Goal: Task Accomplishment & Management: Complete application form

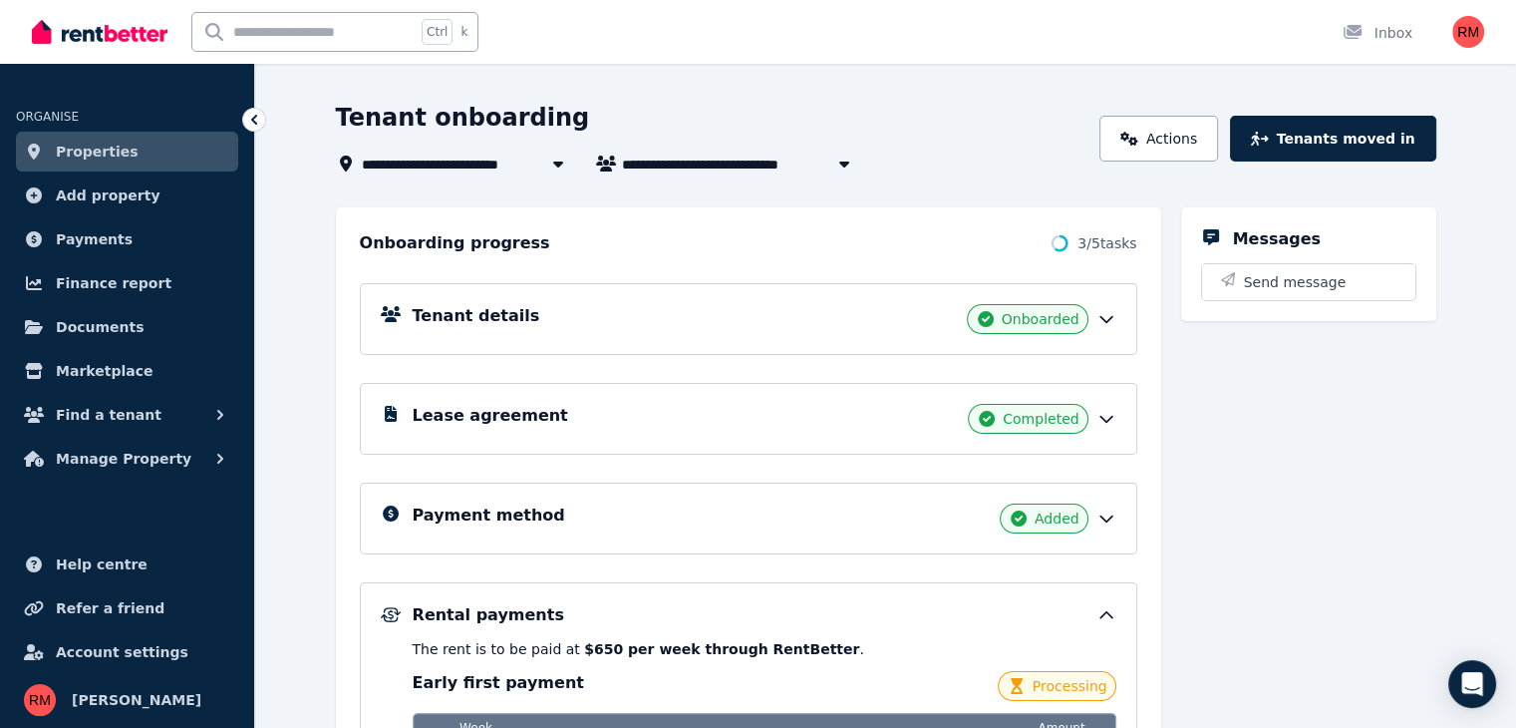
scroll to position [20, 0]
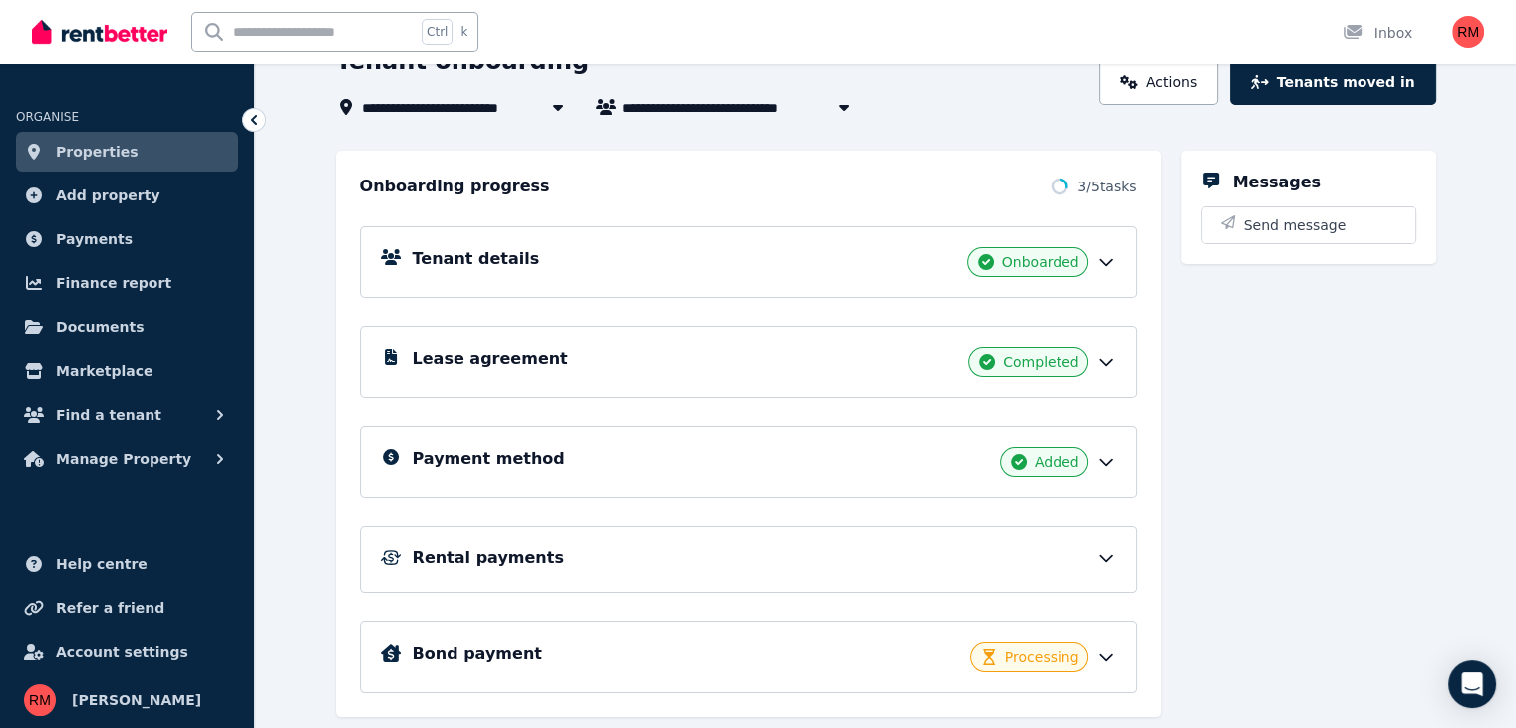
scroll to position [191, 0]
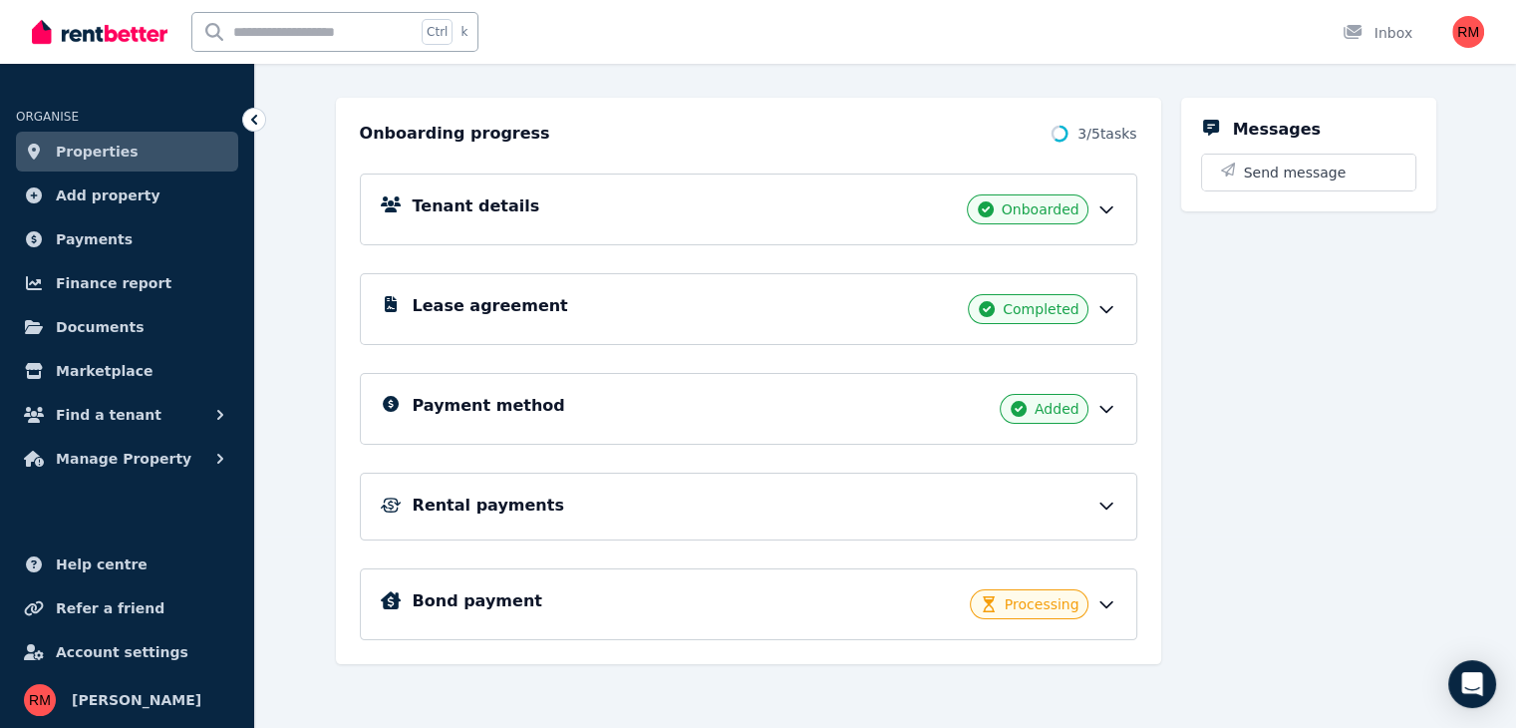
click at [1117, 504] on icon at bounding box center [1107, 505] width 20 height 20
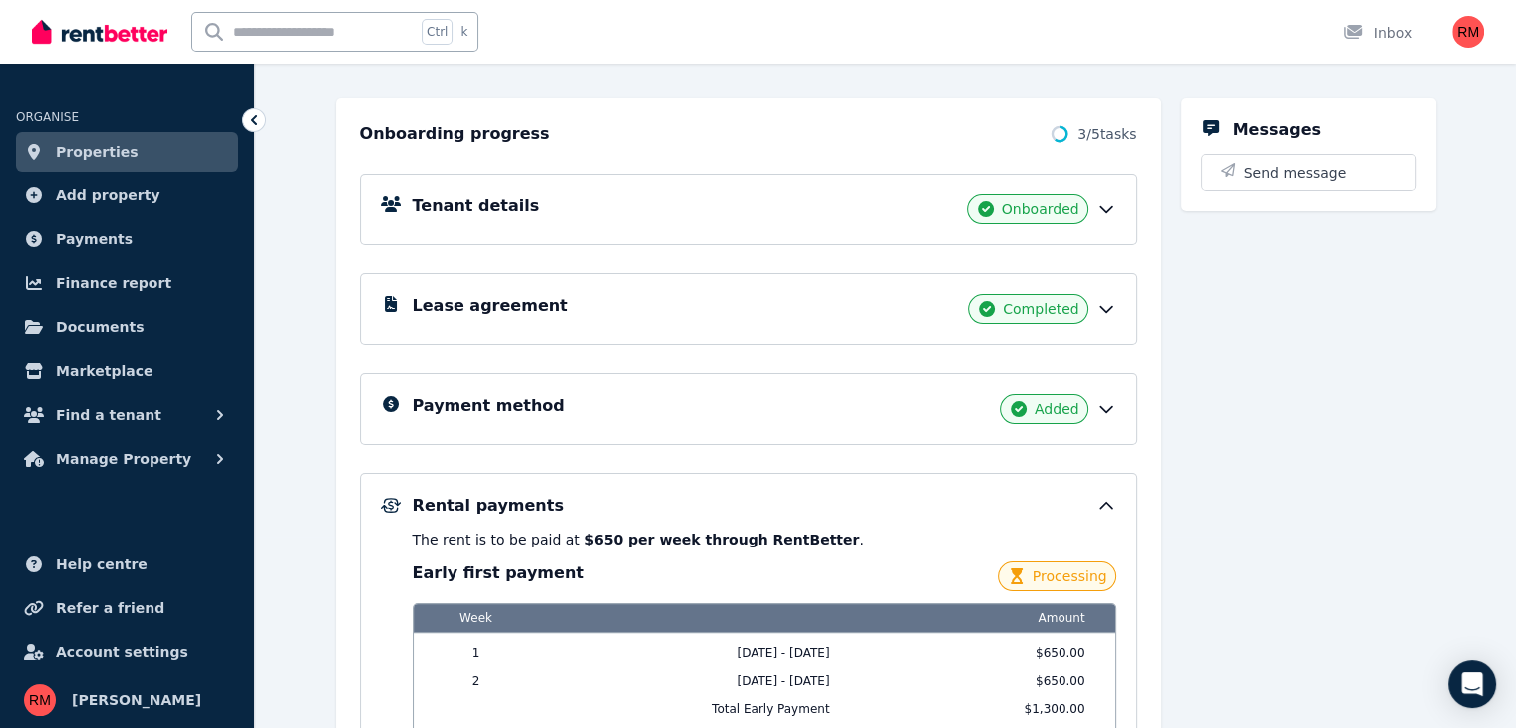
click at [1113, 504] on icon at bounding box center [1107, 505] width 12 height 6
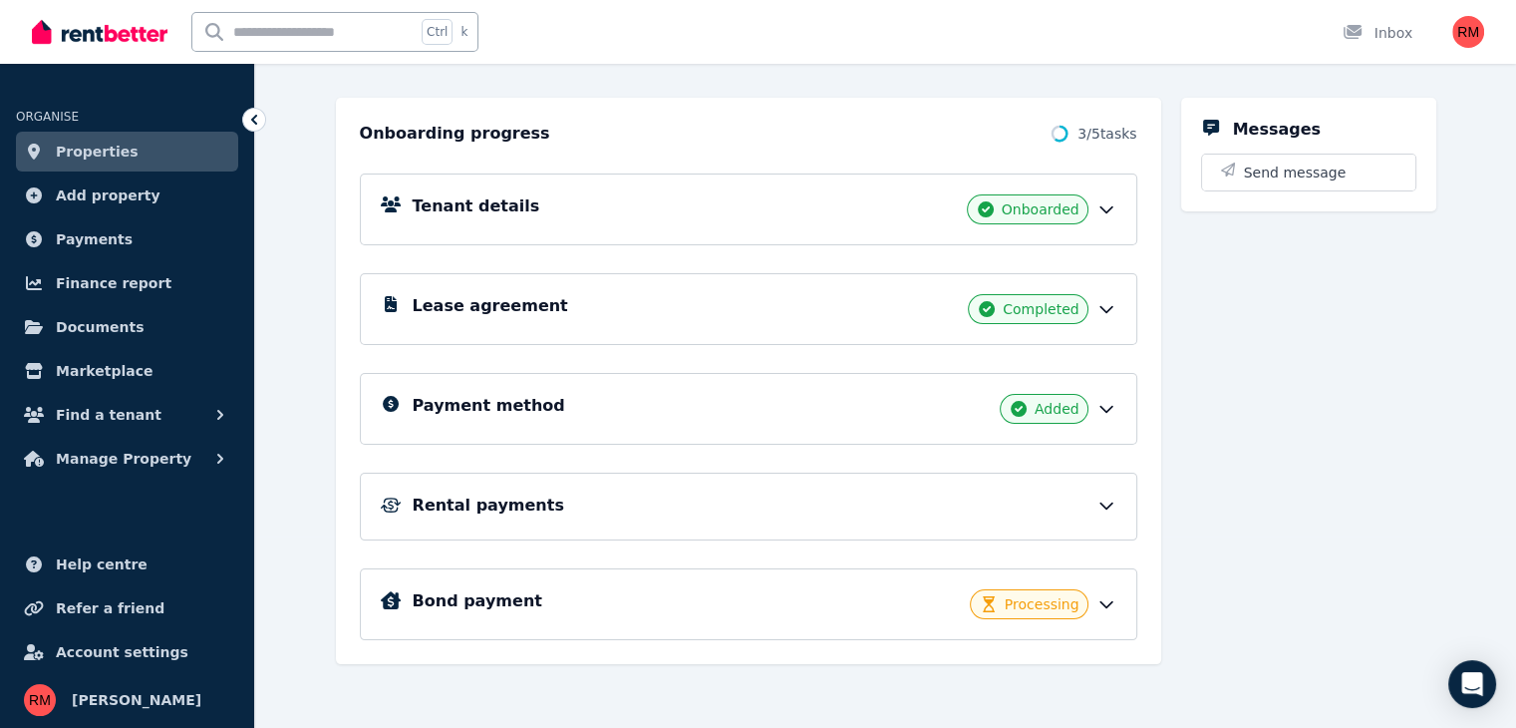
click at [1137, 591] on div "Bond payment Processing" at bounding box center [749, 604] width 778 height 72
click at [1113, 615] on div "Bond payment Processing" at bounding box center [749, 604] width 778 height 72
click at [1117, 595] on icon at bounding box center [1107, 604] width 20 height 20
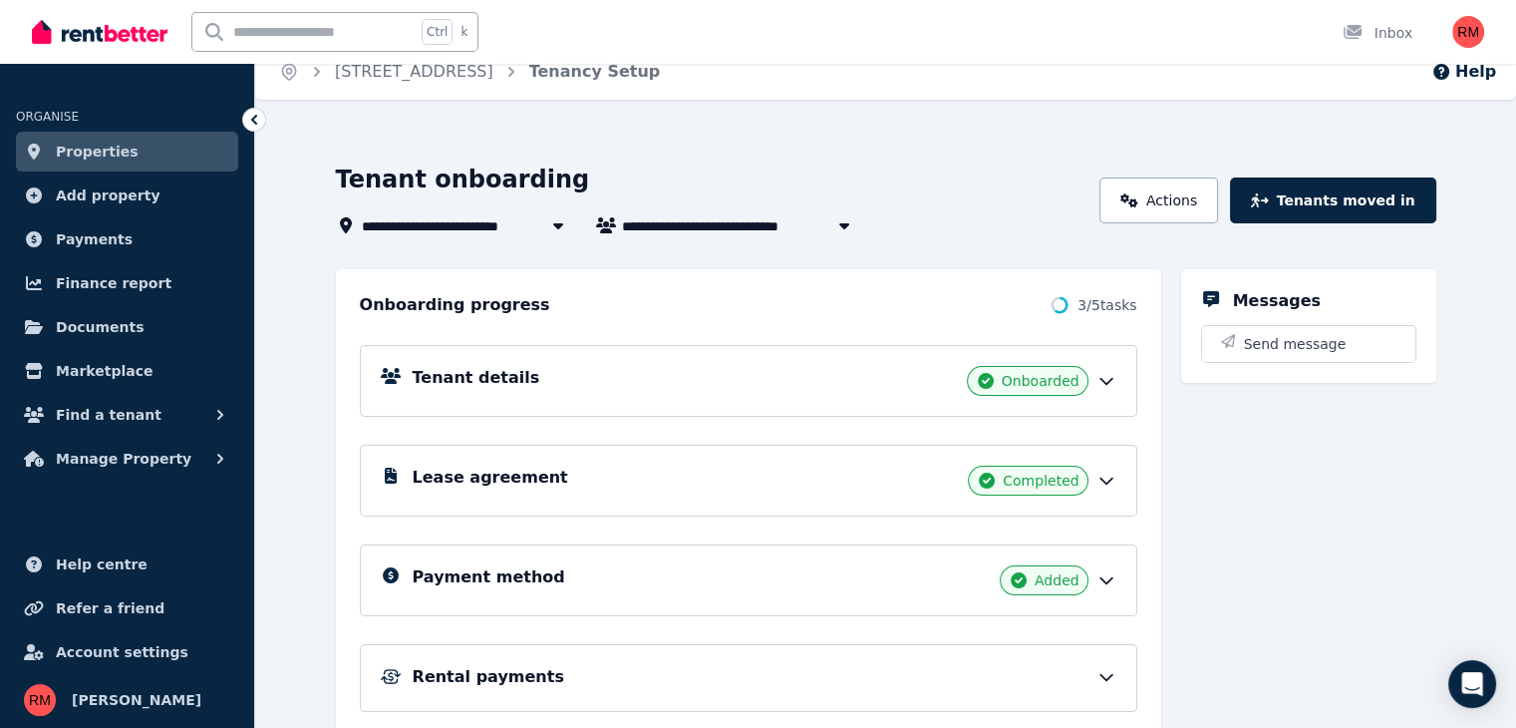
scroll to position [0, 0]
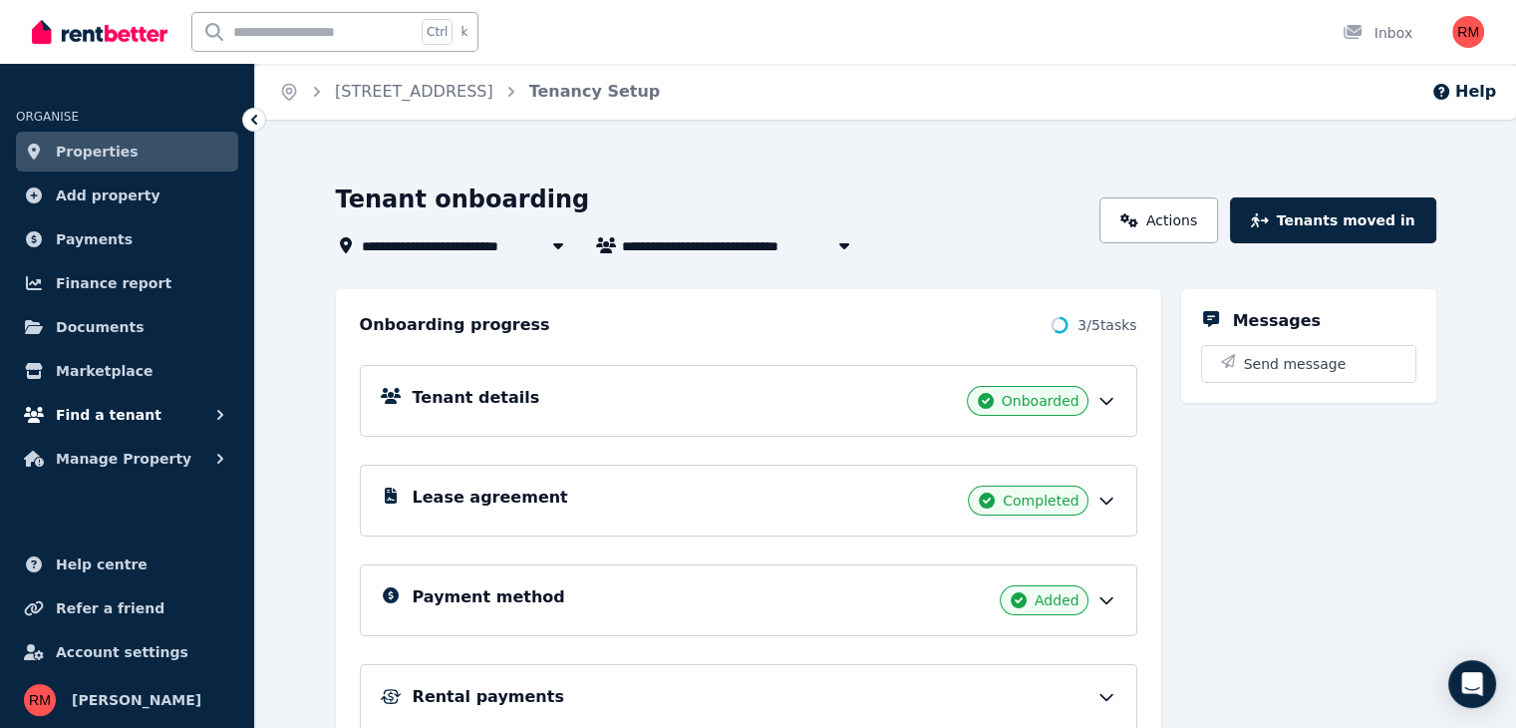
click at [128, 410] on span "Find a tenant" at bounding box center [109, 415] width 106 height 24
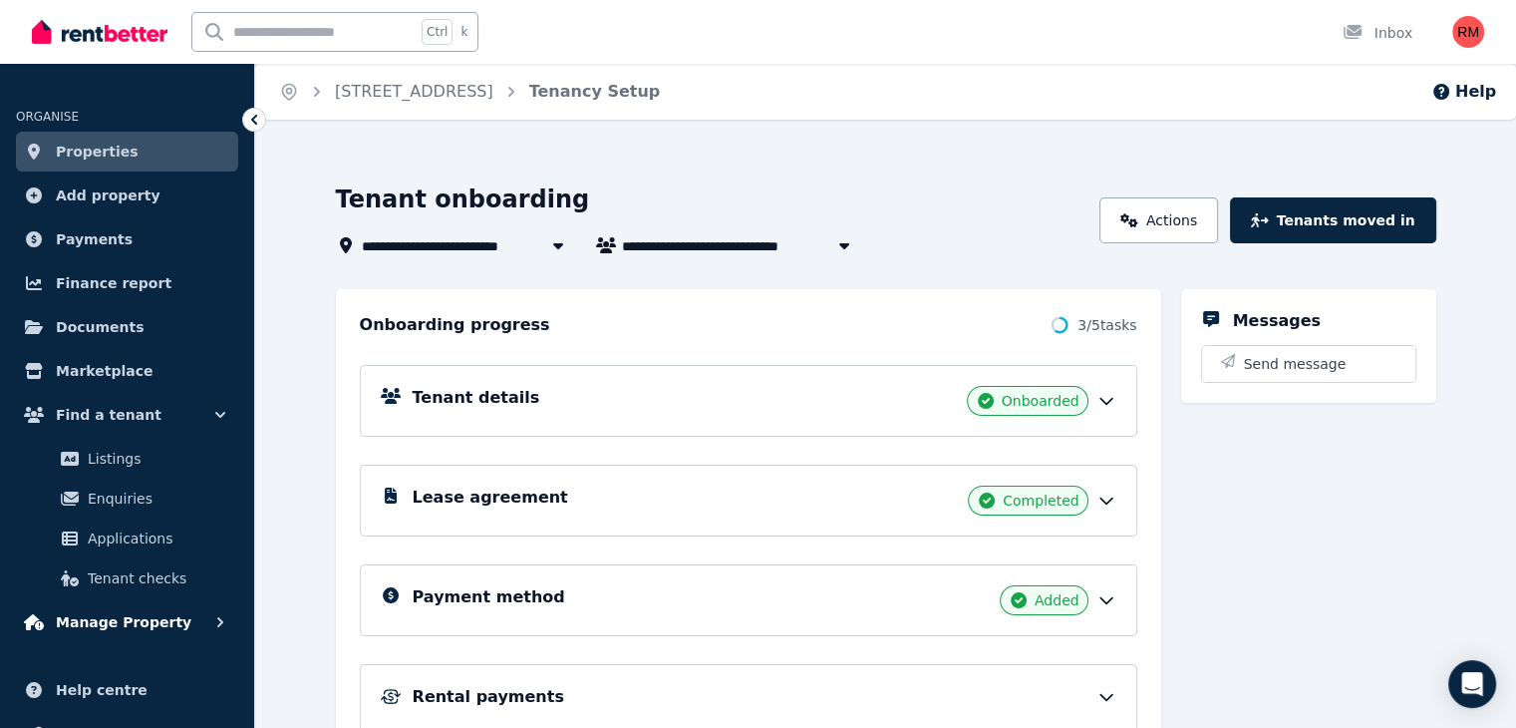
click at [111, 621] on span "Manage Property" at bounding box center [124, 622] width 136 height 24
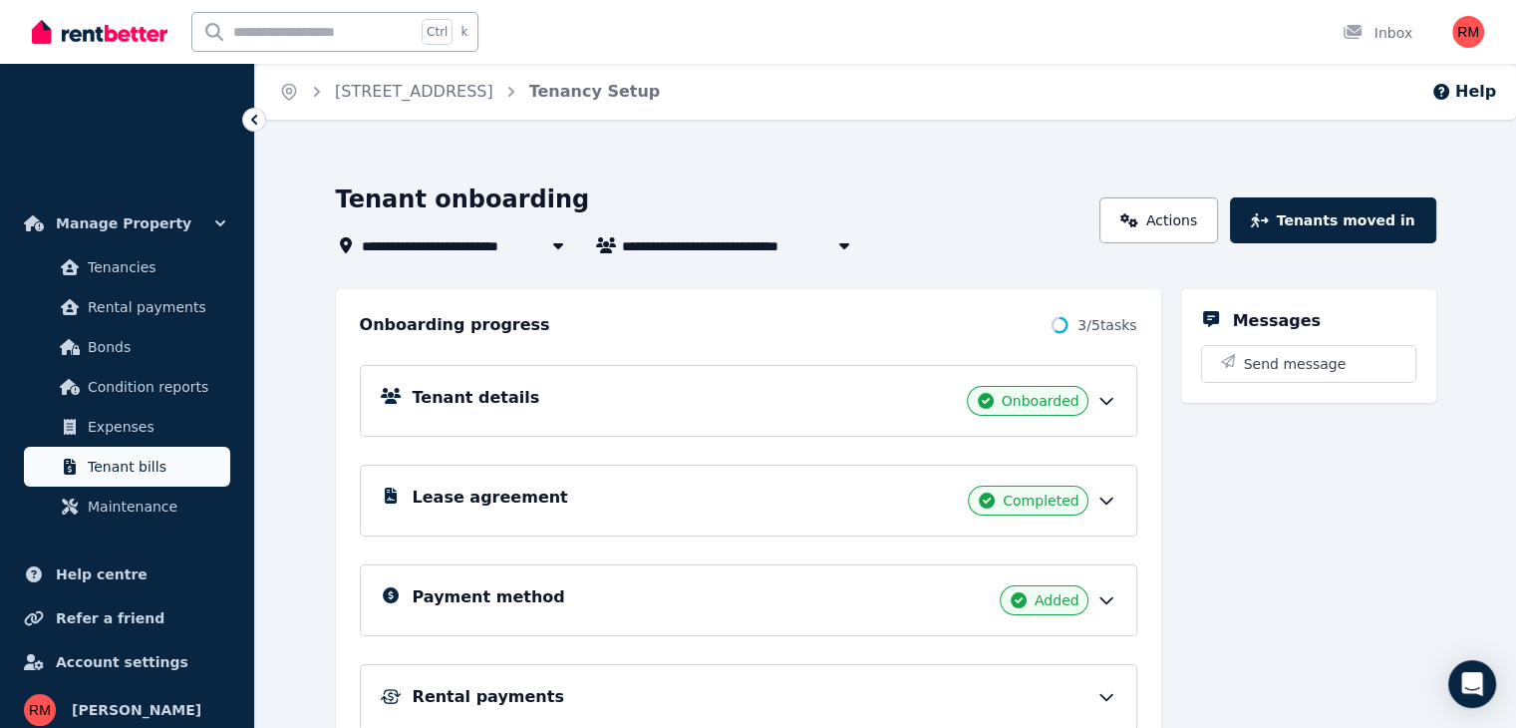
scroll to position [245, 0]
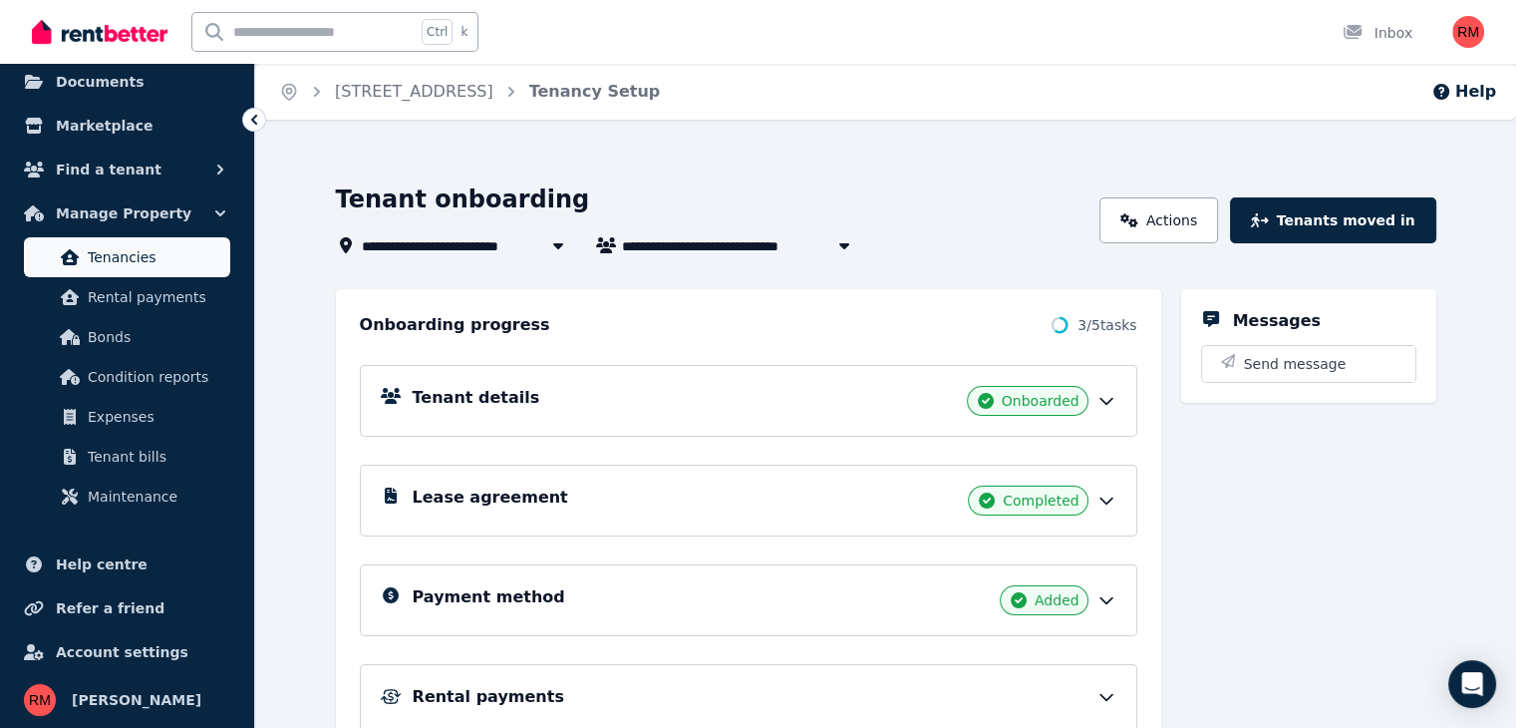
click at [181, 245] on span "Tenancies" at bounding box center [155, 257] width 135 height 24
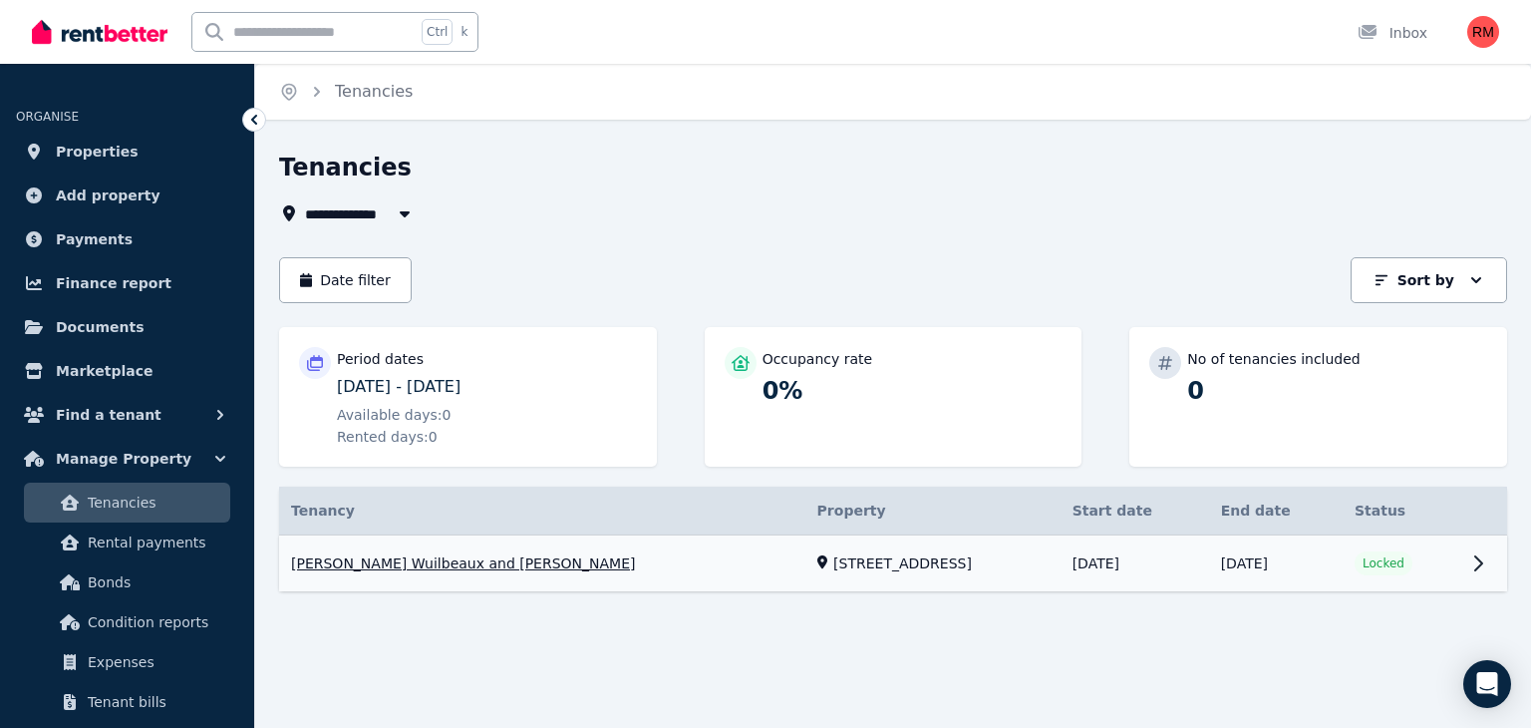
click at [364, 567] on link "View property details" at bounding box center [893, 563] width 1228 height 57
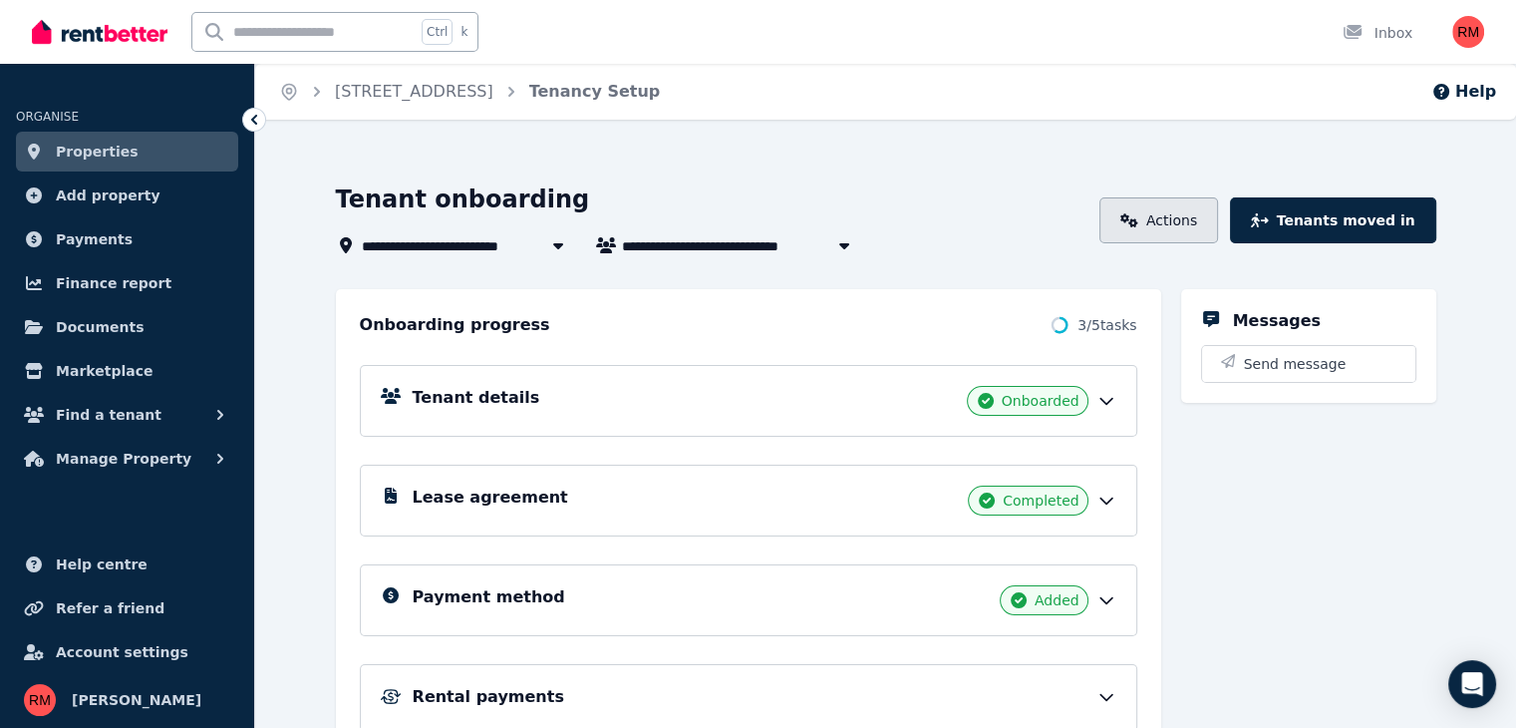
click at [1218, 232] on link "Actions" at bounding box center [1159, 220] width 119 height 46
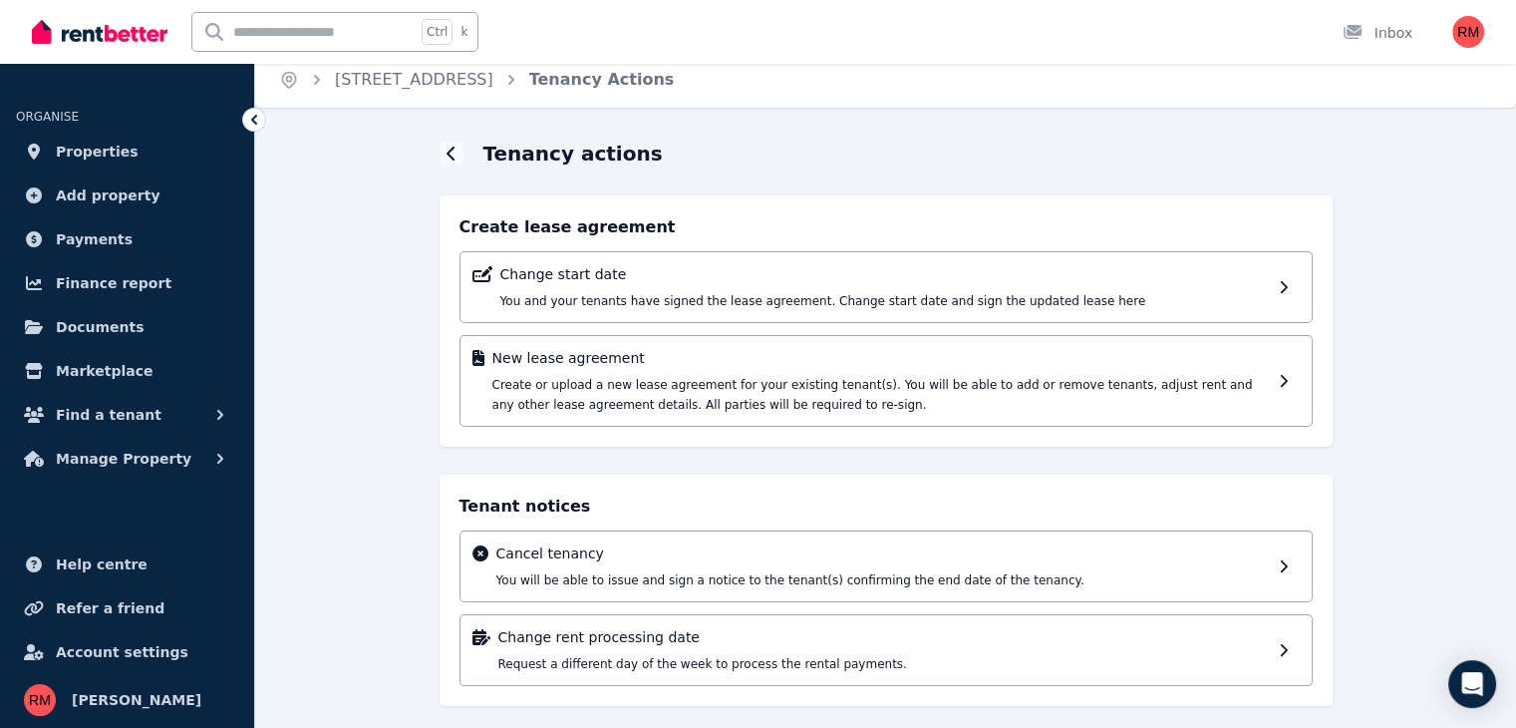
scroll to position [24, 0]
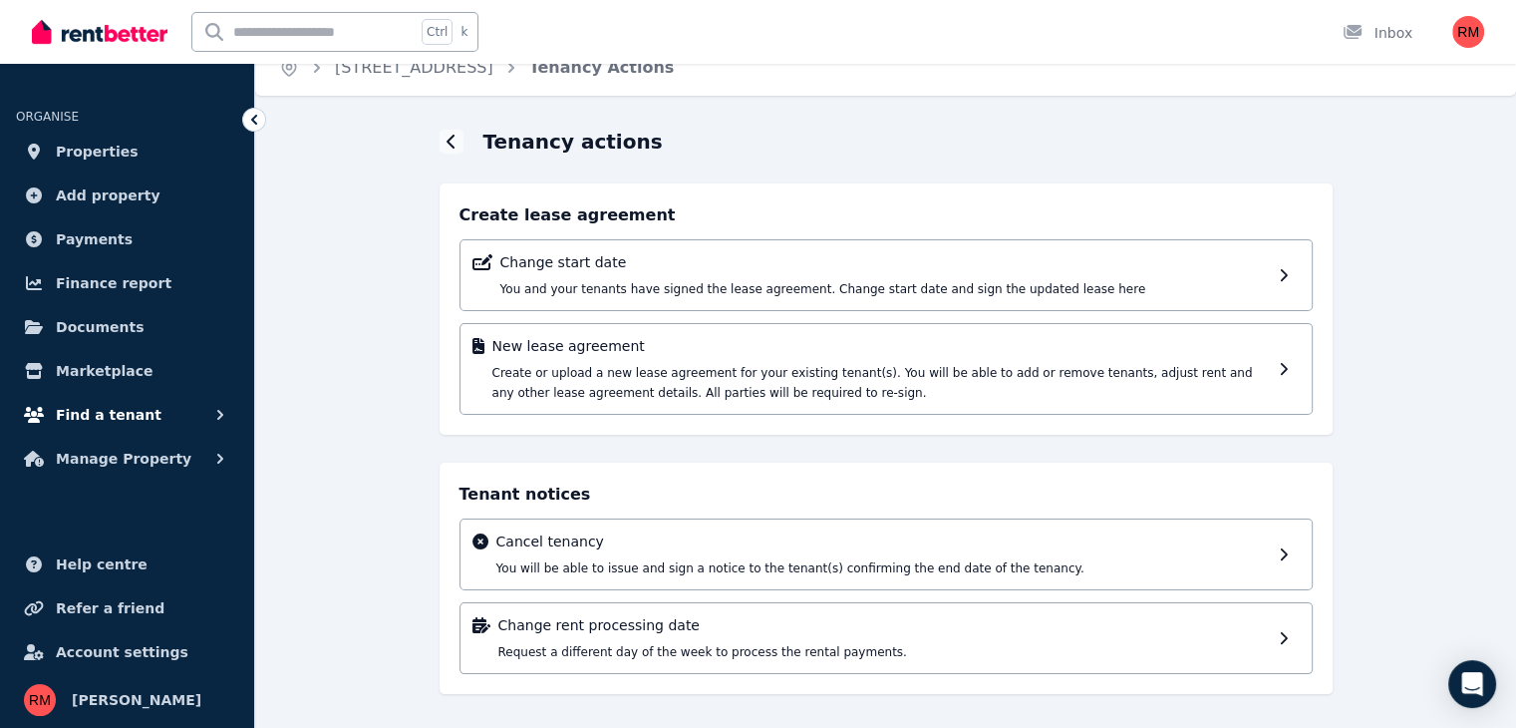
click at [140, 415] on button "Find a tenant" at bounding box center [127, 415] width 222 height 40
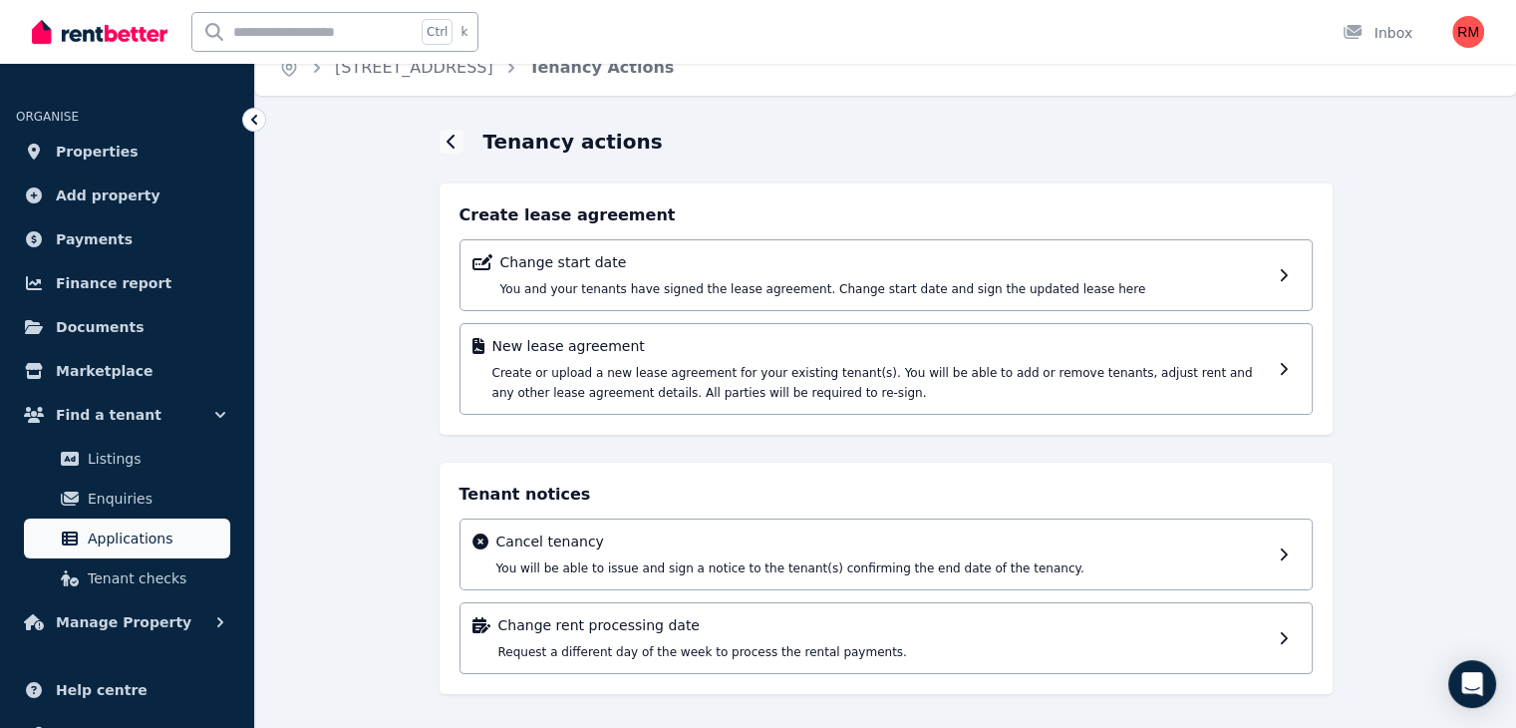
click at [170, 543] on span "Applications" at bounding box center [155, 538] width 135 height 24
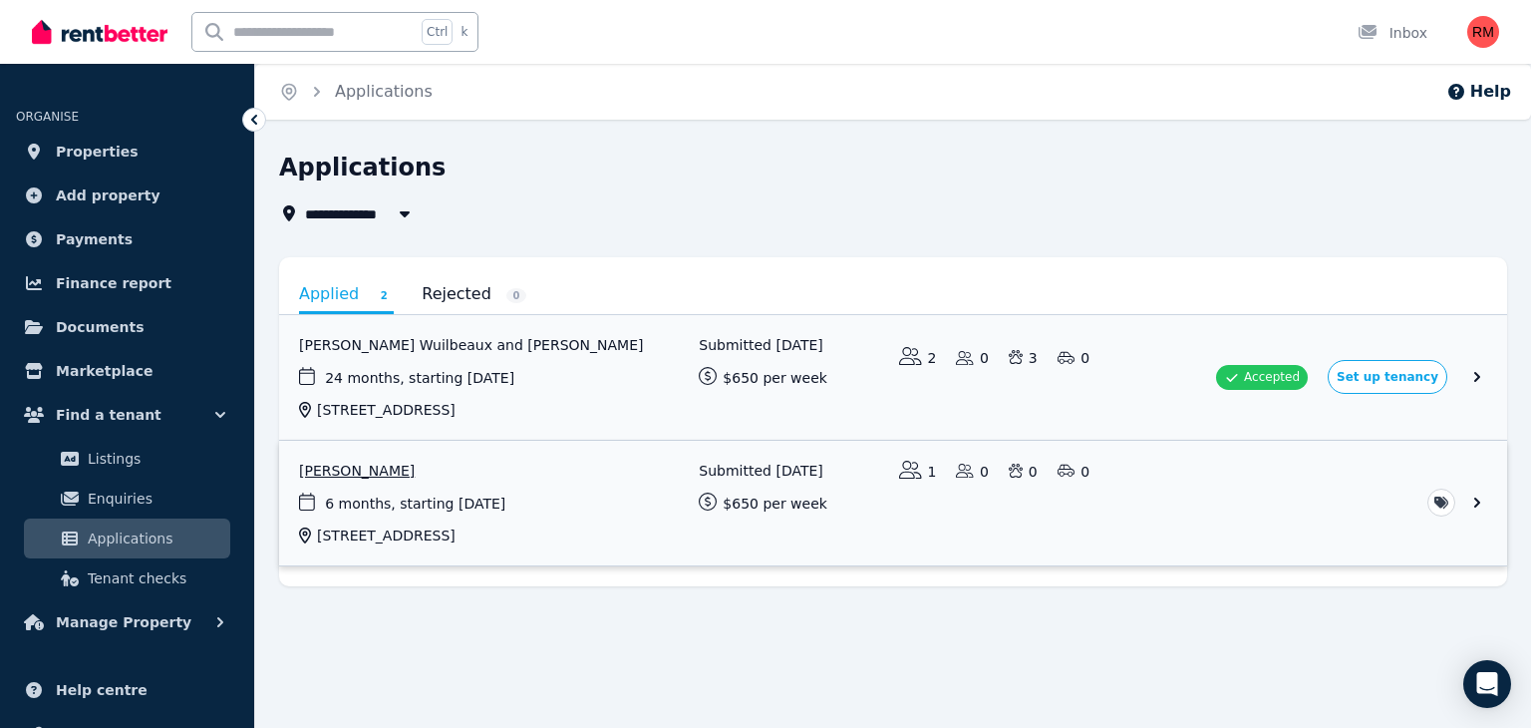
click at [1477, 498] on link "View application: Kai Ma" at bounding box center [893, 503] width 1228 height 125
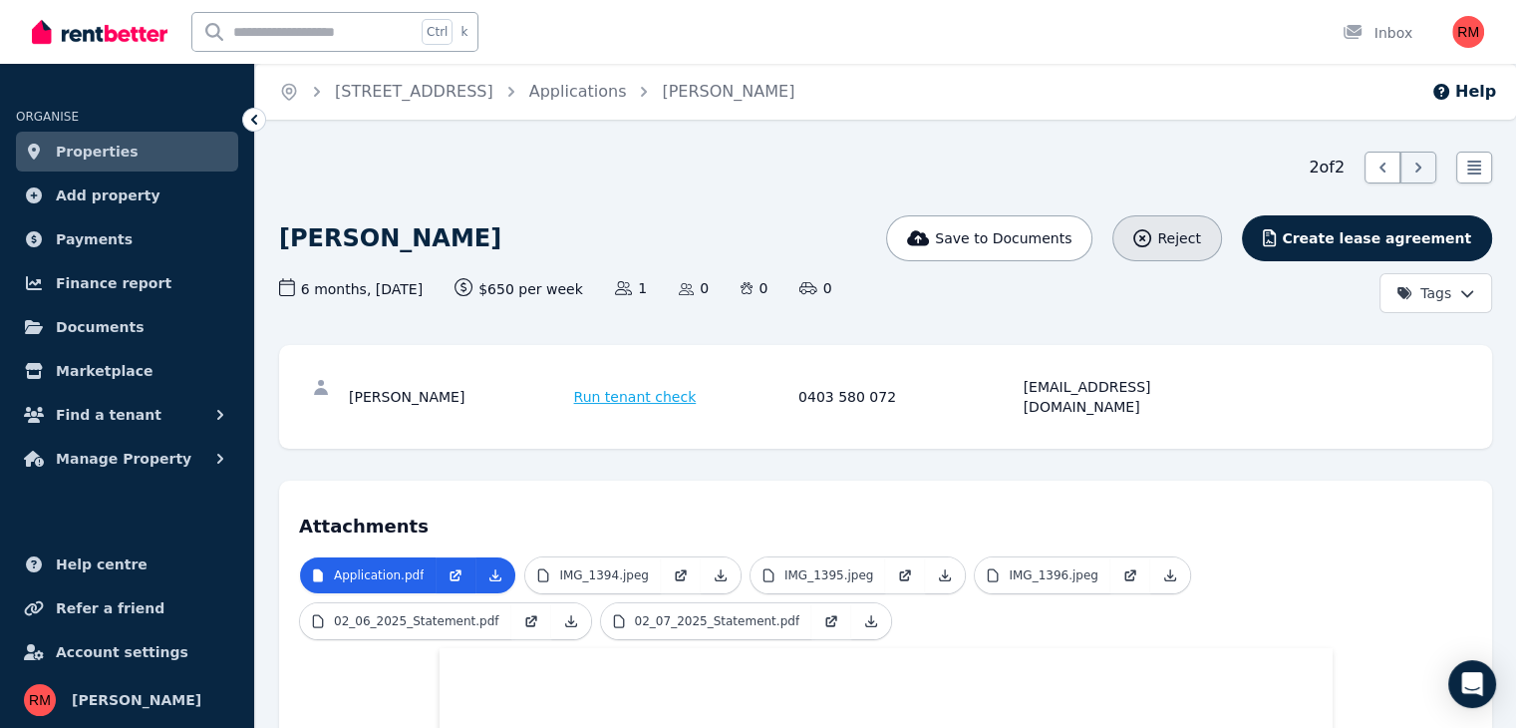
click at [1200, 246] on span "Reject" at bounding box center [1178, 238] width 43 height 20
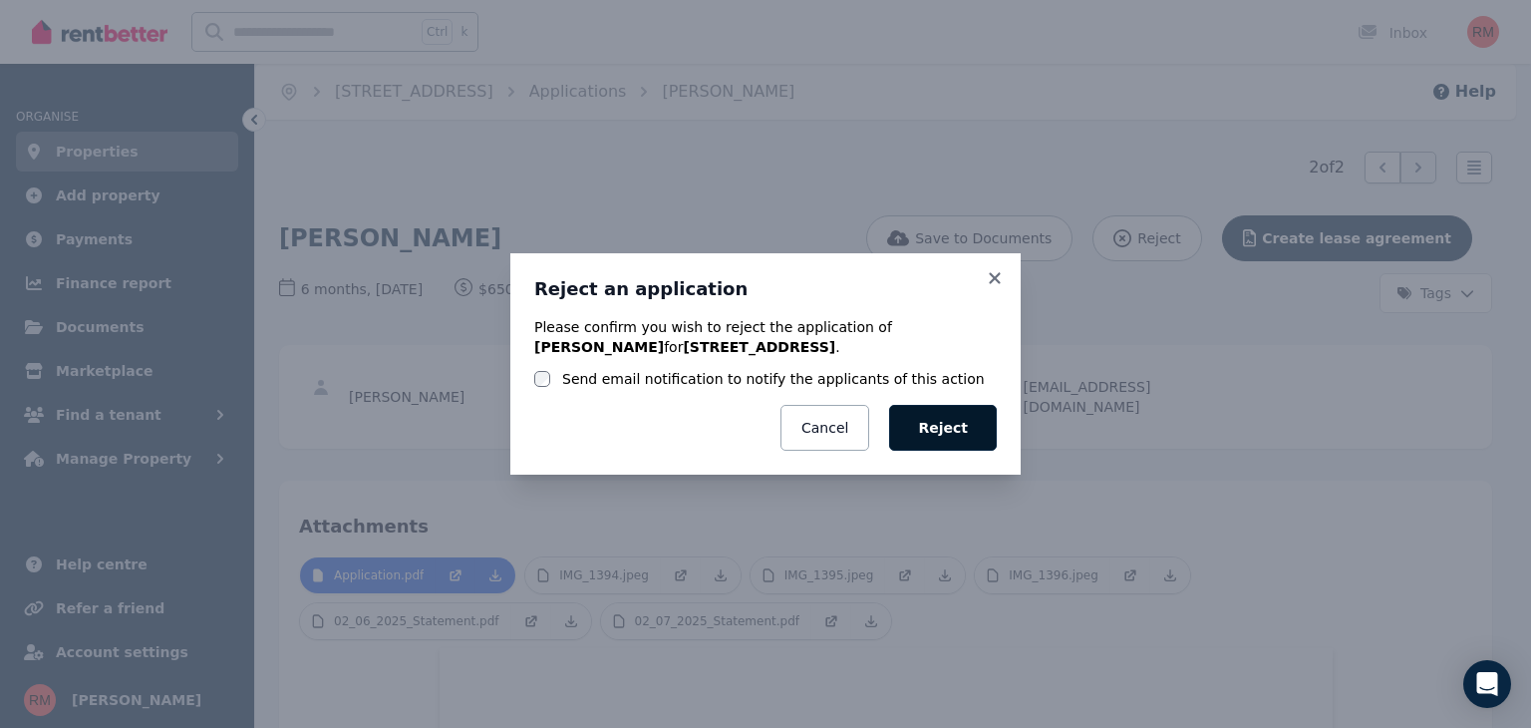
click at [953, 429] on button "Reject" at bounding box center [943, 428] width 108 height 46
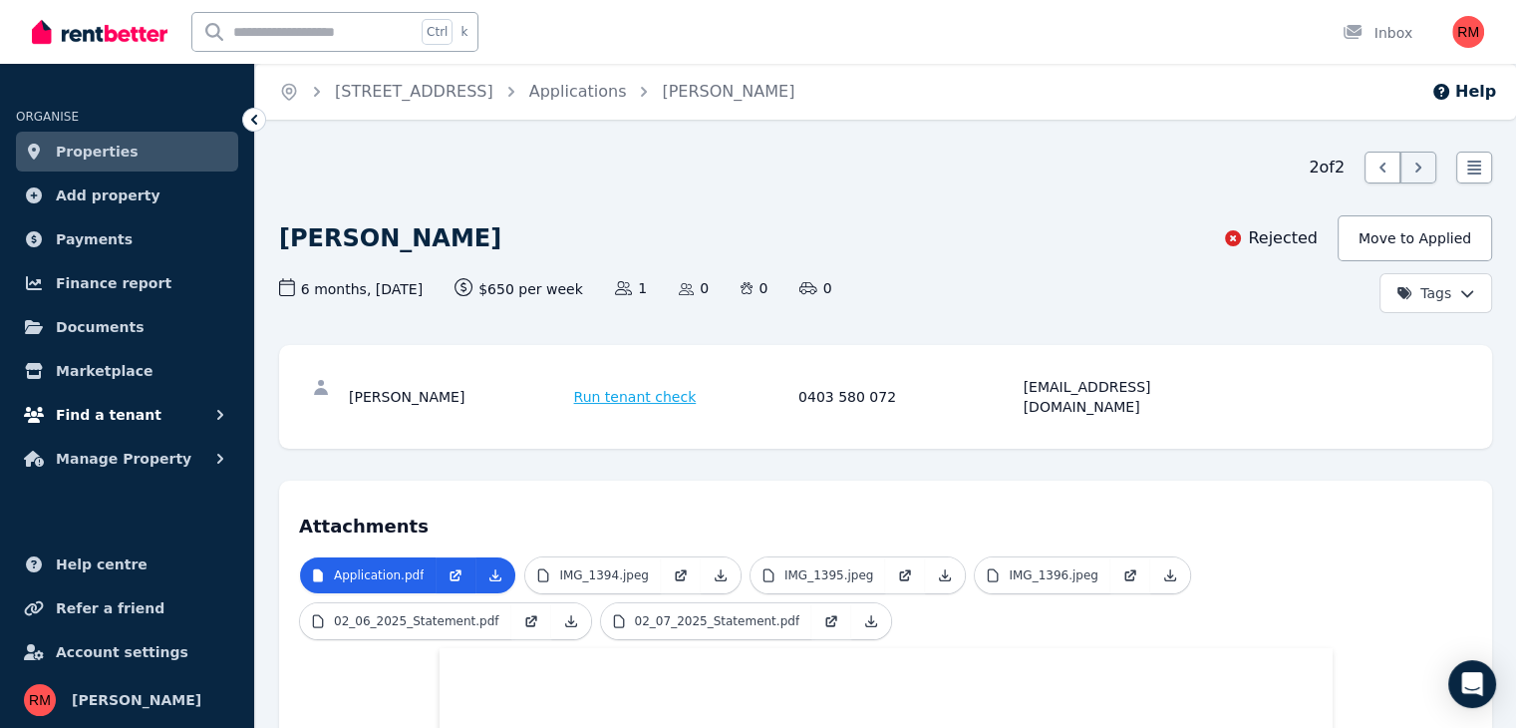
click at [112, 416] on span "Find a tenant" at bounding box center [109, 415] width 106 height 24
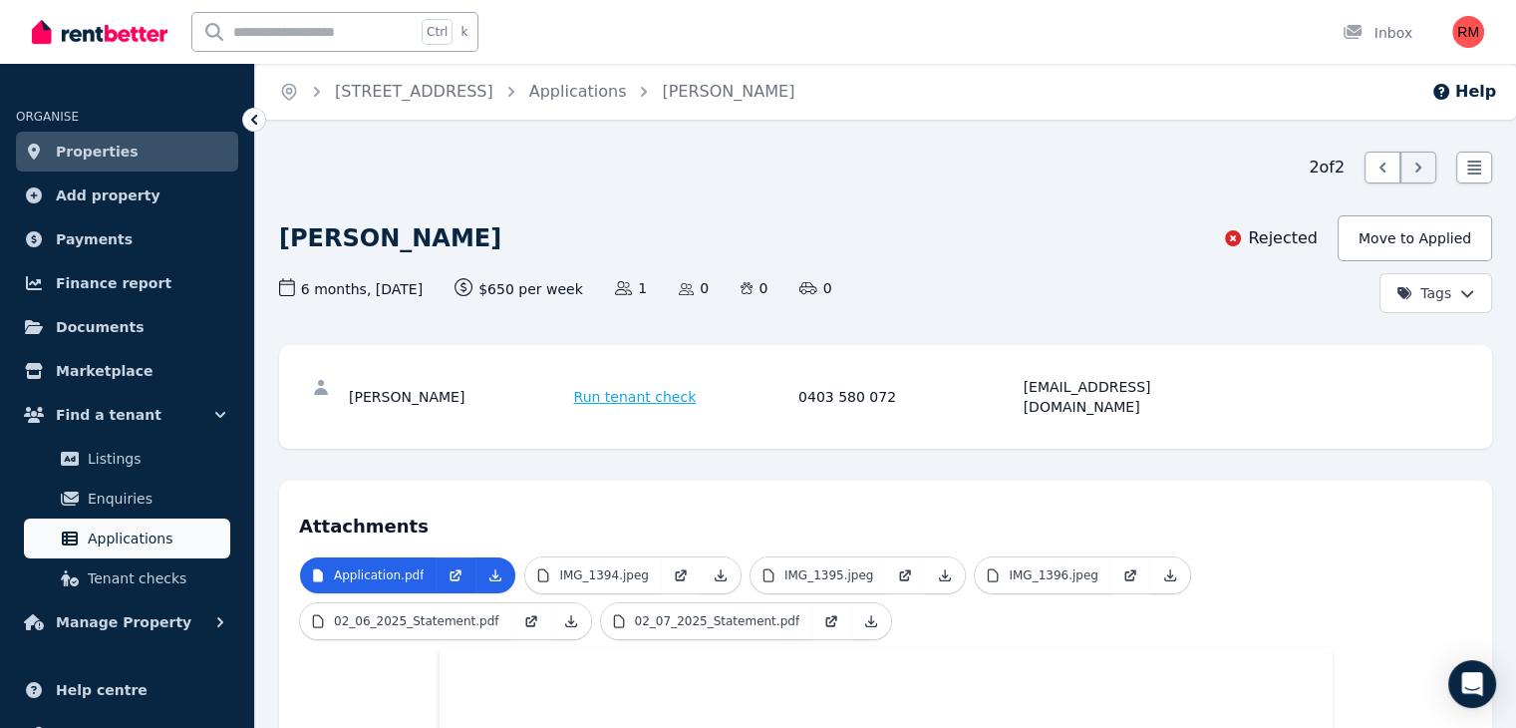
click at [124, 535] on span "Applications" at bounding box center [155, 538] width 135 height 24
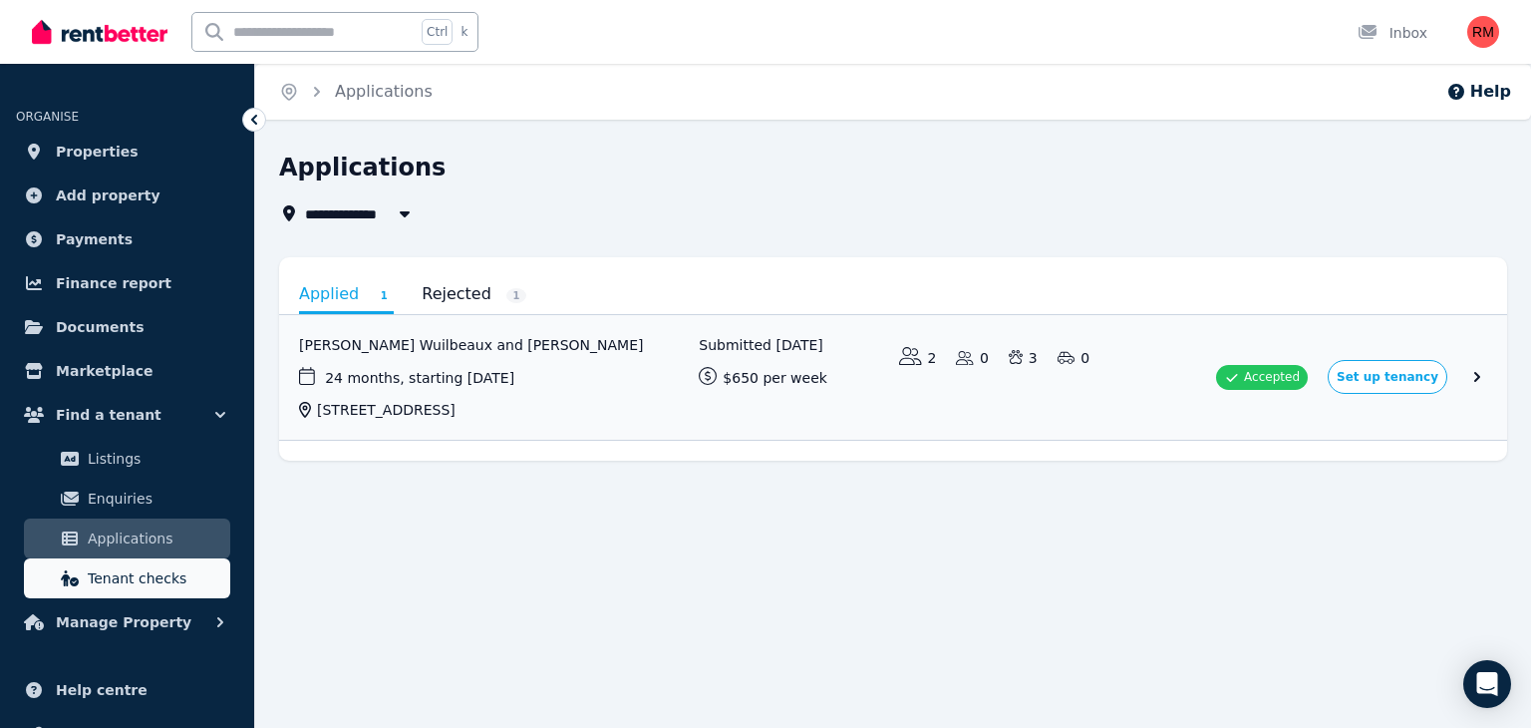
click at [116, 582] on span "Tenant checks" at bounding box center [155, 578] width 135 height 24
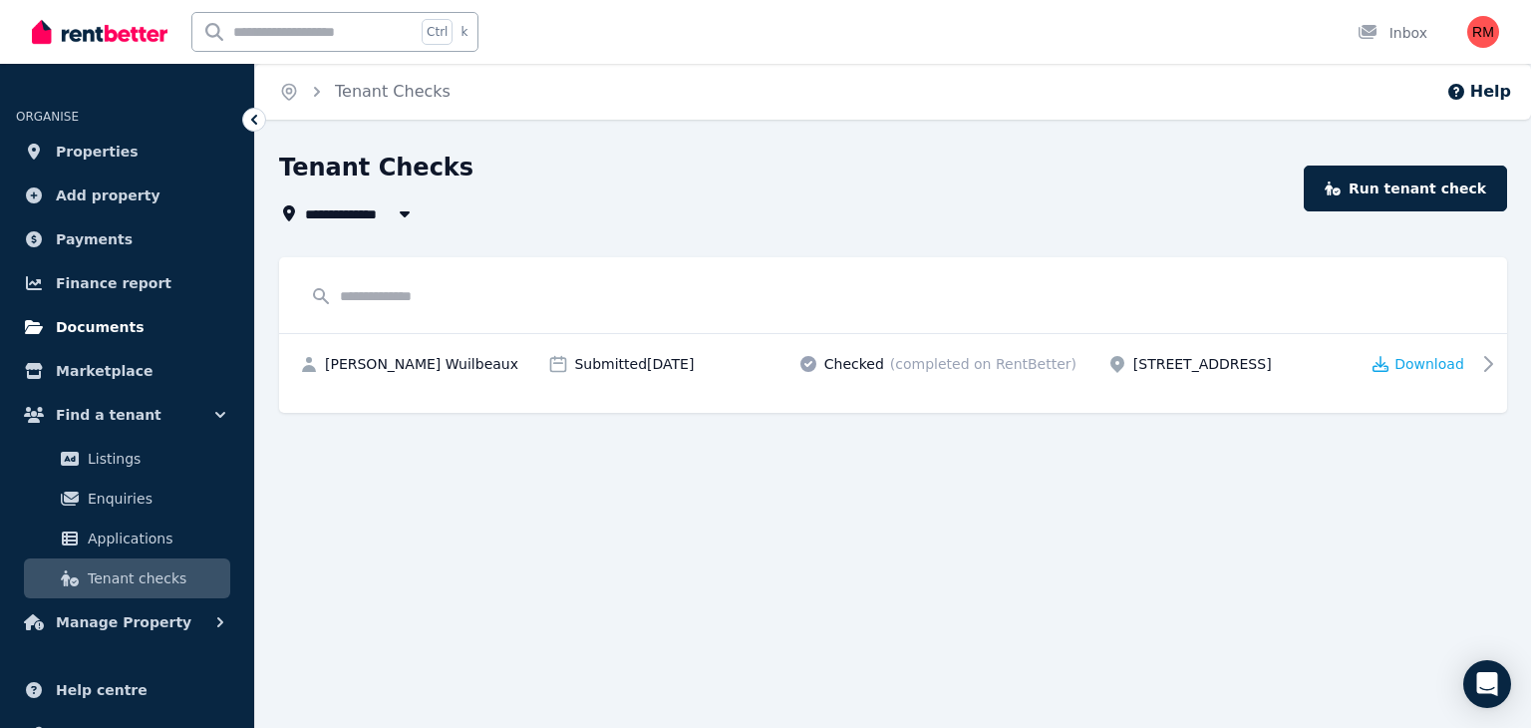
click at [117, 340] on link "Documents" at bounding box center [127, 327] width 222 height 40
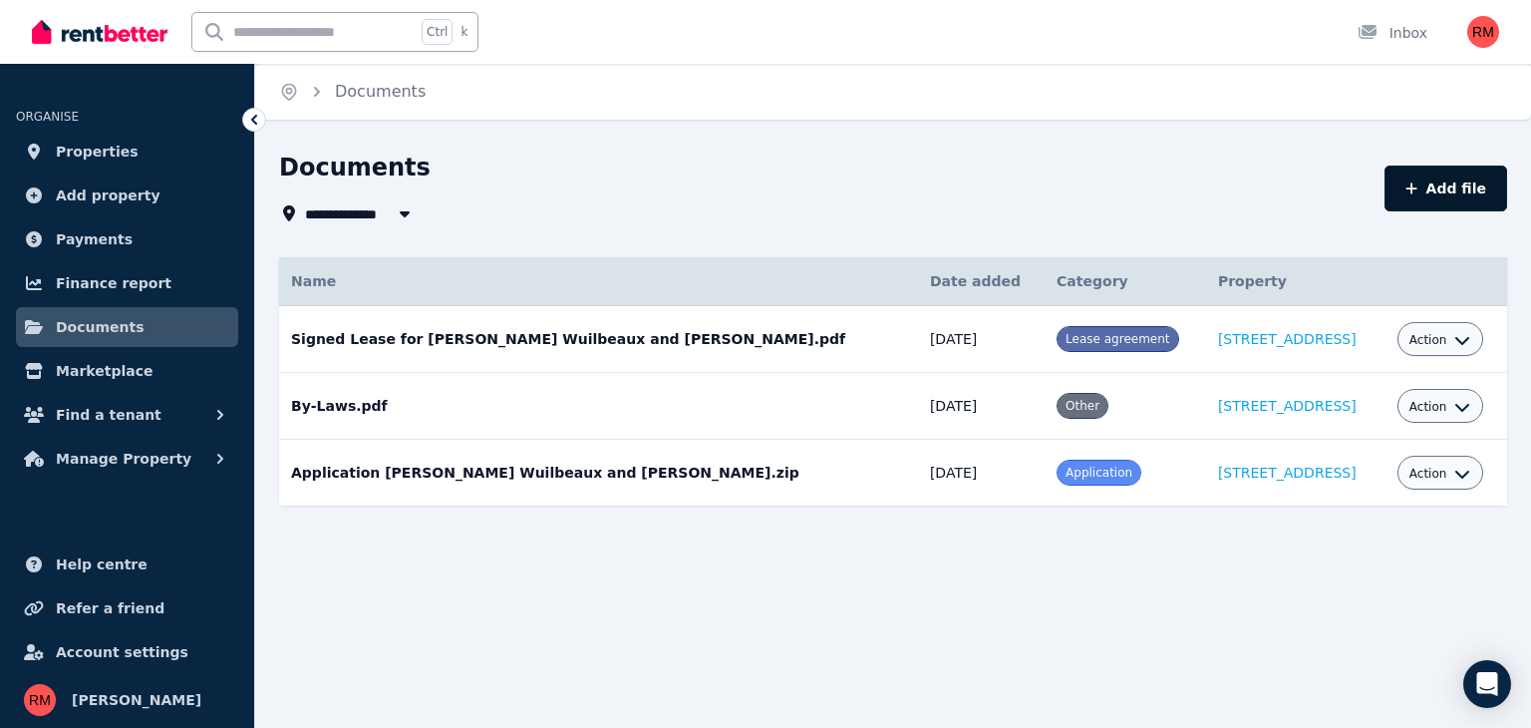
click at [1436, 181] on button "Add file" at bounding box center [1446, 188] width 123 height 46
select select "*****"
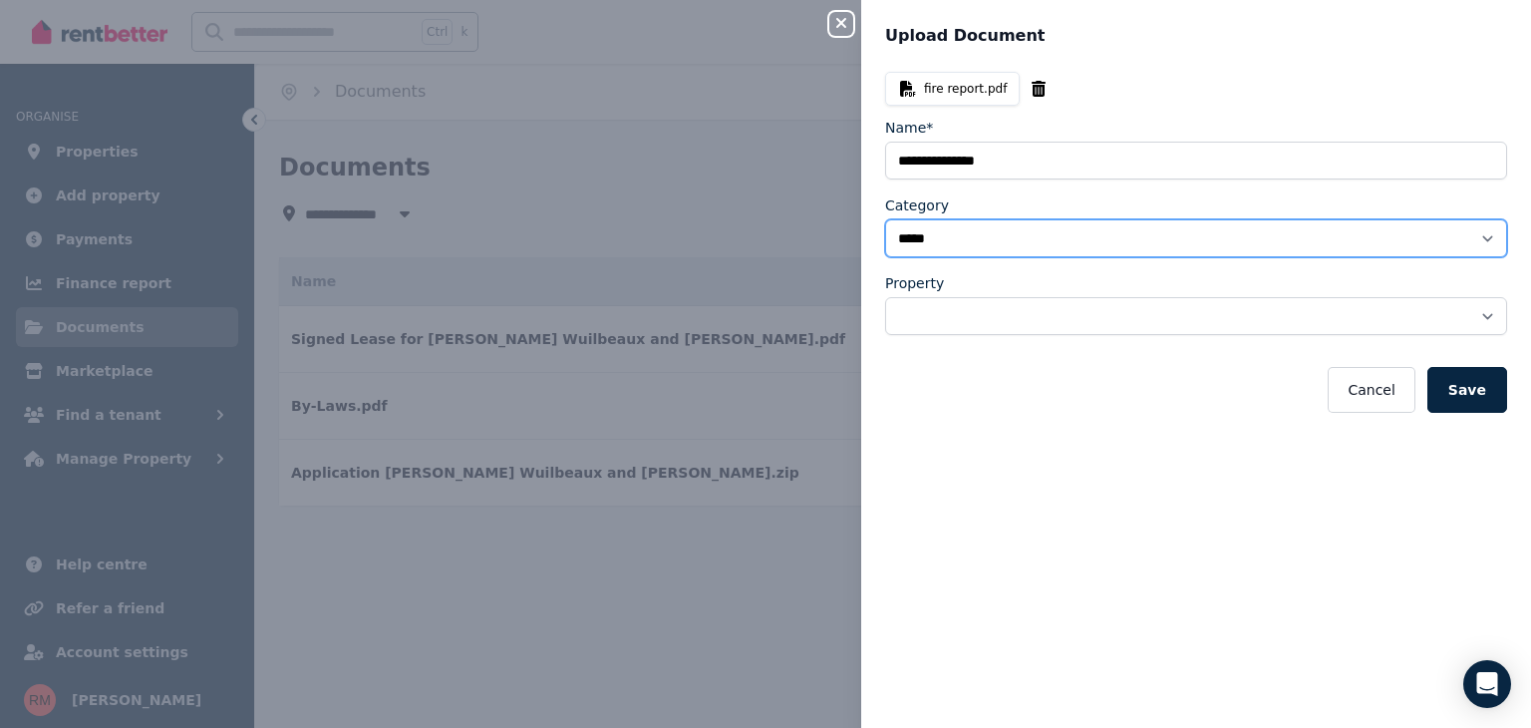
click at [995, 237] on select "**********" at bounding box center [1196, 238] width 622 height 38
click at [885, 219] on select "**********" at bounding box center [1196, 238] width 622 height 38
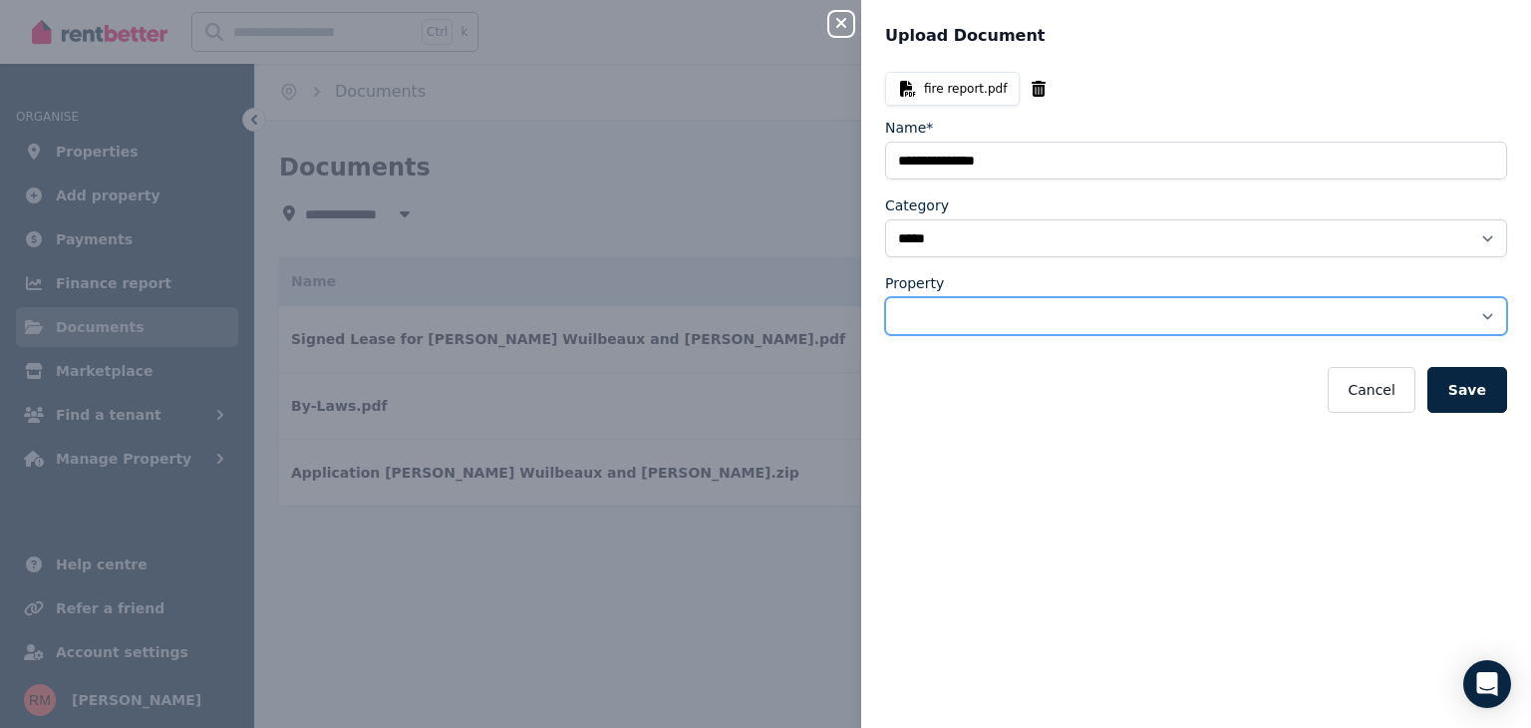
click at [996, 312] on select "**********" at bounding box center [1196, 316] width 622 height 38
select select "**********"
click at [885, 297] on select "**********" at bounding box center [1196, 316] width 622 height 38
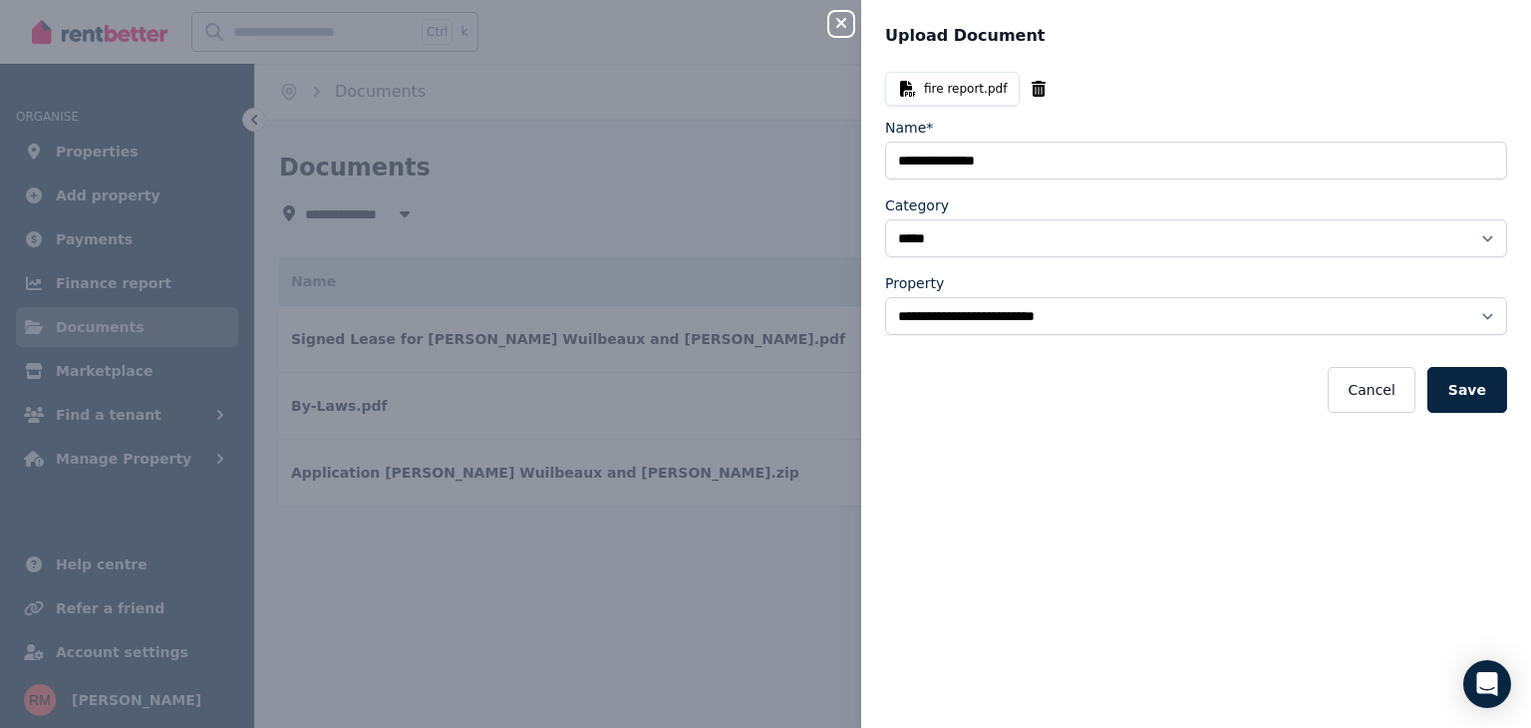
click at [1460, 381] on button "Save" at bounding box center [1468, 390] width 80 height 46
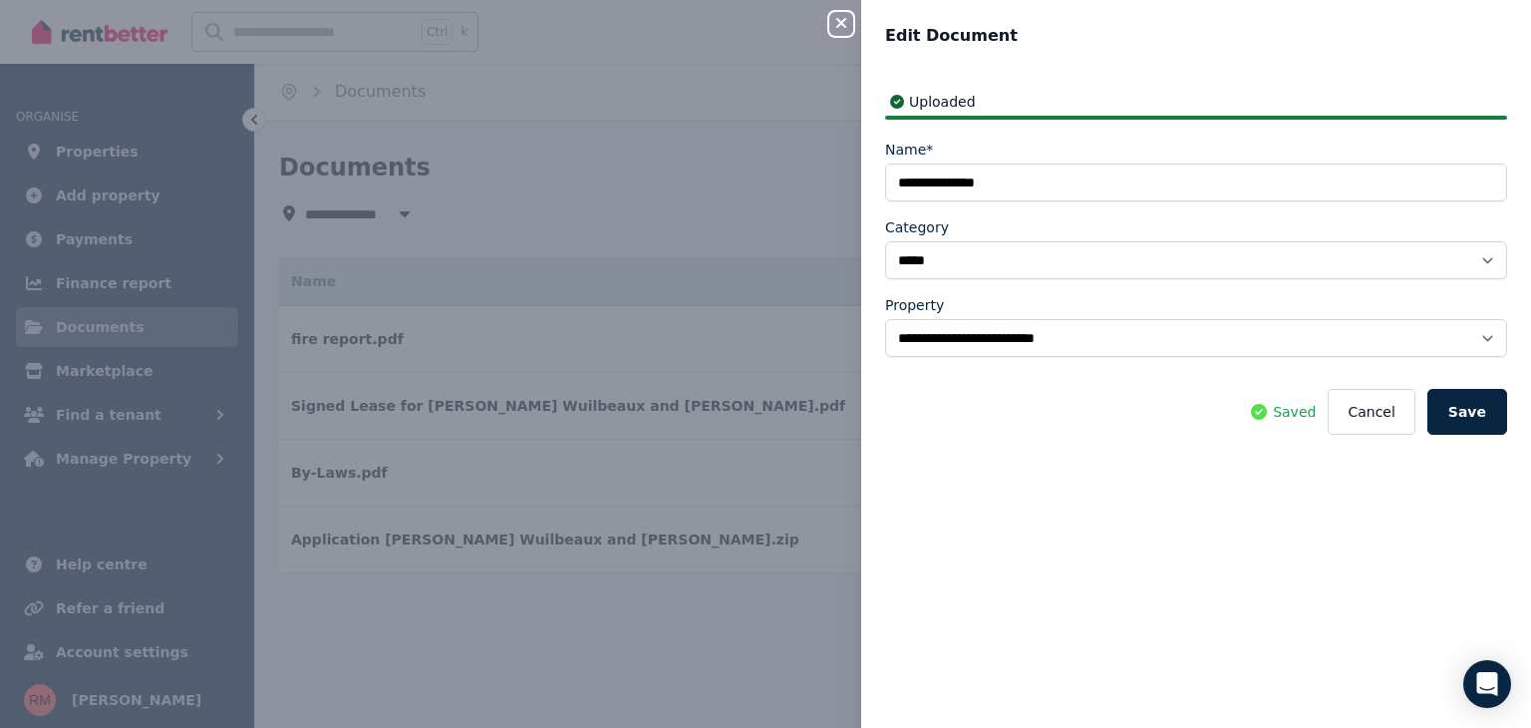
click at [681, 608] on div "**********" at bounding box center [765, 364] width 1531 height 728
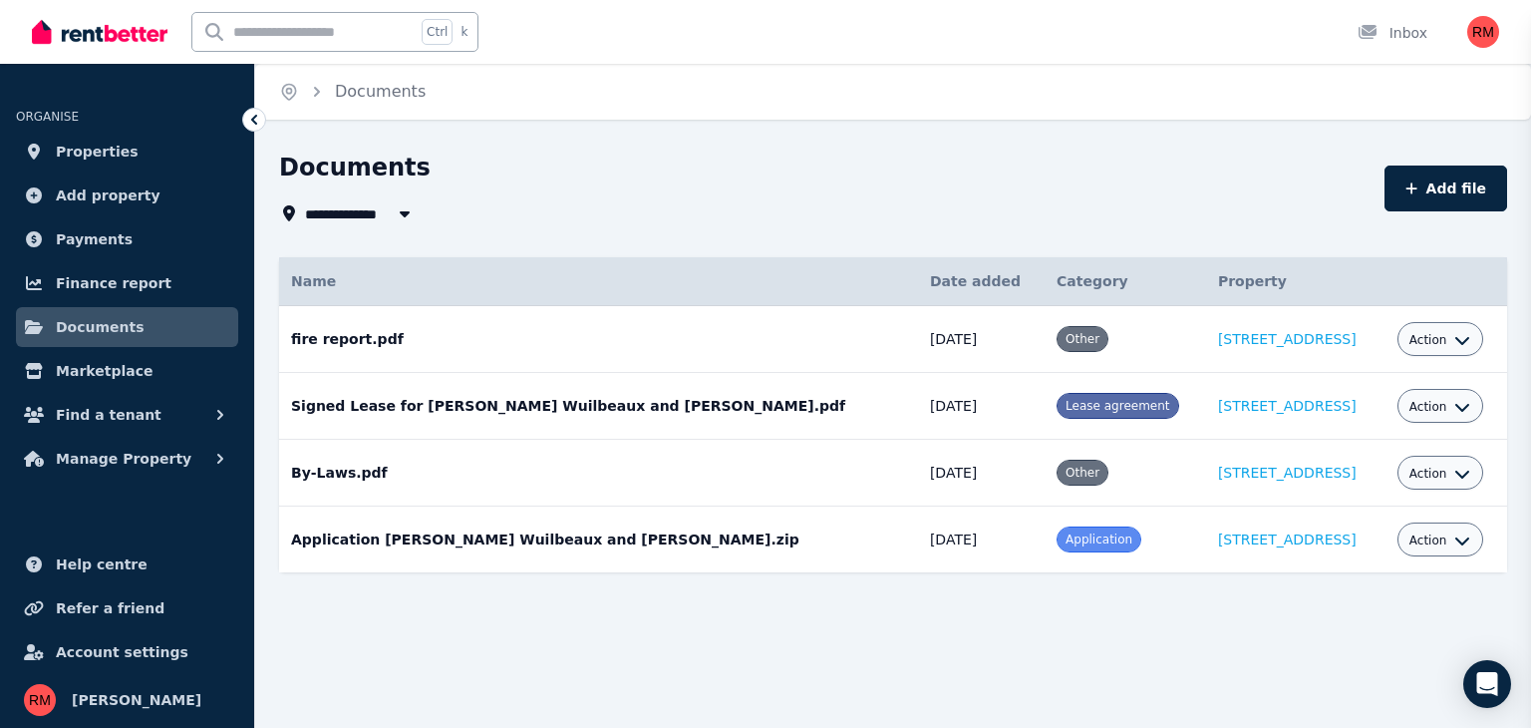
select select
click at [1471, 686] on div "Open Intercom Messenger" at bounding box center [1487, 684] width 53 height 53
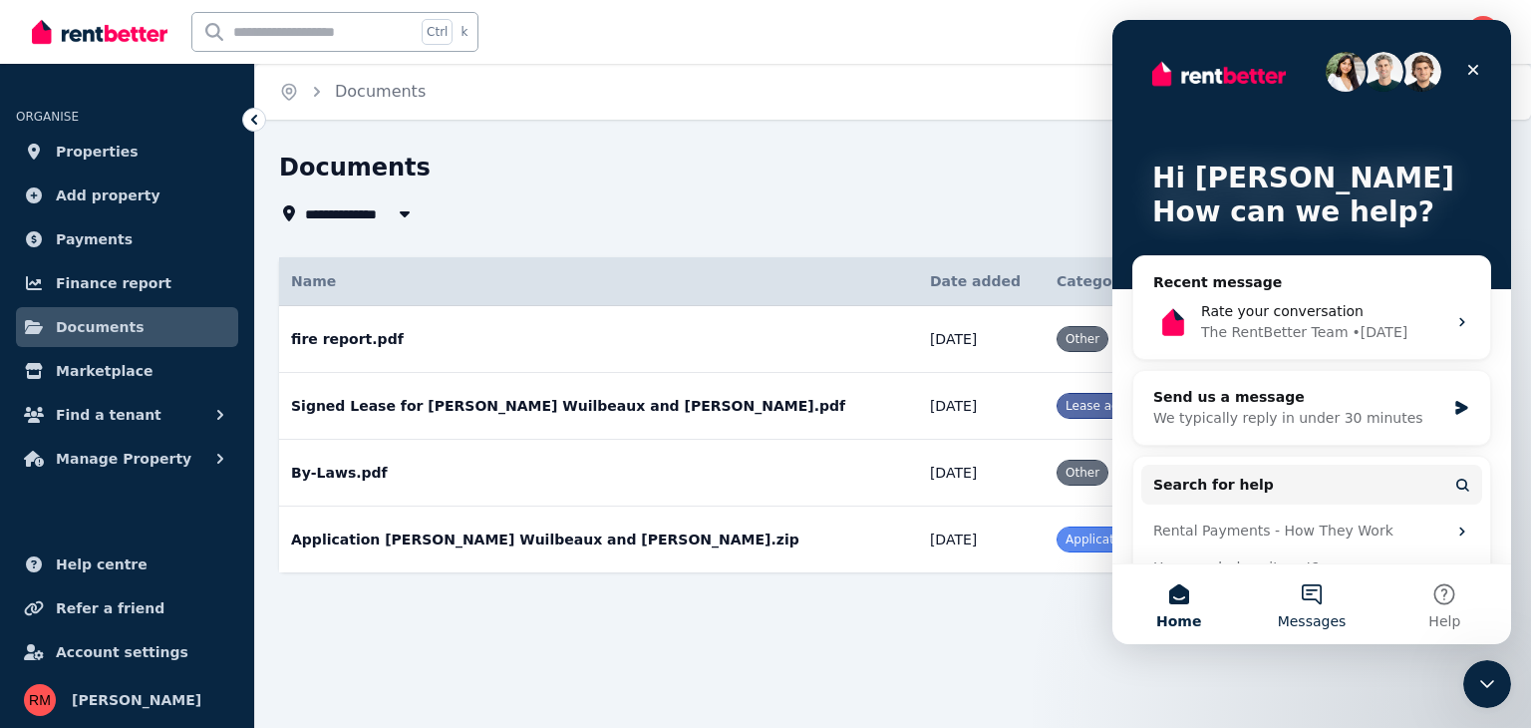
click at [1340, 601] on button "Messages" at bounding box center [1311, 604] width 133 height 80
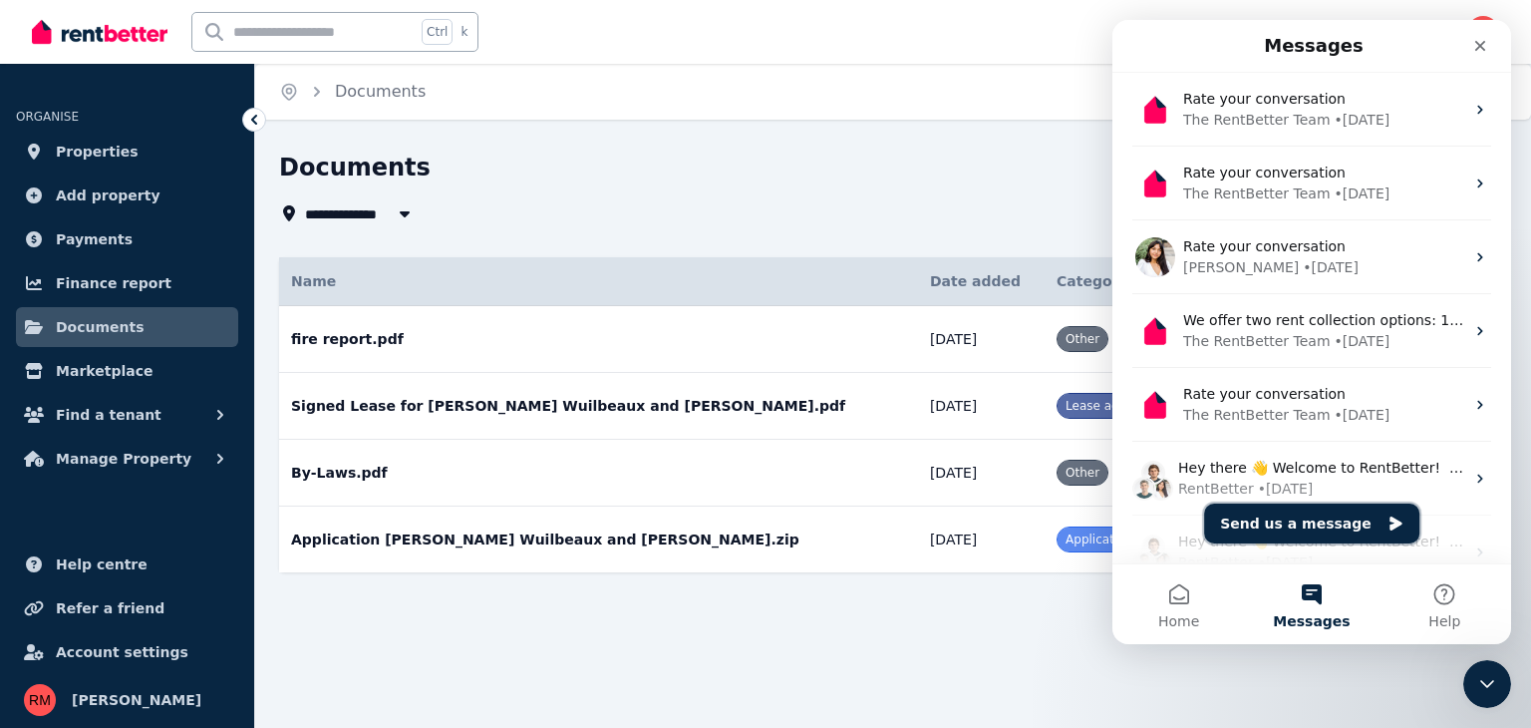
click at [1317, 520] on button "Send us a message" at bounding box center [1311, 523] width 215 height 40
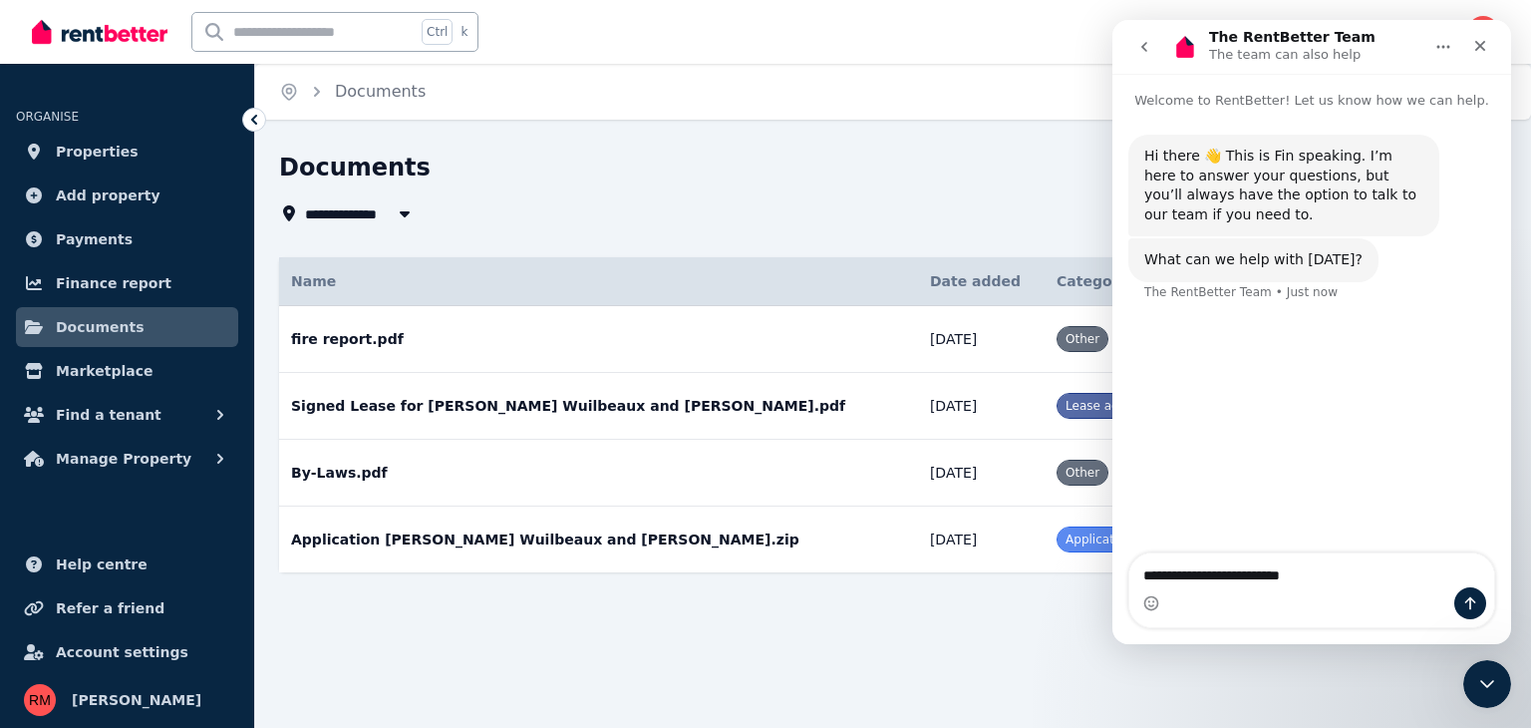
type textarea "**********"
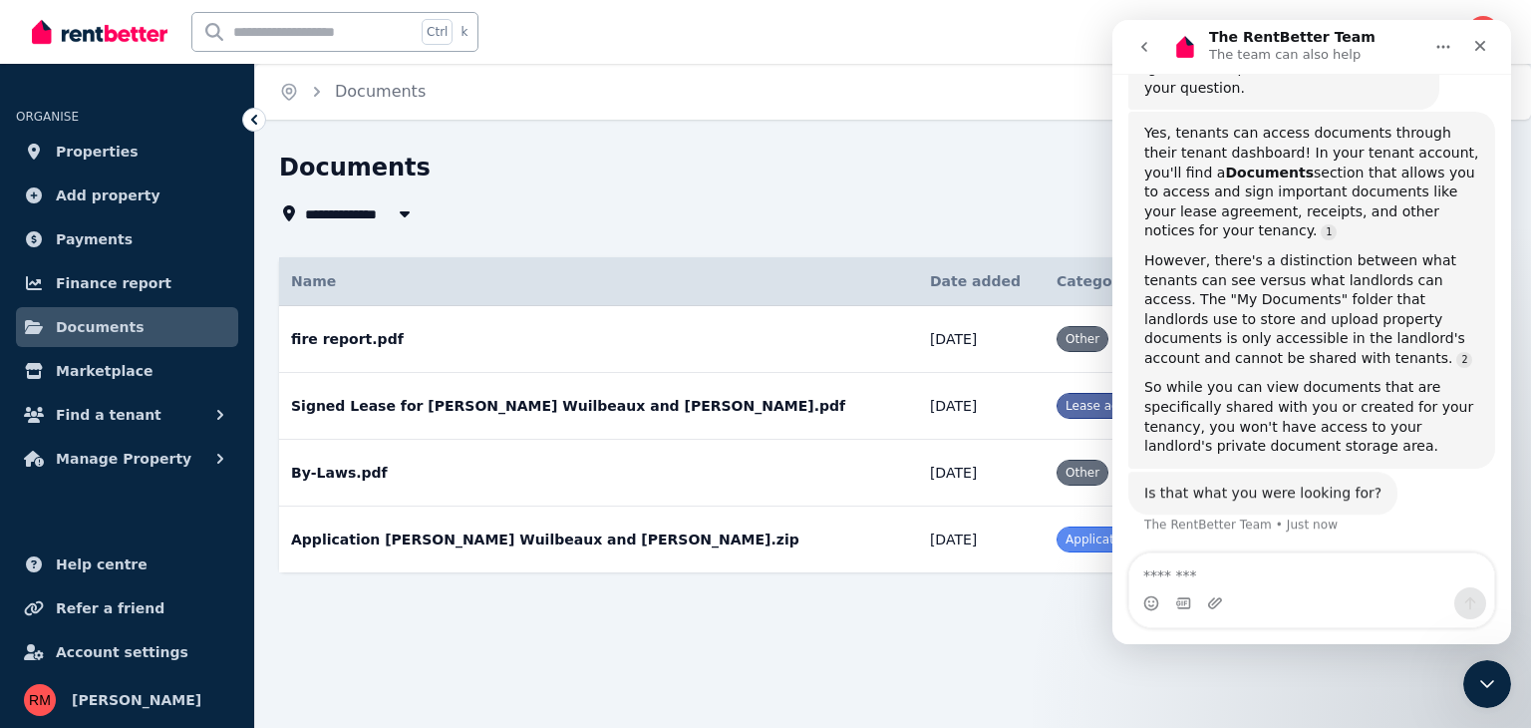
scroll to position [332, 0]
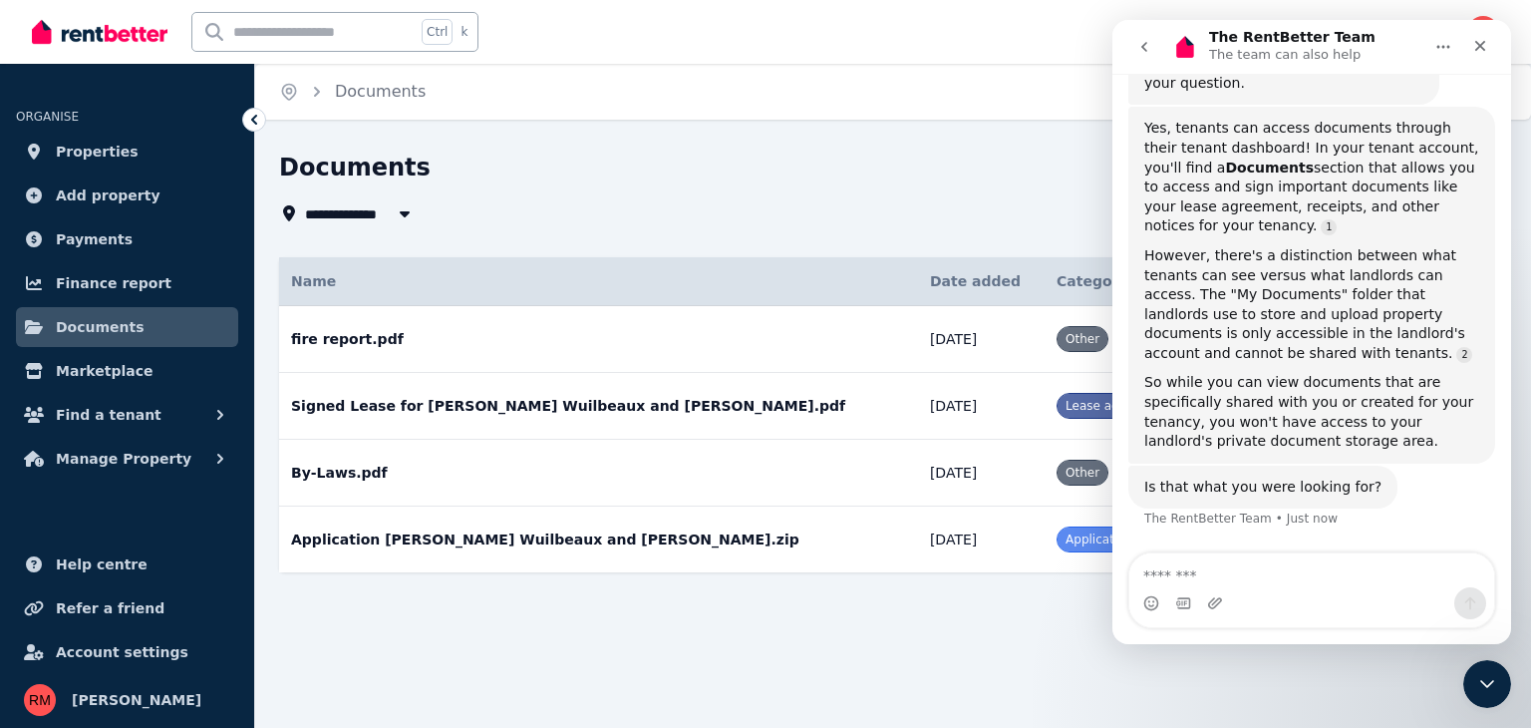
click at [1174, 570] on textarea "Message…" at bounding box center [1311, 570] width 365 height 34
type textarea "**********"
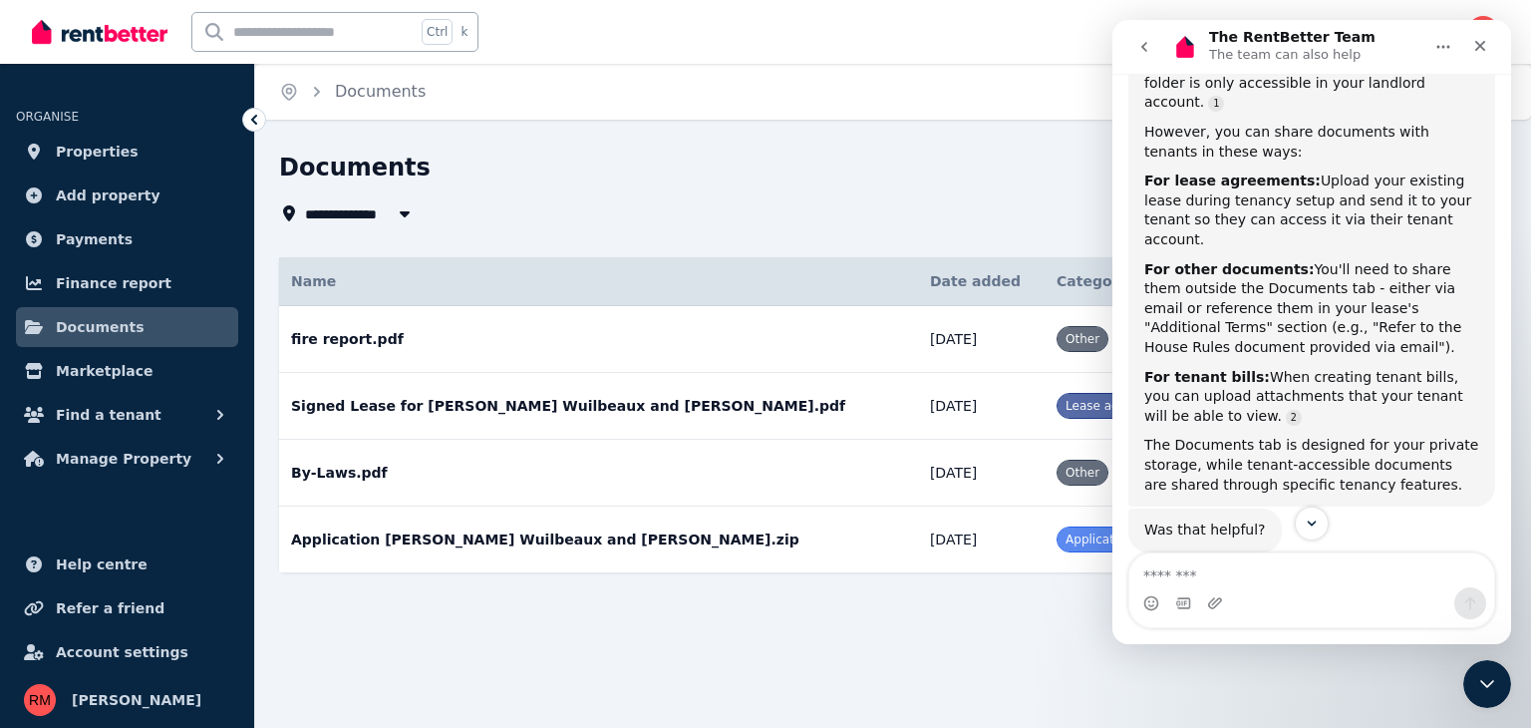
scroll to position [917, 0]
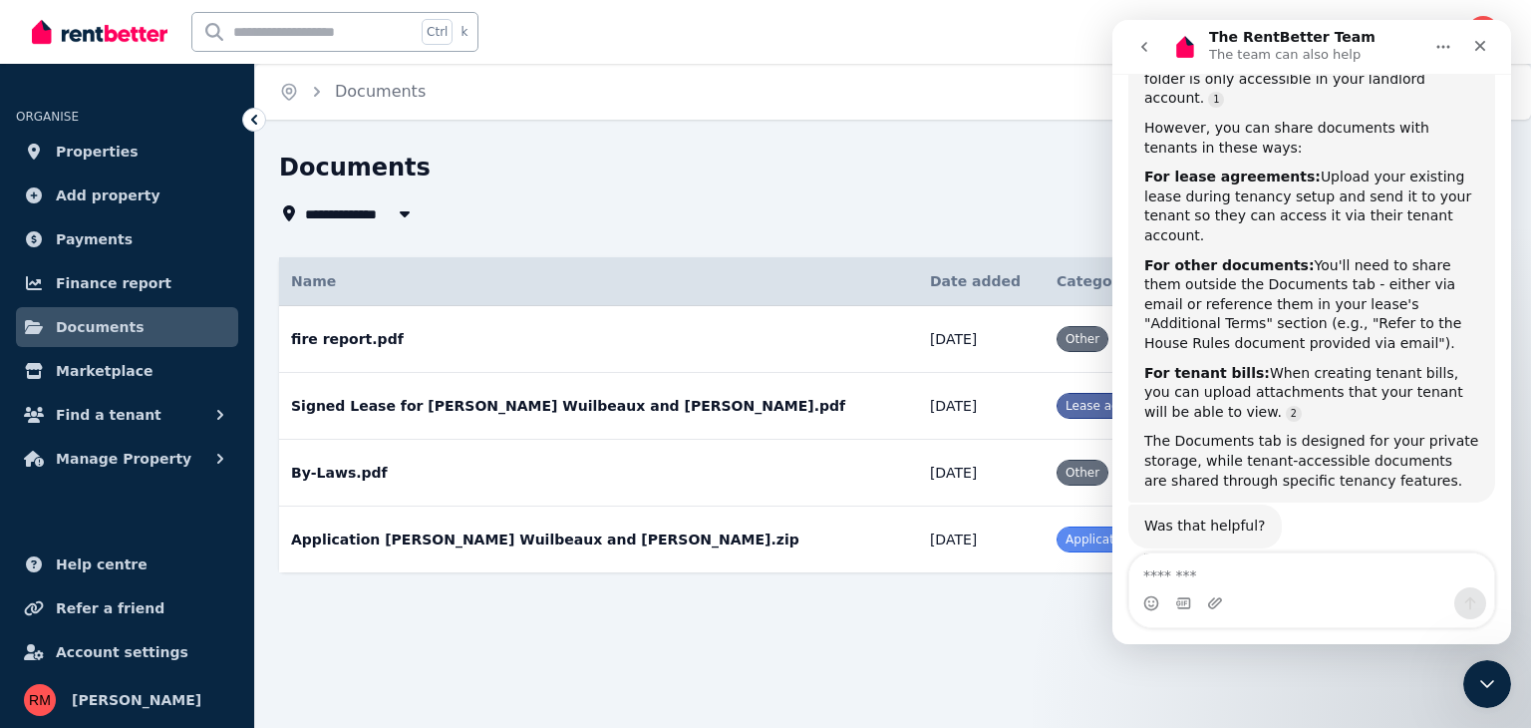
click at [1264, 573] on textarea "Message…" at bounding box center [1311, 570] width 365 height 34
type textarea "***"
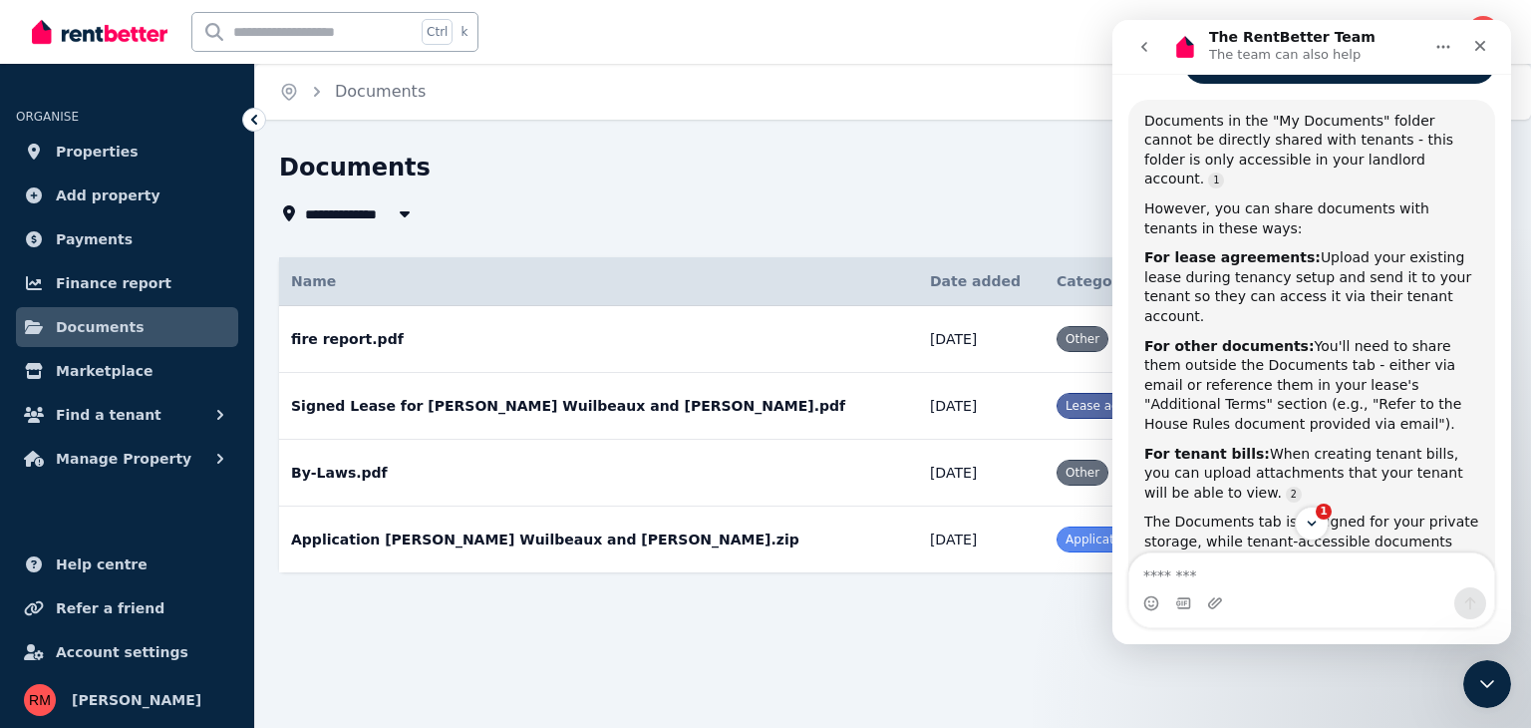
scroll to position [842, 0]
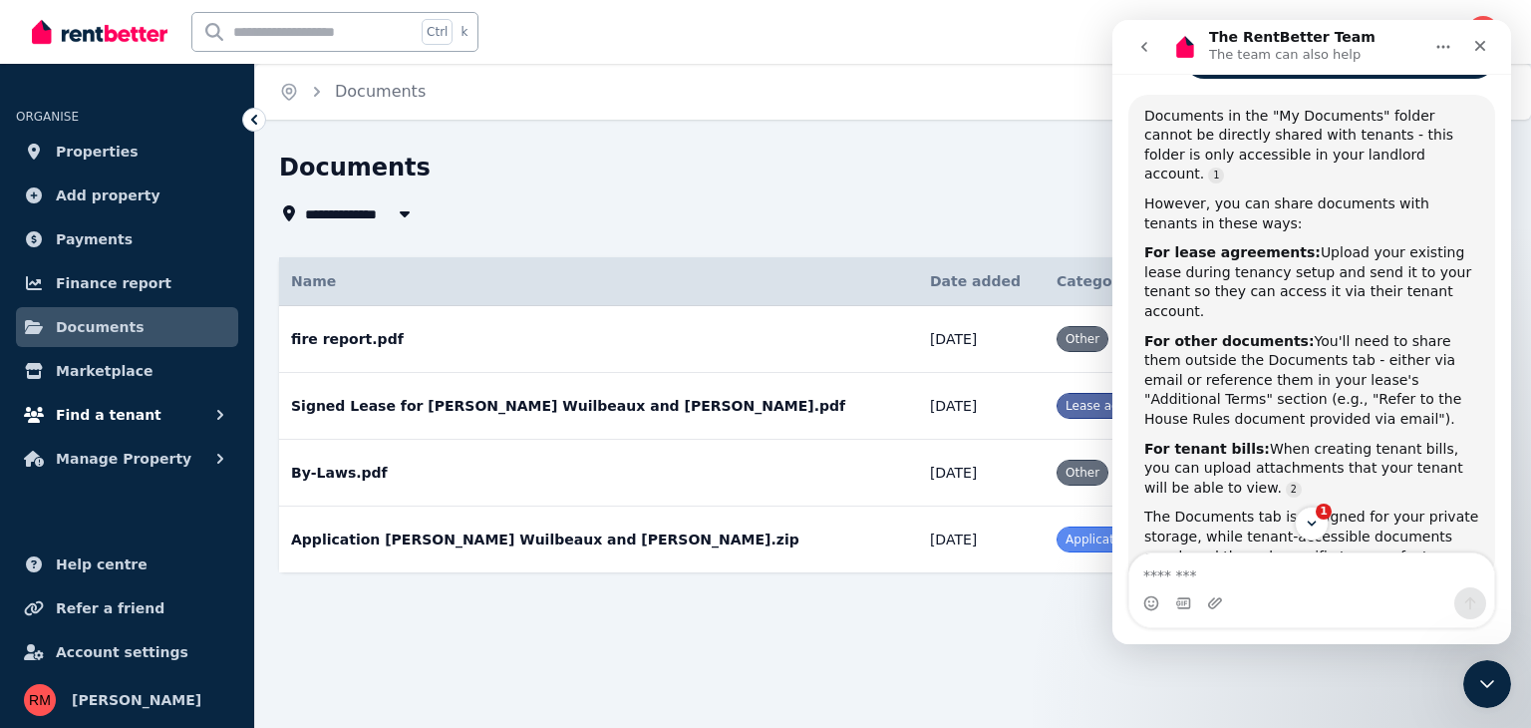
click at [146, 419] on button "Find a tenant" at bounding box center [127, 415] width 222 height 40
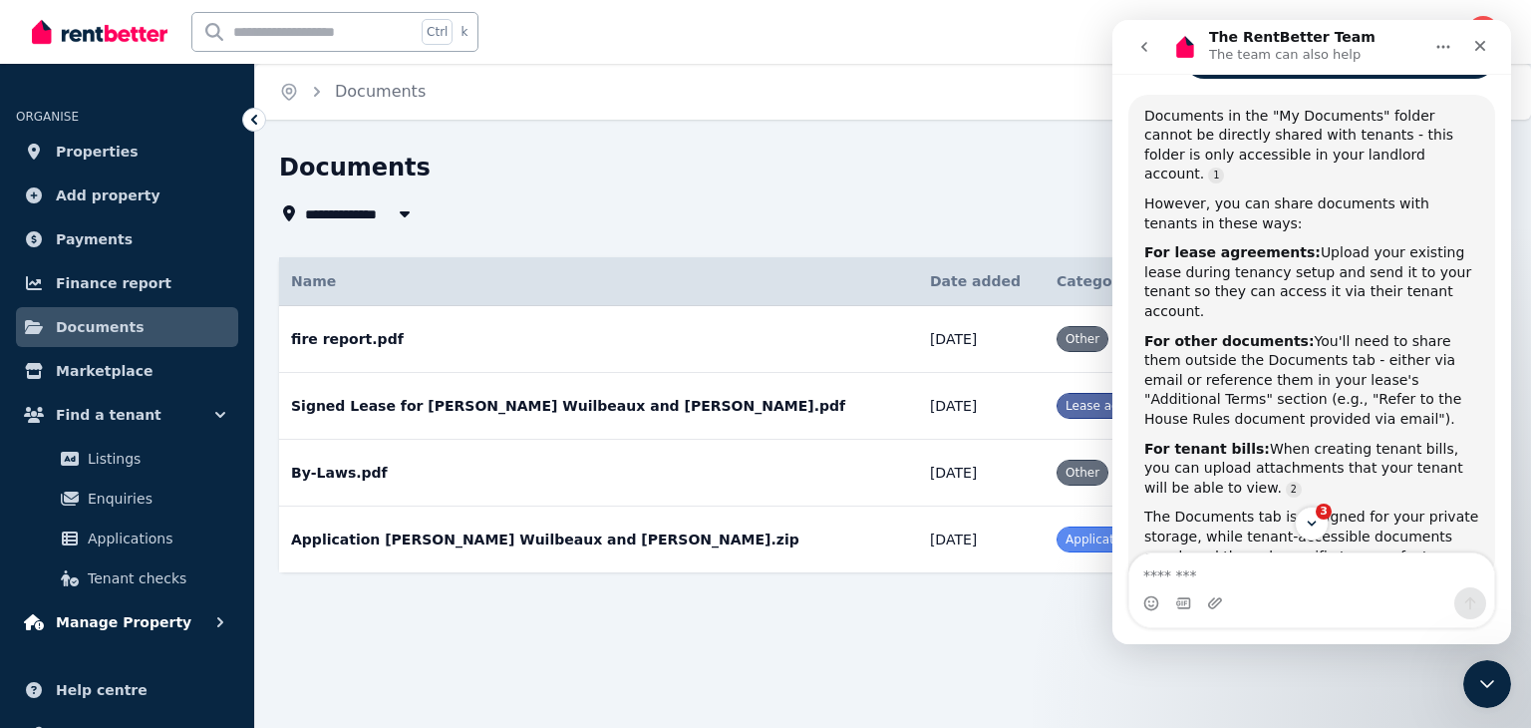
click at [163, 638] on button "Manage Property" at bounding box center [127, 622] width 222 height 40
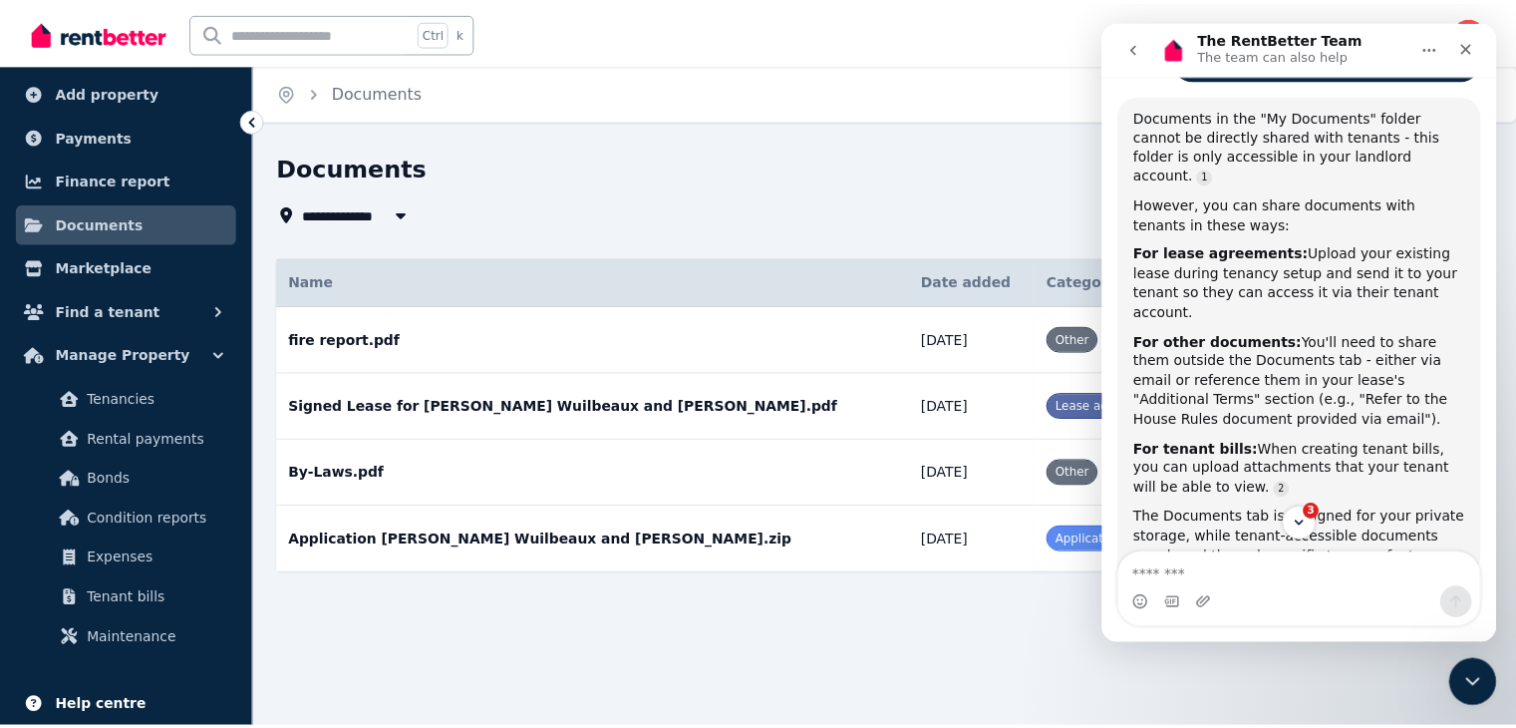
scroll to position [100, 0]
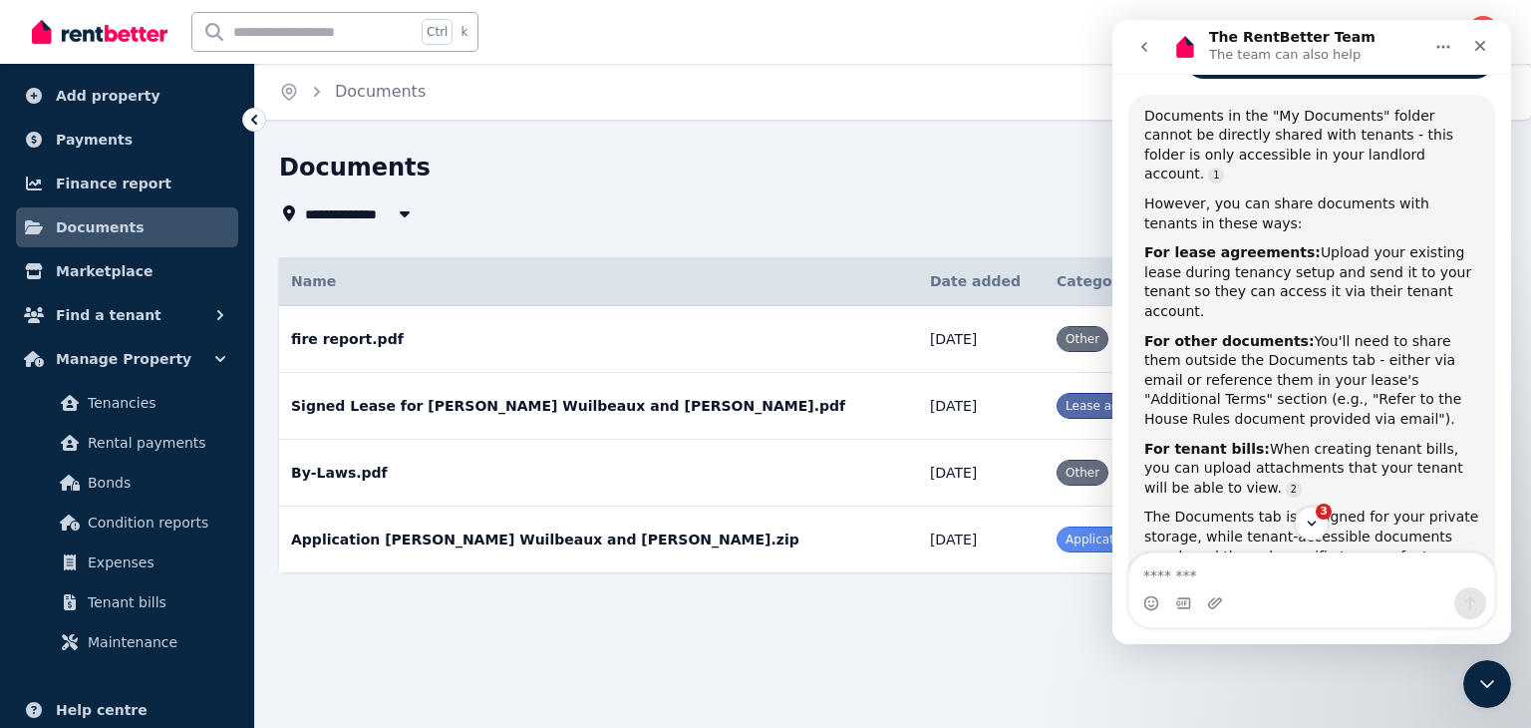
click at [646, 631] on div "**********" at bounding box center [893, 398] width 1276 height 492
click at [176, 401] on span "Tenancies" at bounding box center [155, 403] width 135 height 24
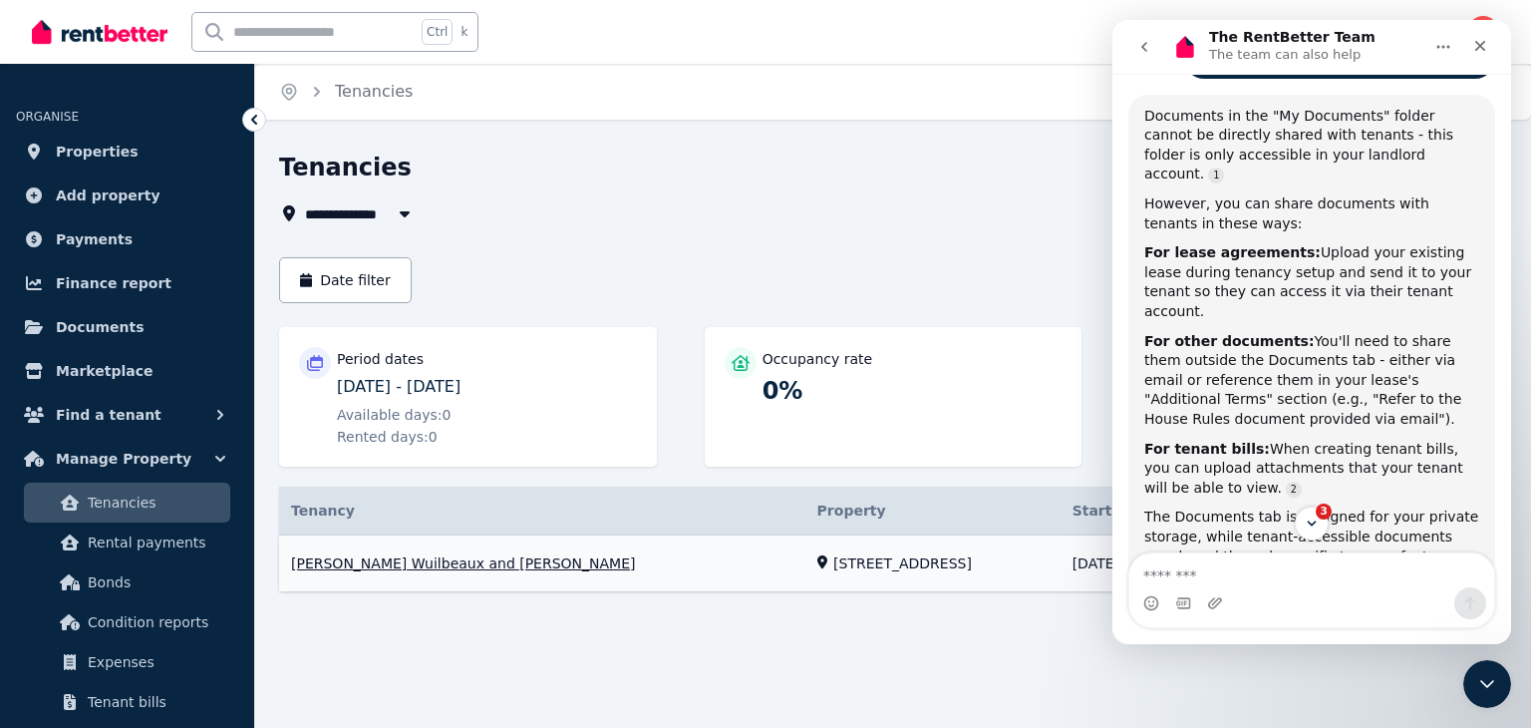
click at [435, 568] on link "View property details" at bounding box center [893, 563] width 1228 height 57
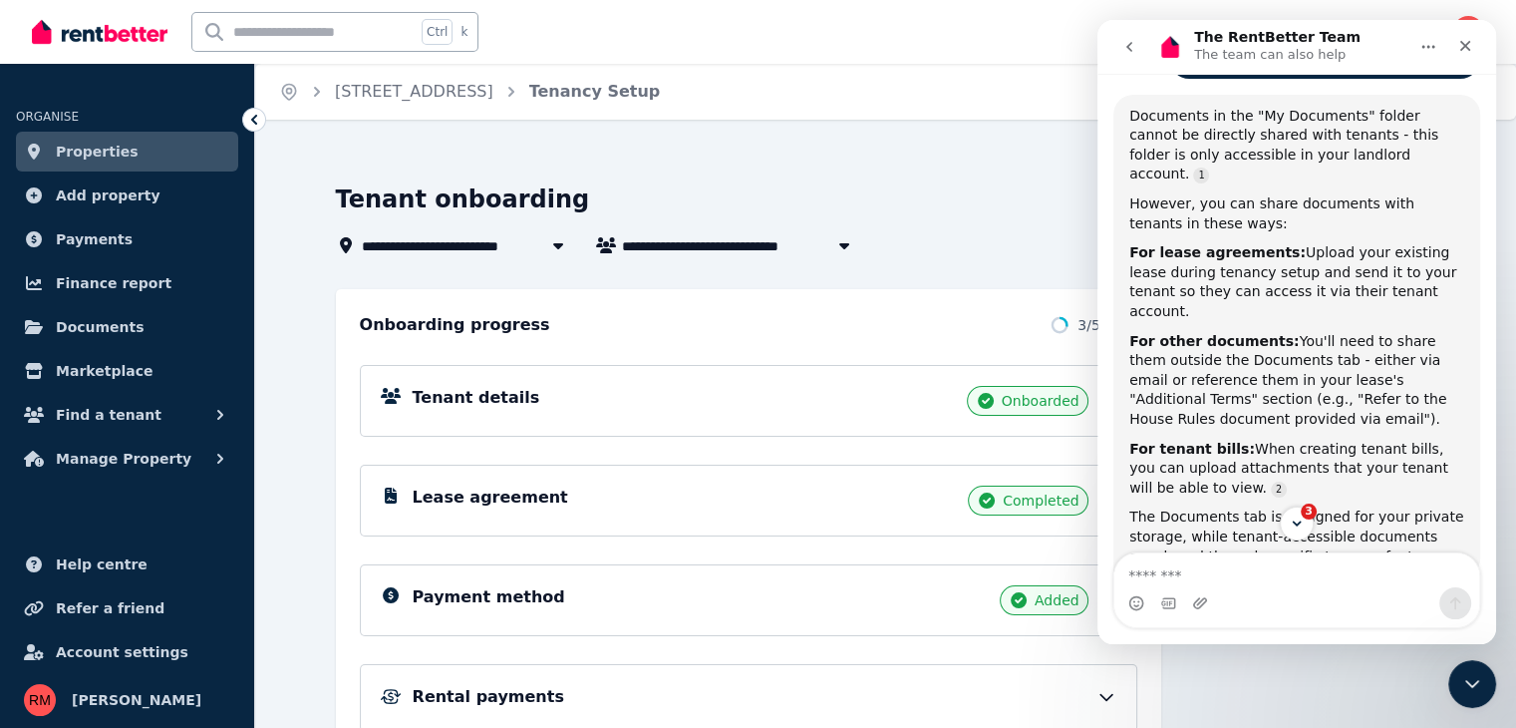
click at [914, 277] on div "**********" at bounding box center [886, 537] width 1148 height 708
click at [1128, 46] on icon "go back" at bounding box center [1129, 47] width 6 height 10
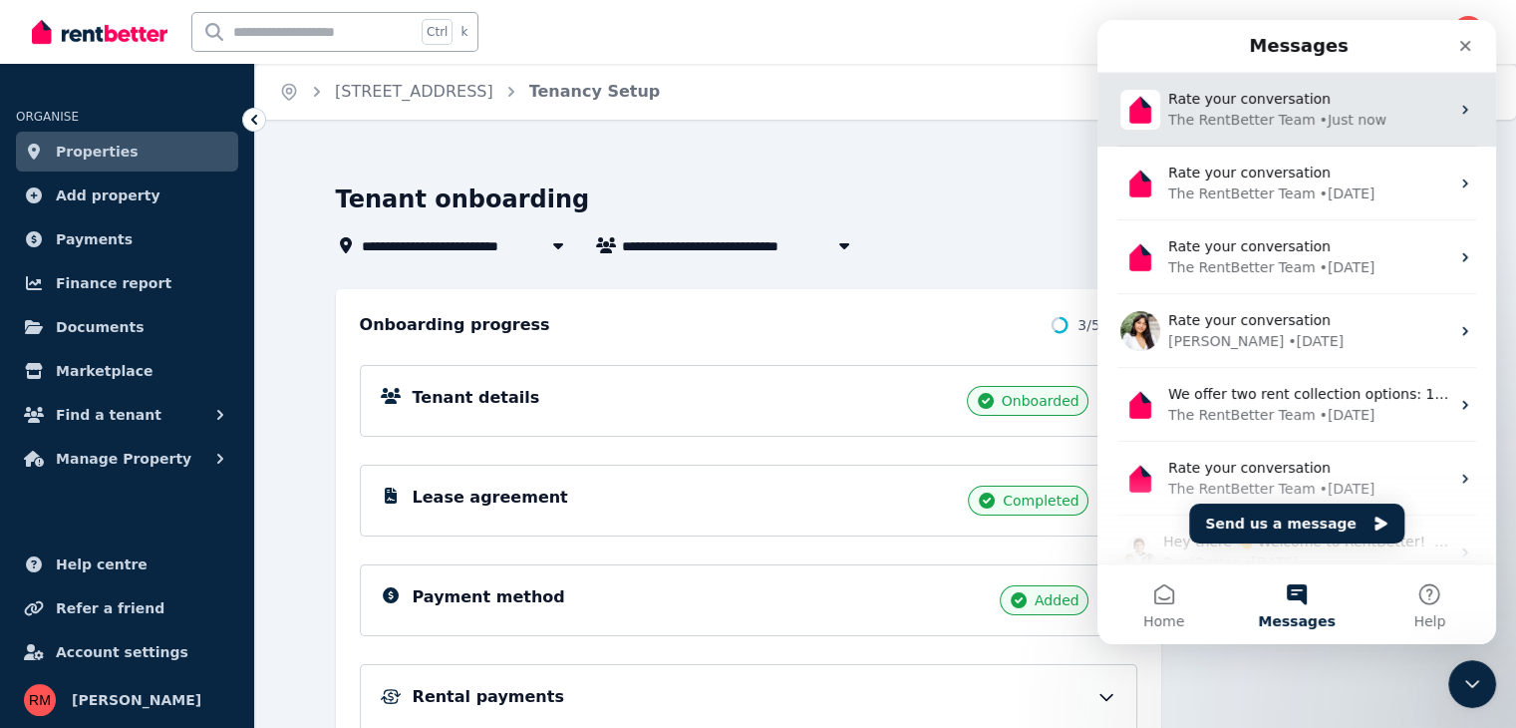
scroll to position [842, 0]
click at [1293, 128] on div "The RentBetter Team" at bounding box center [1242, 120] width 148 height 21
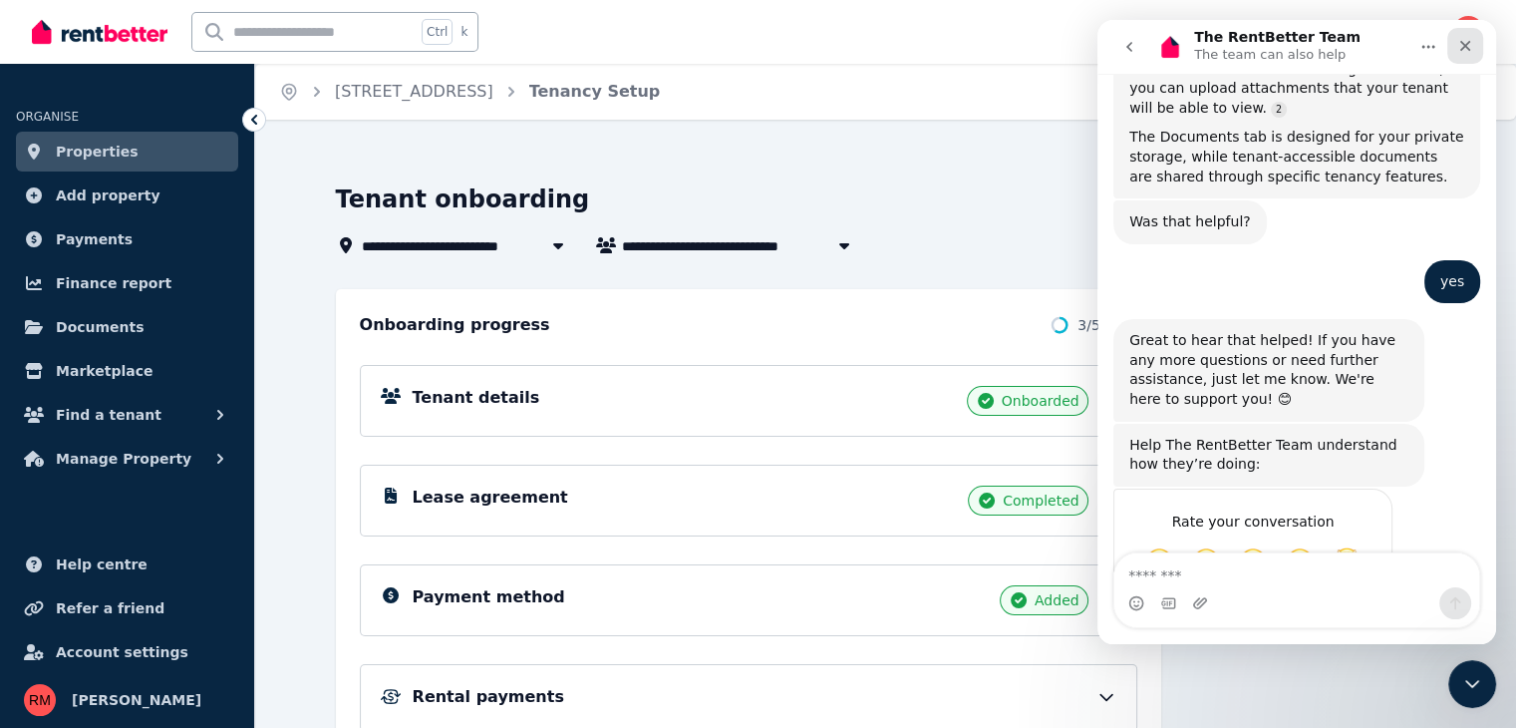
scroll to position [1260, 0]
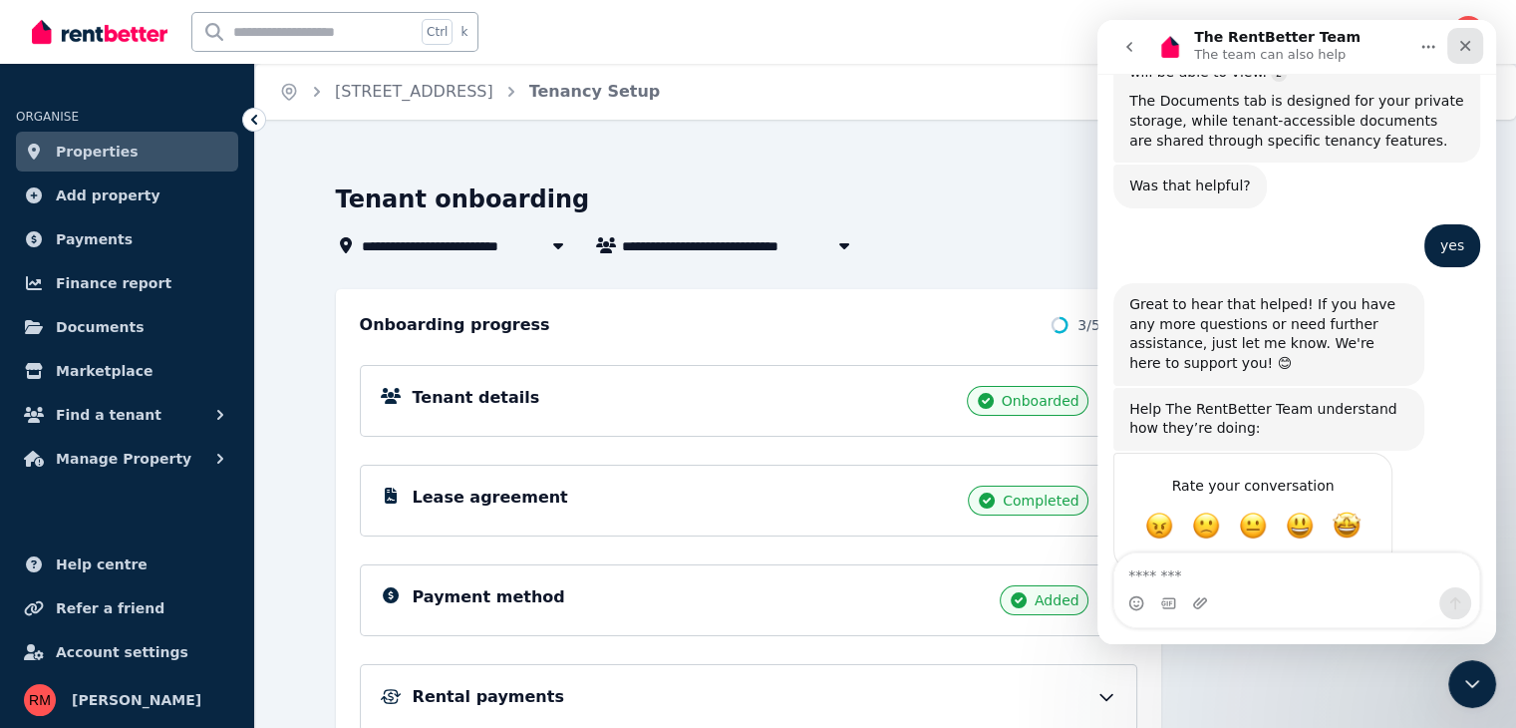
click at [1467, 53] on icon "Close" at bounding box center [1465, 46] width 16 height 16
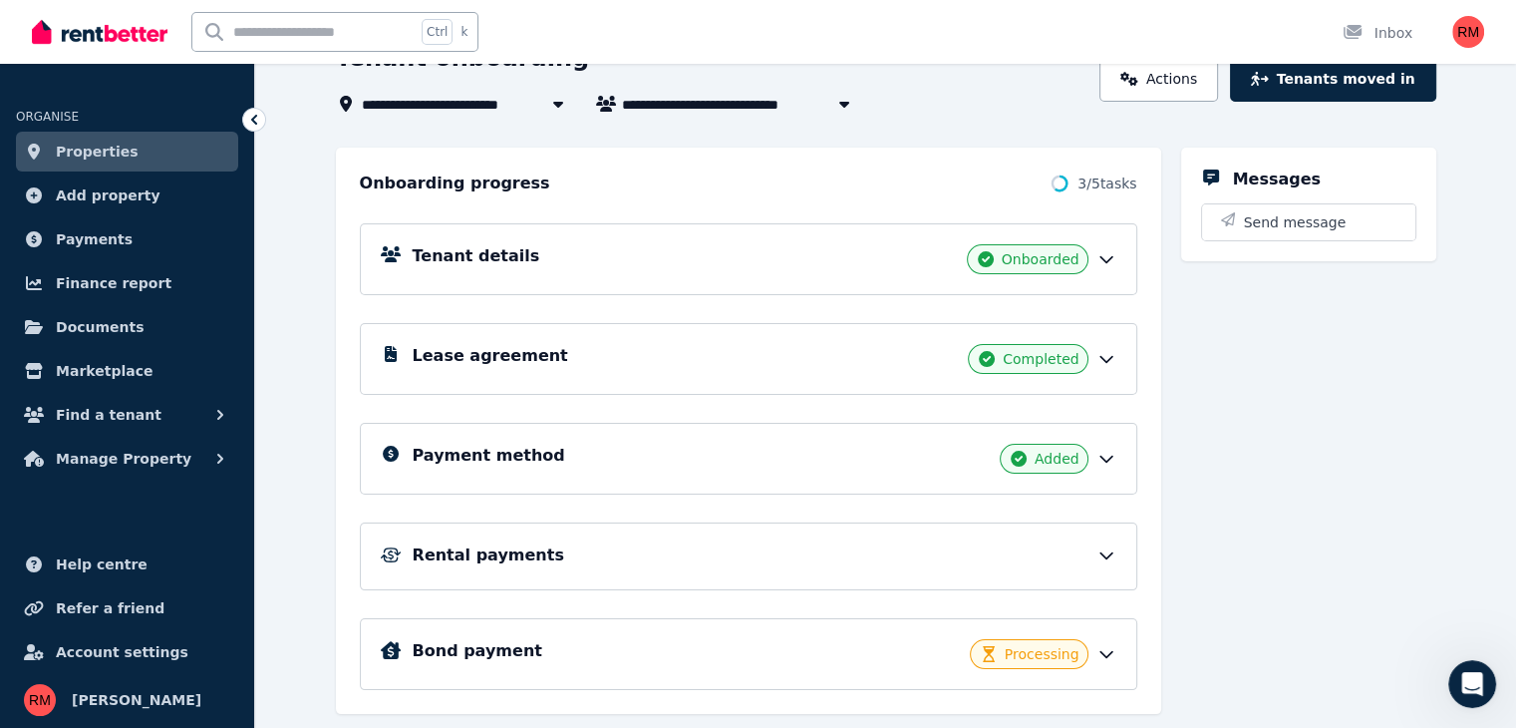
scroll to position [191, 0]
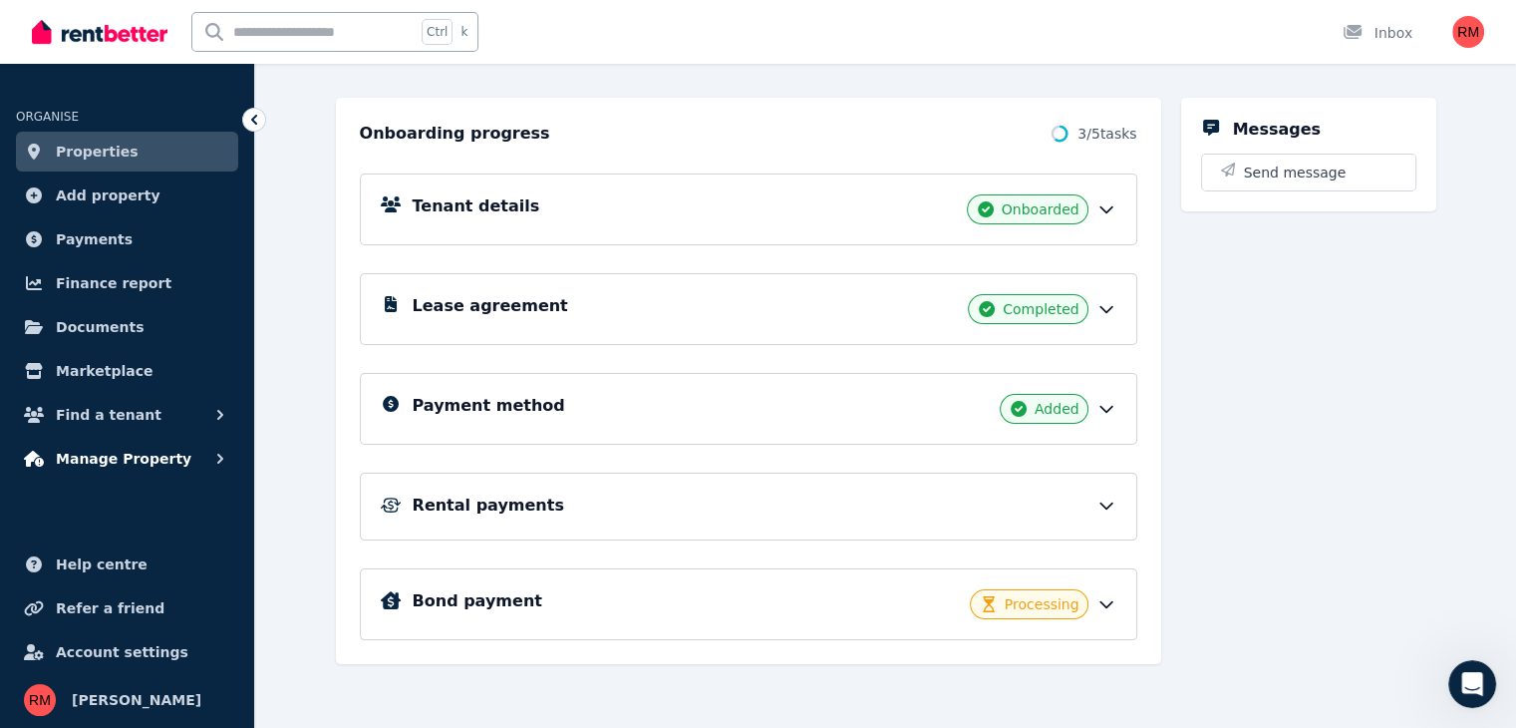
click at [129, 467] on span "Manage Property" at bounding box center [124, 459] width 136 height 24
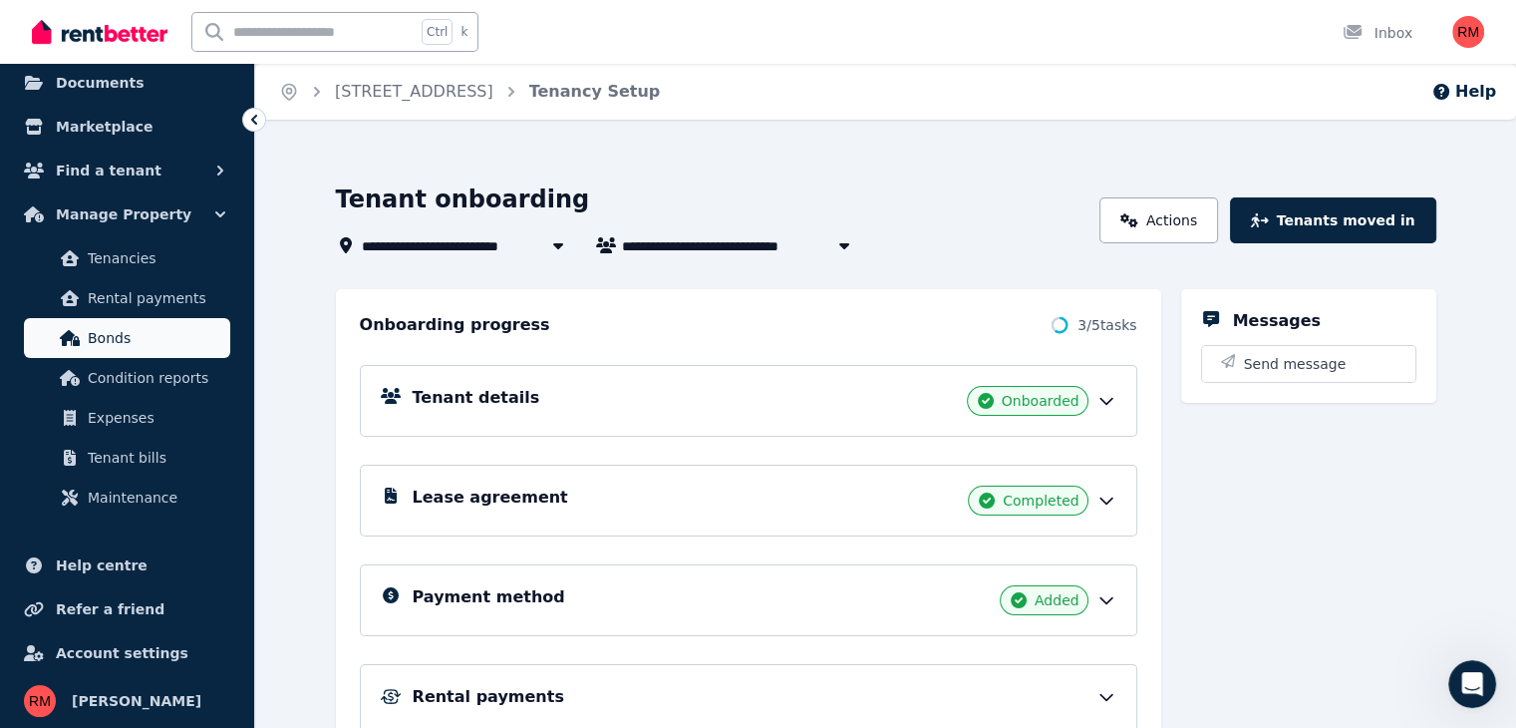
scroll to position [245, 0]
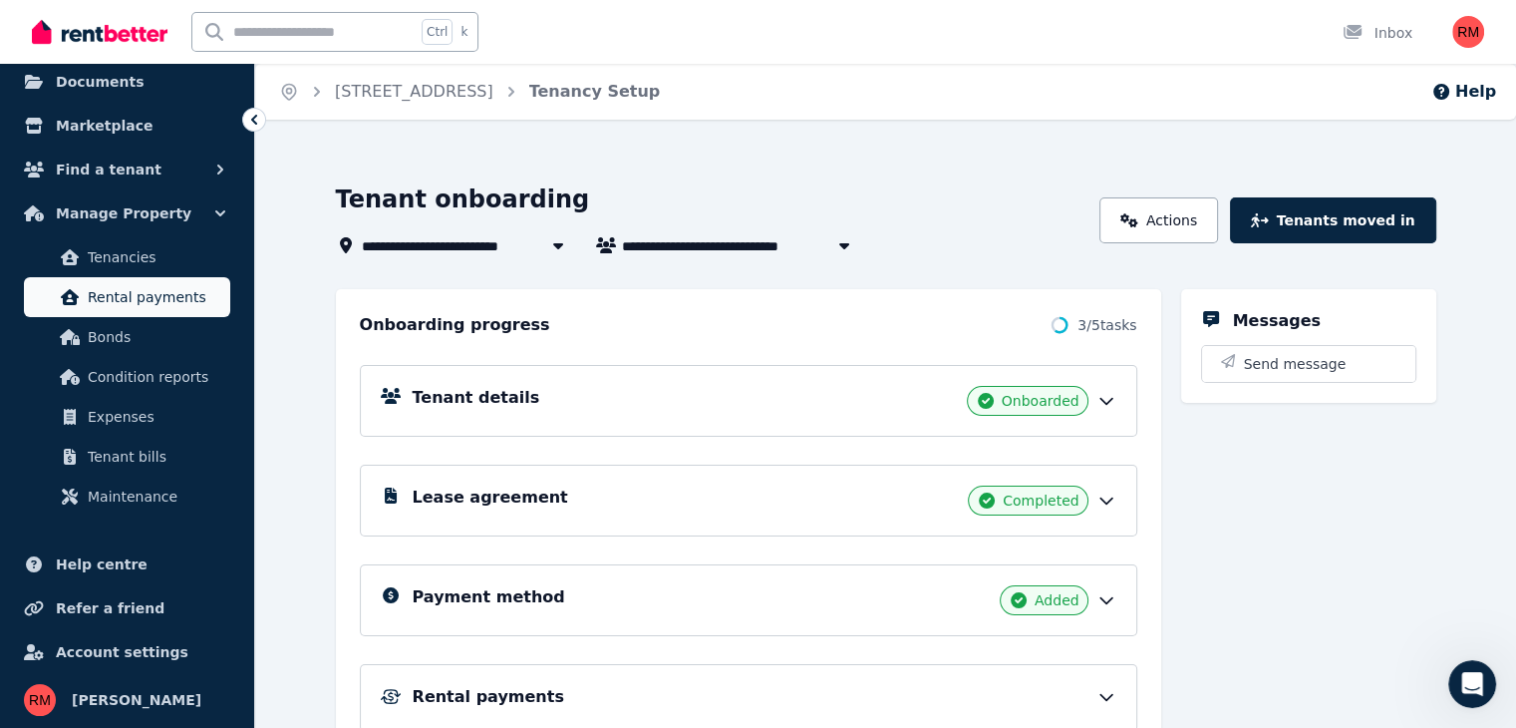
click at [173, 305] on span "Rental payments" at bounding box center [155, 297] width 135 height 24
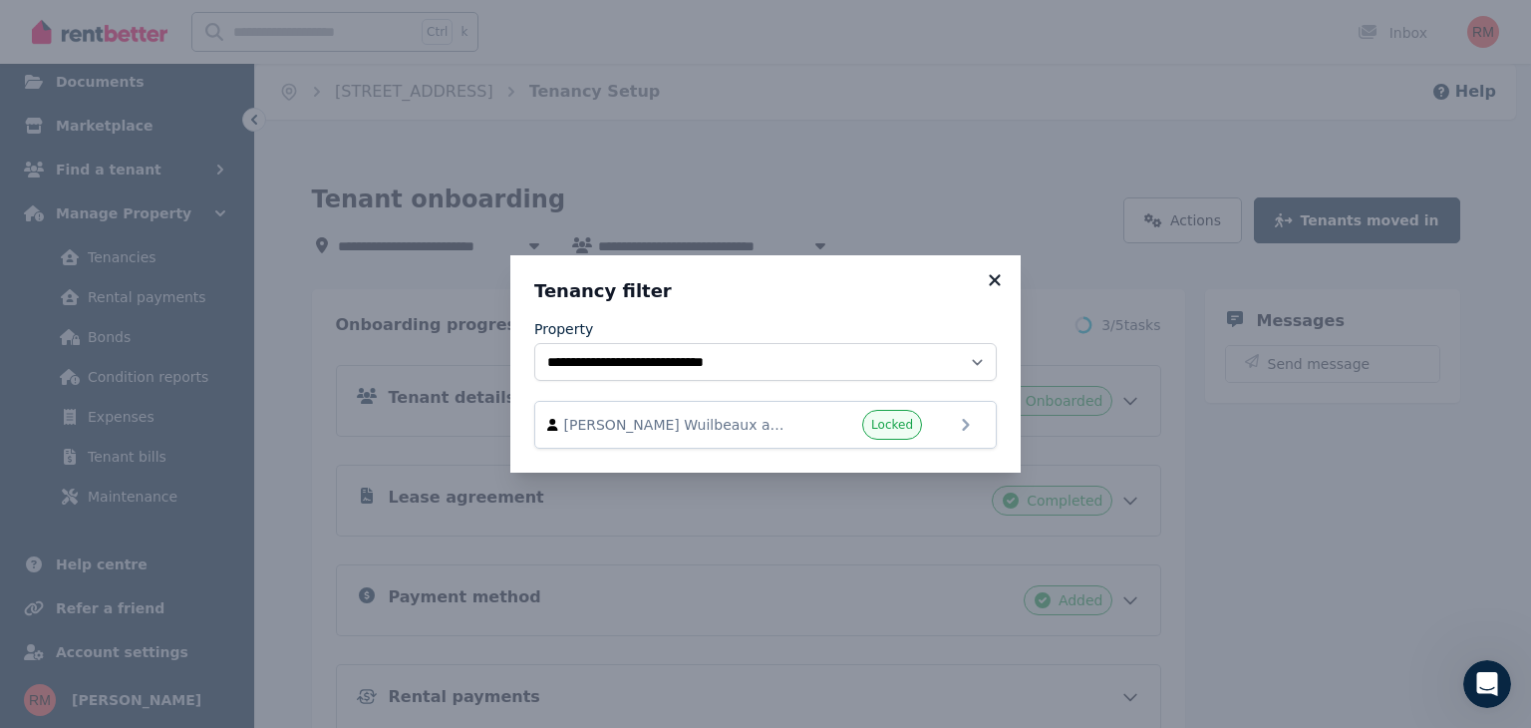
click at [989, 277] on icon at bounding box center [995, 280] width 20 height 18
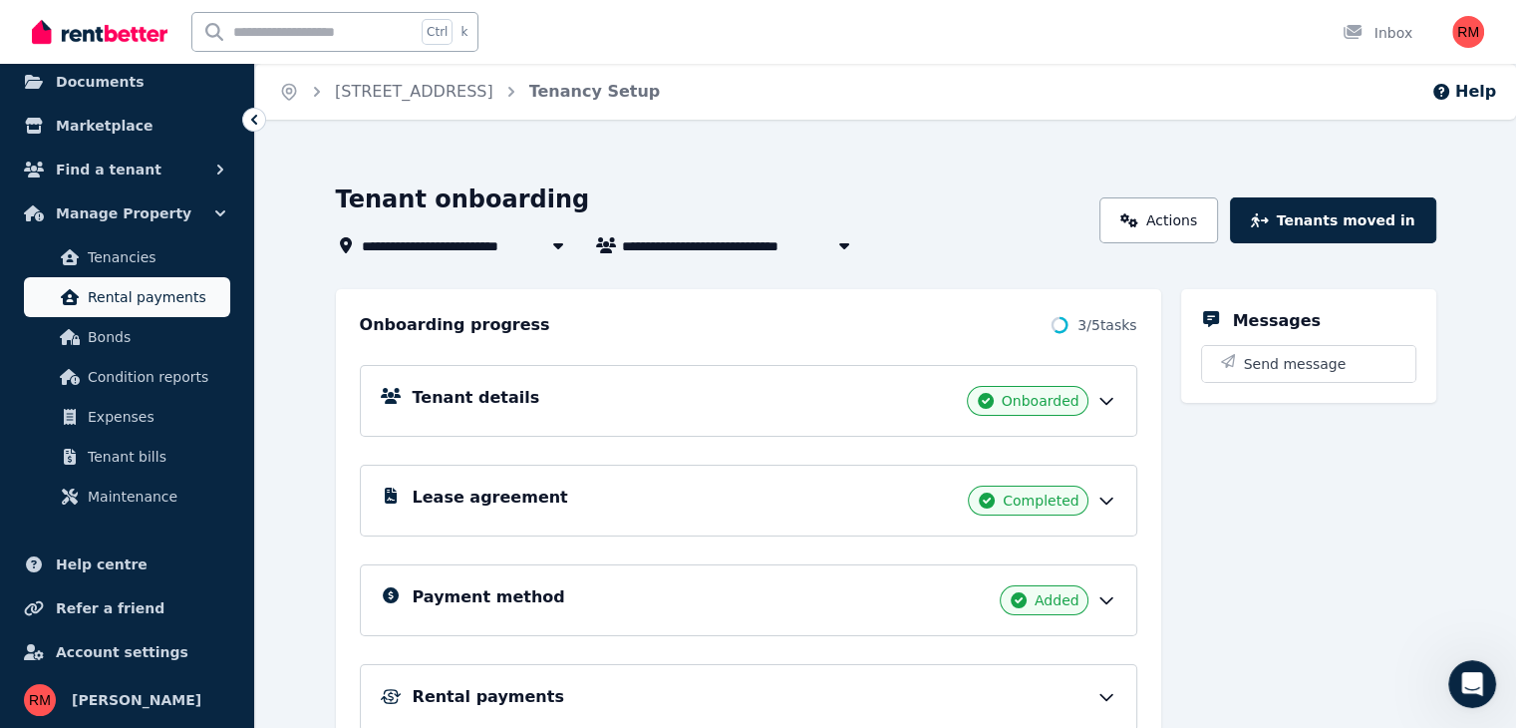
click at [179, 287] on span "Rental payments" at bounding box center [155, 297] width 135 height 24
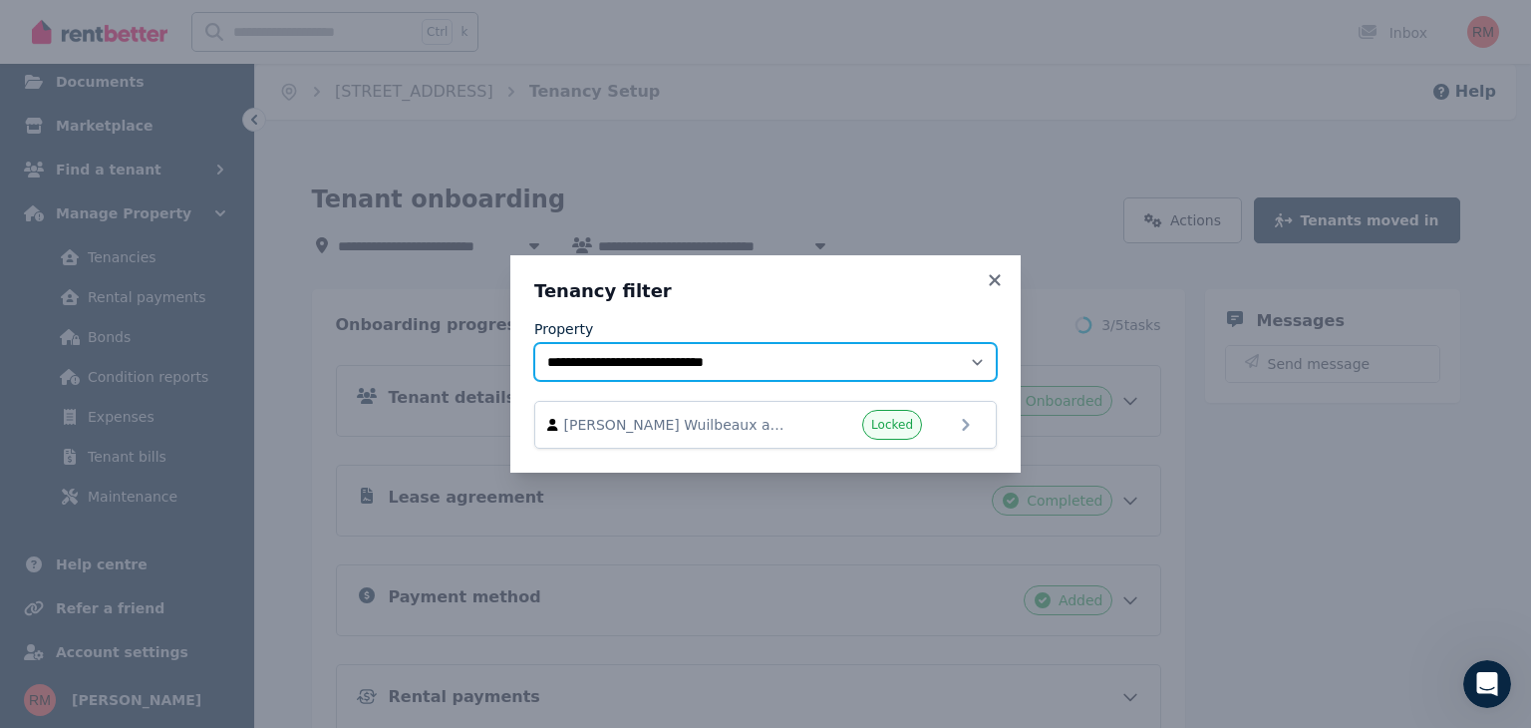
click at [948, 355] on select "**********" at bounding box center [765, 362] width 463 height 38
click at [909, 361] on select "**********" at bounding box center [765, 362] width 463 height 38
click at [534, 343] on select "**********" at bounding box center [765, 362] width 463 height 38
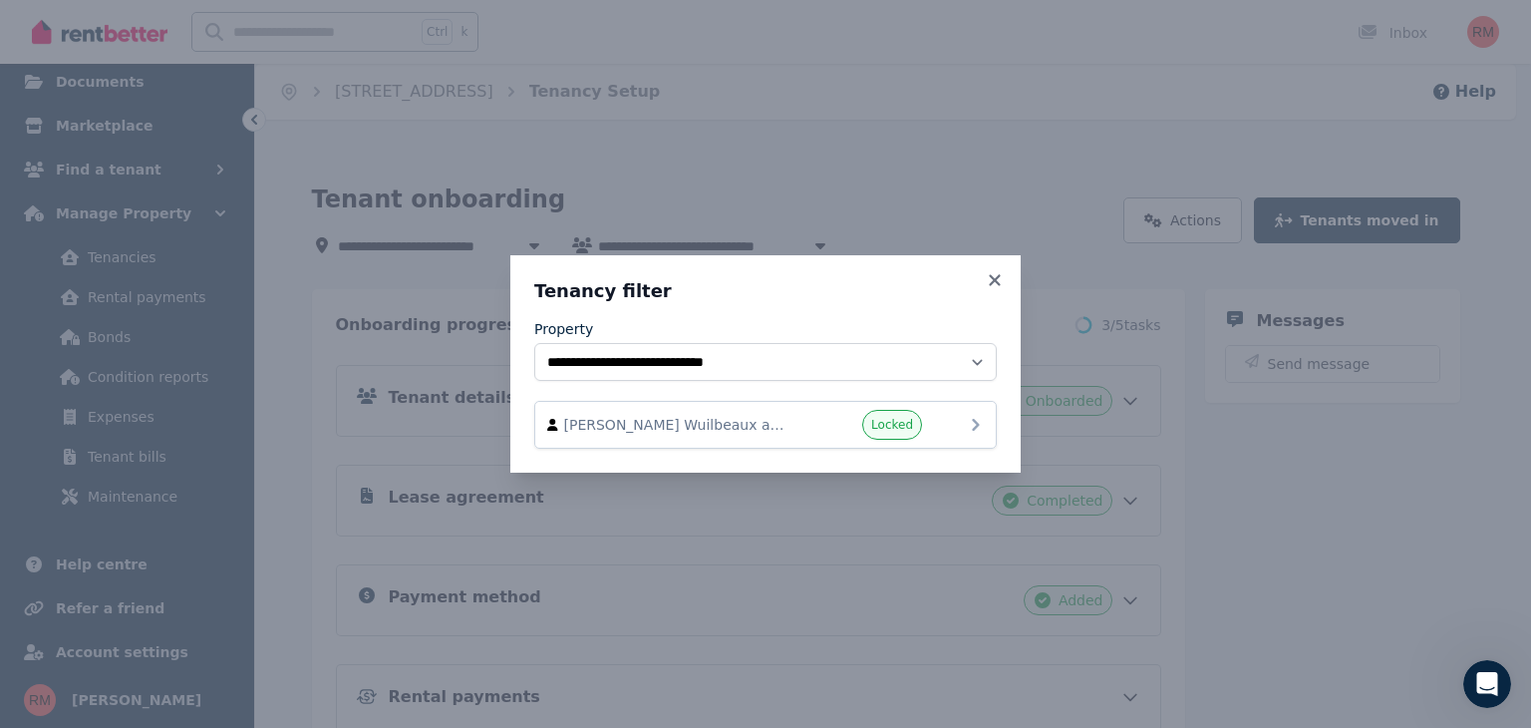
click at [969, 413] on icon at bounding box center [976, 425] width 24 height 24
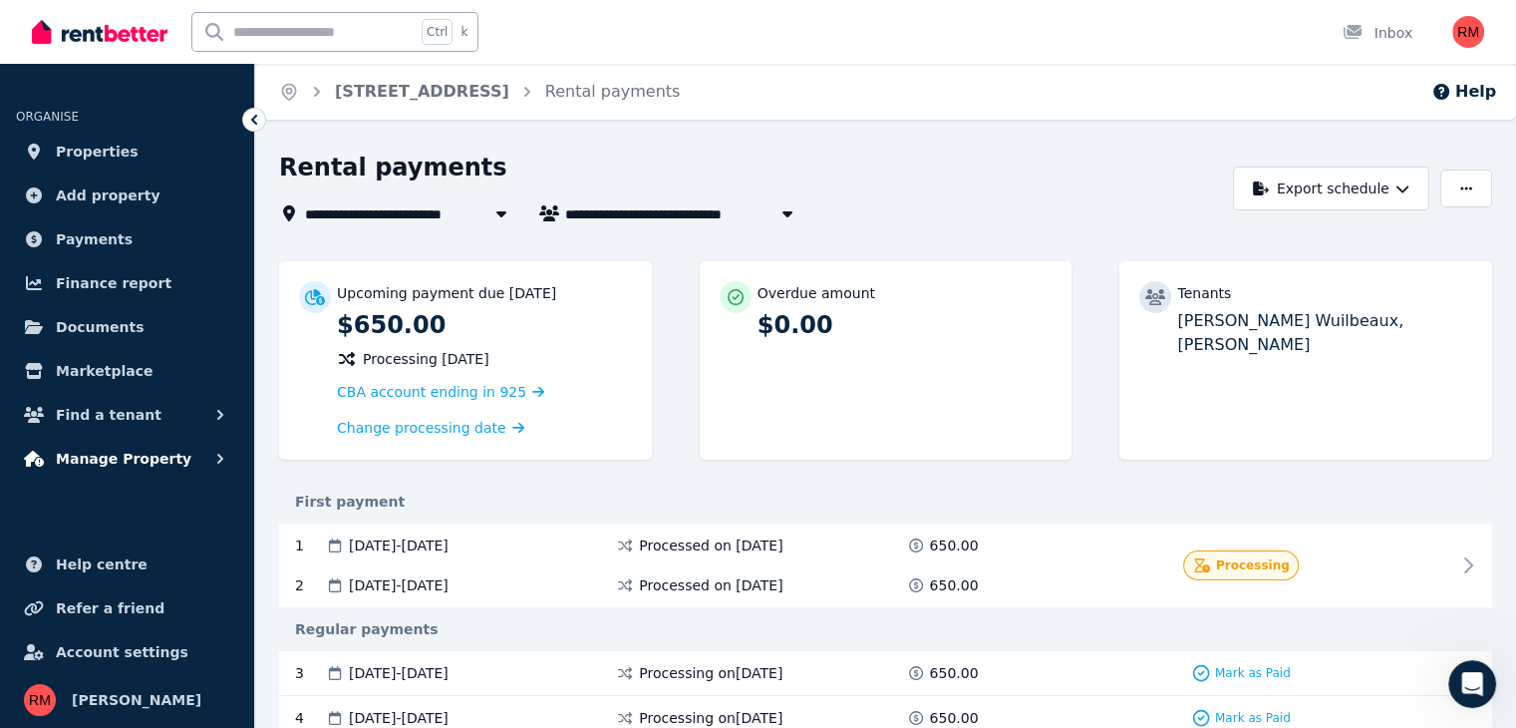
click at [200, 466] on button "Manage Property" at bounding box center [127, 459] width 222 height 40
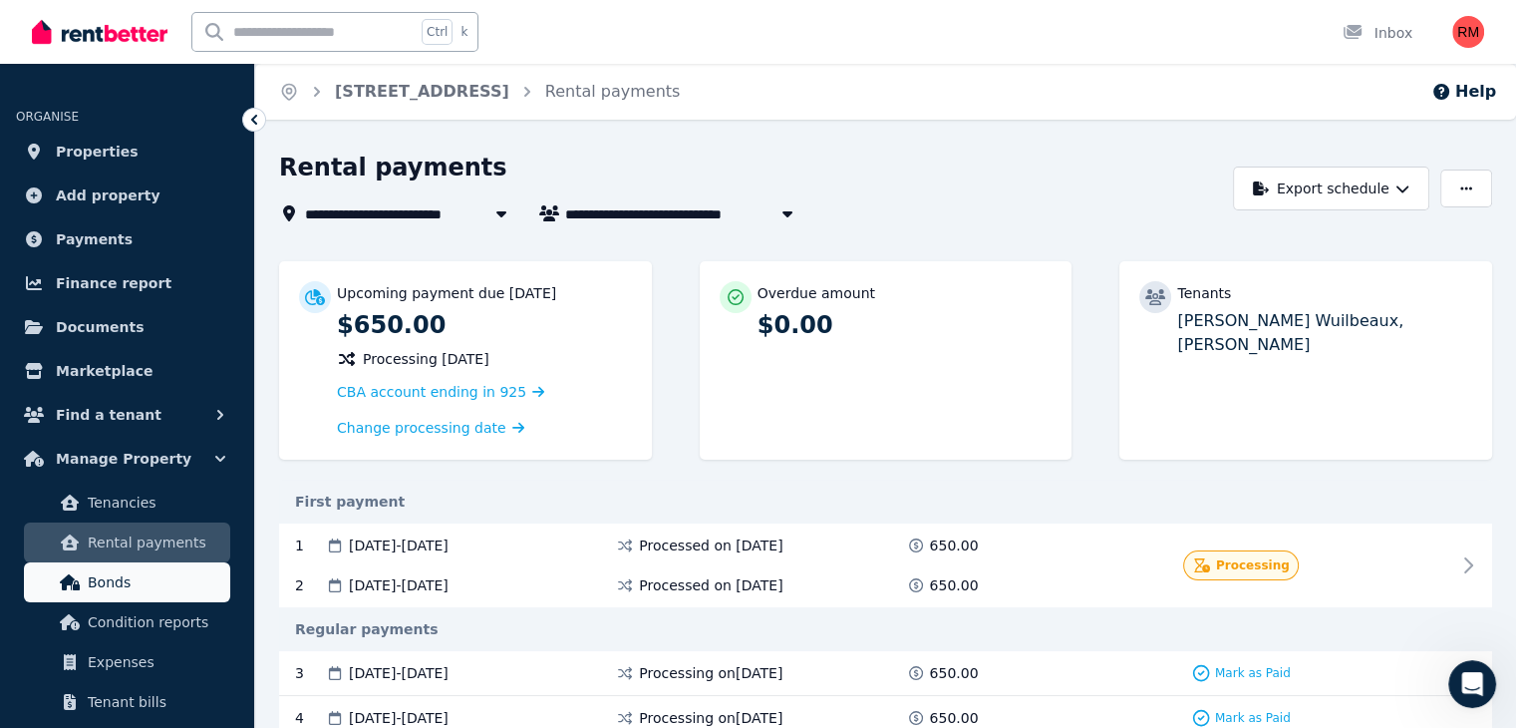
click at [158, 581] on span "Bonds" at bounding box center [155, 582] width 135 height 24
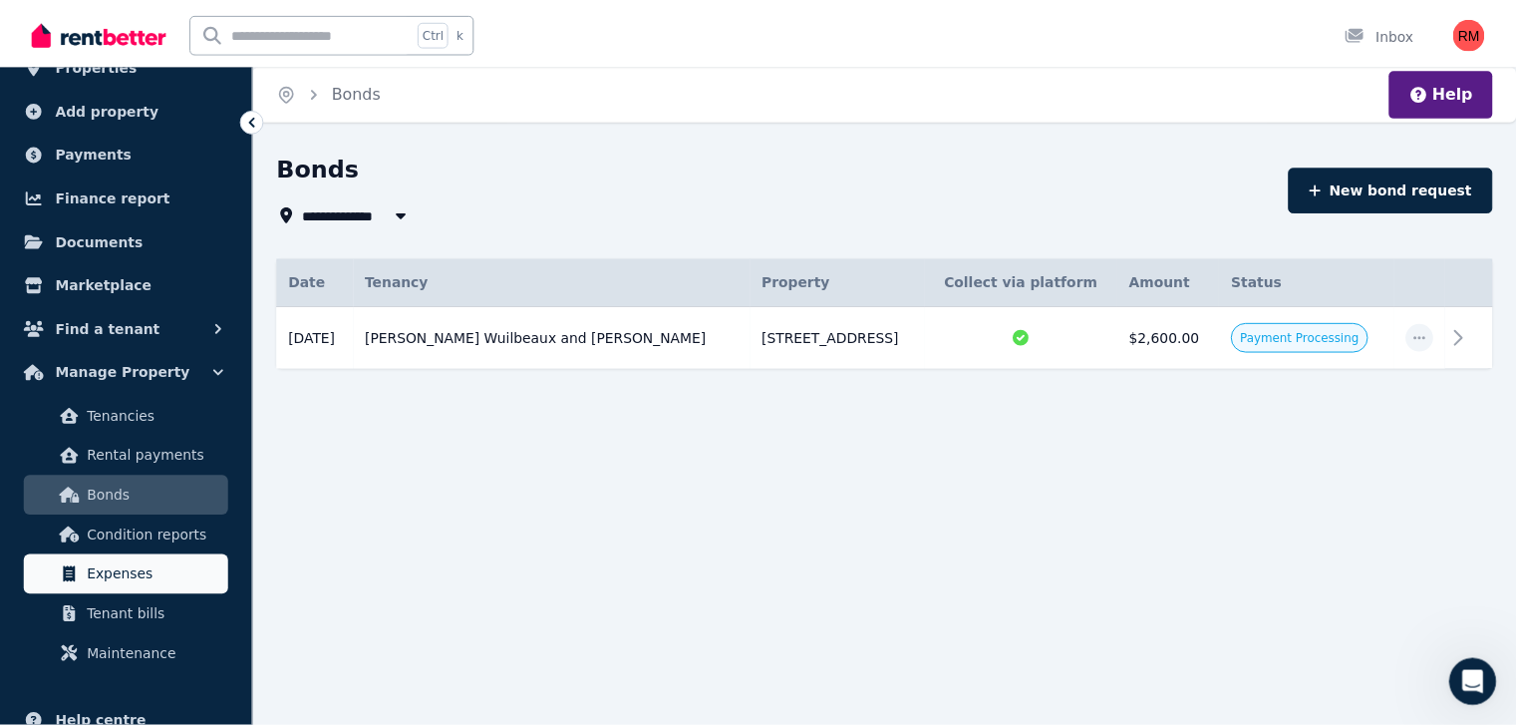
scroll to position [100, 0]
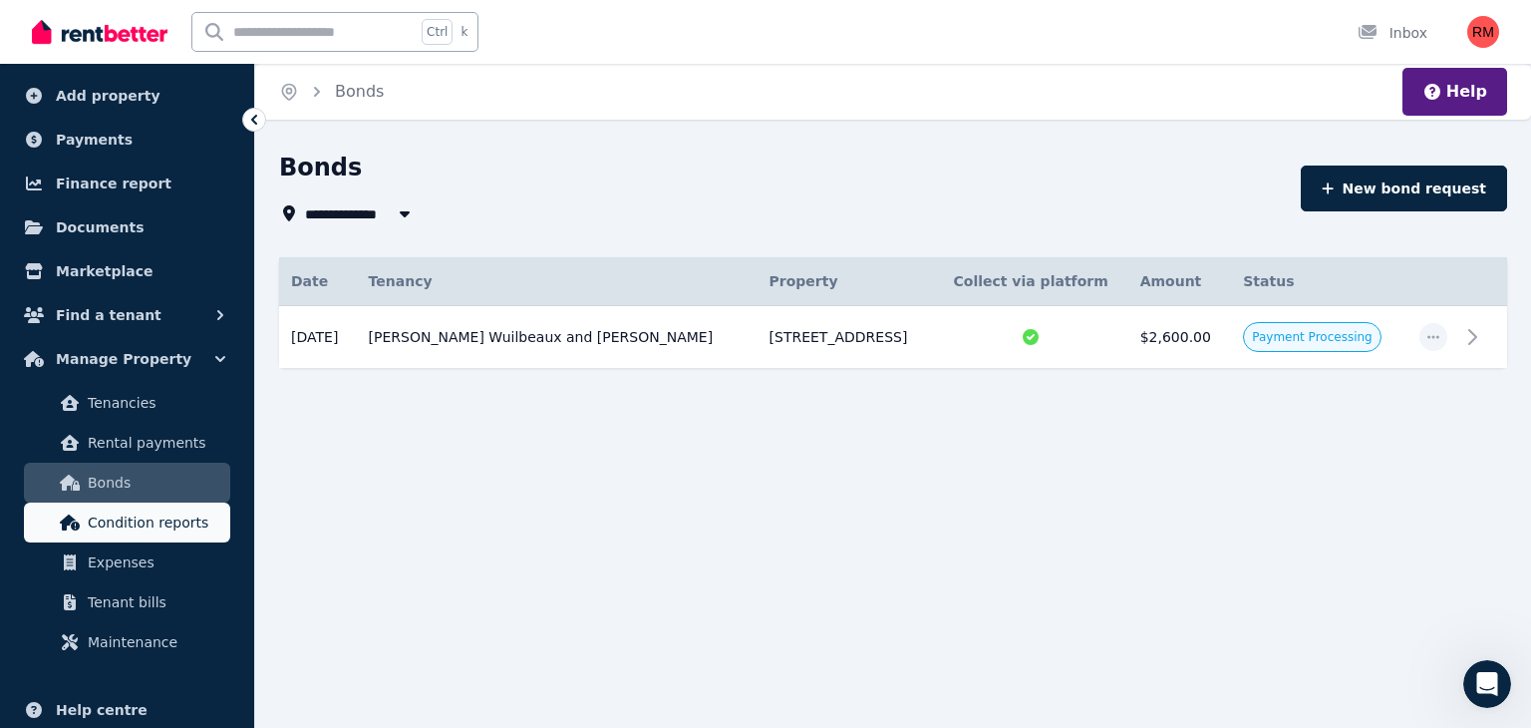
click at [177, 507] on link "Condition reports" at bounding box center [127, 522] width 206 height 40
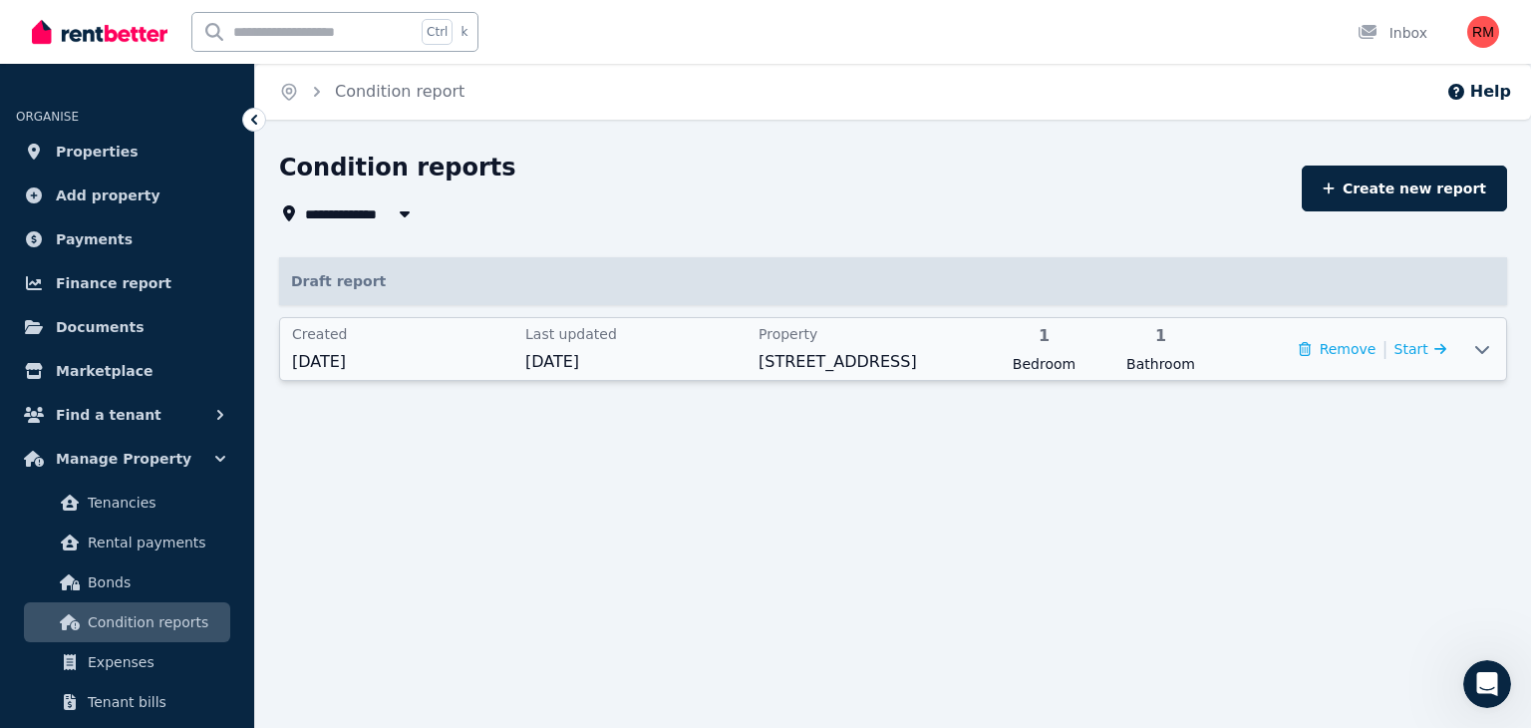
click at [1480, 352] on icon at bounding box center [1482, 349] width 24 height 16
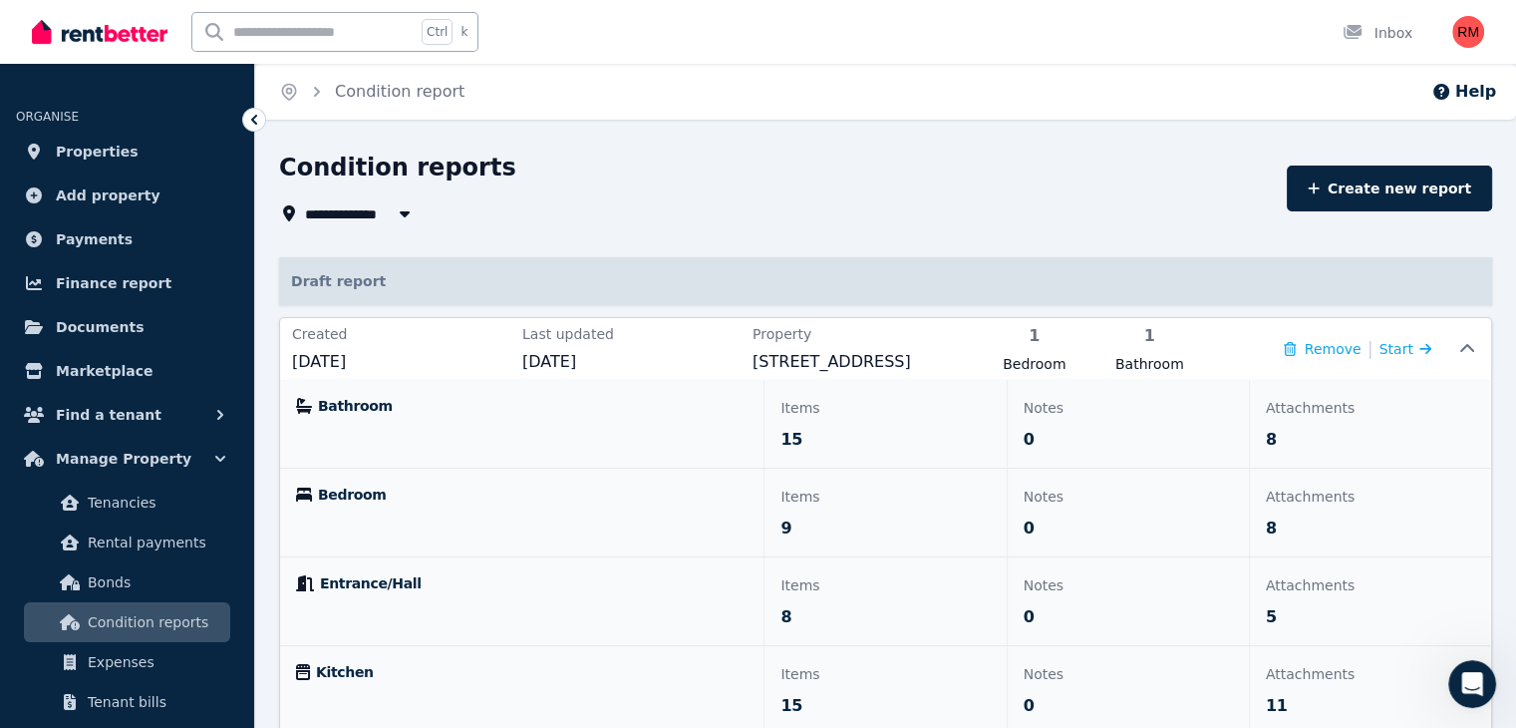
click at [1458, 680] on div "Open Intercom Messenger" at bounding box center [1473, 684] width 66 height 66
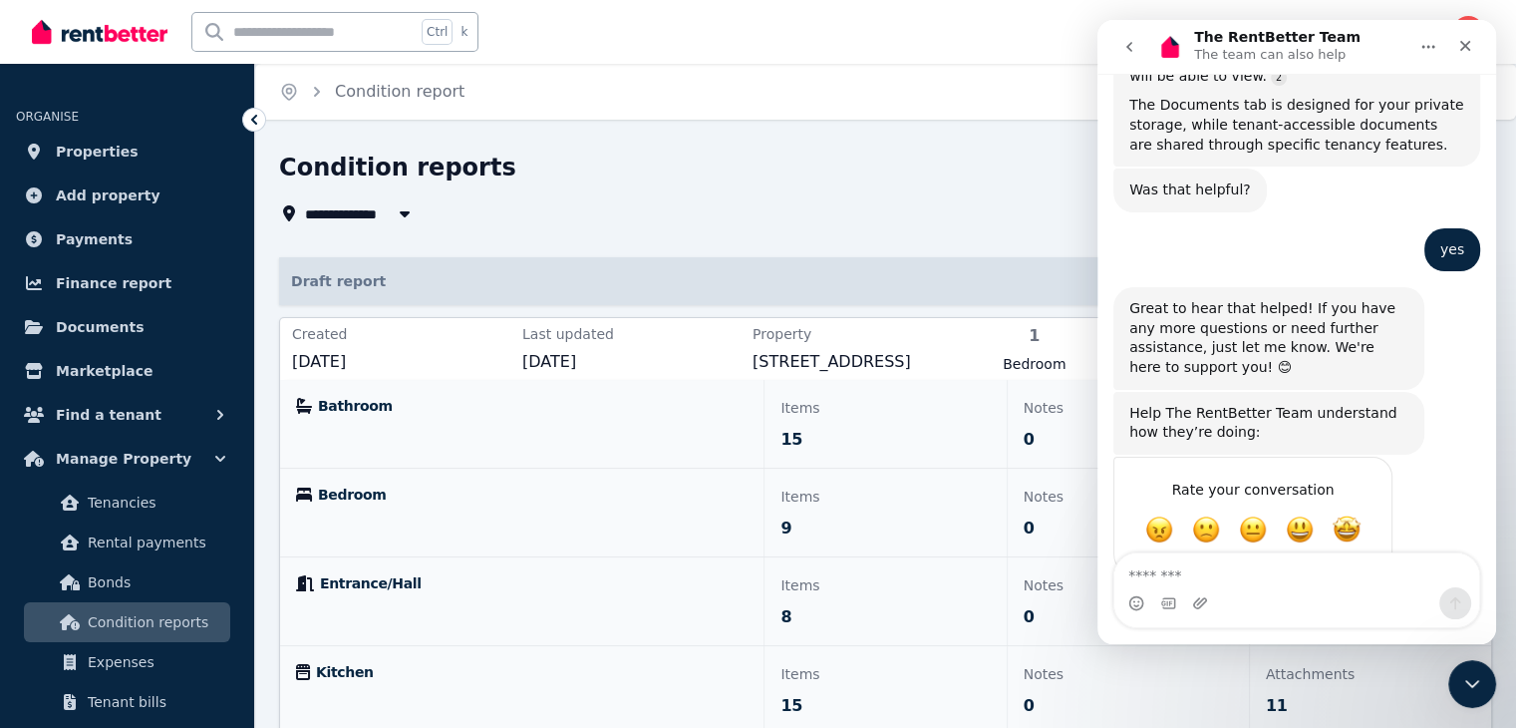
scroll to position [1260, 0]
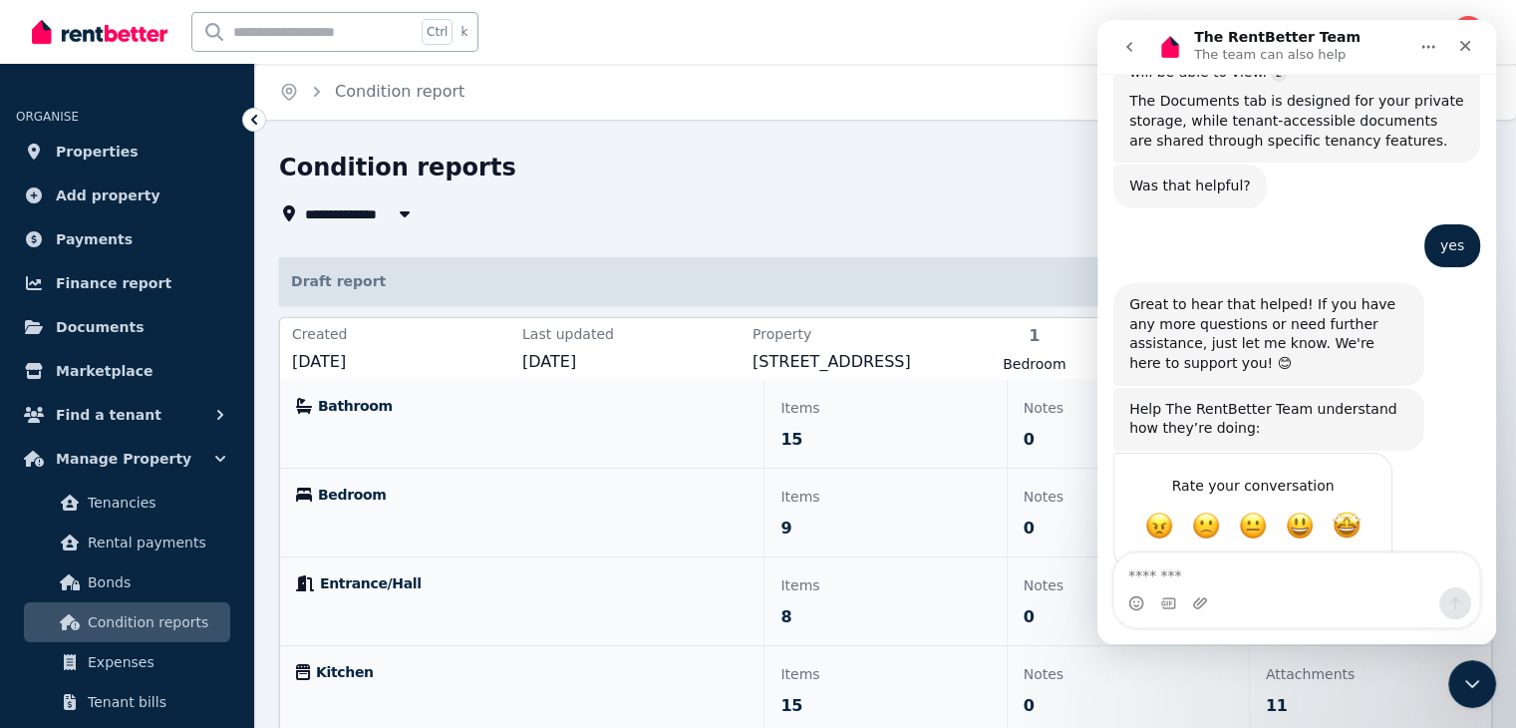
click at [1278, 576] on textarea "Message…" at bounding box center [1297, 570] width 365 height 34
type textarea "**********"
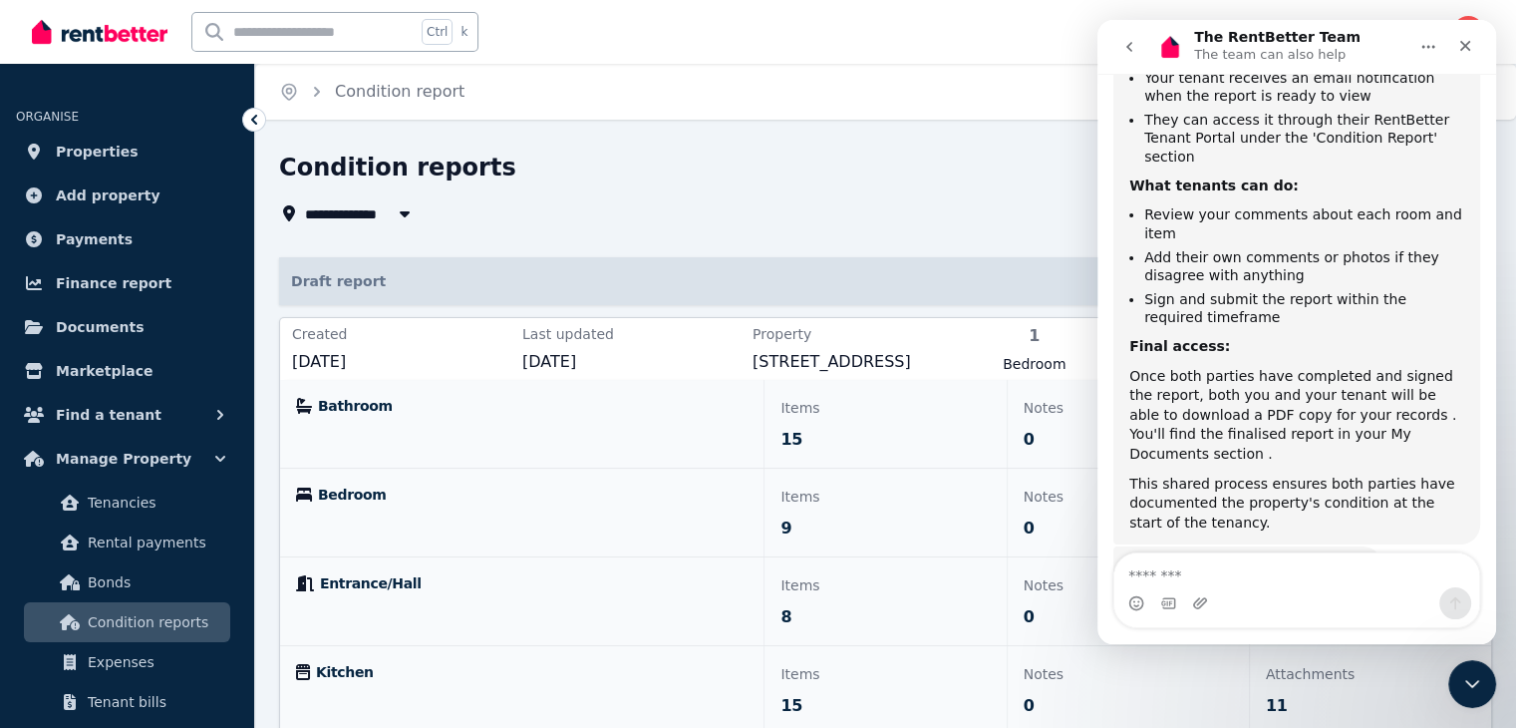
scroll to position [2046, 0]
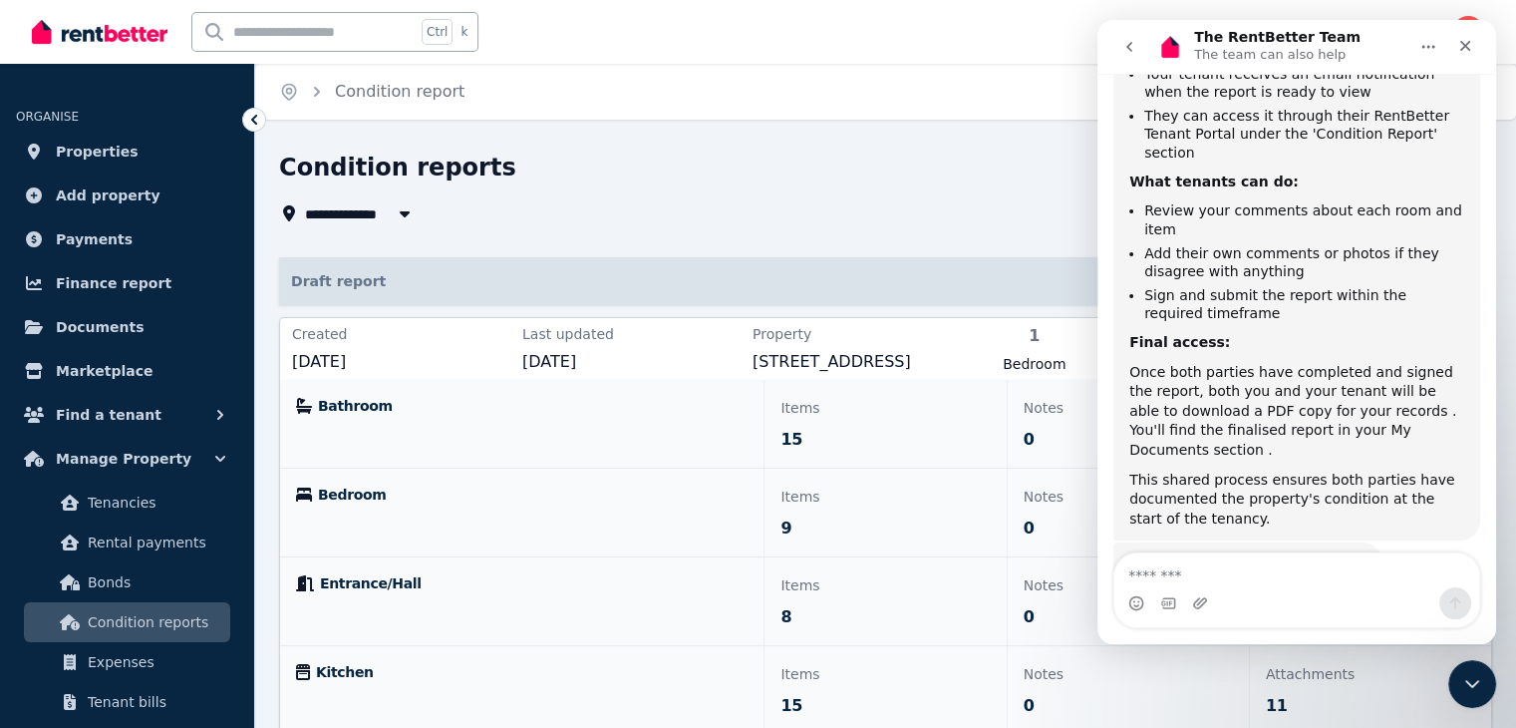
click at [1021, 244] on div "**********" at bounding box center [885, 550] width 1213 height 797
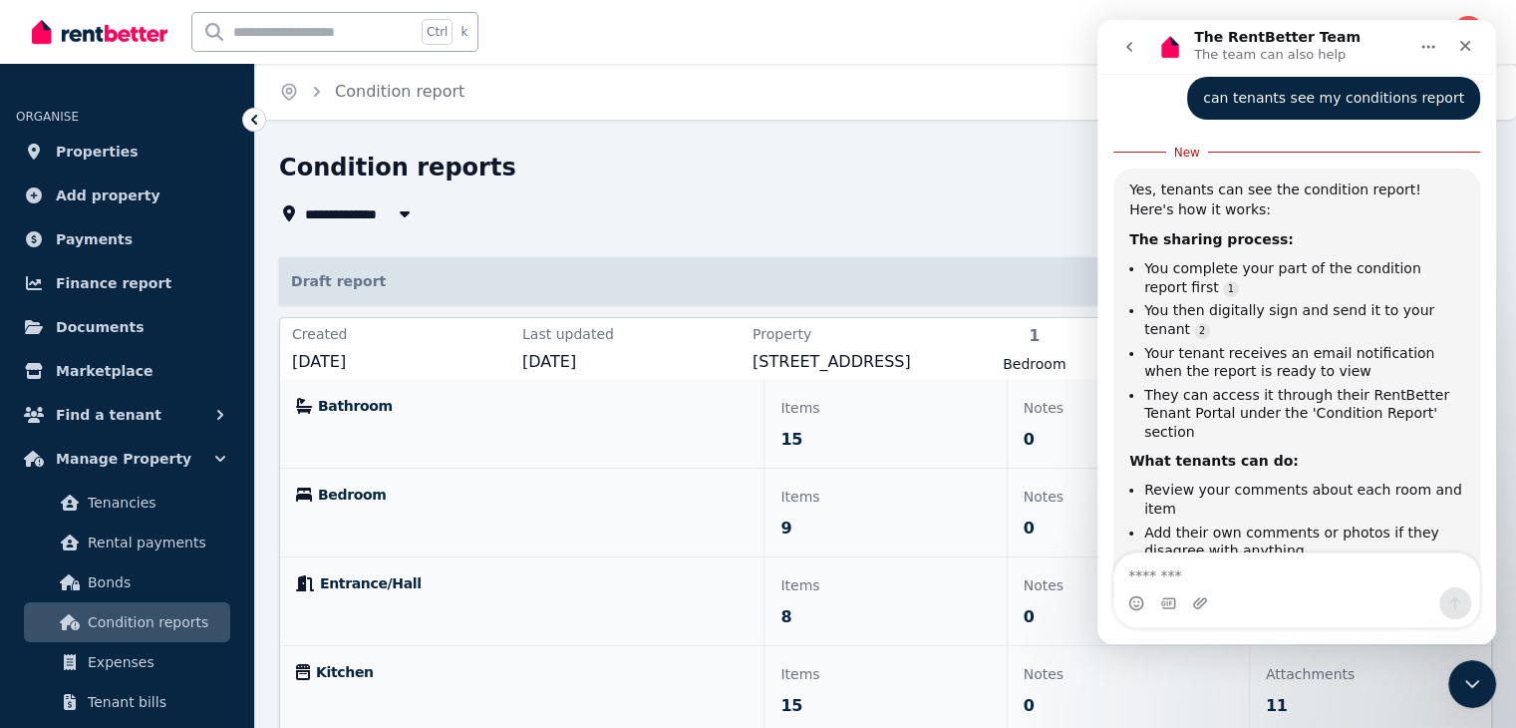
scroll to position [1747, 0]
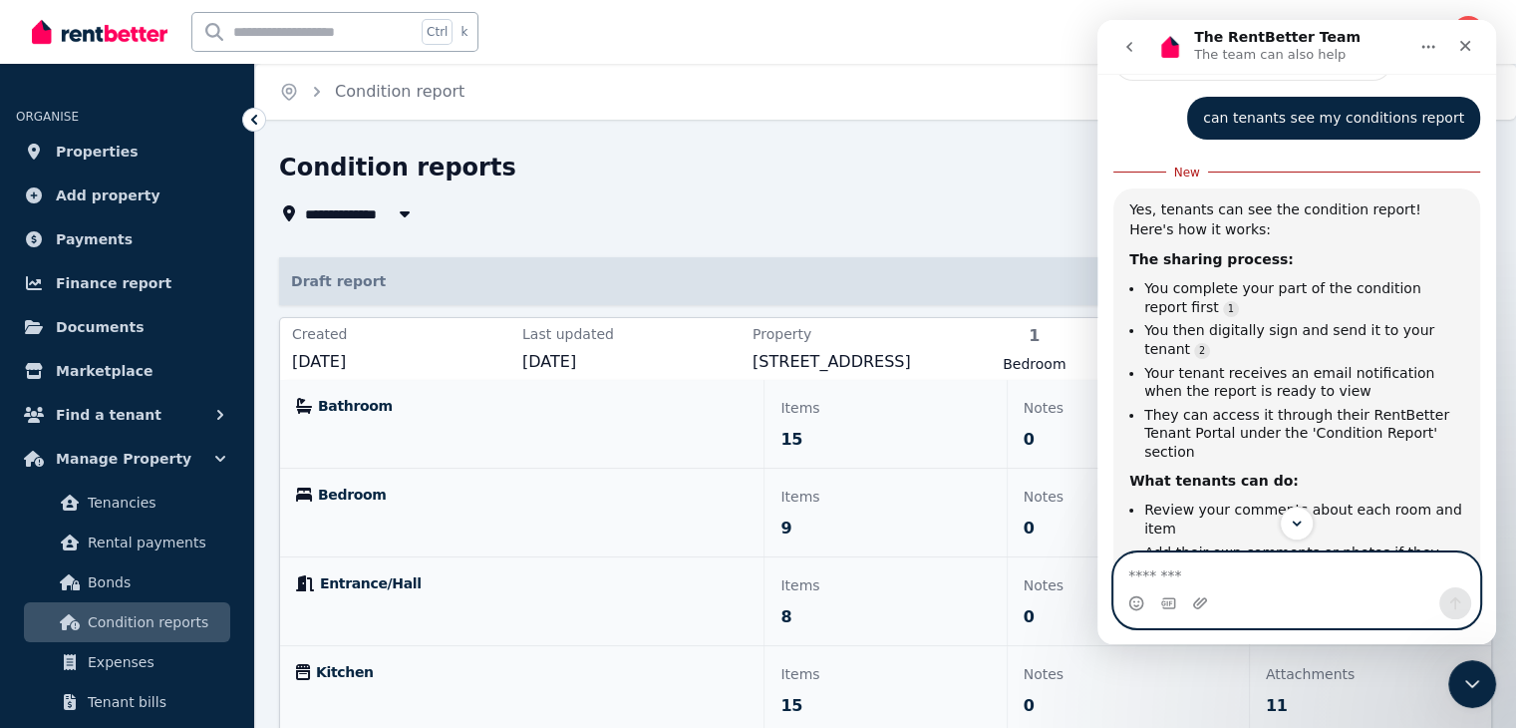
click at [1273, 563] on textarea "Message…" at bounding box center [1297, 570] width 365 height 34
type textarea "**********"
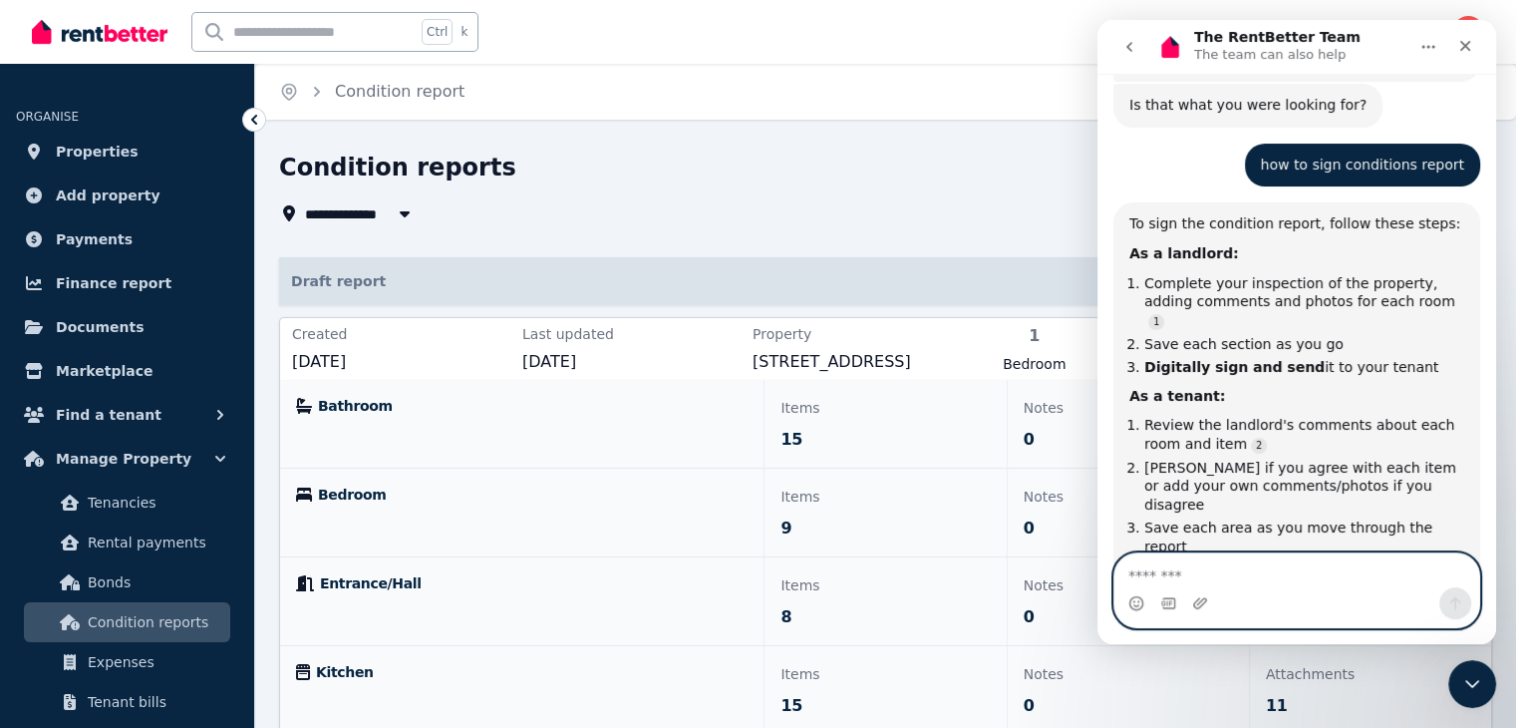
scroll to position [2512, 0]
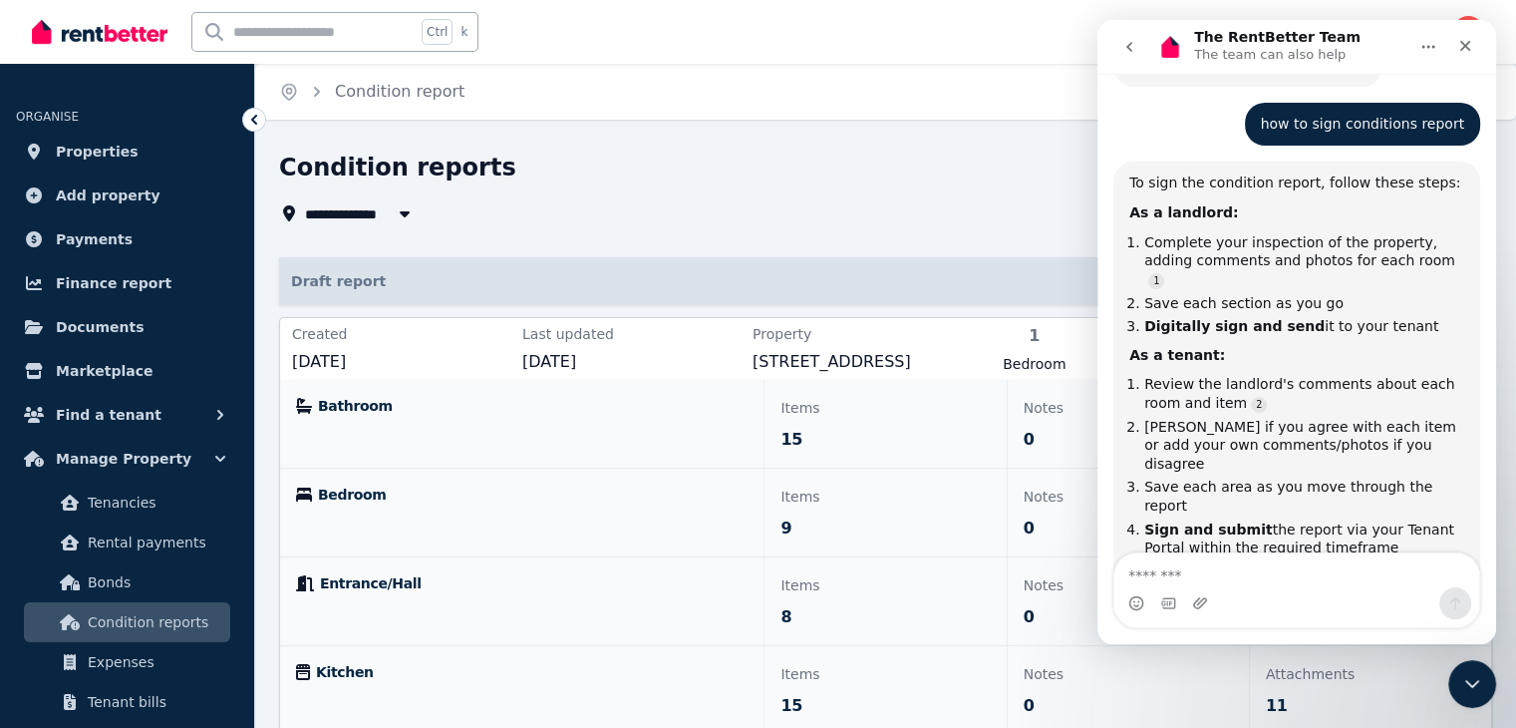
click at [941, 200] on div "**********" at bounding box center [777, 189] width 996 height 74
click at [1458, 47] on icon "Close" at bounding box center [1465, 46] width 16 height 16
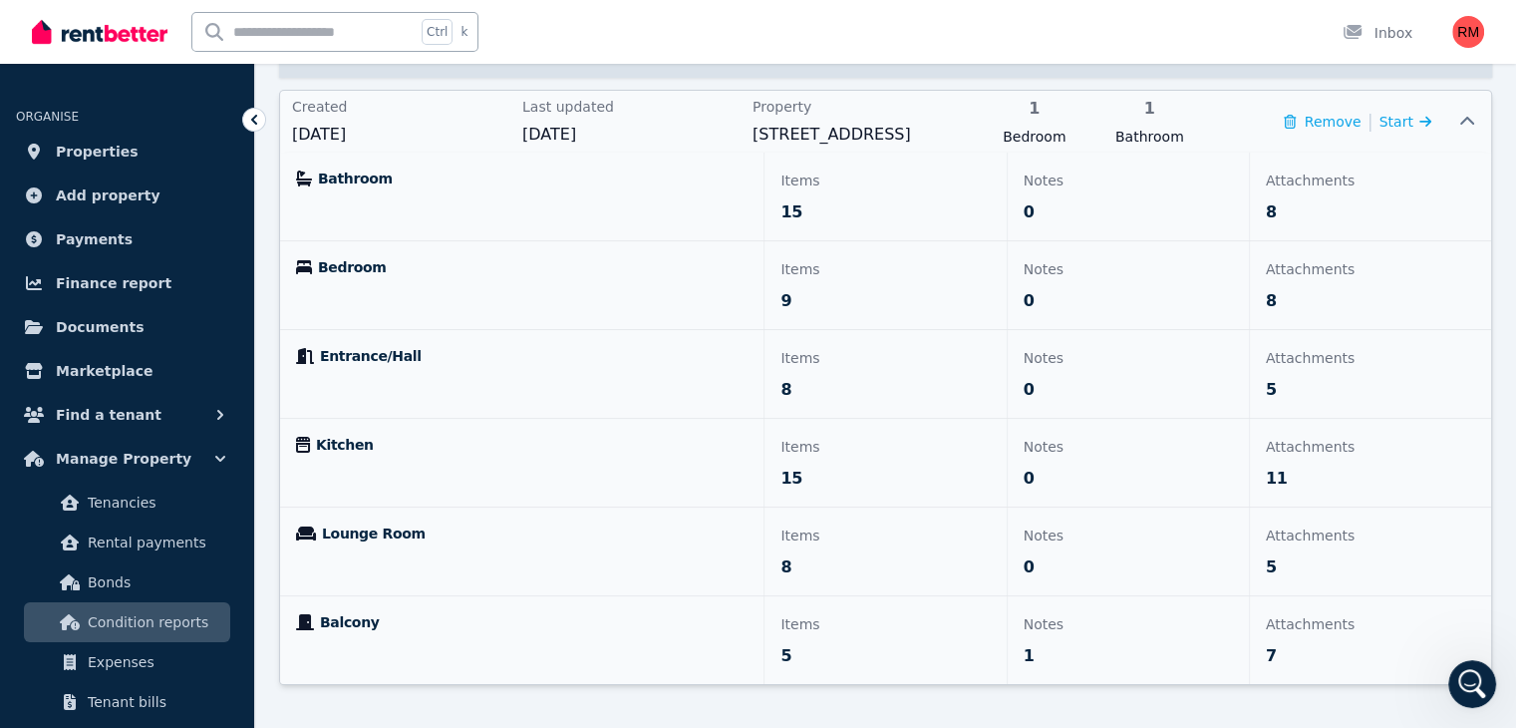
scroll to position [56, 0]
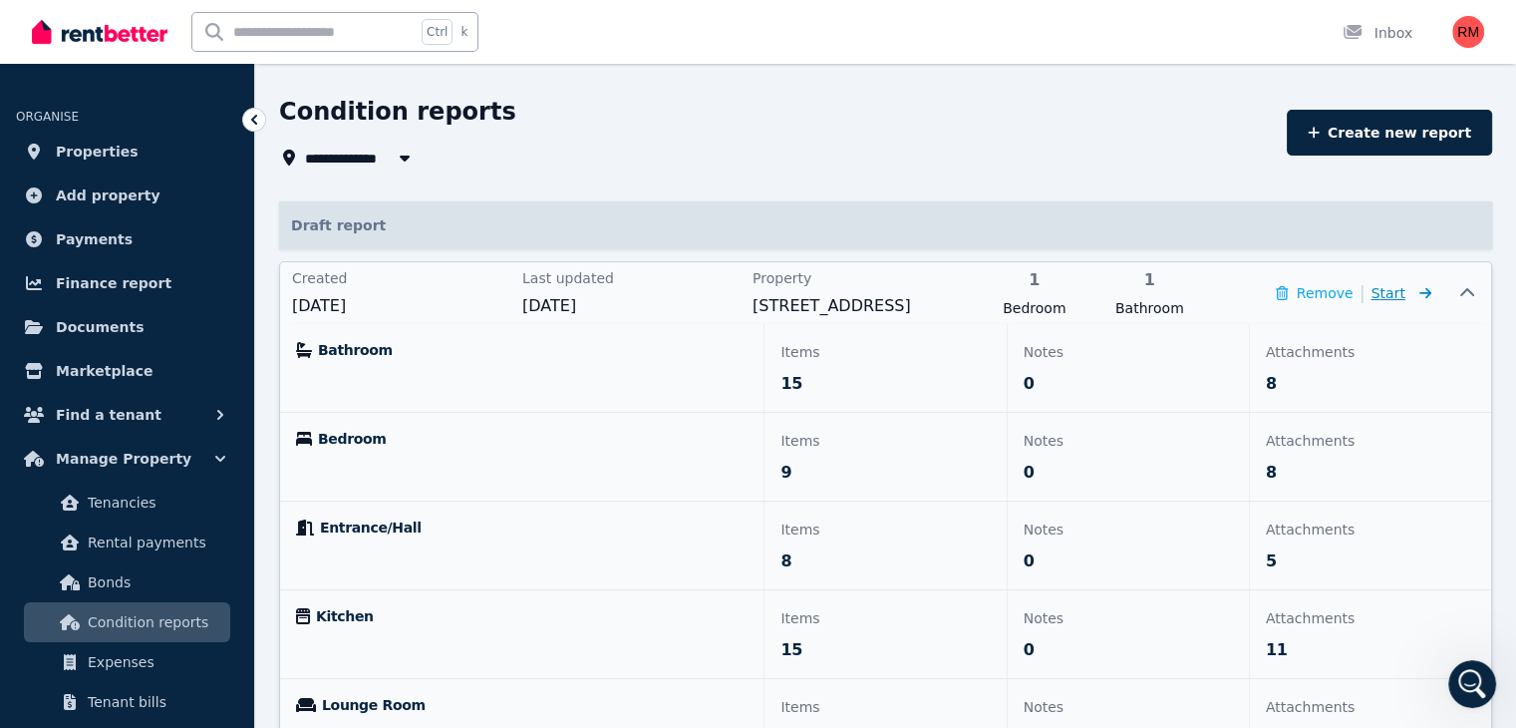
click at [1415, 292] on icon at bounding box center [1422, 293] width 20 height 14
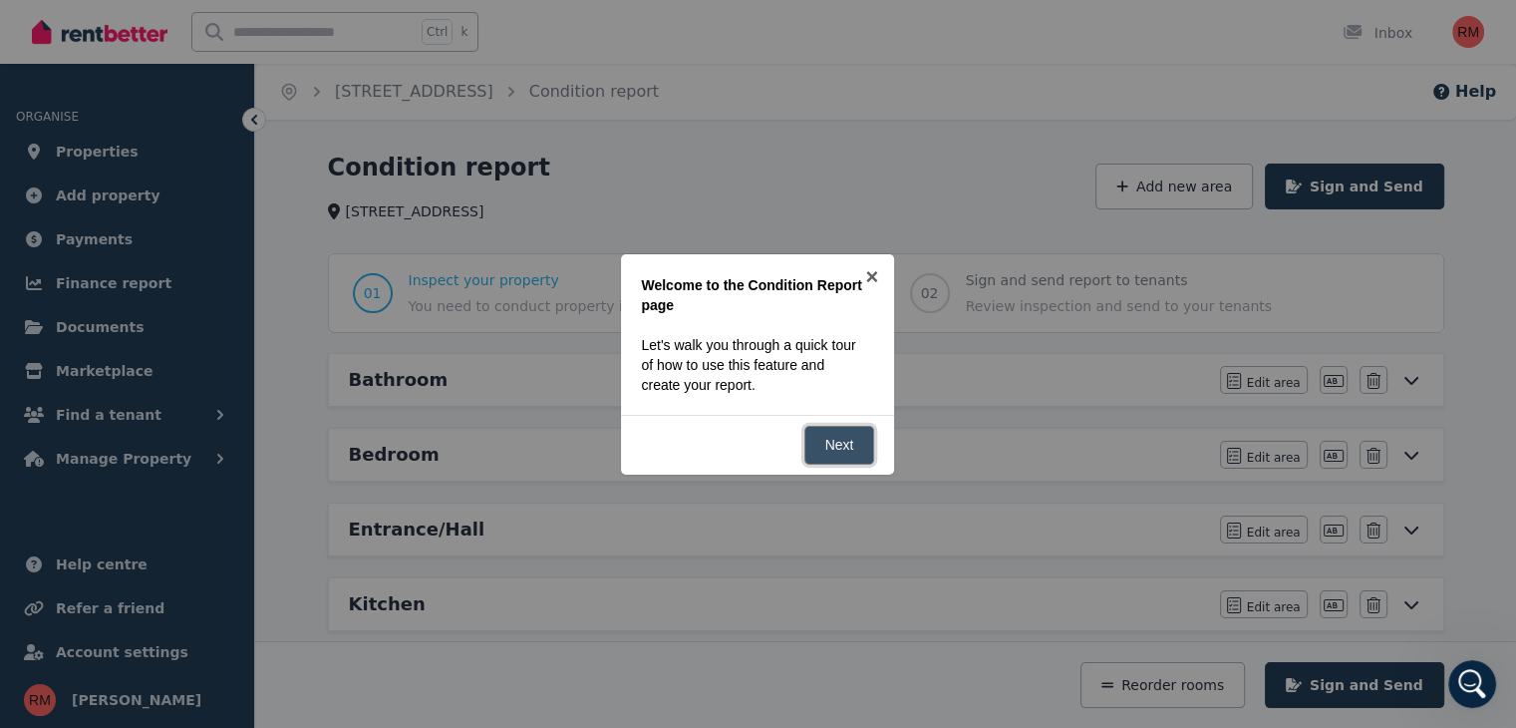
click at [820, 440] on link "Next" at bounding box center [839, 445] width 71 height 39
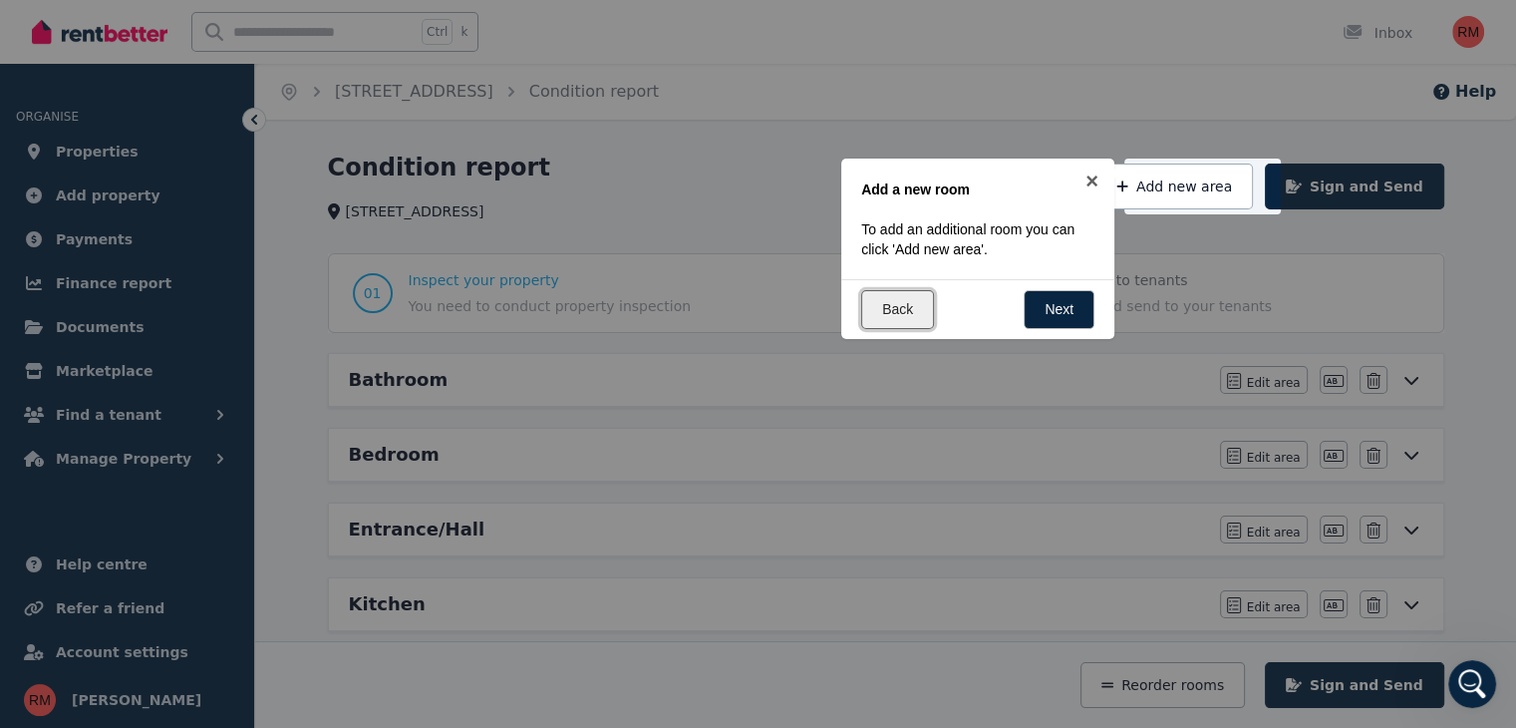
click at [925, 304] on link "Back" at bounding box center [897, 309] width 73 height 39
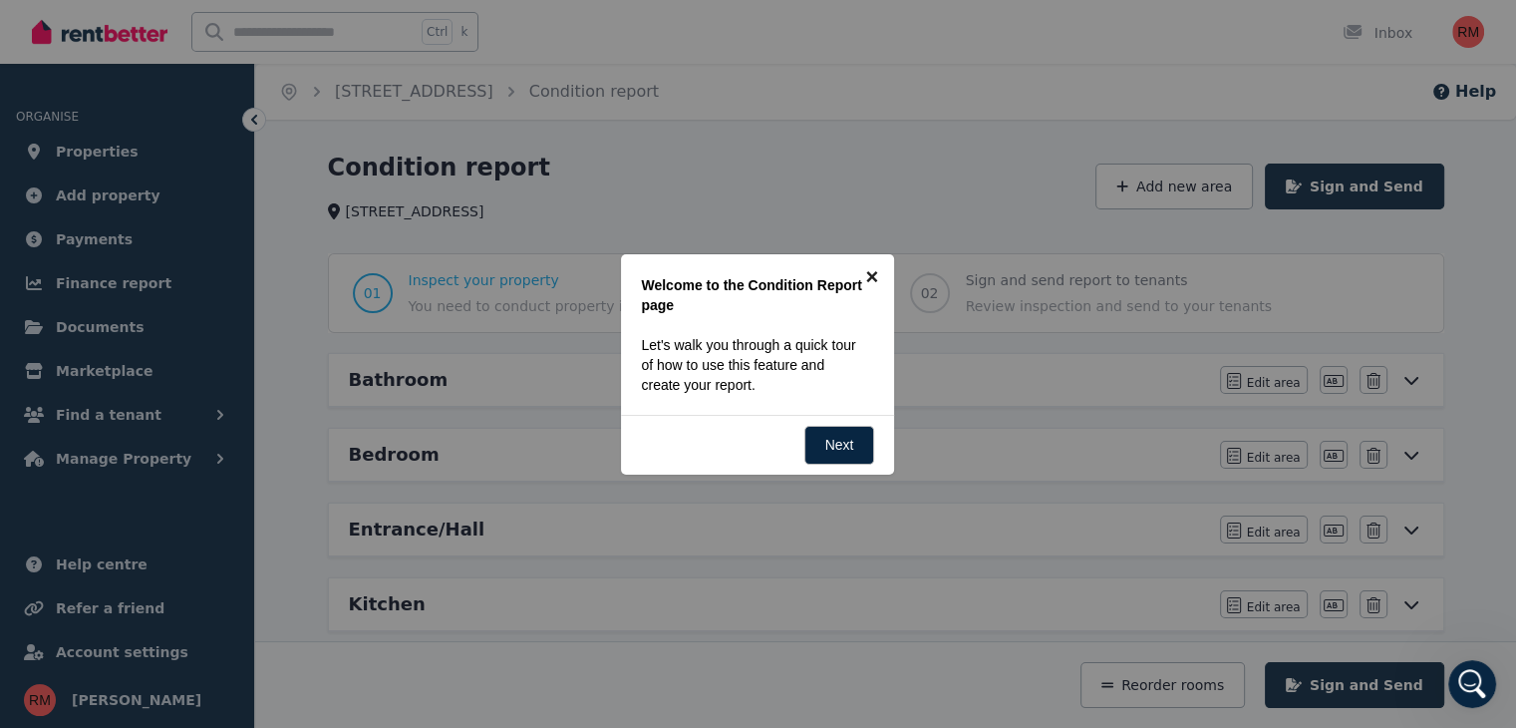
click at [879, 285] on link "×" at bounding box center [871, 276] width 45 height 45
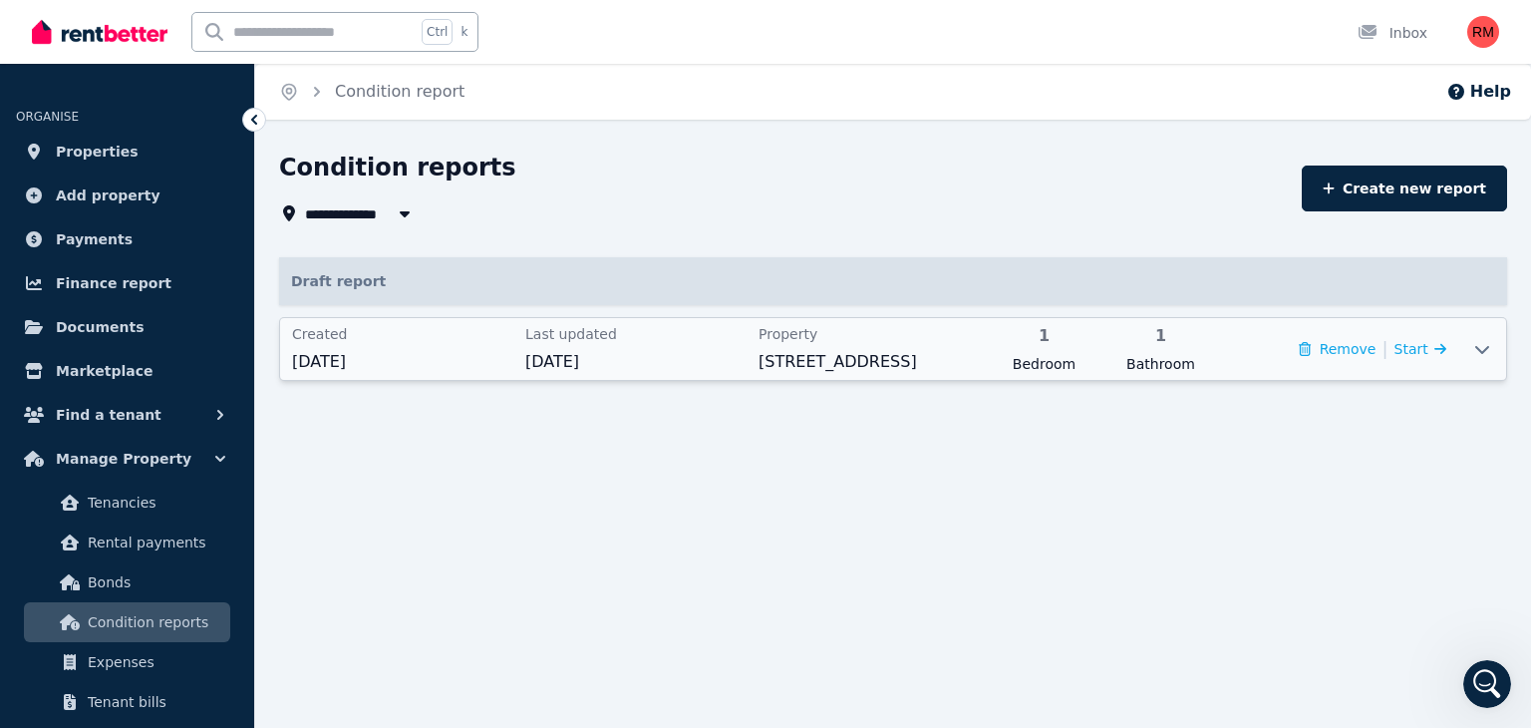
click at [533, 341] on span "Last updated" at bounding box center [635, 334] width 221 height 20
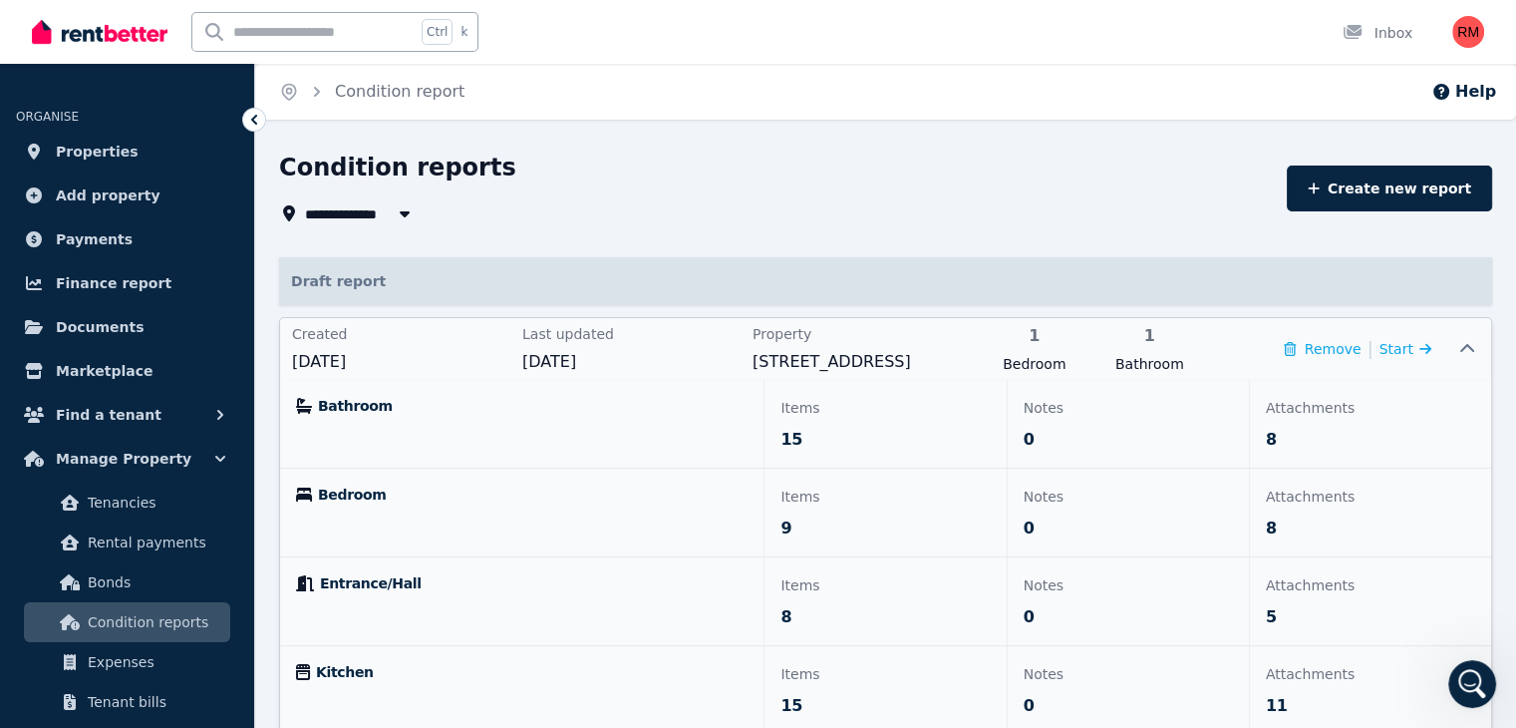
click at [378, 411] on p "Bathroom" at bounding box center [522, 406] width 452 height 20
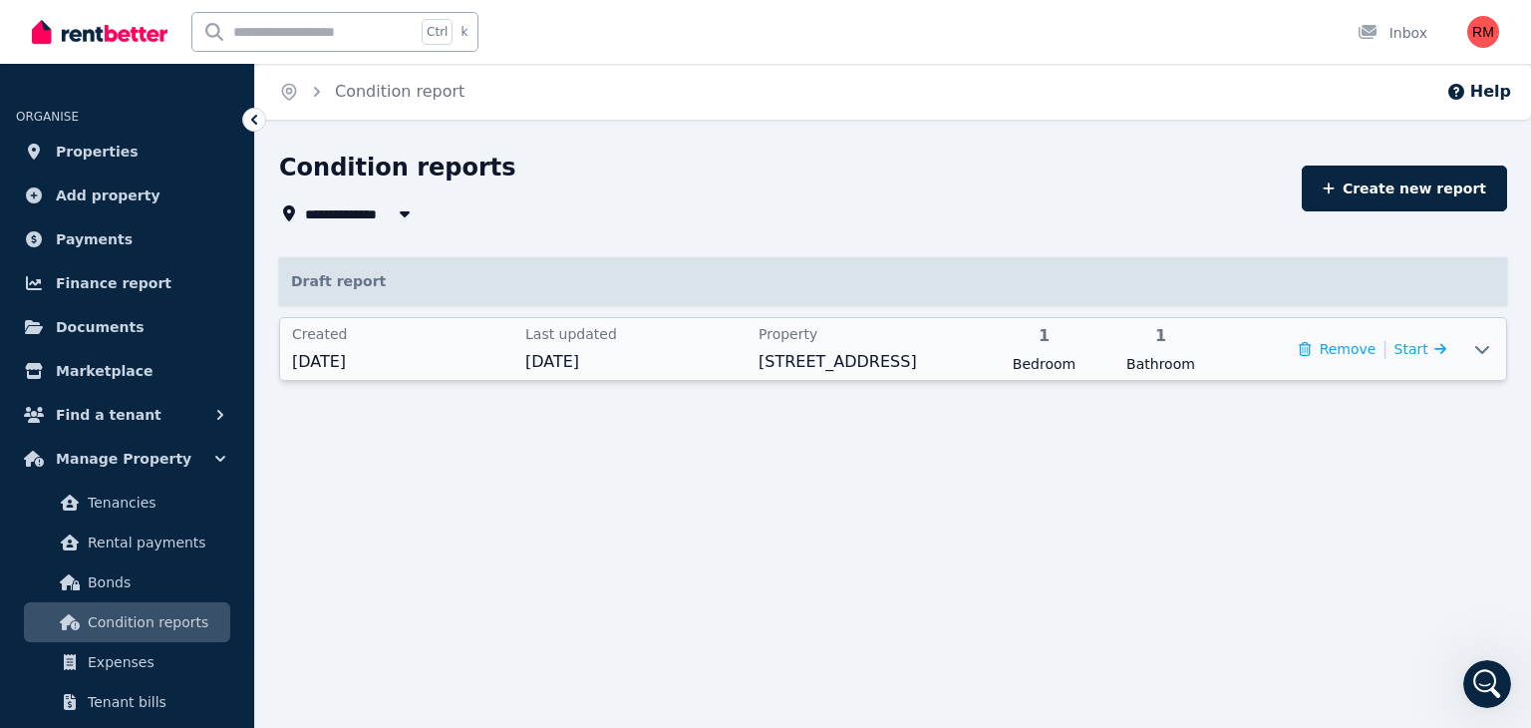
drag, startPoint x: 380, startPoint y: 344, endPoint x: 392, endPoint y: 344, distance: 12.0
click at [380, 345] on div "Created [DATE]" at bounding box center [402, 349] width 221 height 50
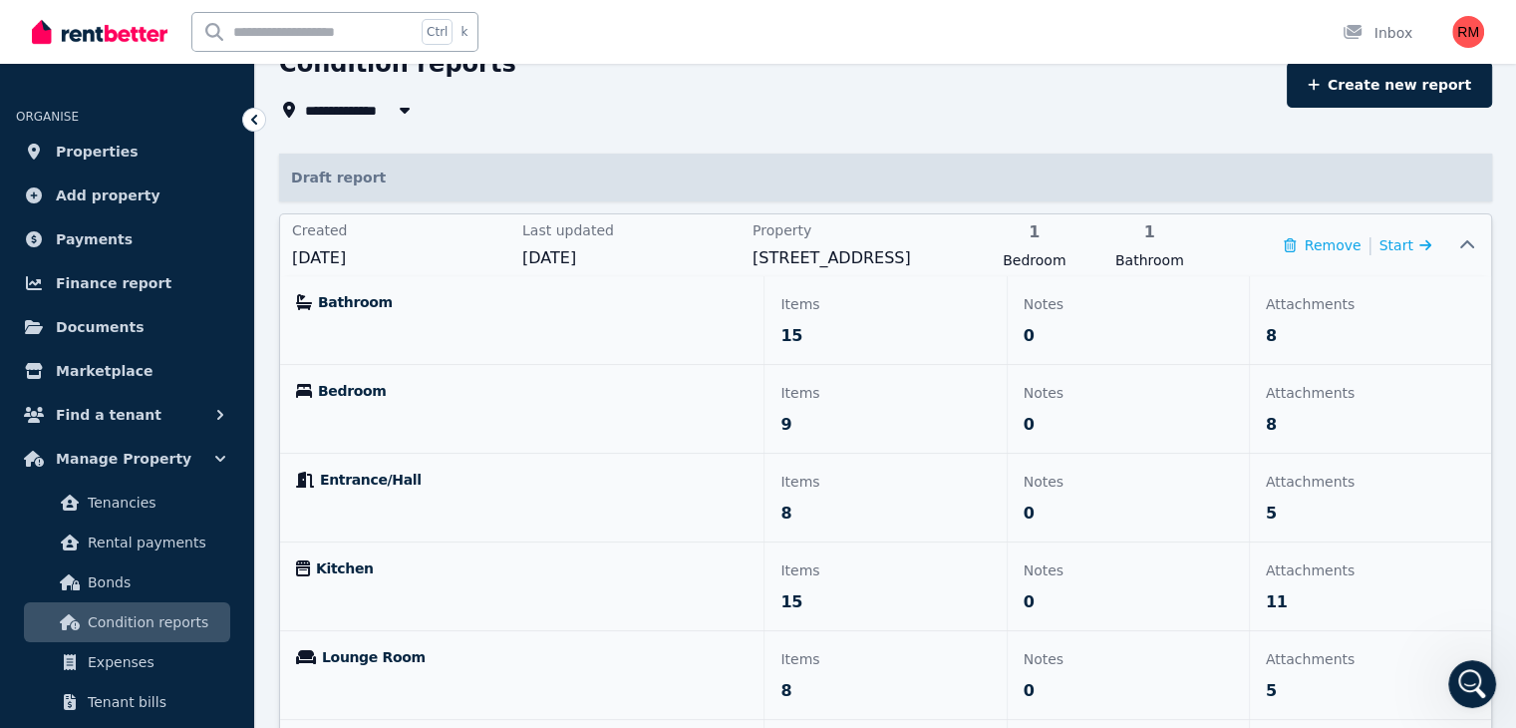
scroll to position [255, 0]
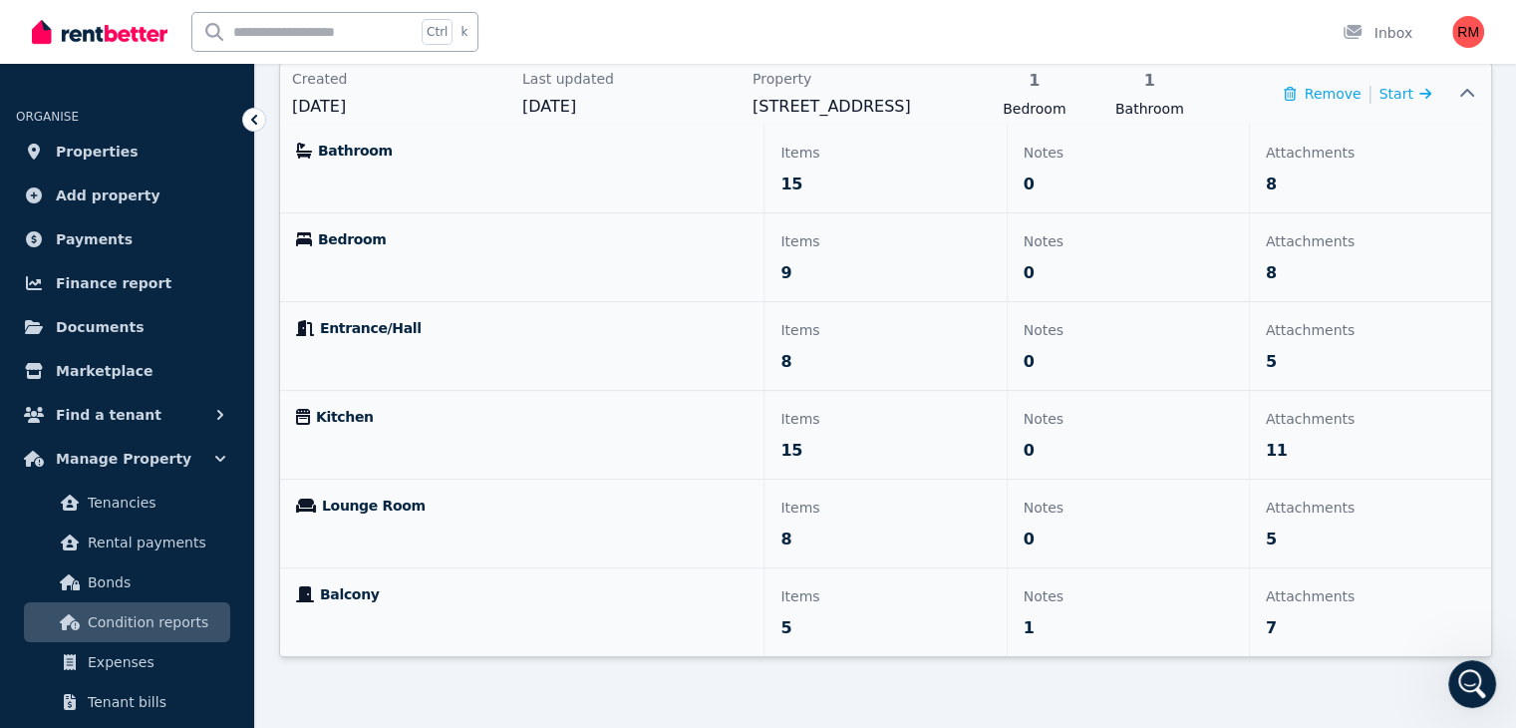
click at [782, 595] on p "Items" at bounding box center [885, 596] width 209 height 24
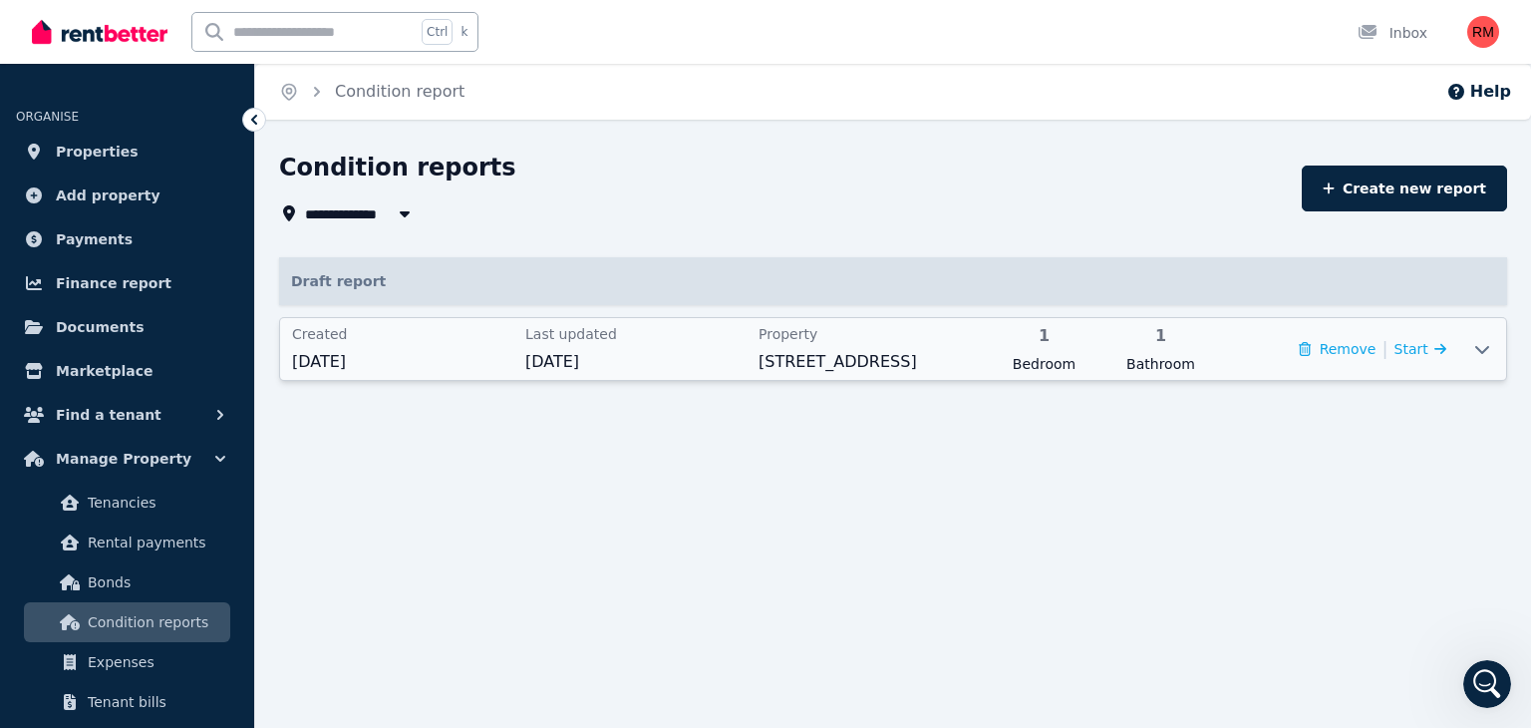
click at [683, 333] on span "Last updated" at bounding box center [635, 334] width 221 height 20
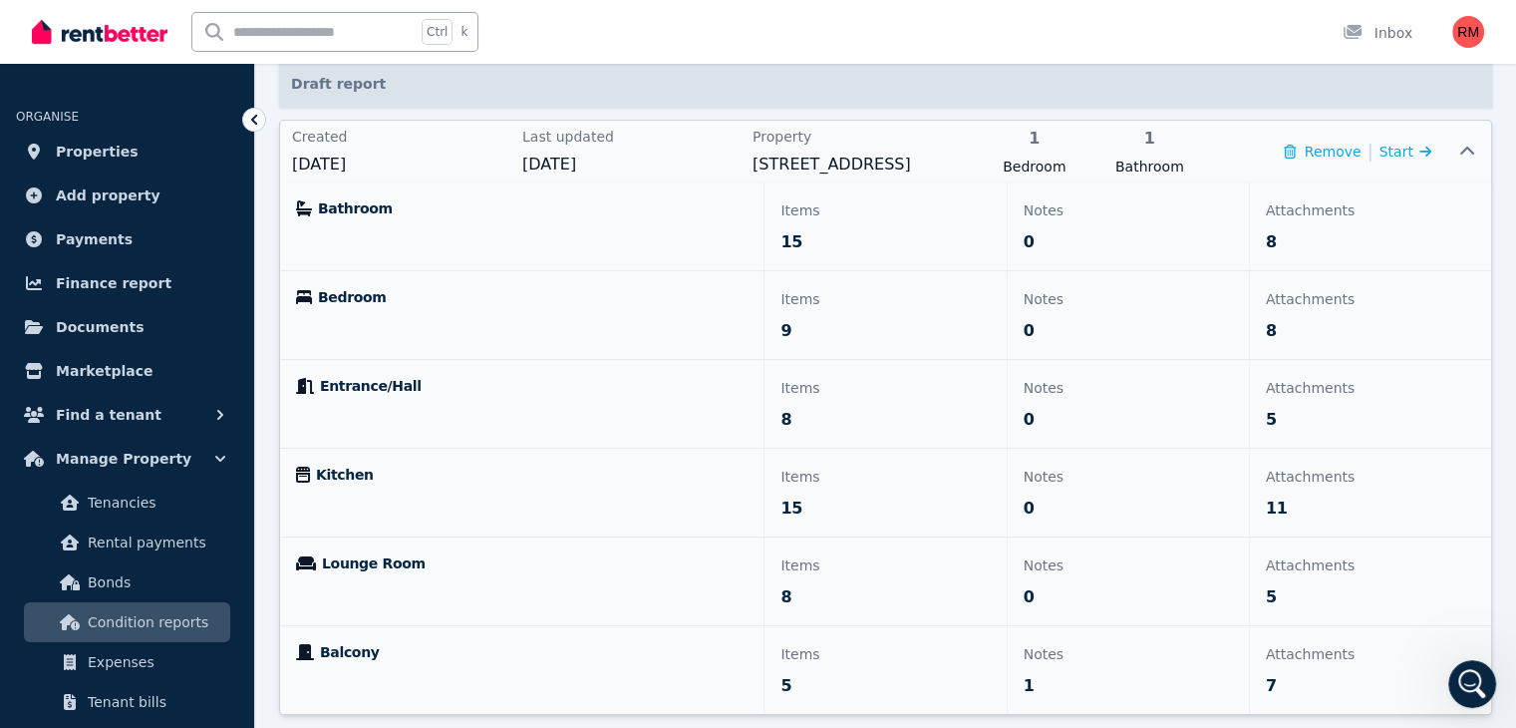
scroll to position [255, 0]
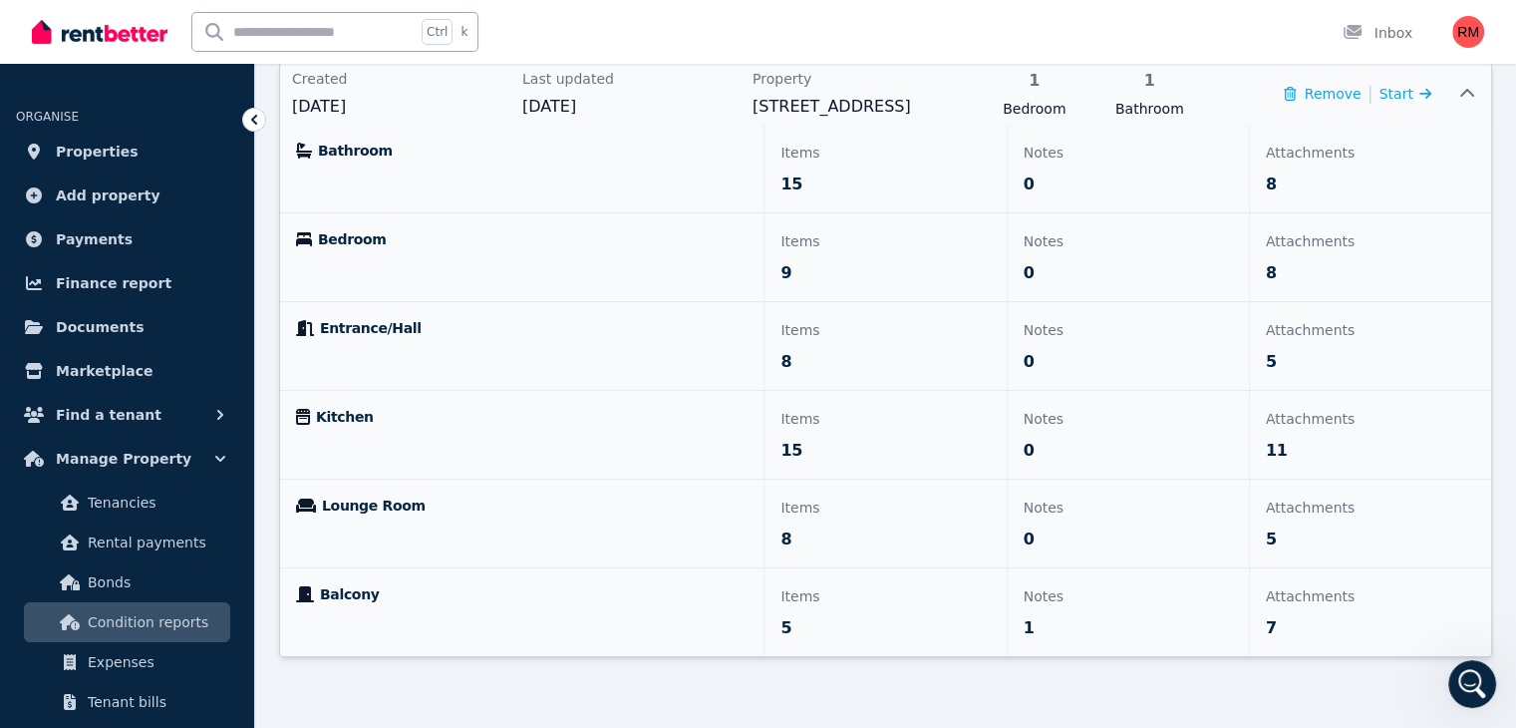
click at [363, 507] on span "Lounge Room" at bounding box center [374, 505] width 104 height 20
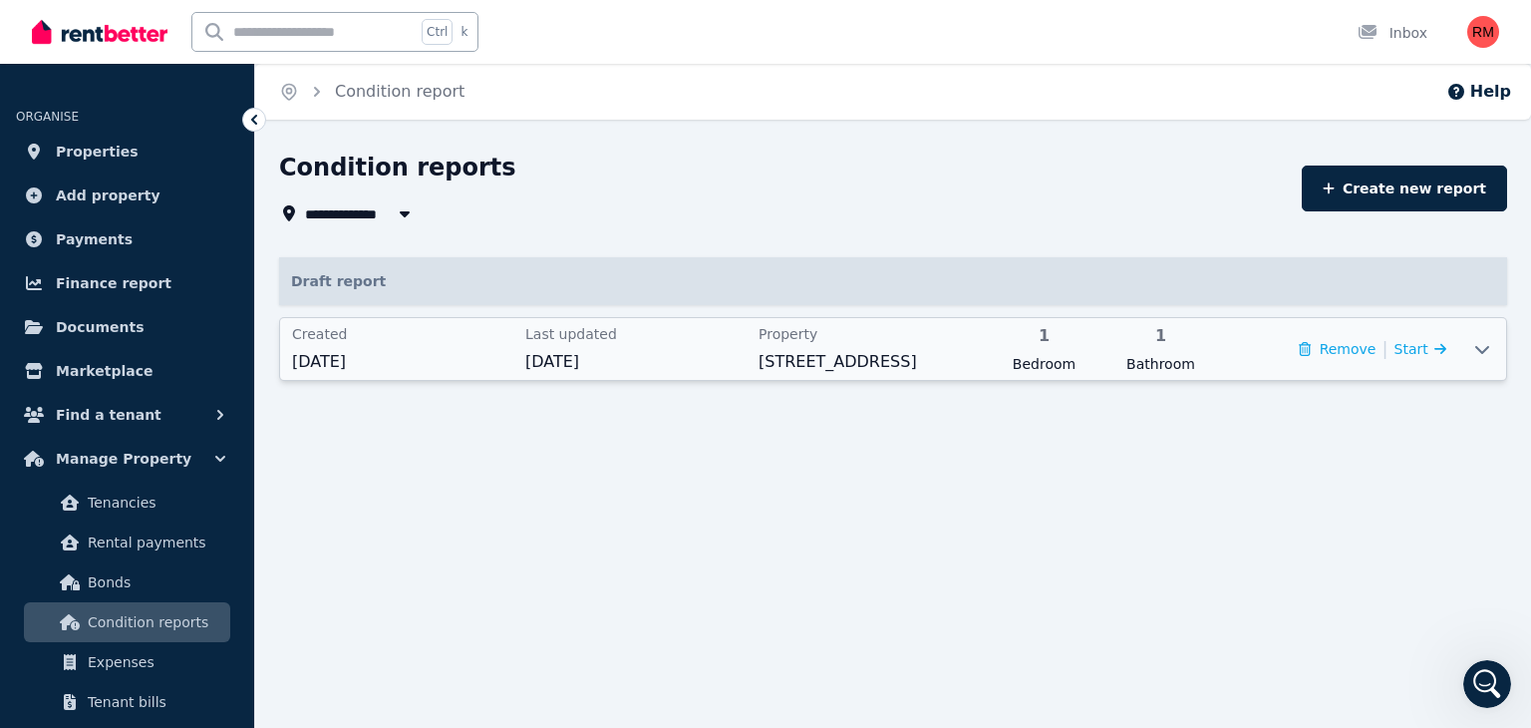
click at [441, 313] on div "Draft report Created [DATE] Last updated [DATE] Property [STREET_ADDRESS] 1 Bed…" at bounding box center [893, 319] width 1228 height 124
click at [452, 336] on span "Created" at bounding box center [402, 334] width 221 height 20
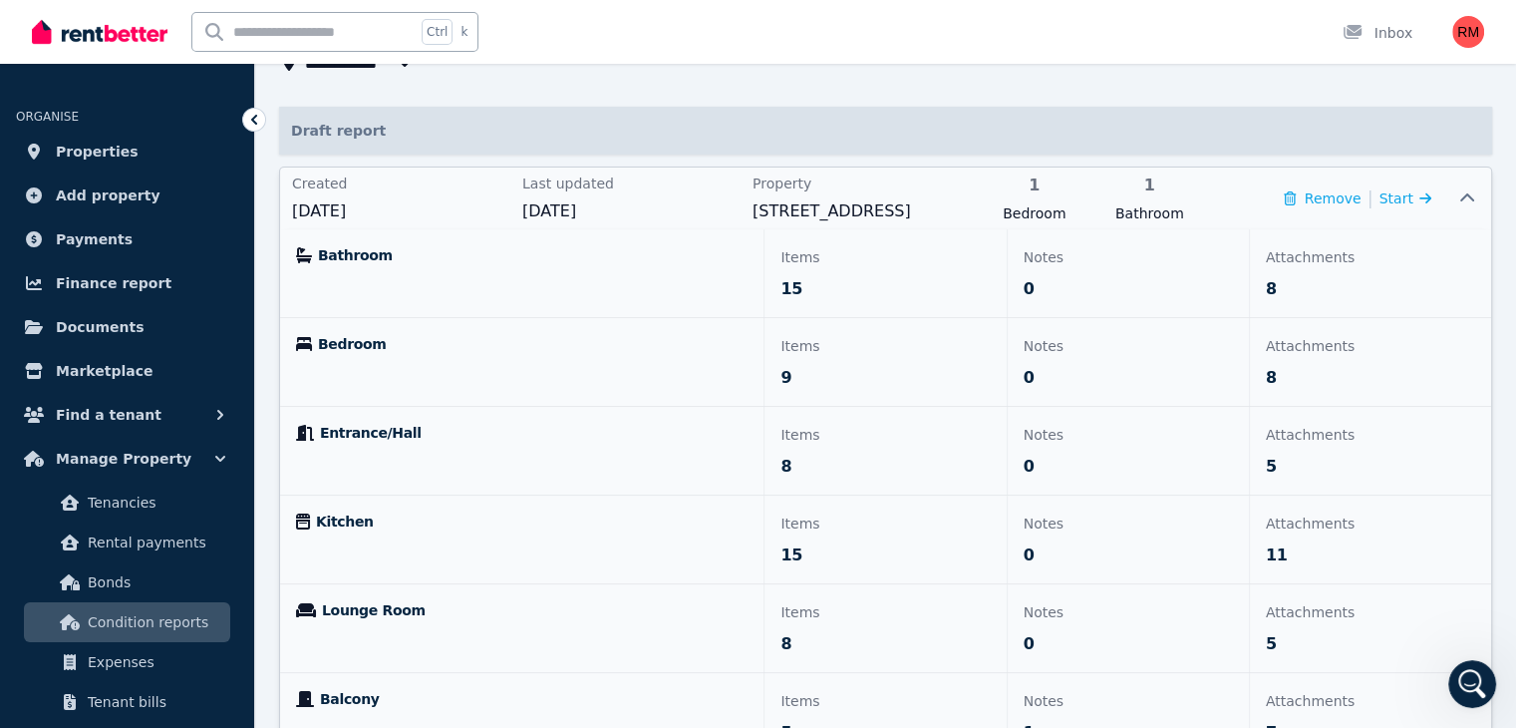
scroll to position [156, 0]
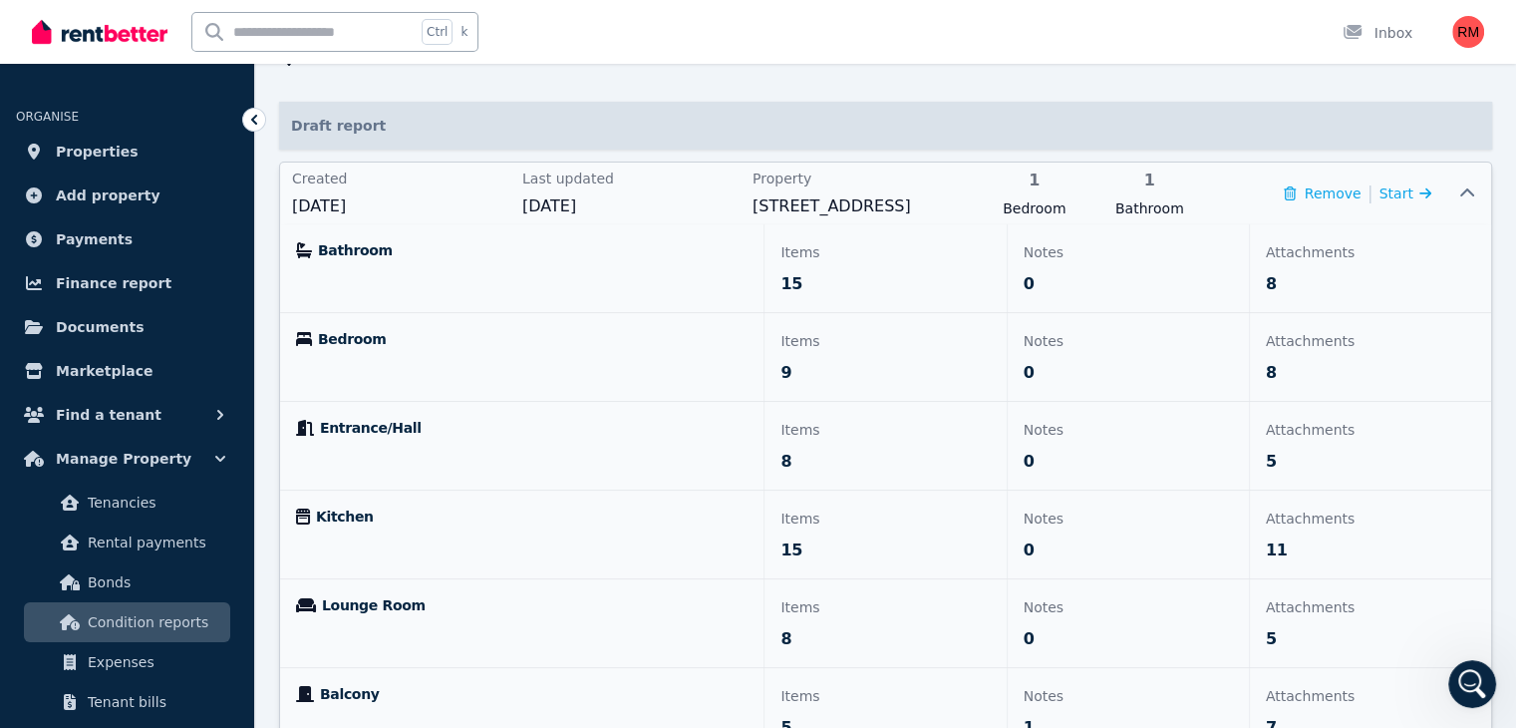
click at [1475, 191] on icon at bounding box center [1467, 193] width 24 height 16
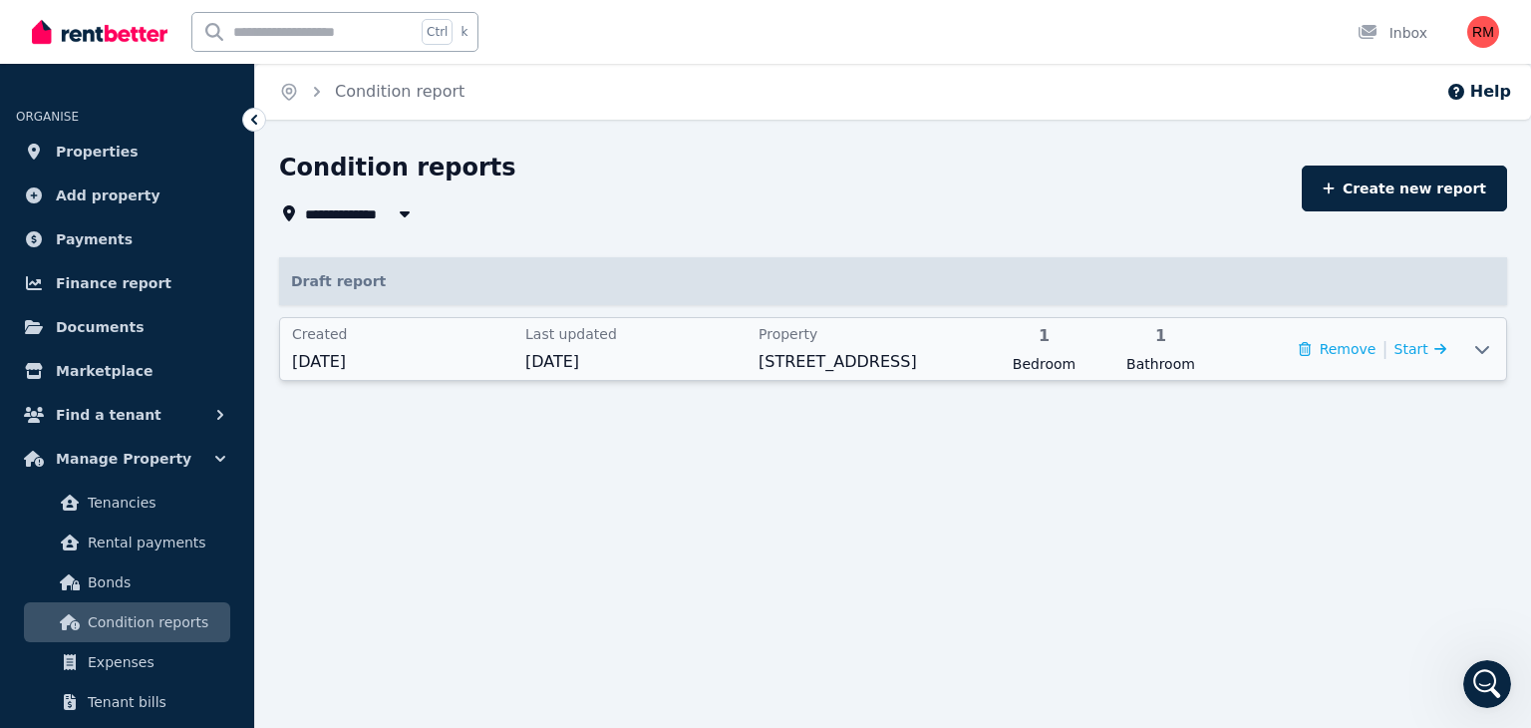
click at [1491, 339] on div at bounding box center [1482, 349] width 48 height 62
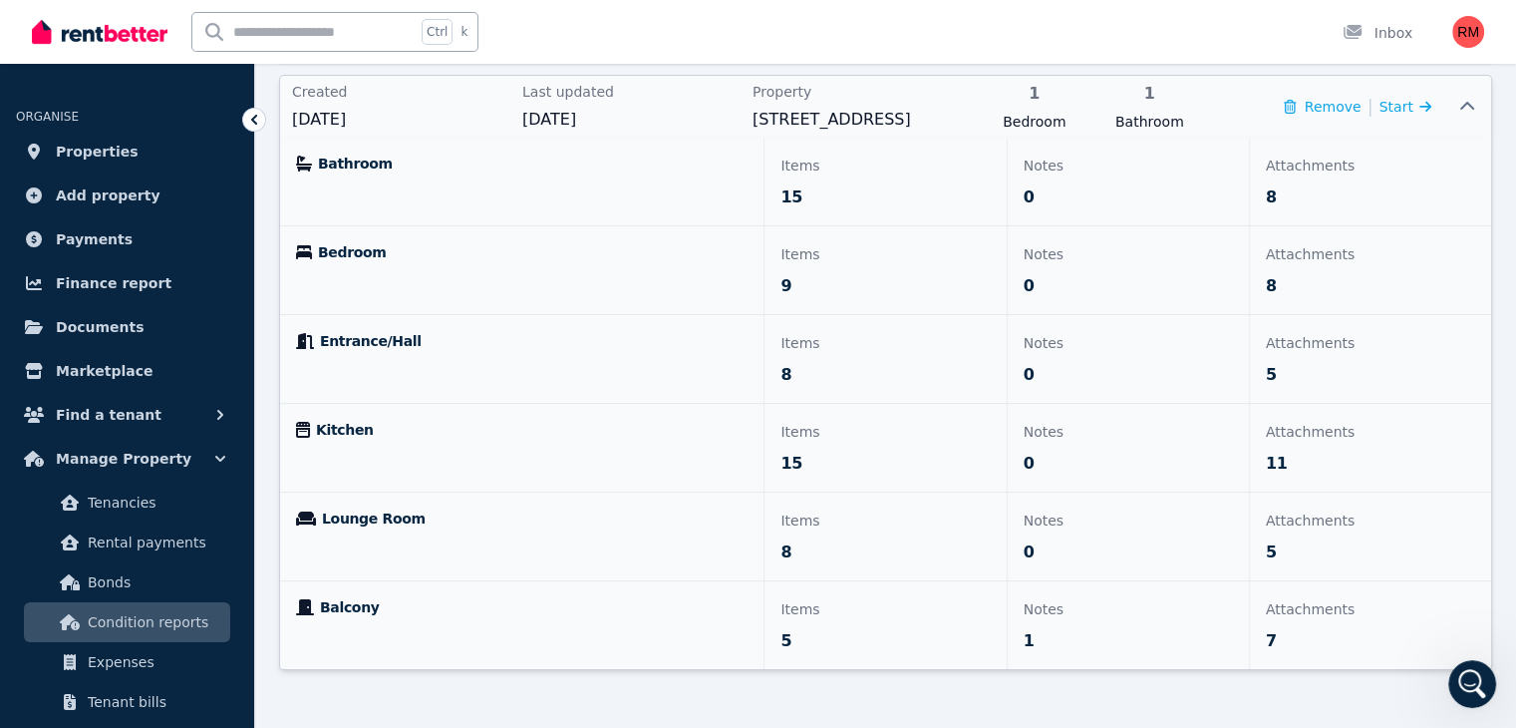
scroll to position [255, 0]
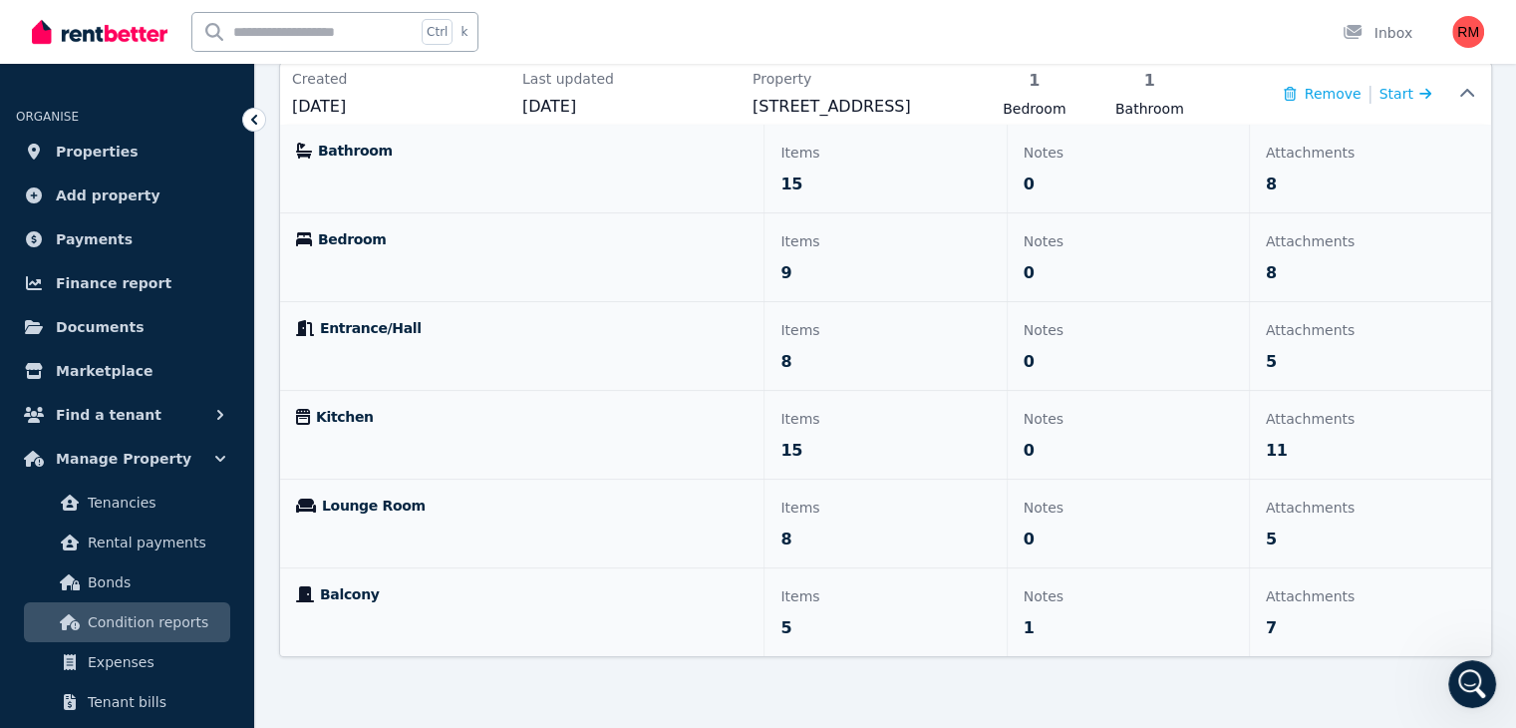
click at [1480, 675] on icon "Open Intercom Messenger" at bounding box center [1472, 684] width 33 height 33
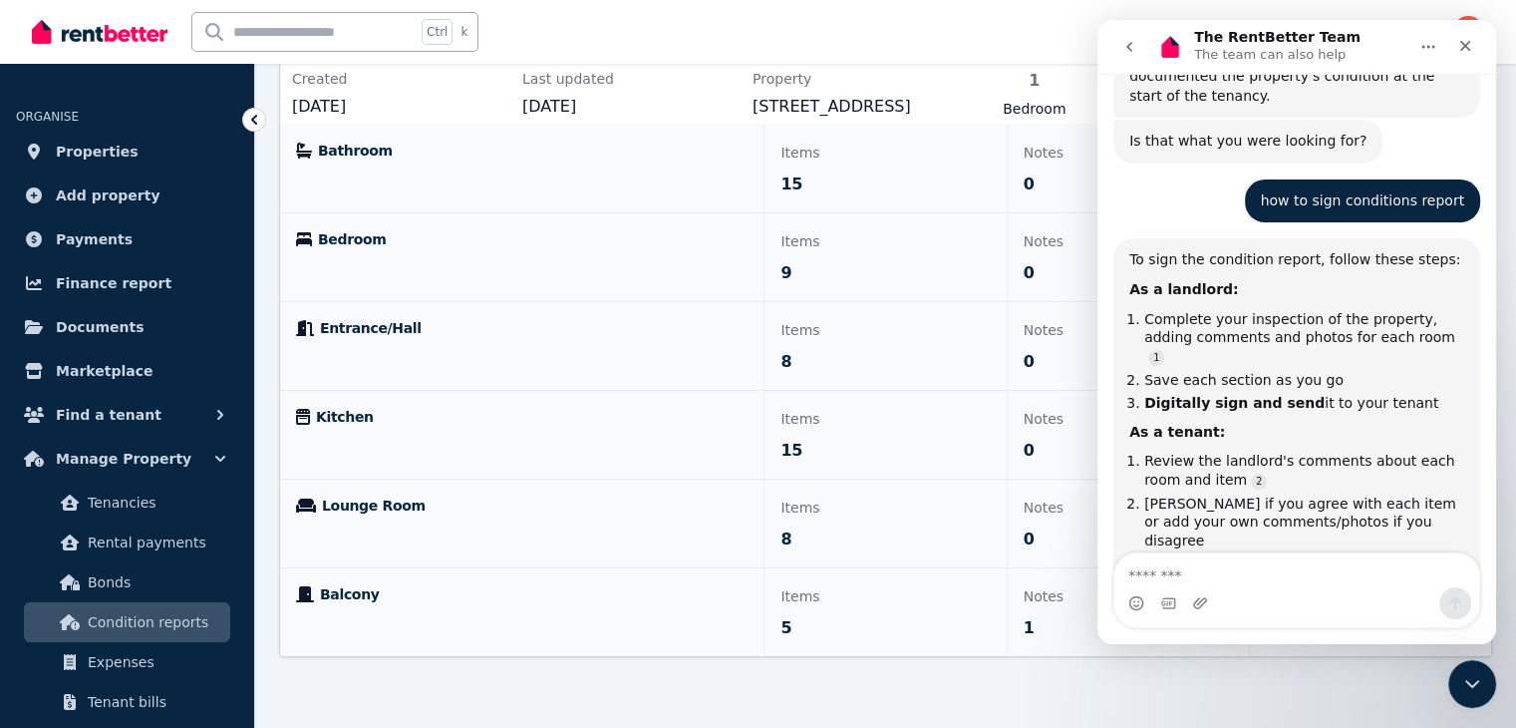
scroll to position [2434, 0]
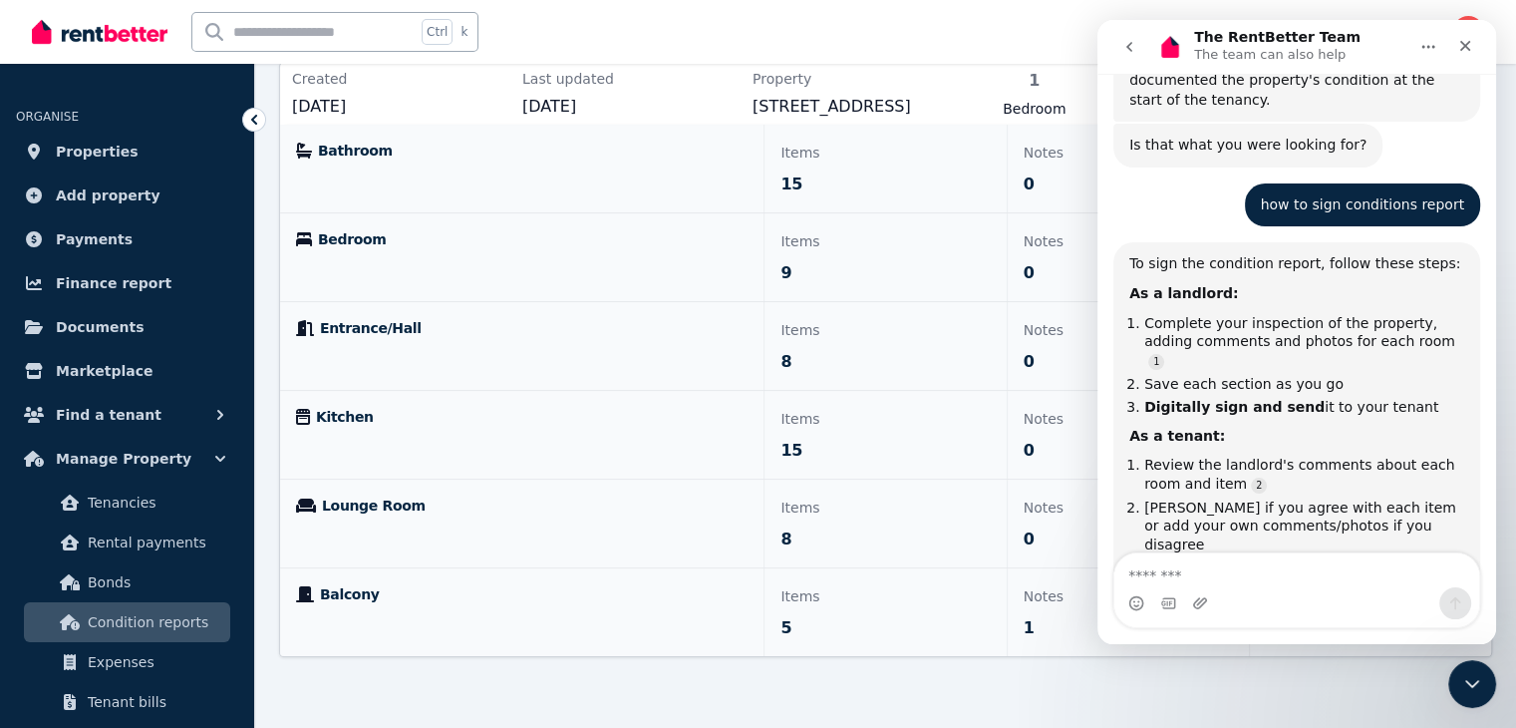
click at [1205, 561] on textarea "Message…" at bounding box center [1297, 570] width 365 height 34
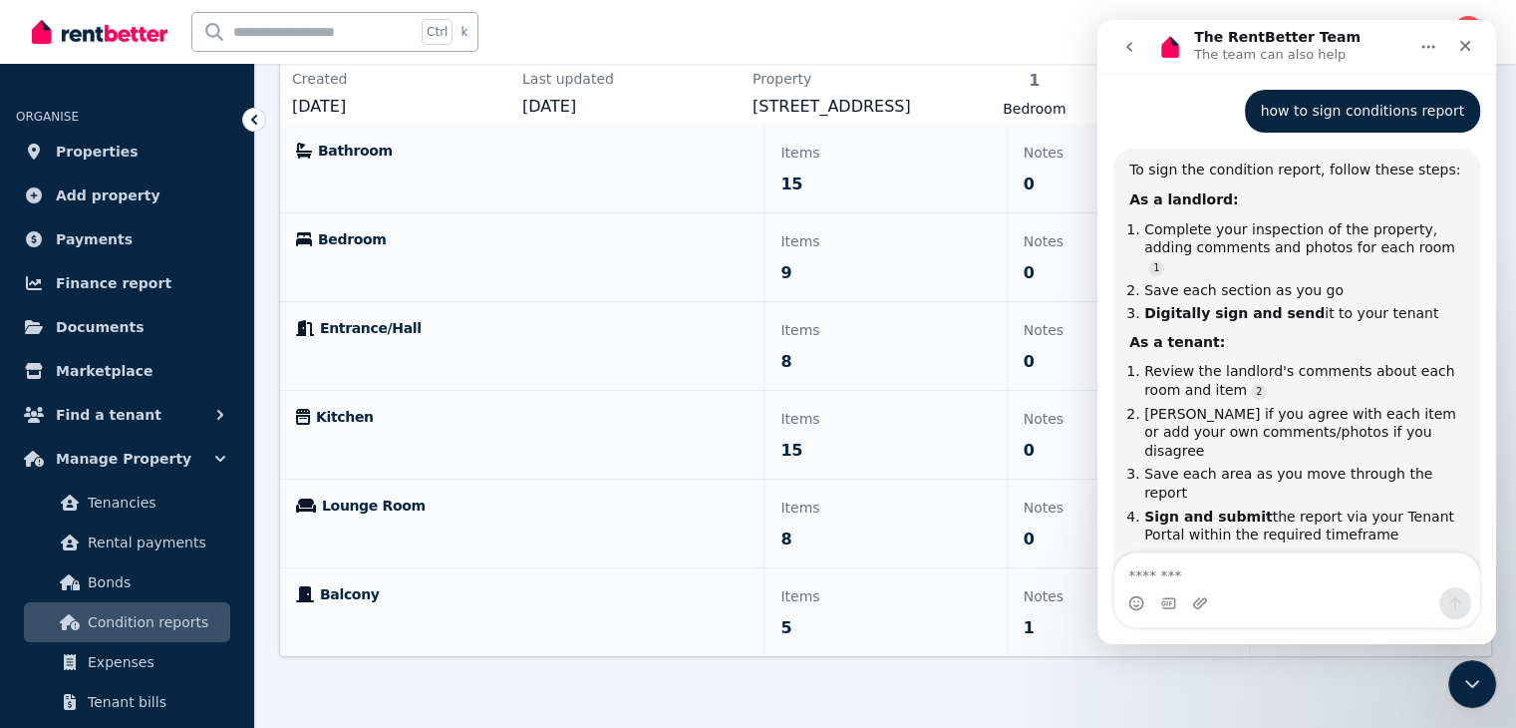
scroll to position [2534, 0]
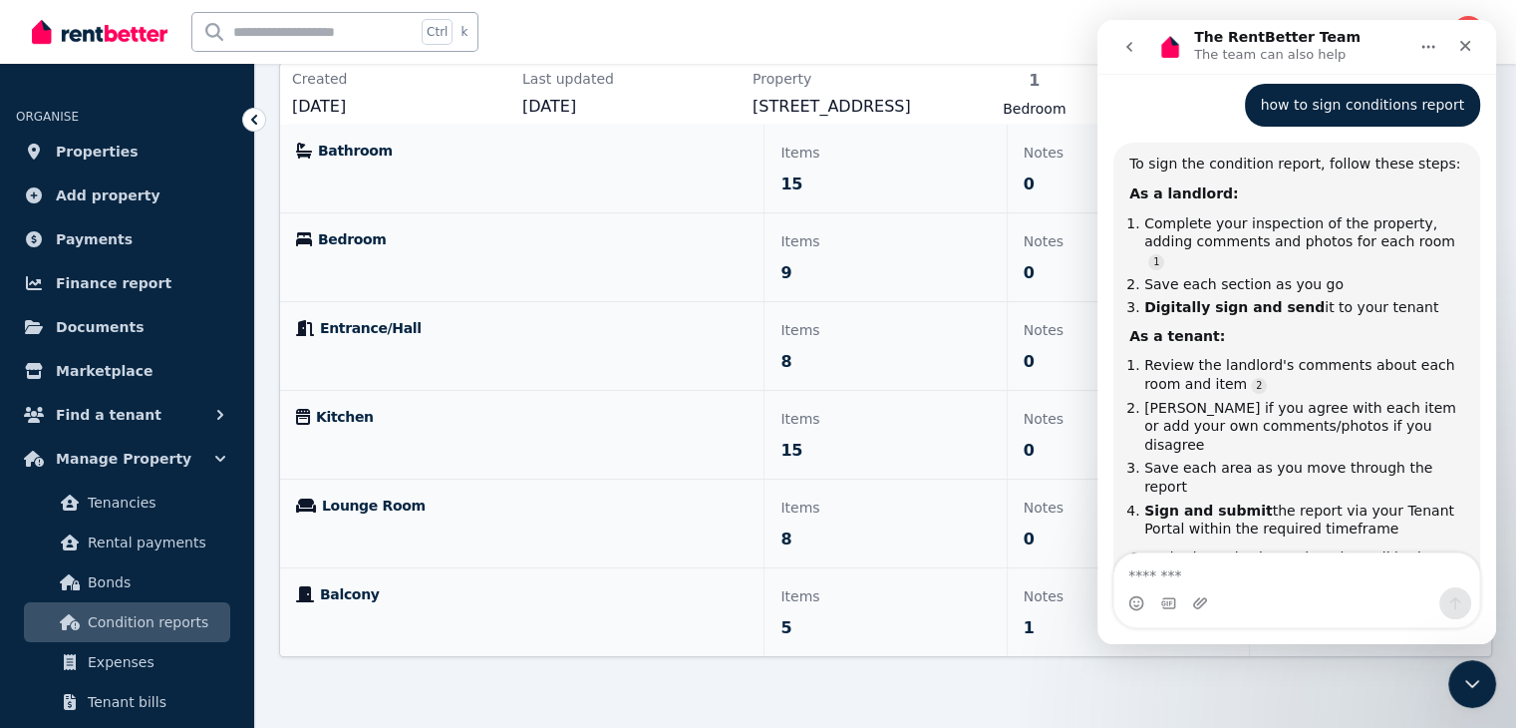
drag, startPoint x: 1212, startPoint y: 565, endPoint x: 1230, endPoint y: 524, distance: 44.6
click at [1212, 566] on textarea "Message…" at bounding box center [1297, 570] width 365 height 34
type textarea "*"
type textarea "**********"
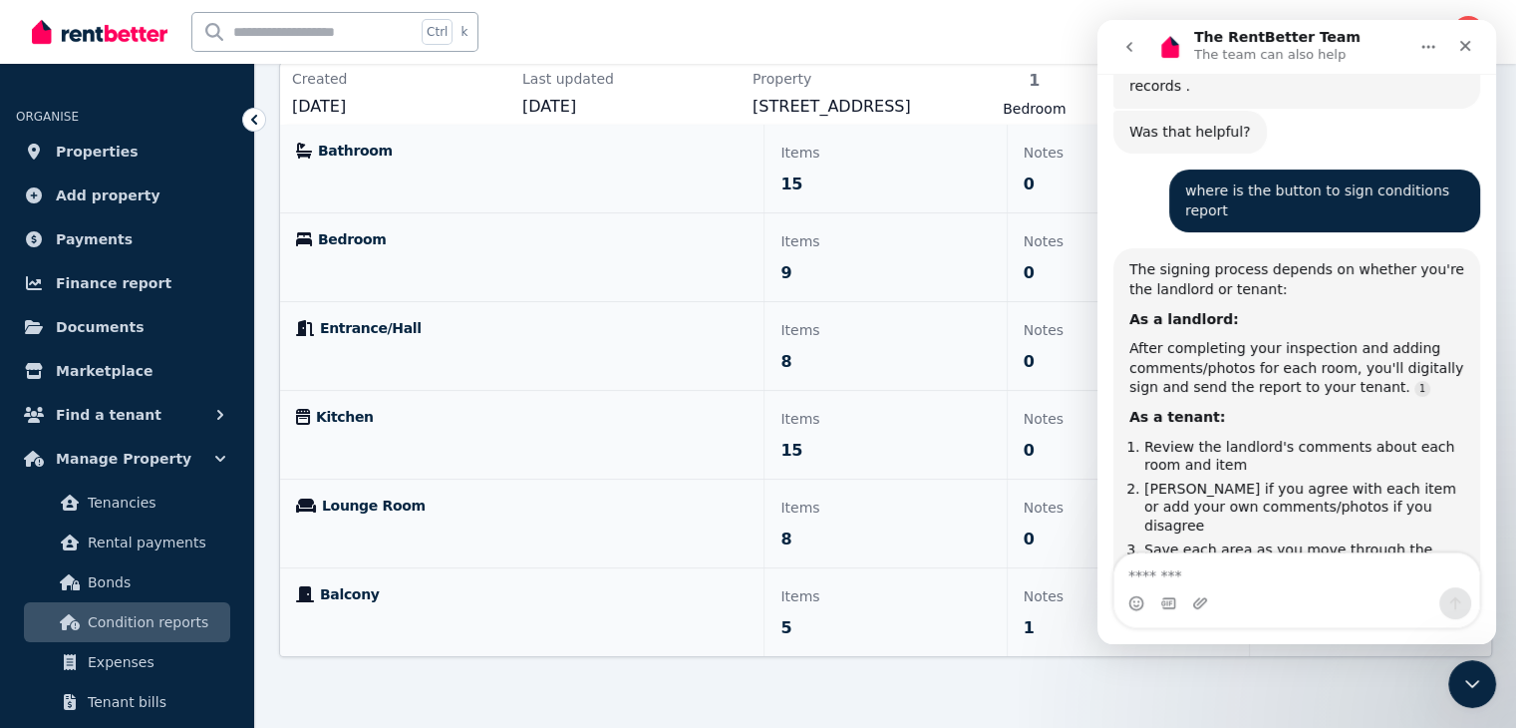
scroll to position [3108, 0]
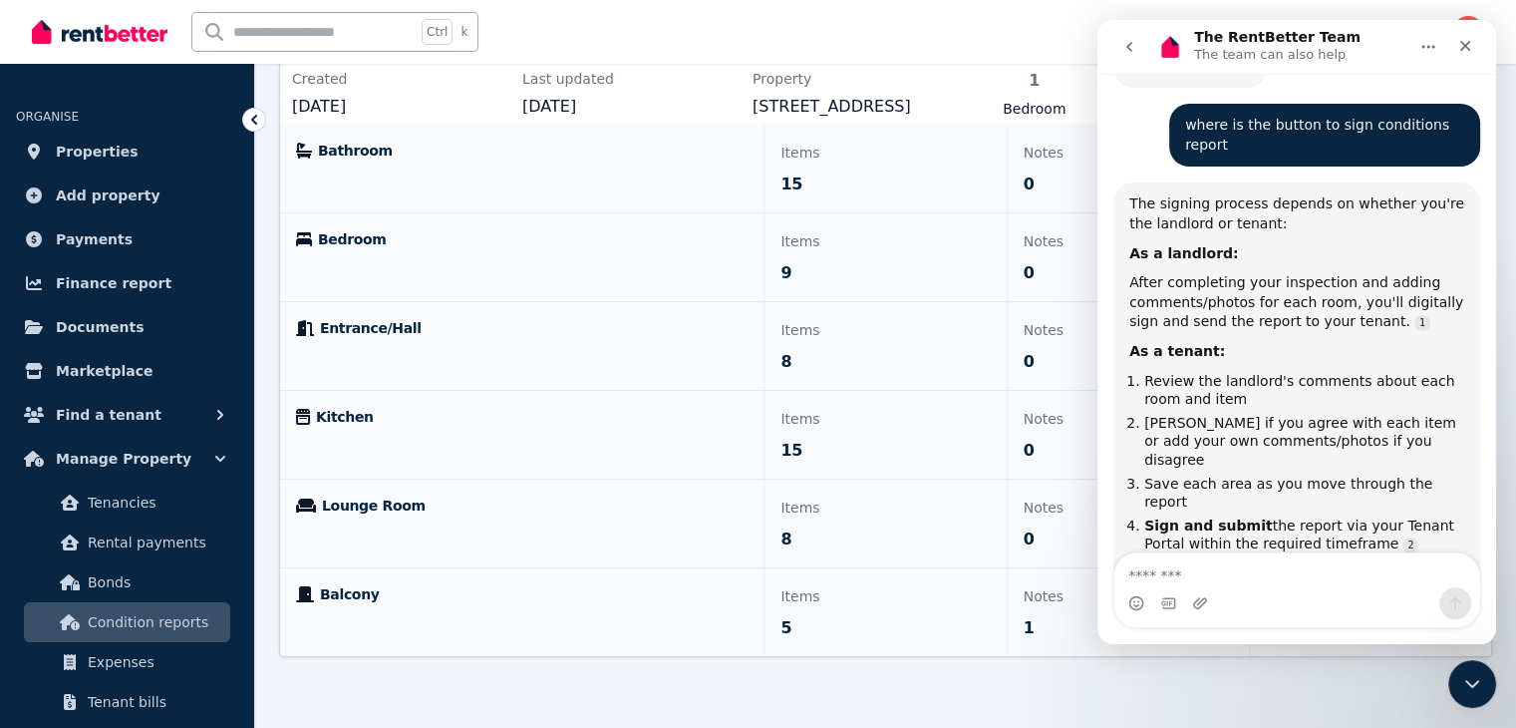
click at [972, 676] on div at bounding box center [885, 675] width 1213 height 36
click at [965, 623] on p "5" at bounding box center [885, 628] width 209 height 24
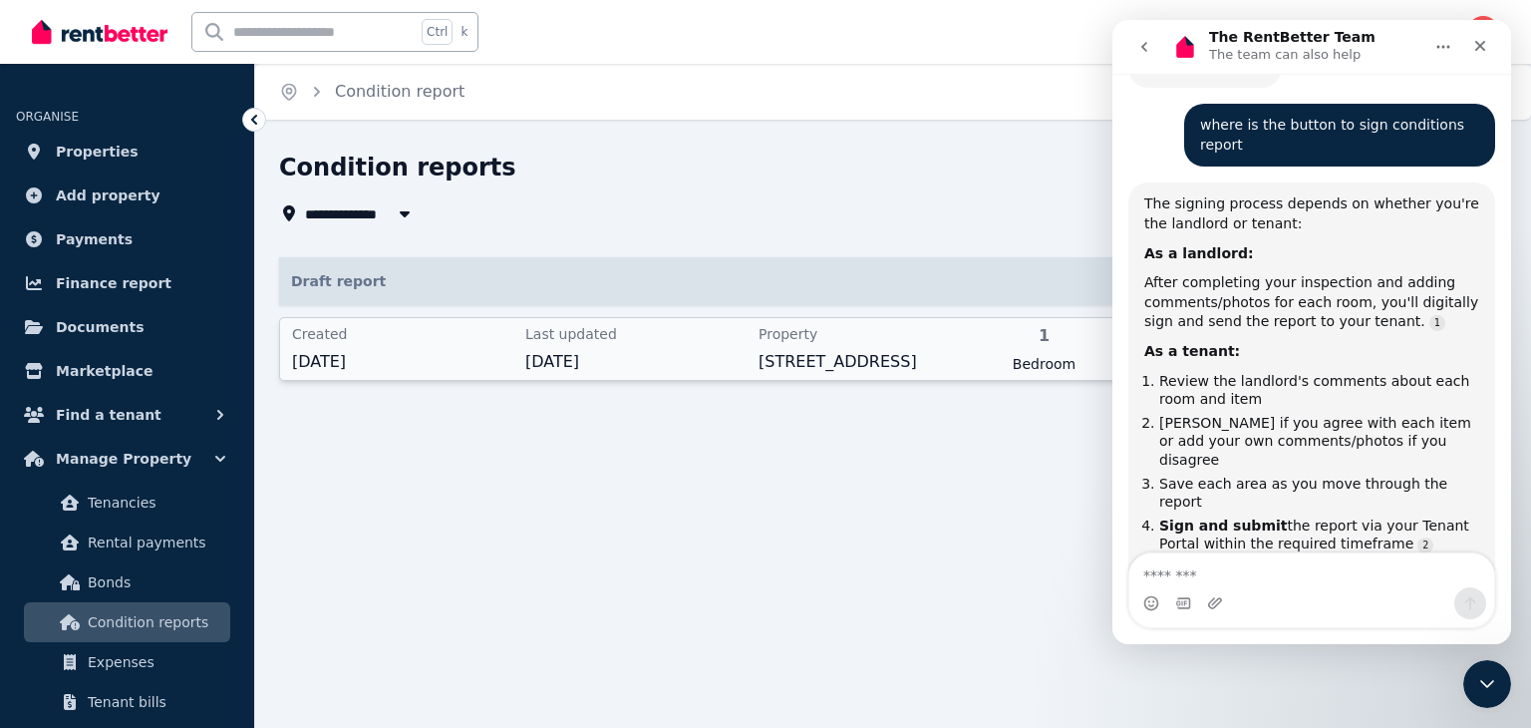
click at [1047, 424] on div "**********" at bounding box center [893, 302] width 1276 height 301
click at [977, 355] on span "[STREET_ADDRESS]" at bounding box center [869, 362] width 221 height 24
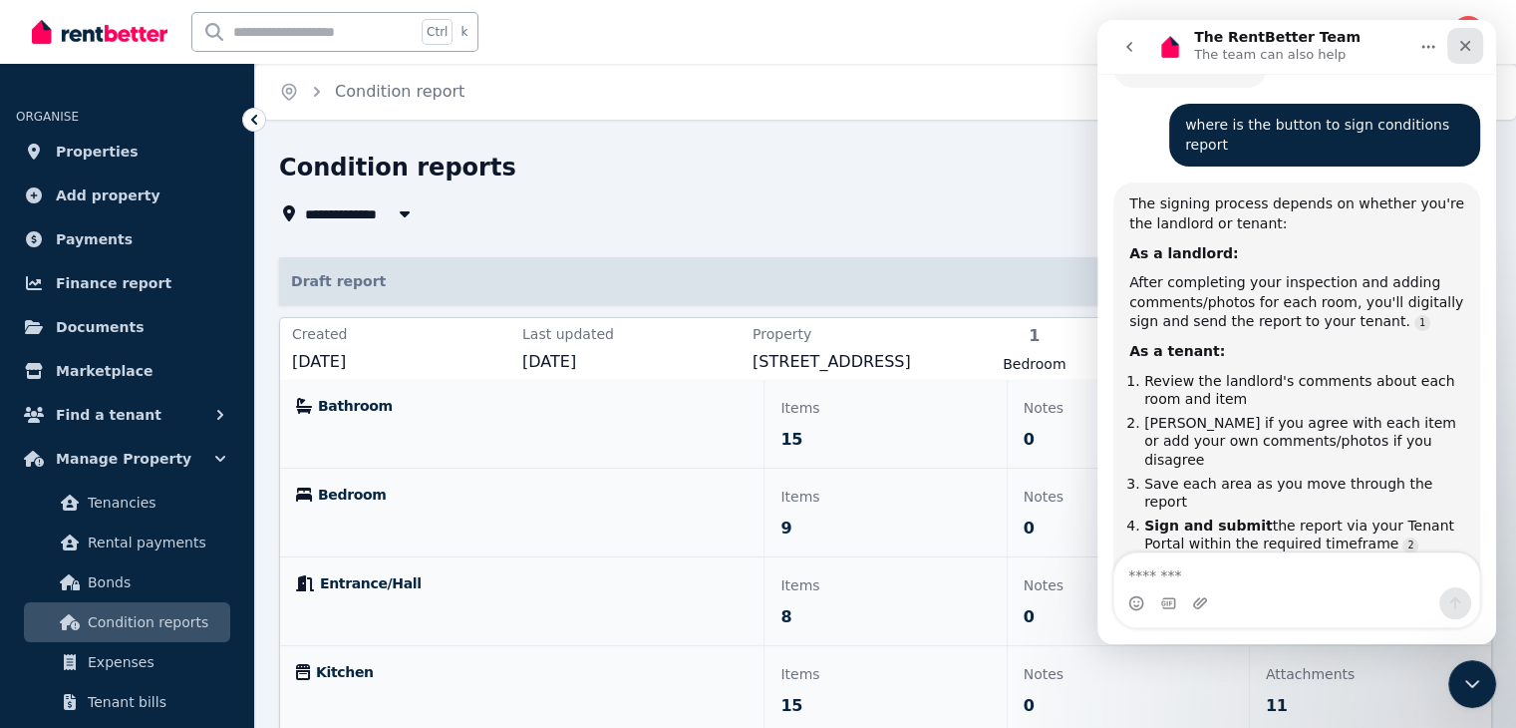
drag, startPoint x: 1473, startPoint y: 45, endPoint x: 2518, endPoint y: 84, distance: 1045.5
click at [1473, 45] on div "Close" at bounding box center [1465, 46] width 36 height 36
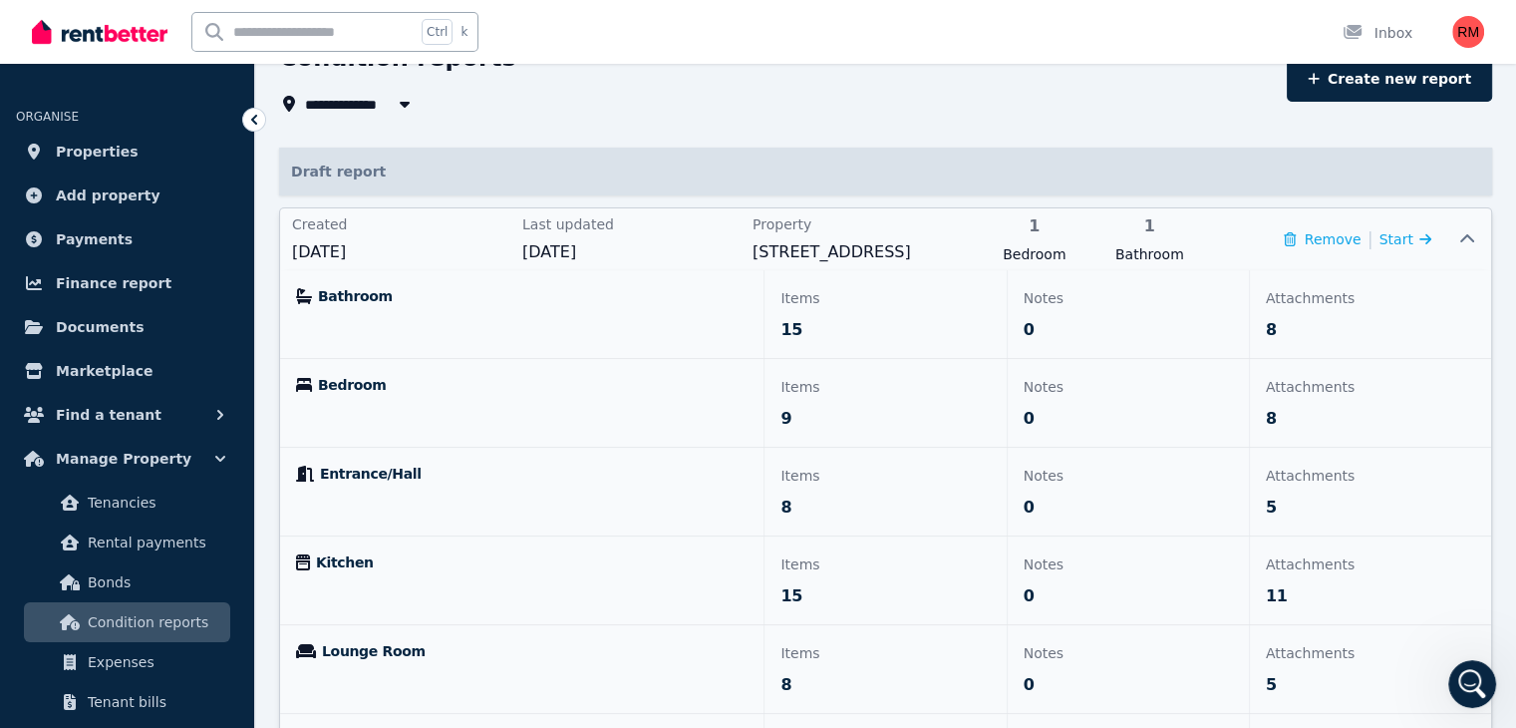
scroll to position [56, 0]
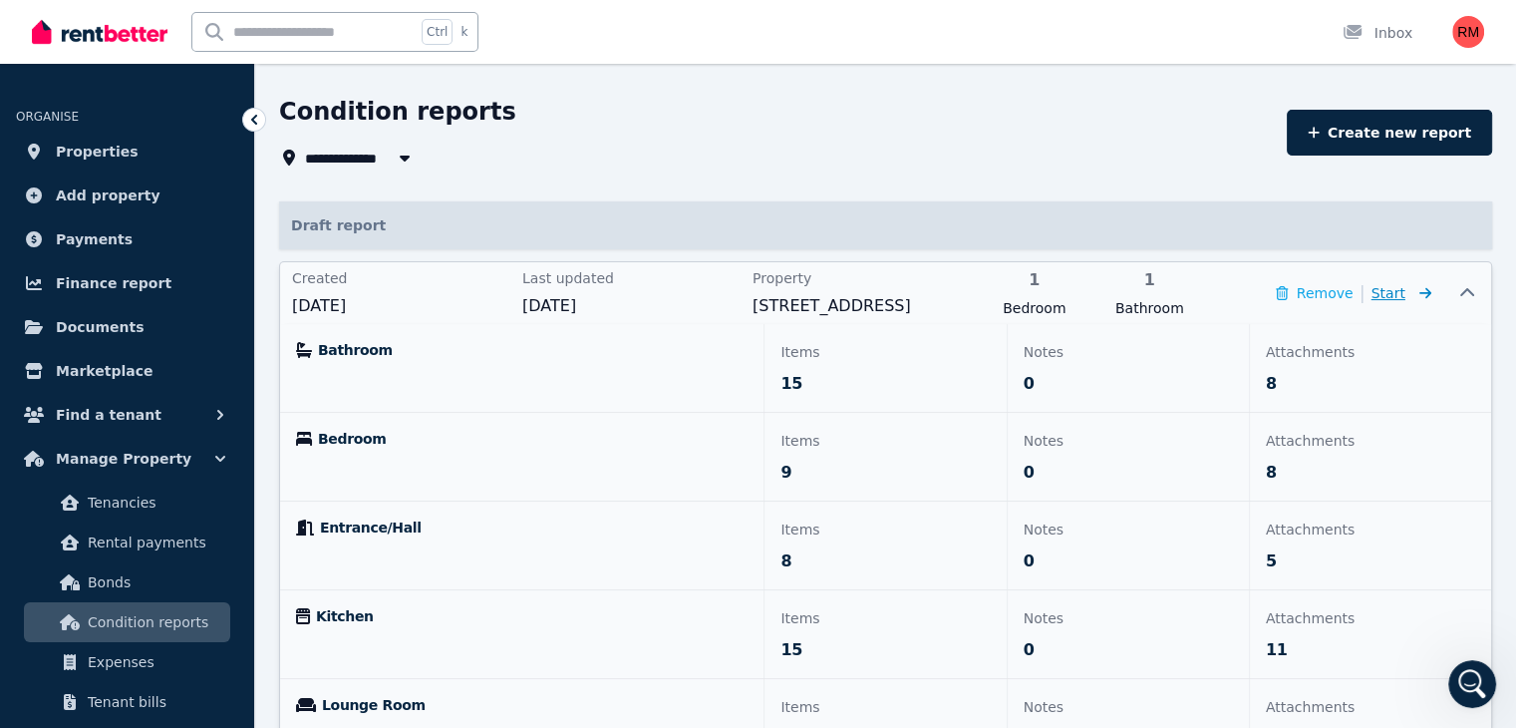
click at [1405, 286] on span "Start" at bounding box center [1389, 293] width 34 height 16
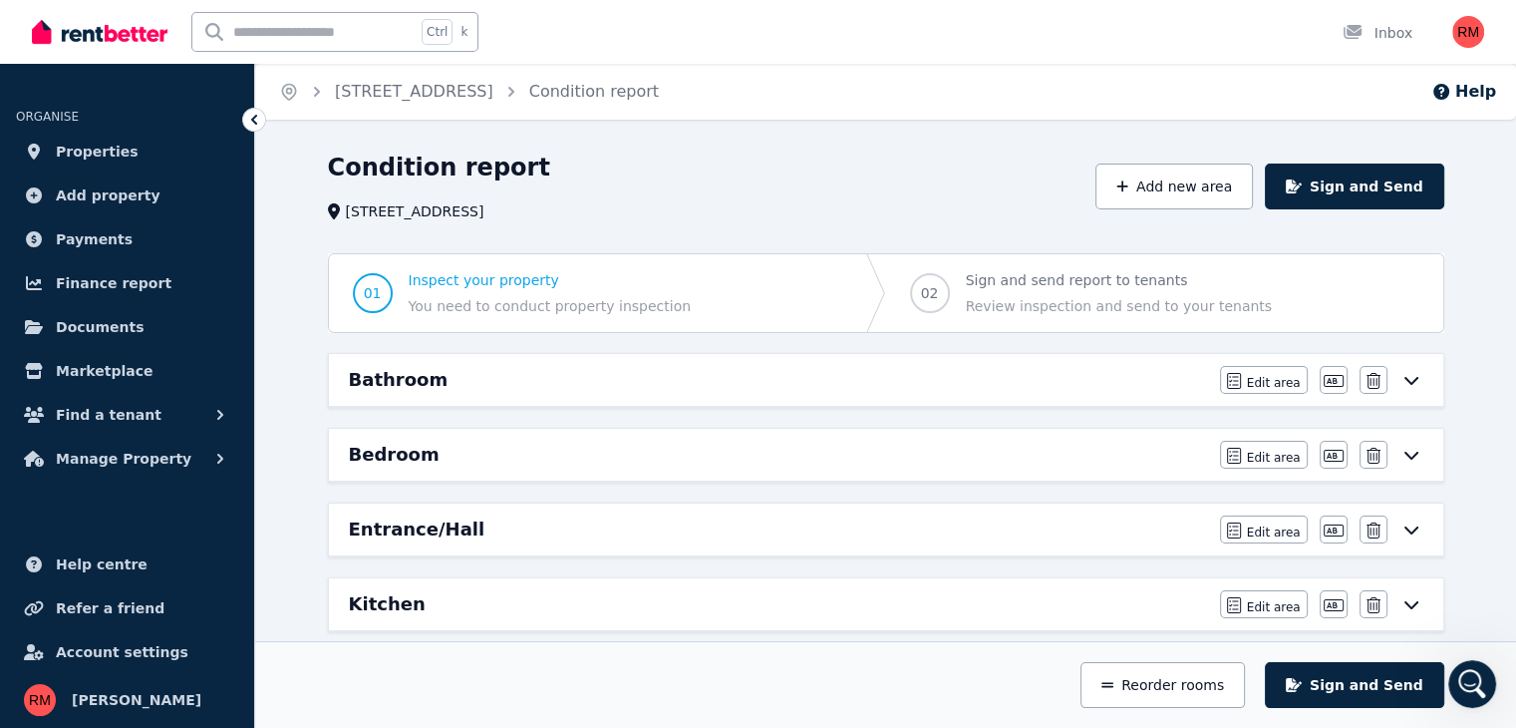
click at [1420, 384] on icon at bounding box center [1412, 380] width 24 height 16
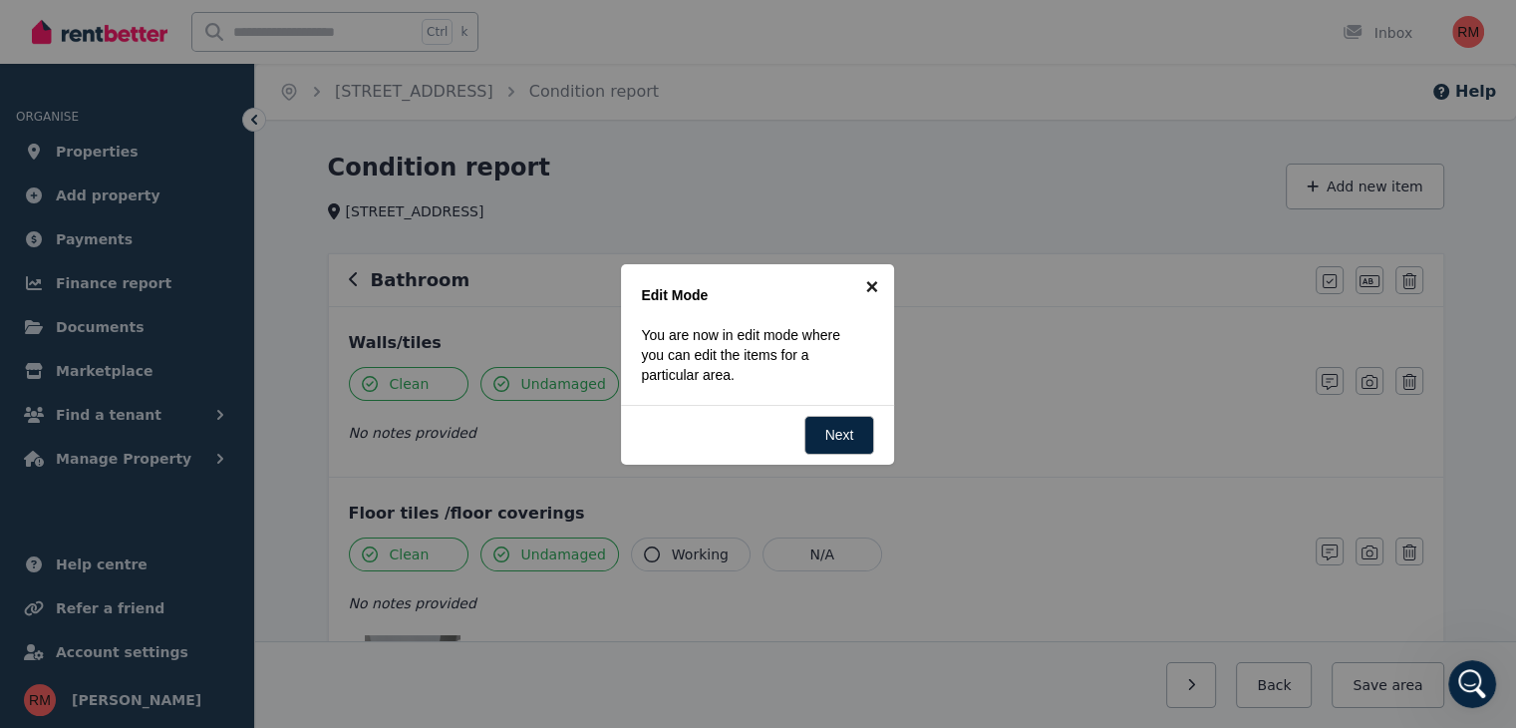
click at [883, 284] on link "×" at bounding box center [871, 286] width 45 height 45
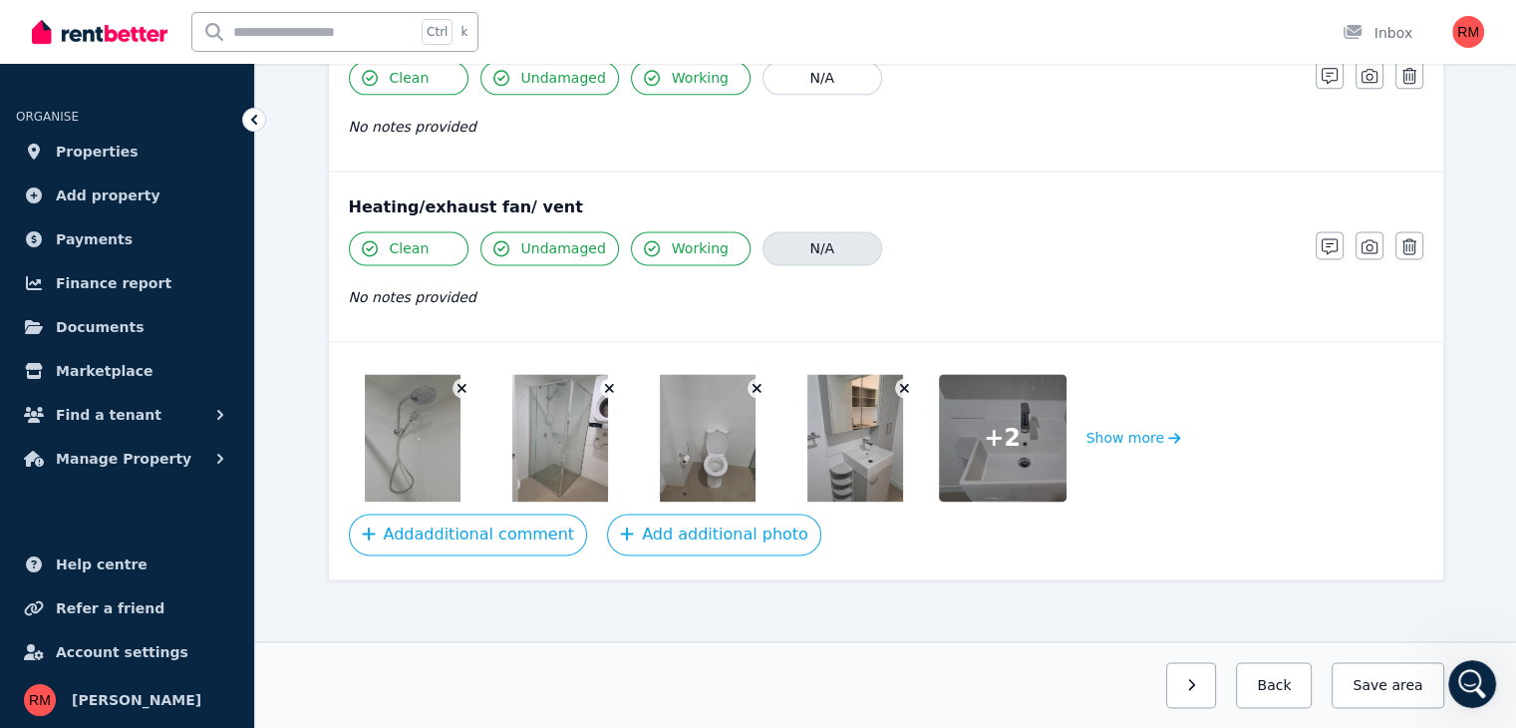
scroll to position [2651, 0]
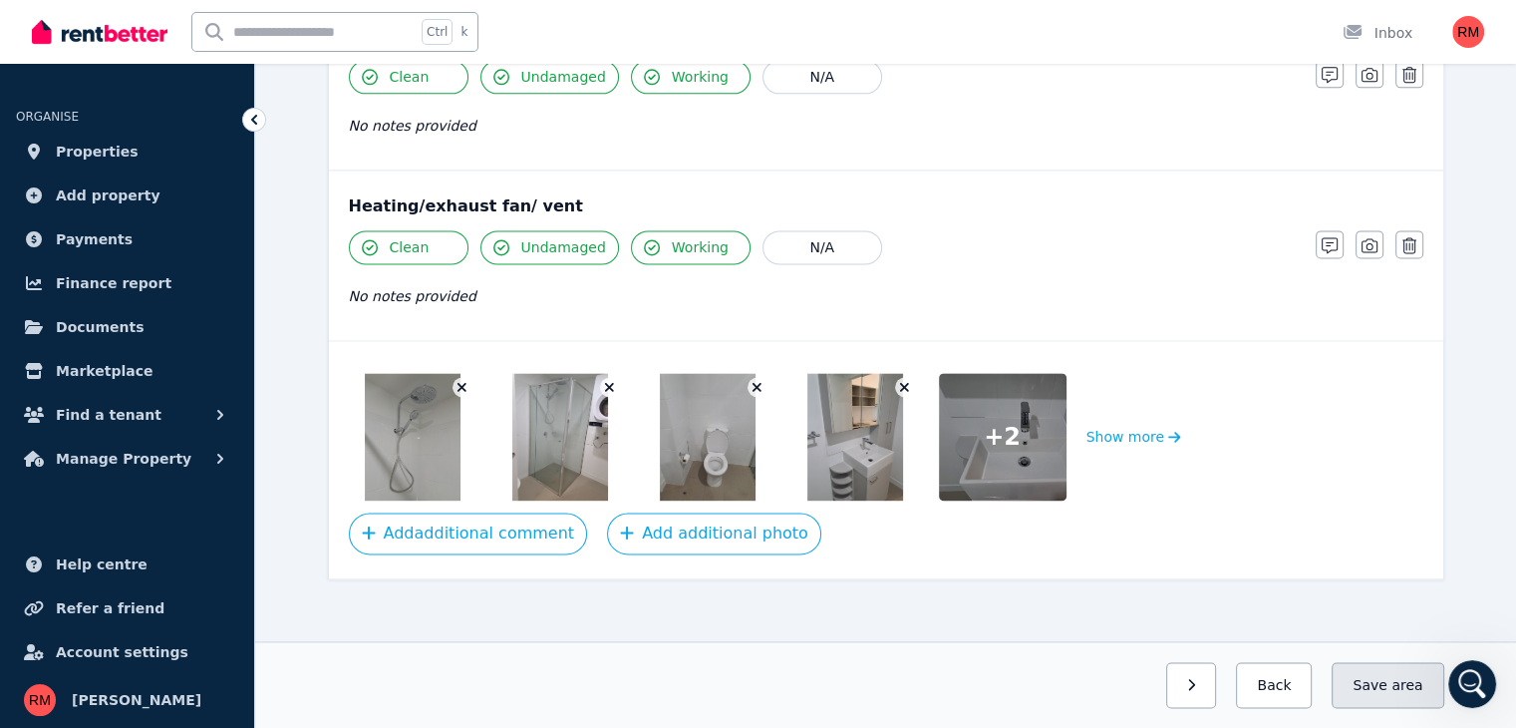
click at [1387, 687] on button "Save area" at bounding box center [1388, 685] width 112 height 46
click at [1196, 690] on button "button" at bounding box center [1174, 685] width 51 height 46
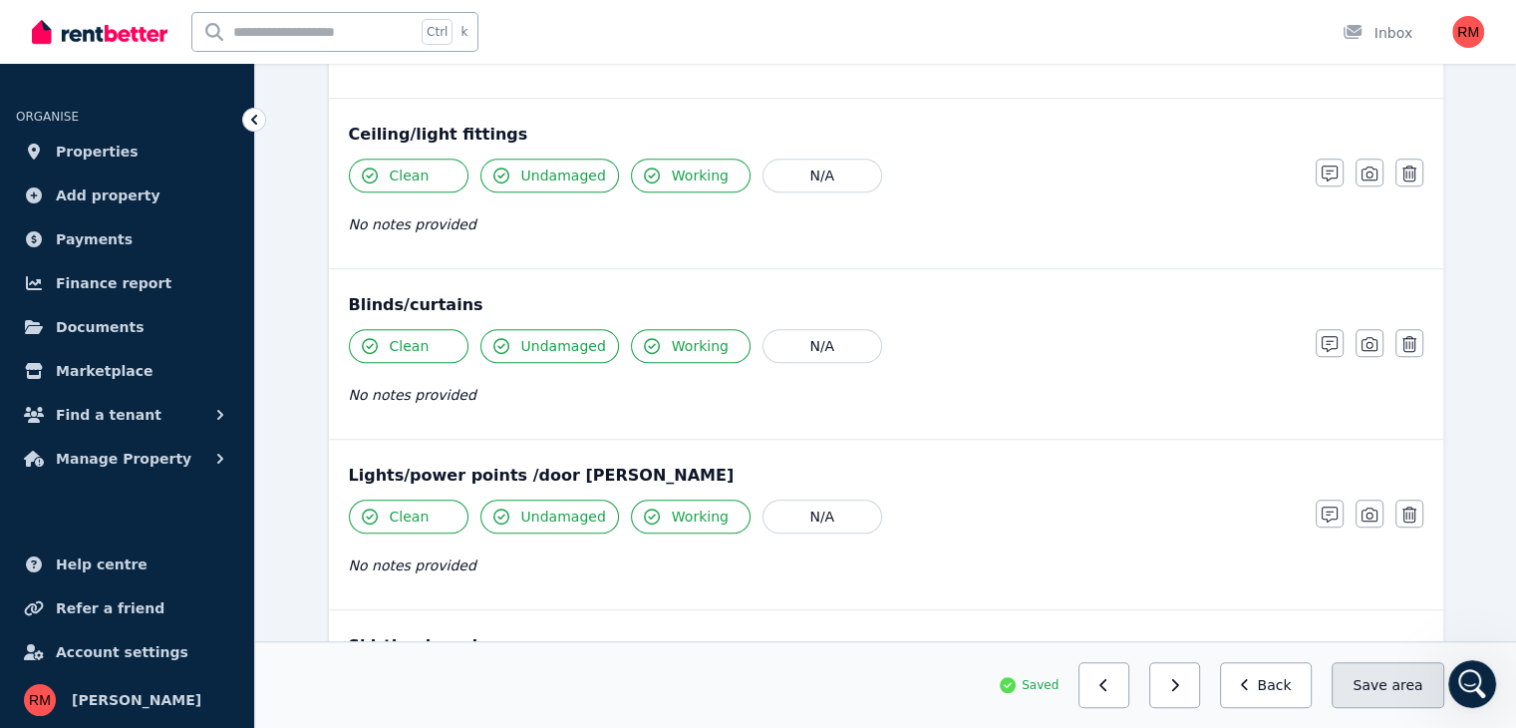
scroll to position [1097, 0]
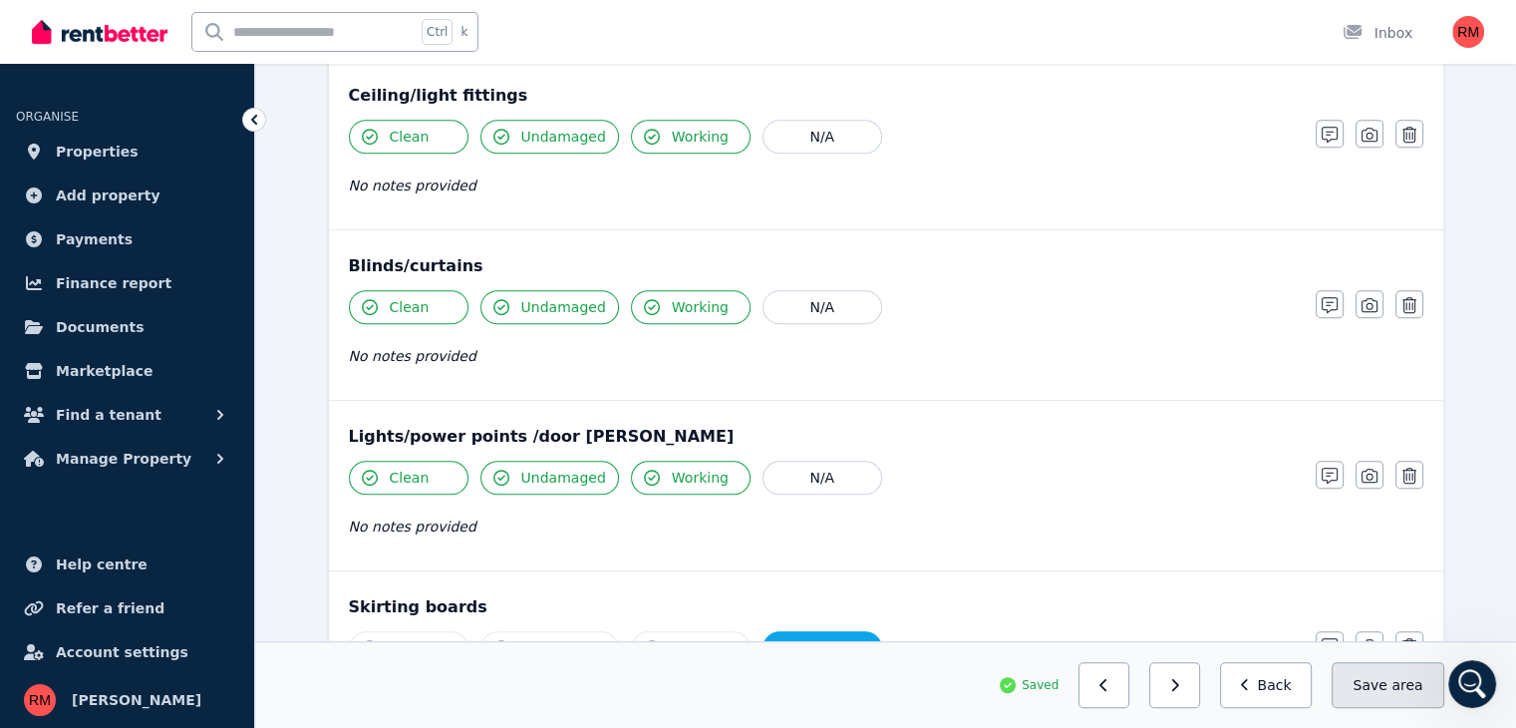
click at [1368, 681] on button "Save area" at bounding box center [1388, 685] width 112 height 46
click at [1198, 683] on button "button" at bounding box center [1174, 685] width 51 height 46
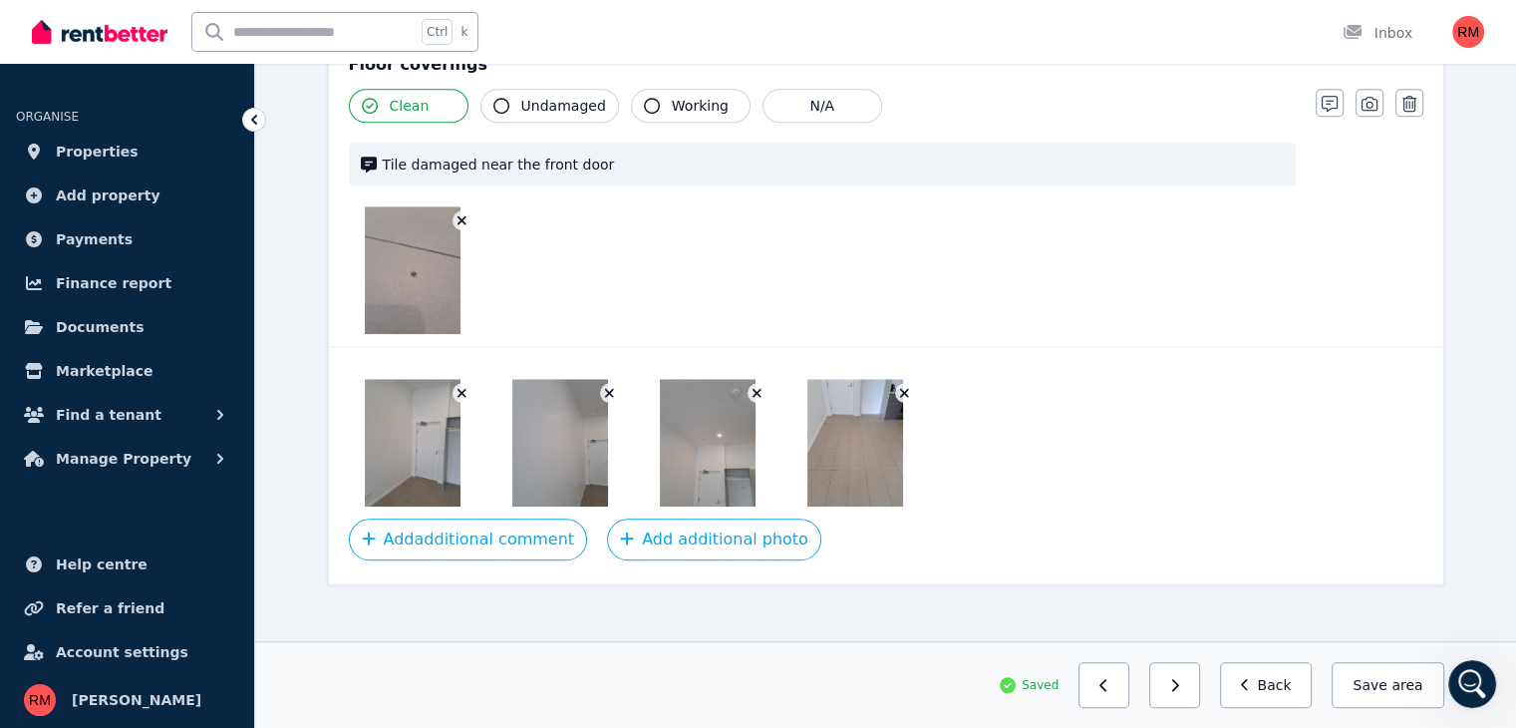
scroll to position [1501, 0]
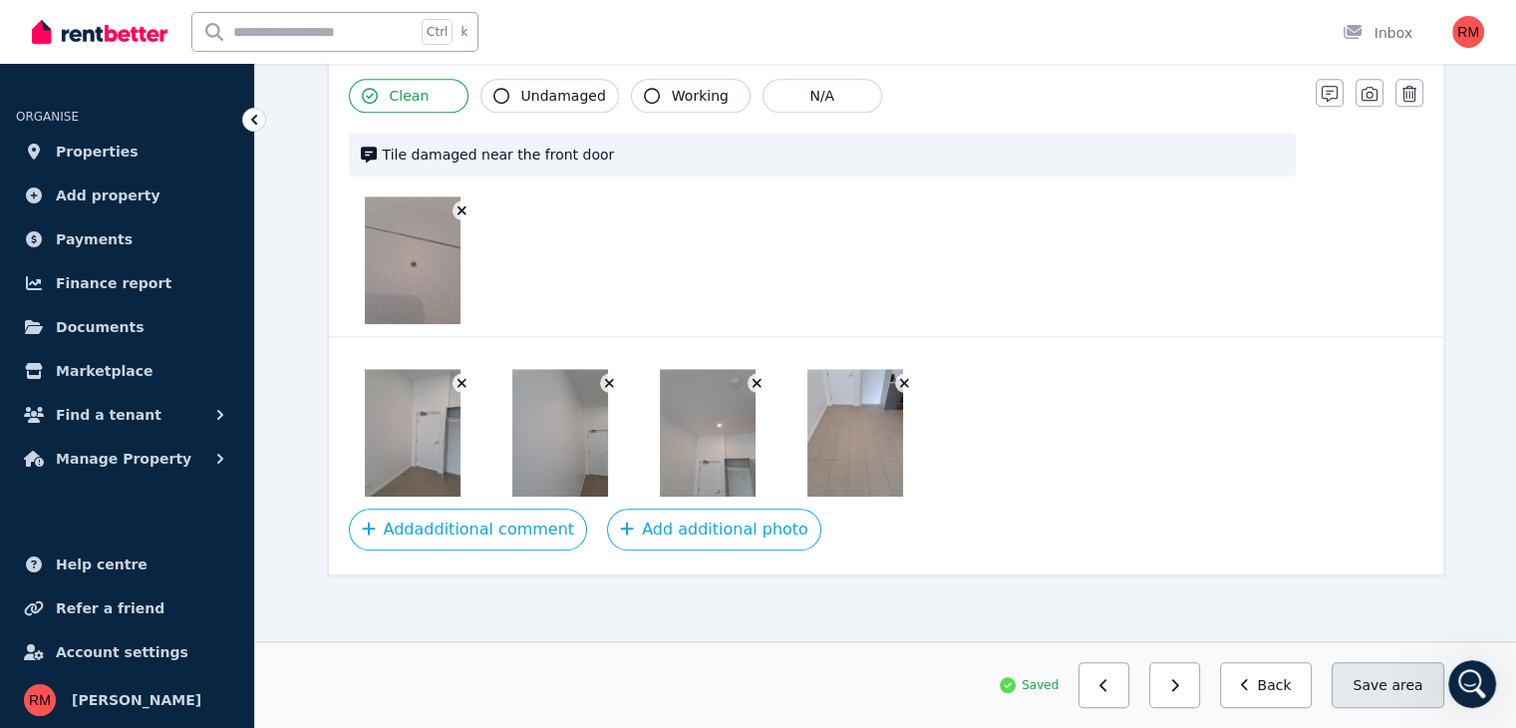
click at [1371, 693] on button "Save area" at bounding box center [1388, 685] width 112 height 46
click at [1198, 688] on button "button" at bounding box center [1174, 685] width 51 height 46
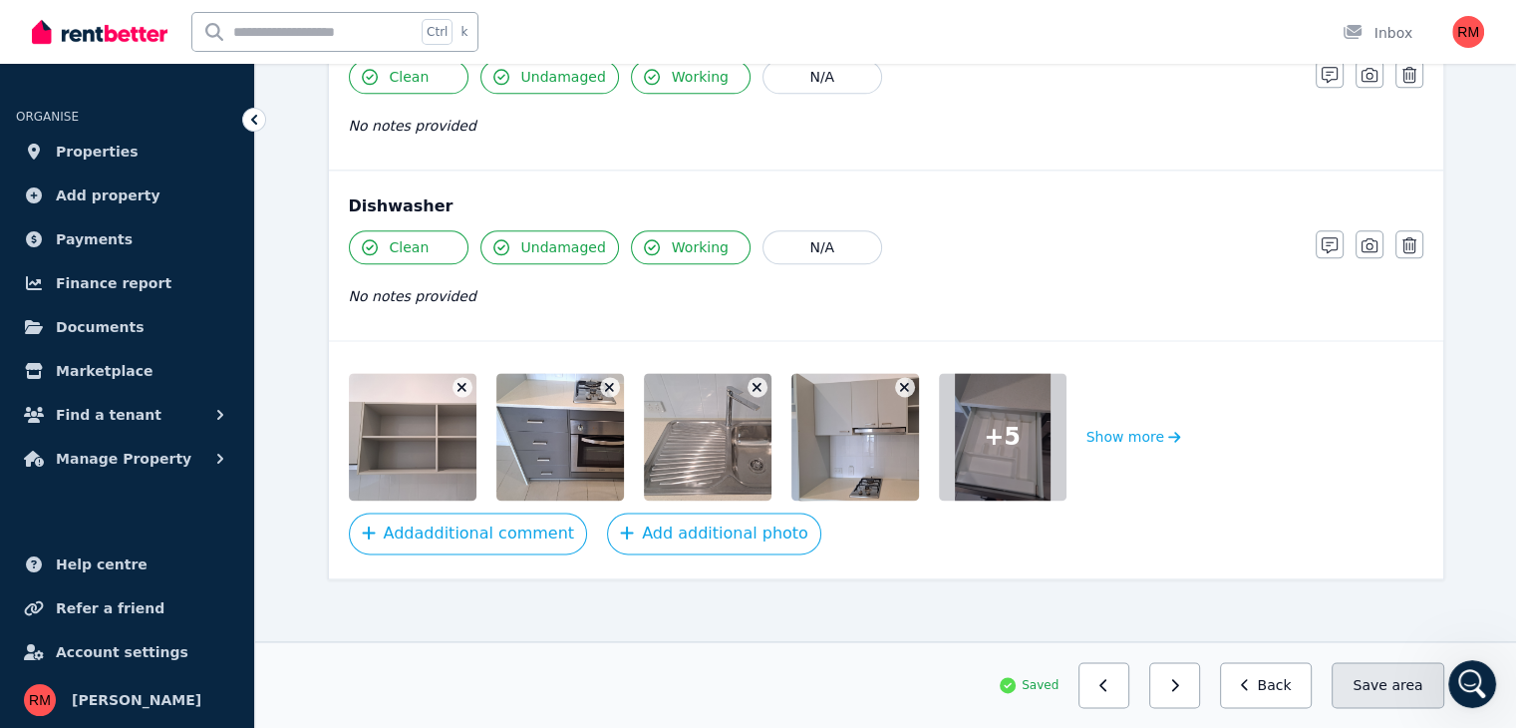
click at [1369, 683] on button "Save area" at bounding box center [1388, 685] width 112 height 46
click at [1182, 688] on button "button" at bounding box center [1174, 685] width 51 height 46
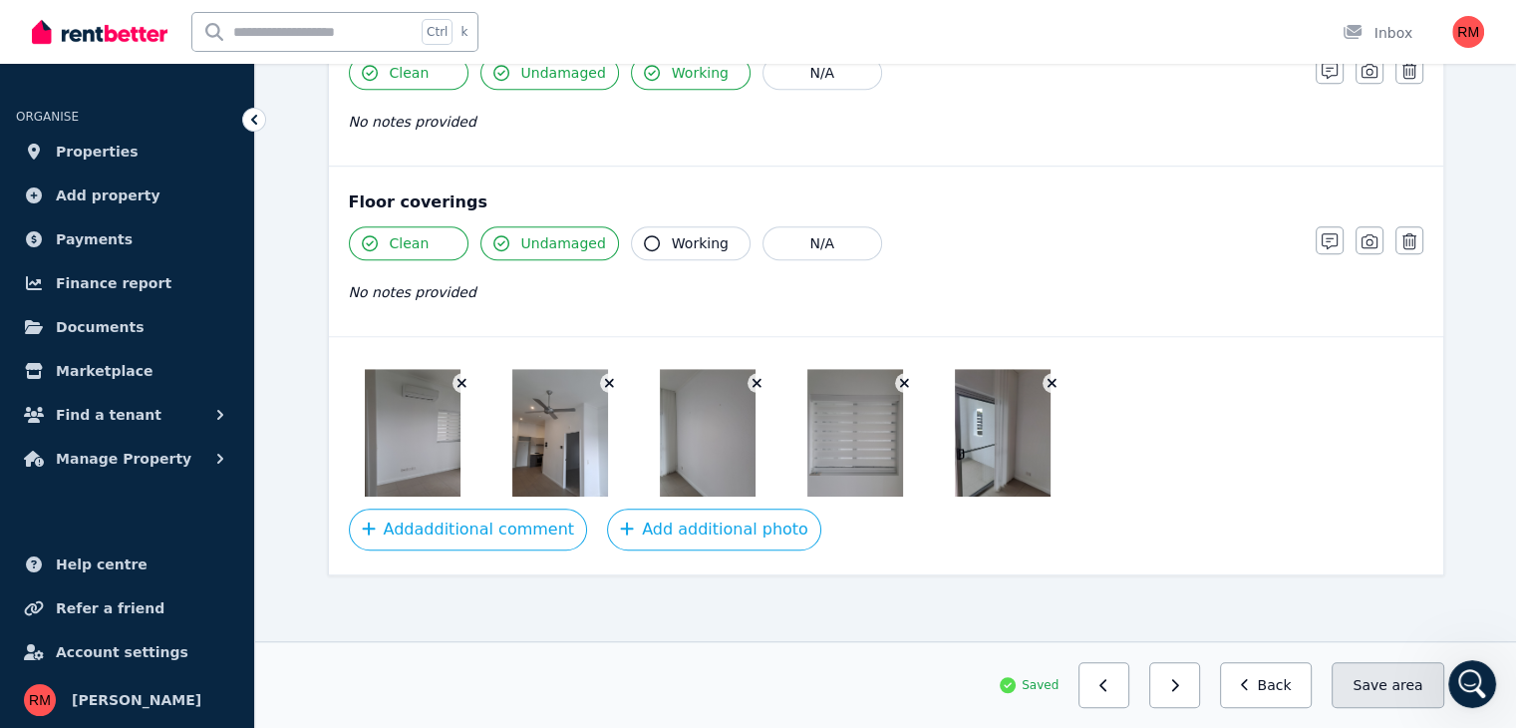
click at [1376, 691] on button "Save area" at bounding box center [1388, 685] width 112 height 46
click at [1200, 676] on button "button" at bounding box center [1174, 685] width 51 height 46
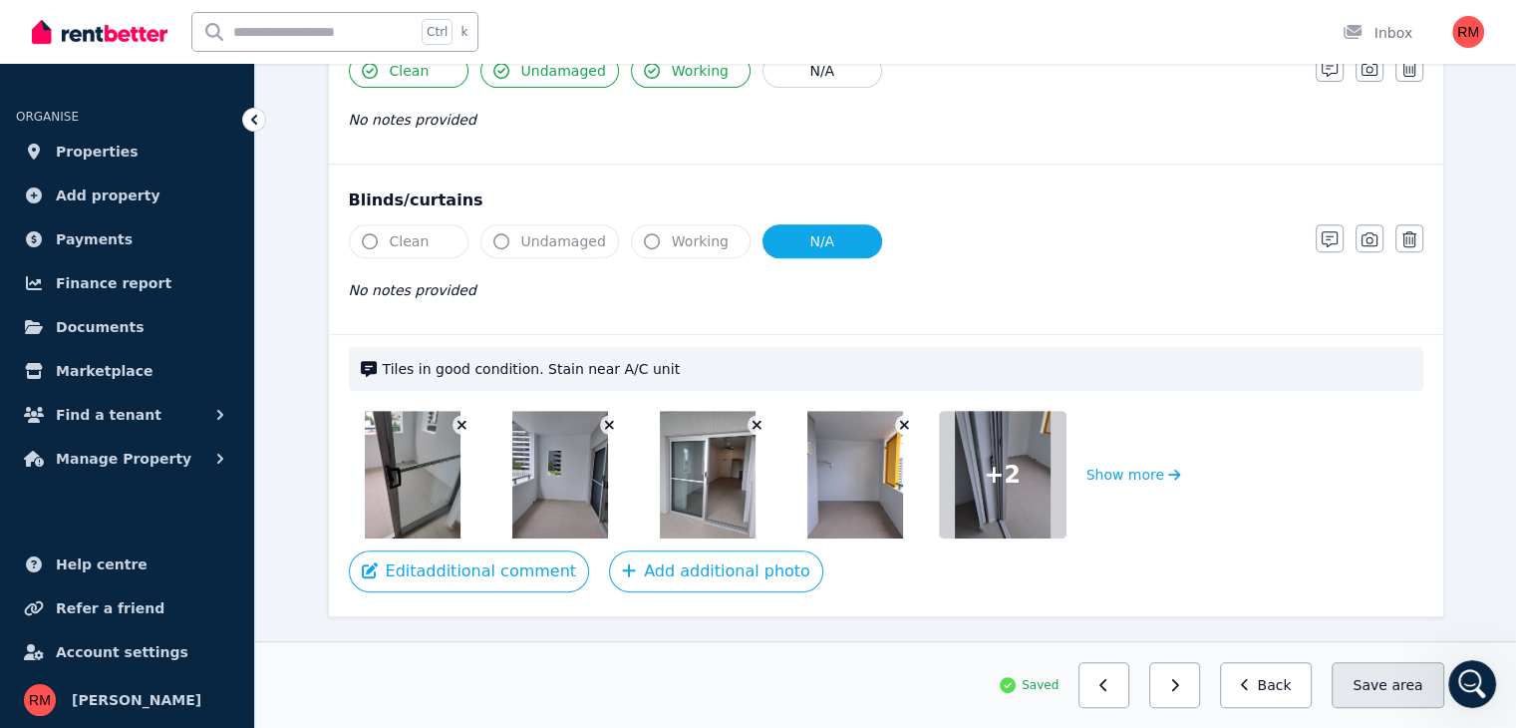
click at [1375, 676] on button "Save area" at bounding box center [1388, 685] width 112 height 46
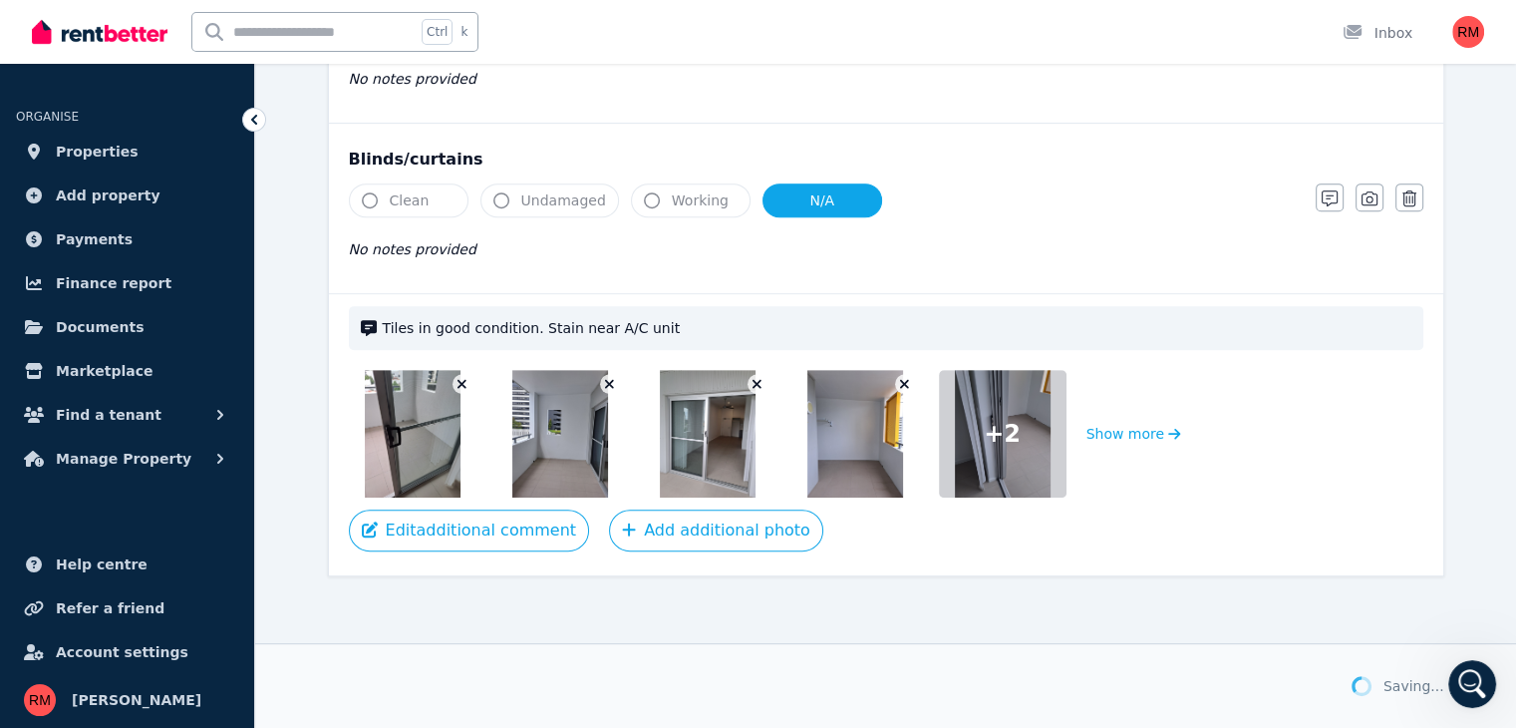
scroll to position [866, 0]
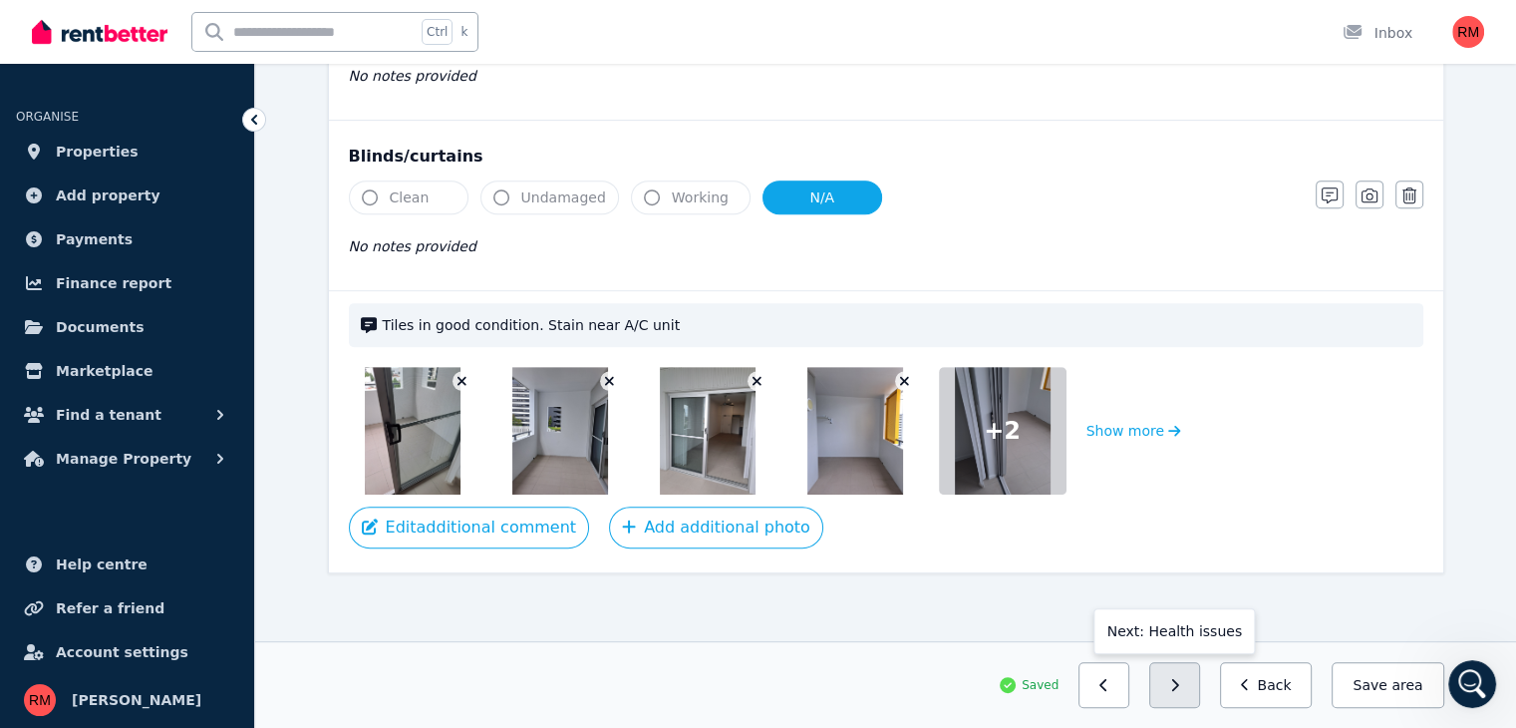
click at [1199, 681] on button "button" at bounding box center [1174, 685] width 51 height 46
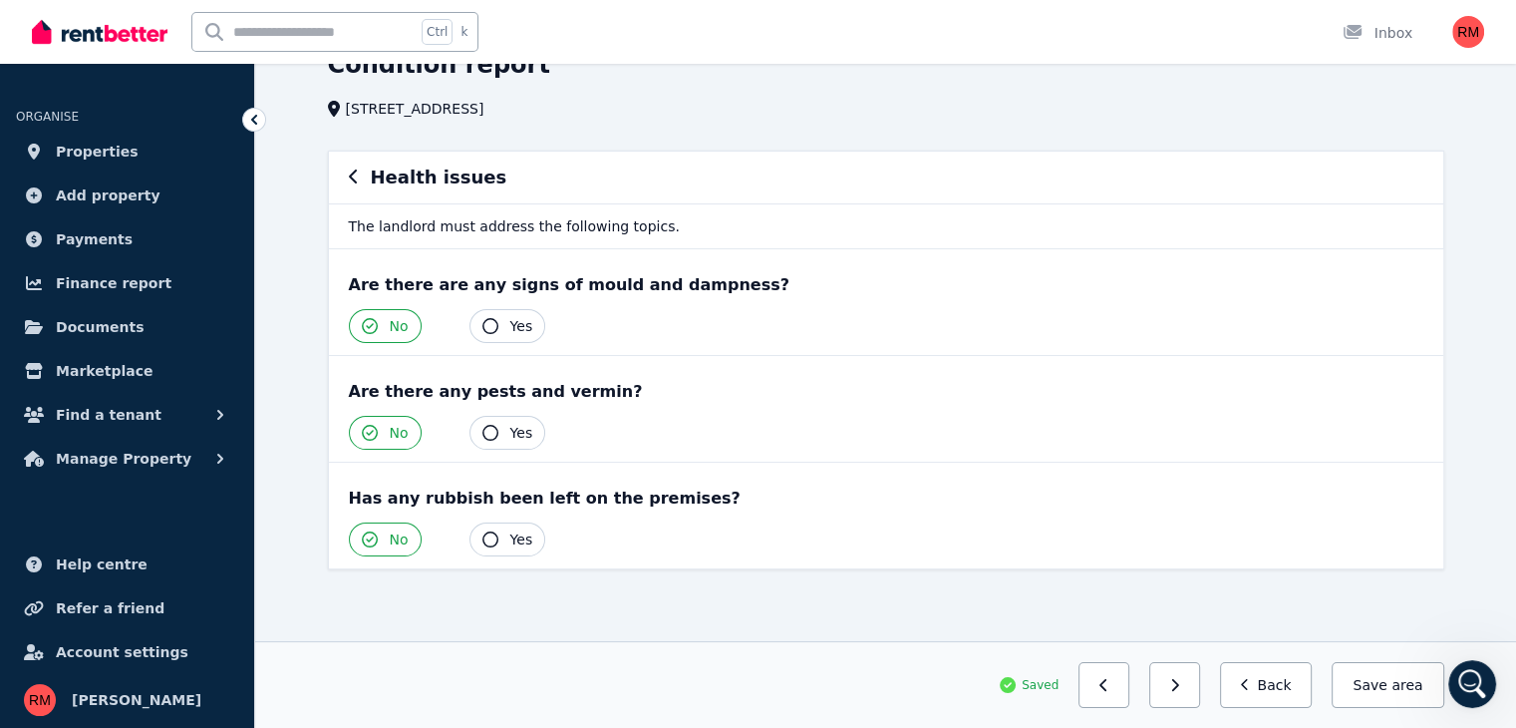
scroll to position [100, 0]
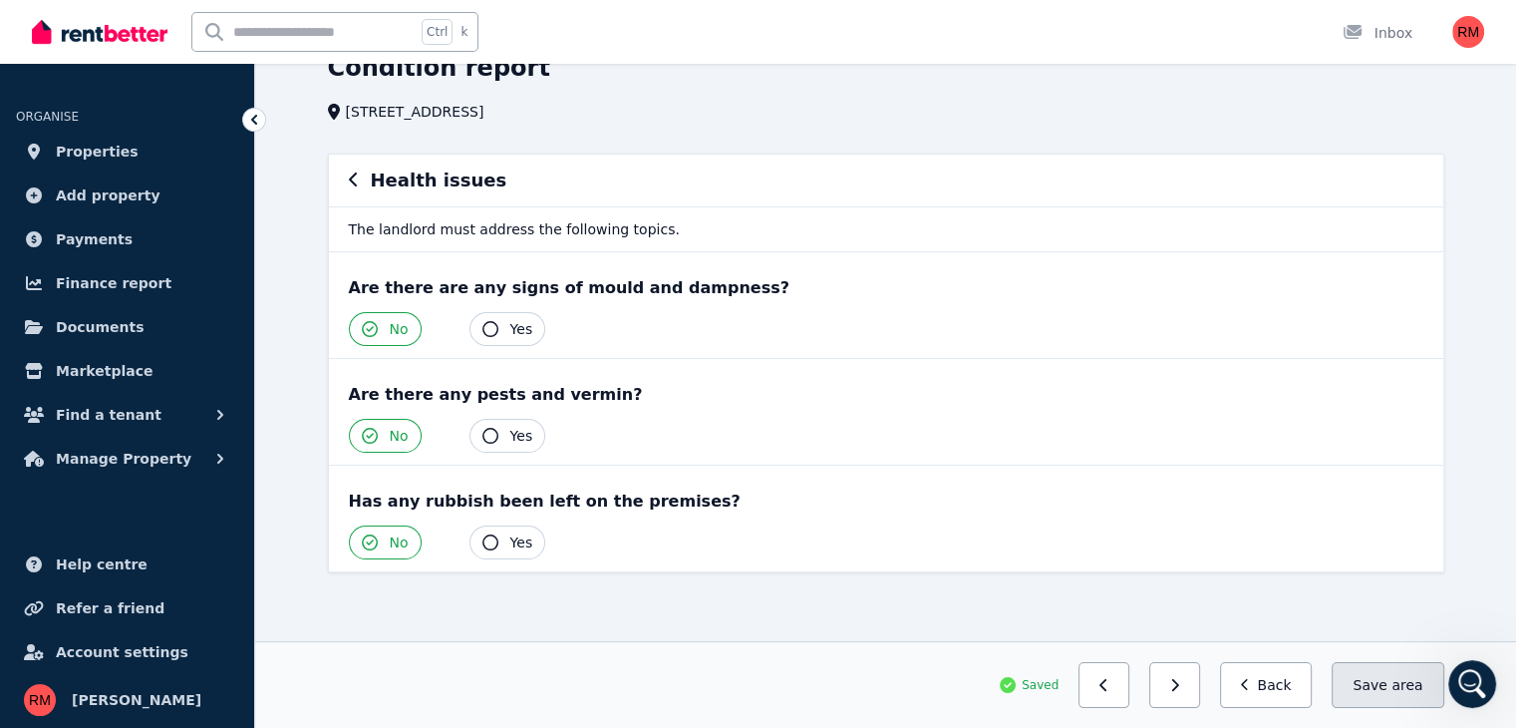
click at [1363, 667] on button "Save area" at bounding box center [1388, 685] width 112 height 46
click at [1188, 697] on button "button" at bounding box center [1174, 685] width 51 height 46
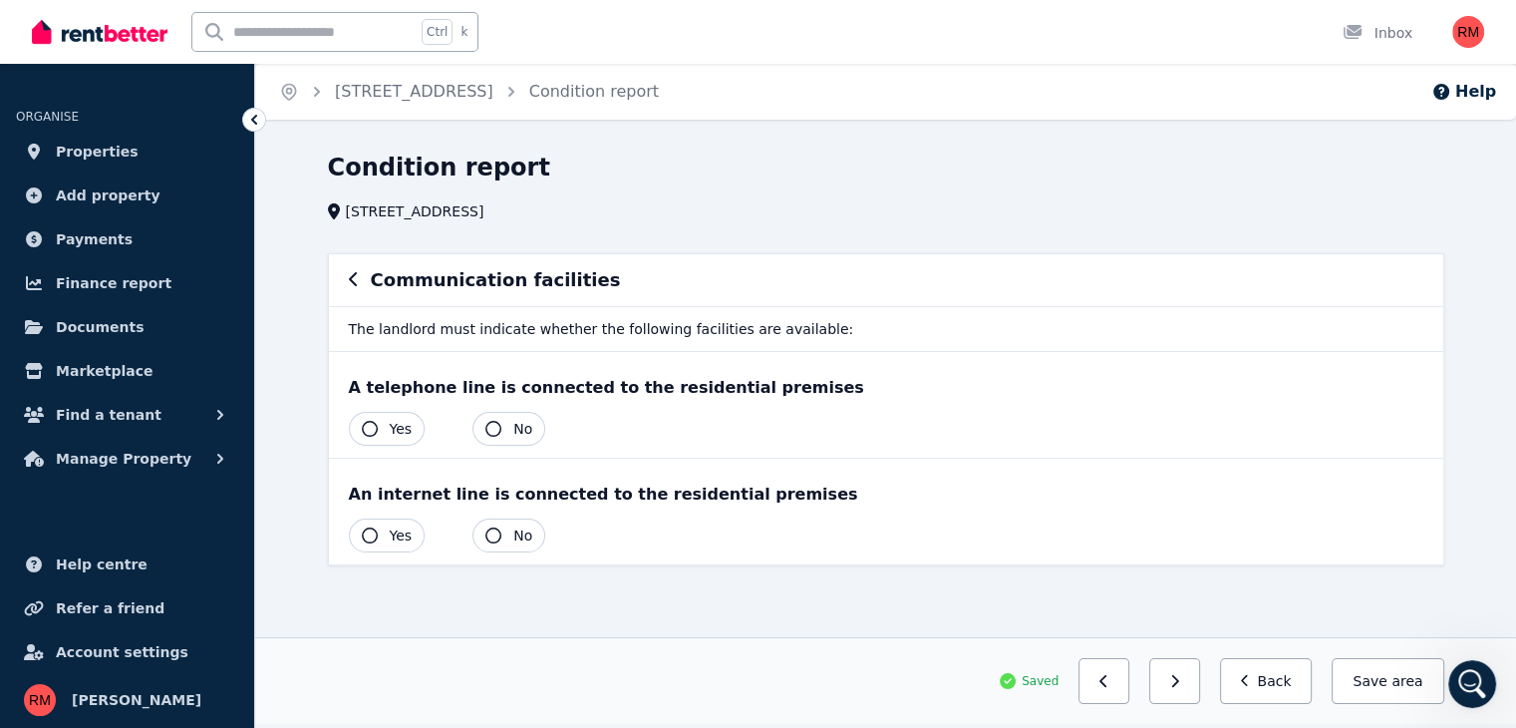
scroll to position [0, 0]
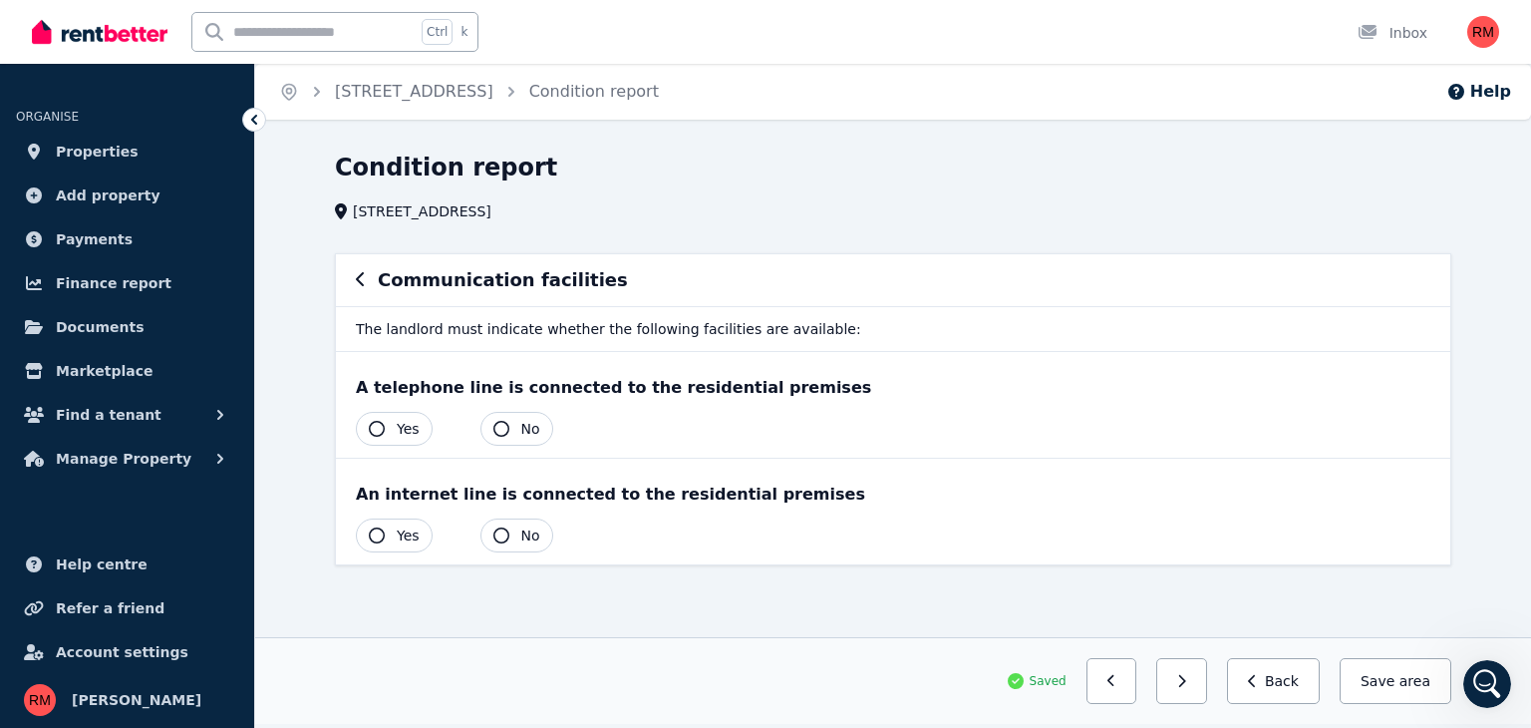
click at [510, 433] on button "No" at bounding box center [517, 429] width 73 height 34
click at [493, 531] on icon "button" at bounding box center [501, 535] width 16 height 16
click at [1404, 687] on span "area" at bounding box center [1413, 681] width 35 height 20
click at [1200, 694] on button "button" at bounding box center [1181, 681] width 51 height 46
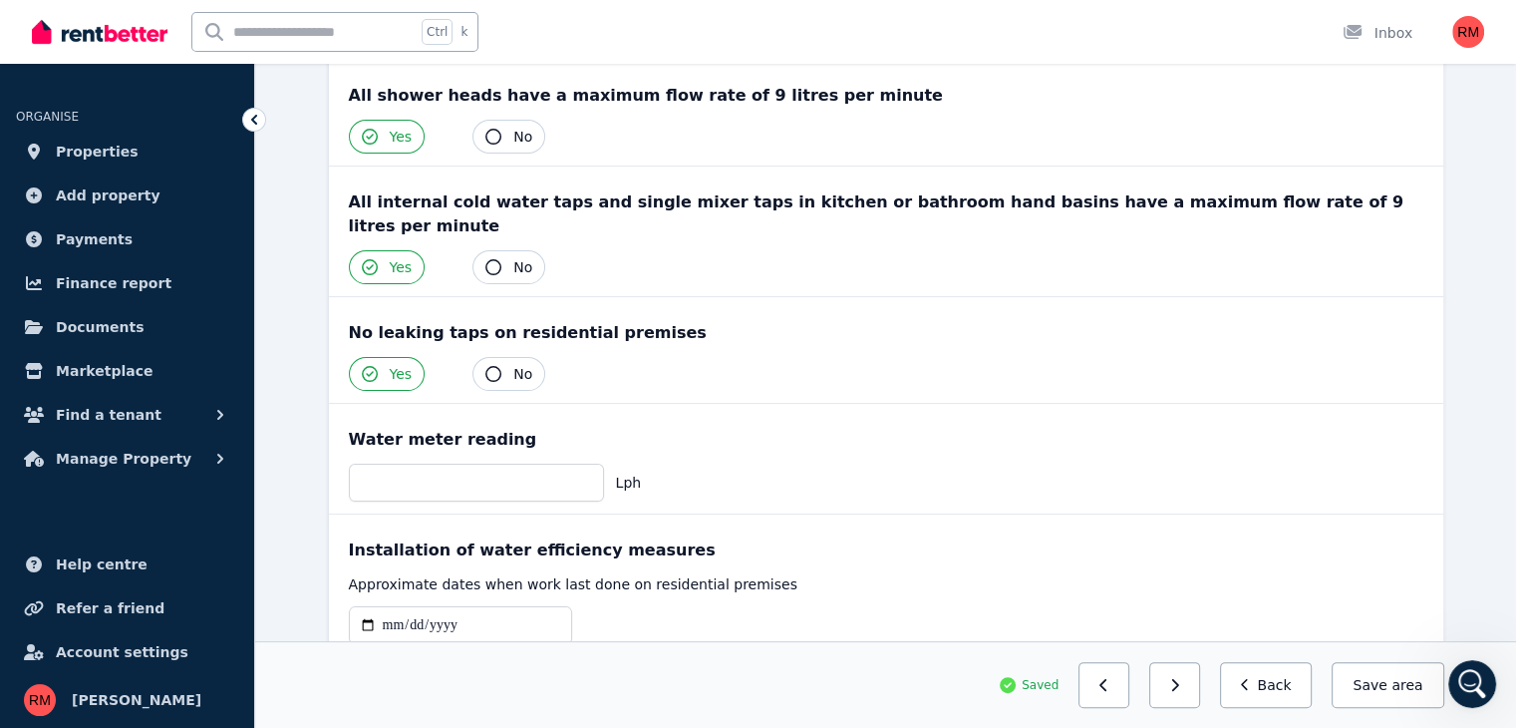
scroll to position [388, 0]
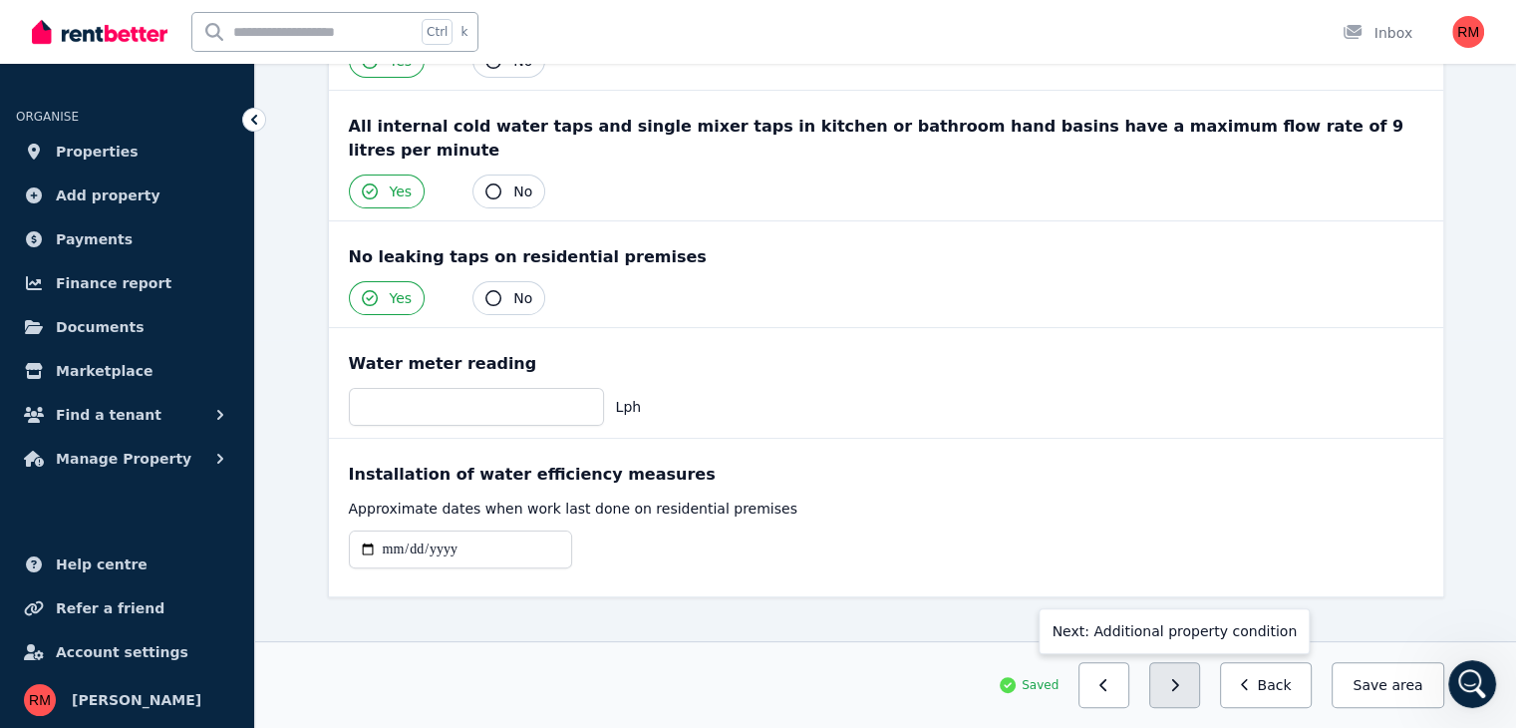
click at [1179, 685] on icon "button" at bounding box center [1174, 685] width 9 height 14
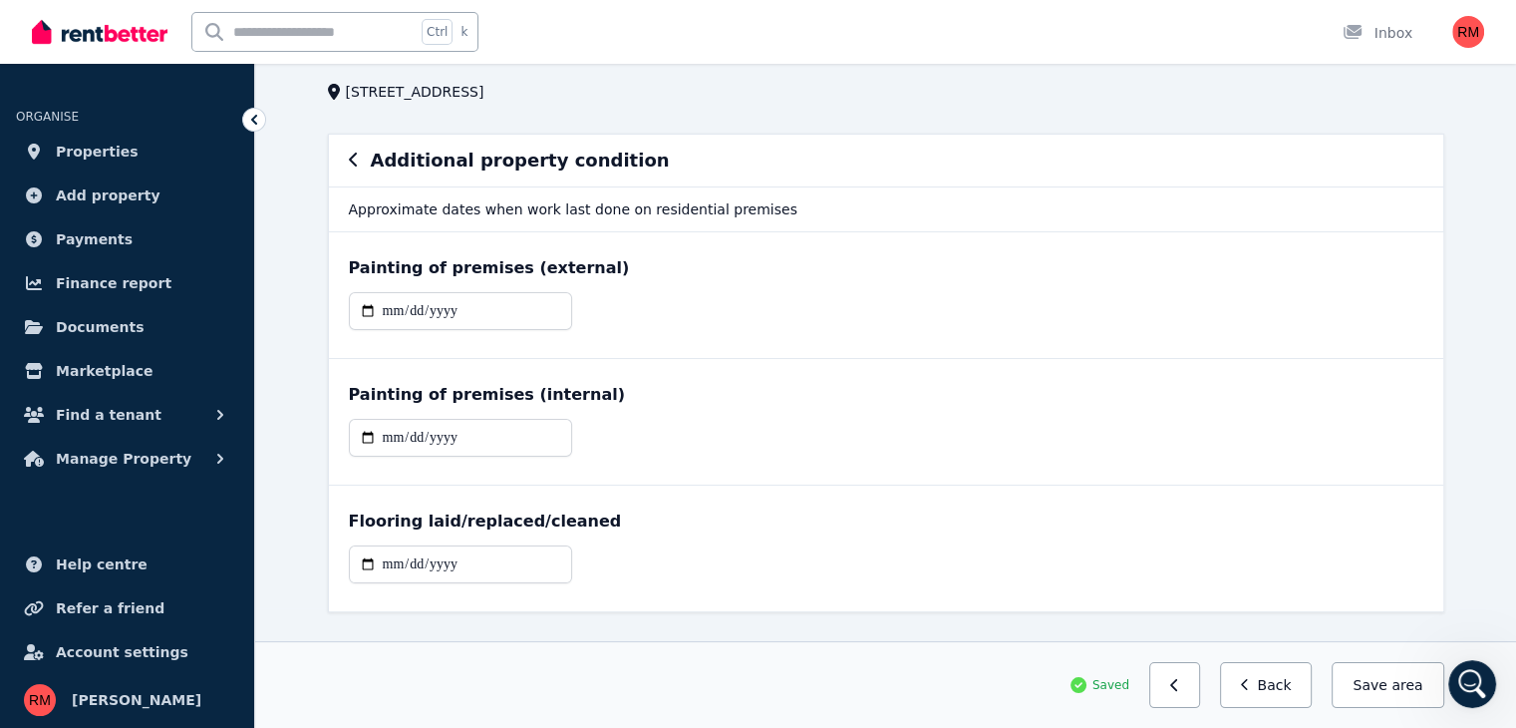
scroll to position [160, 0]
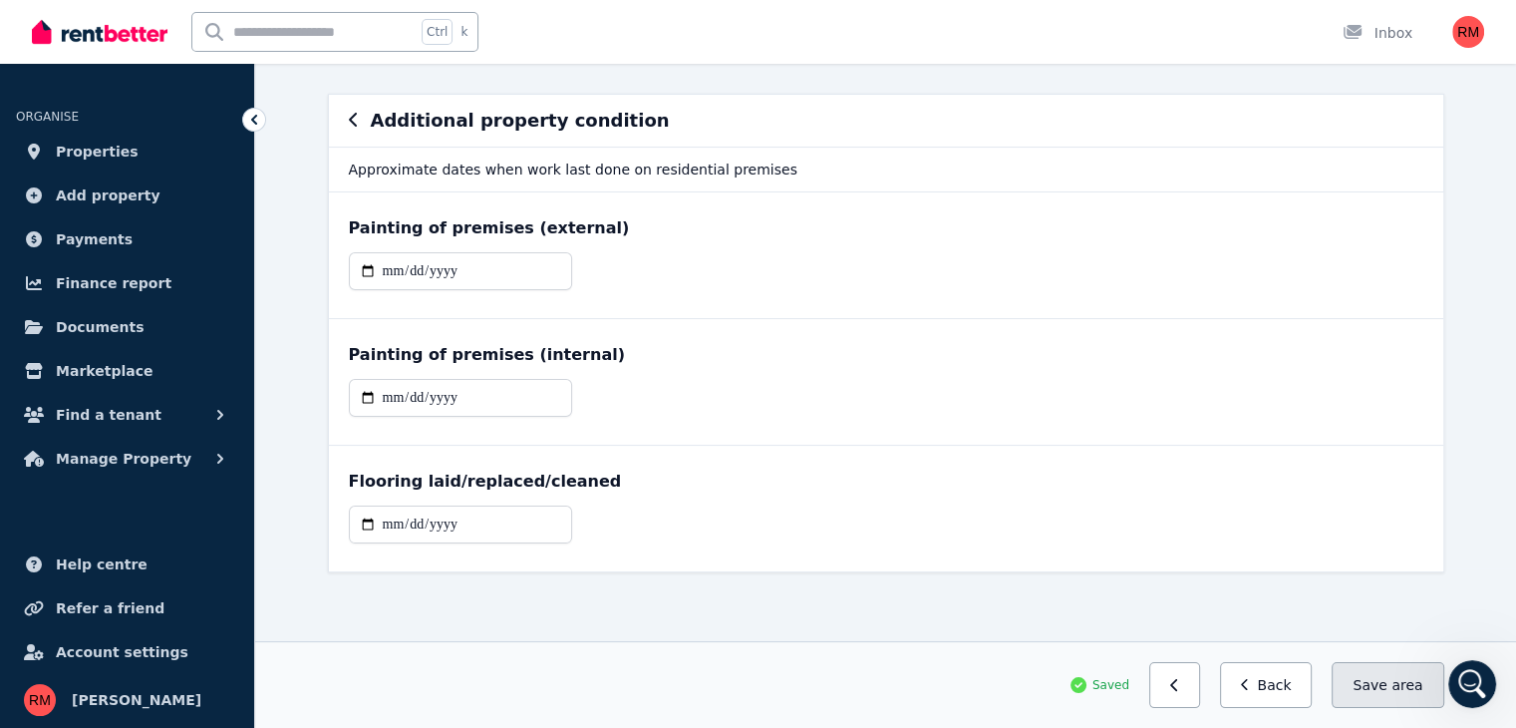
click at [1388, 692] on button "Save area" at bounding box center [1388, 685] width 112 height 46
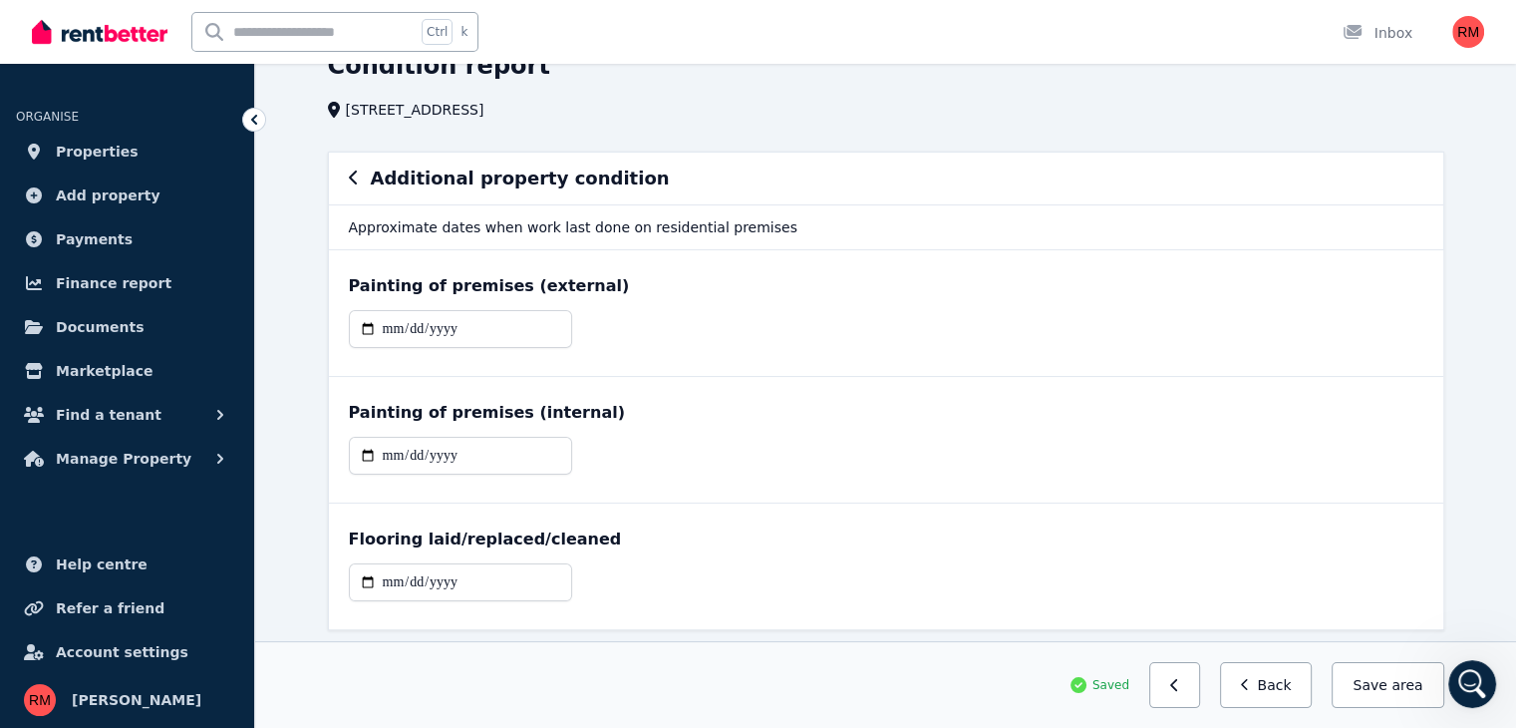
scroll to position [0, 0]
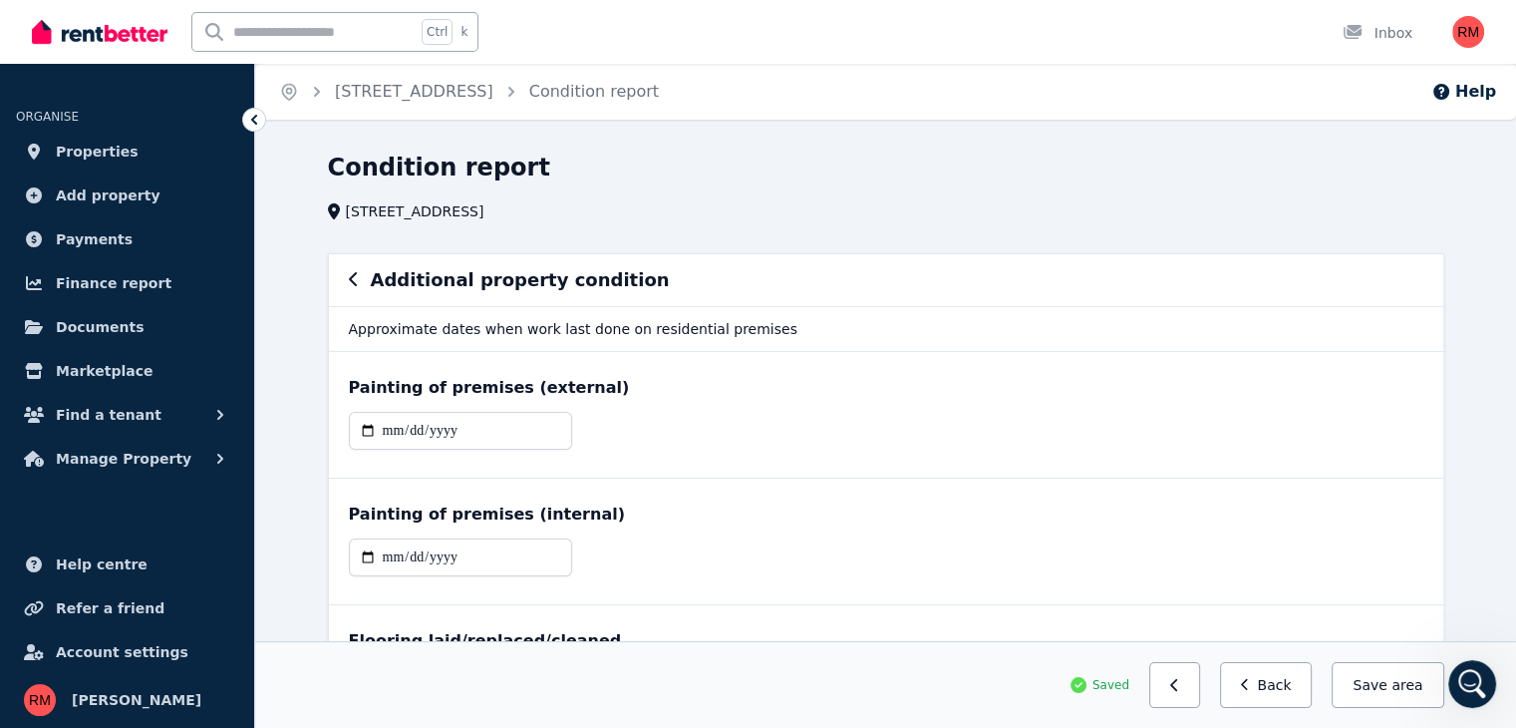
click at [600, 113] on ol "Home [STREET_ADDRESS] Condition report" at bounding box center [469, 92] width 428 height 56
click at [610, 99] on link "Condition report" at bounding box center [594, 91] width 130 height 19
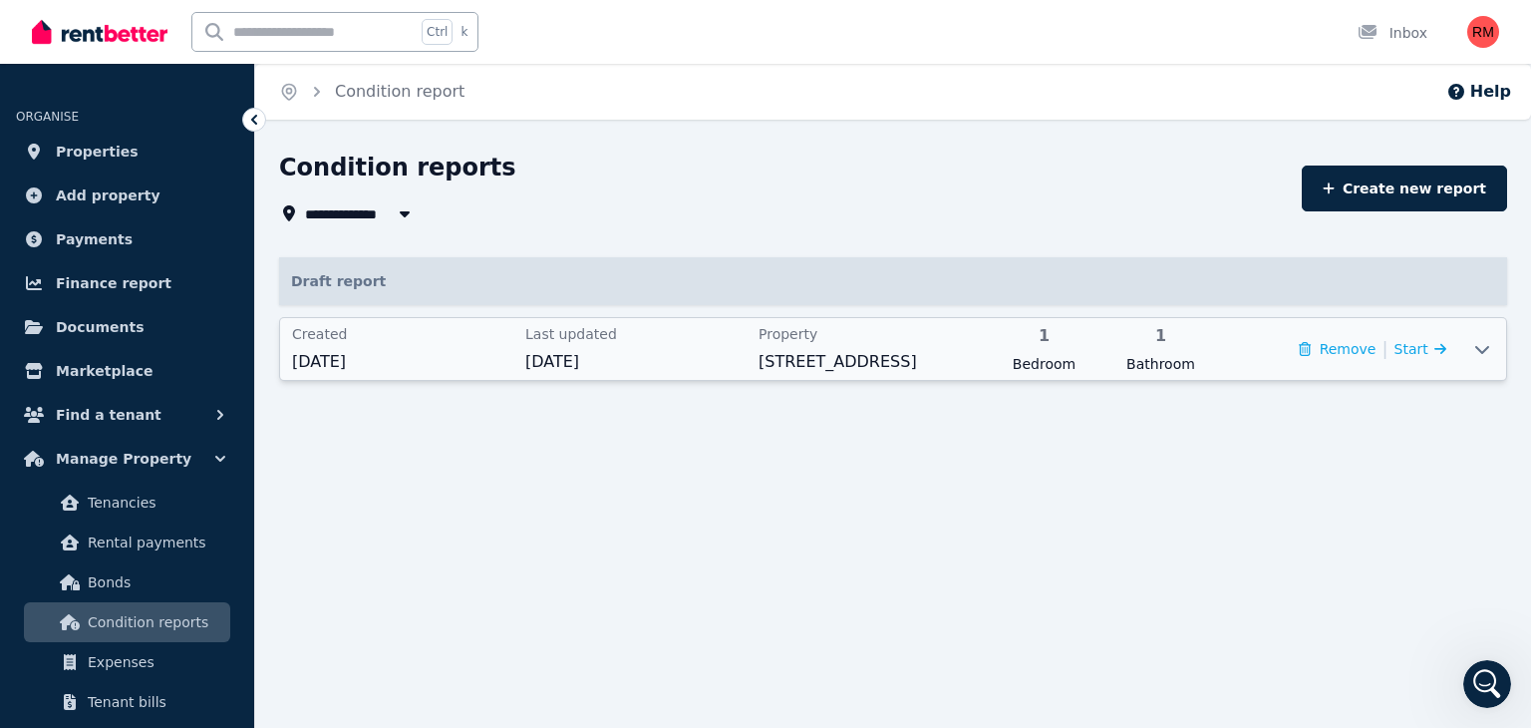
click at [813, 345] on div "Property [STREET_ADDRESS]" at bounding box center [869, 349] width 221 height 50
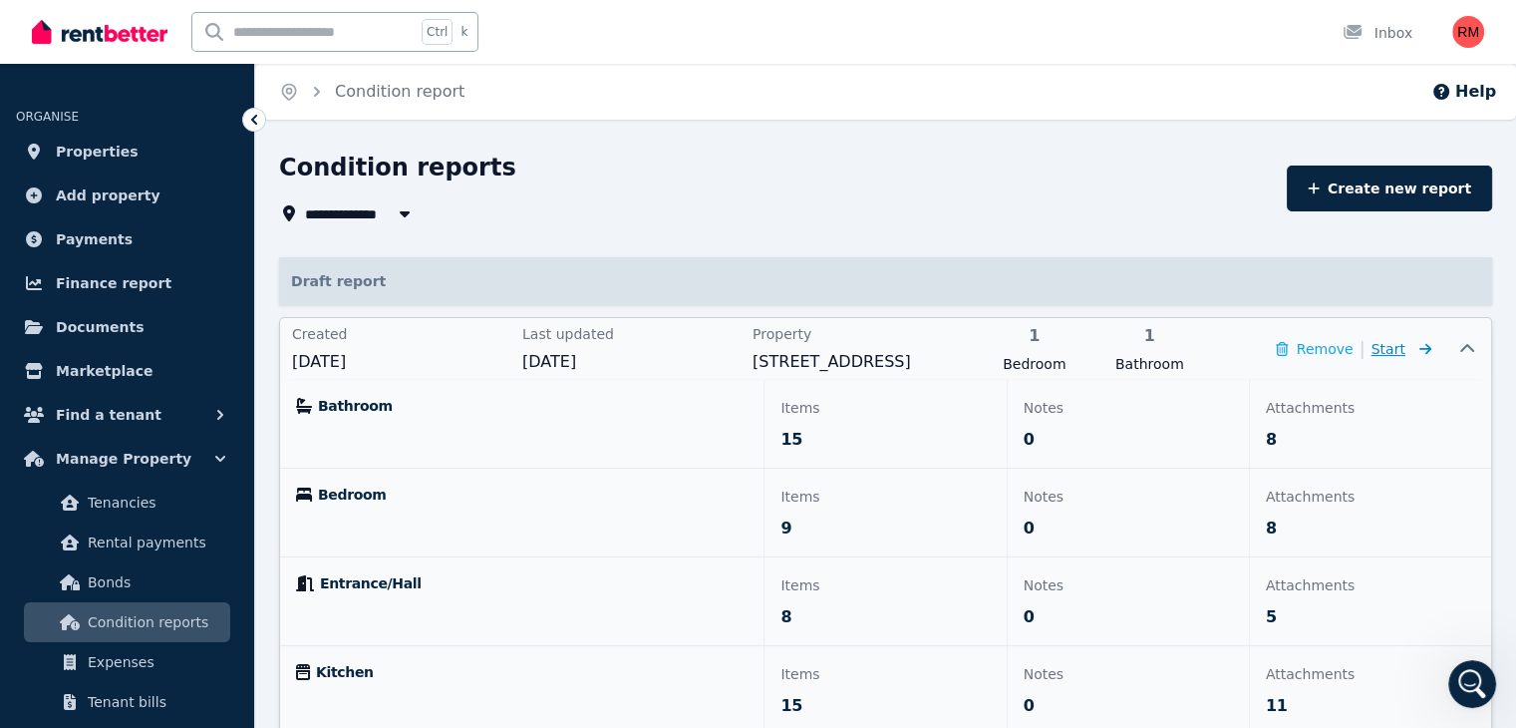
click at [1428, 351] on icon at bounding box center [1422, 349] width 20 height 14
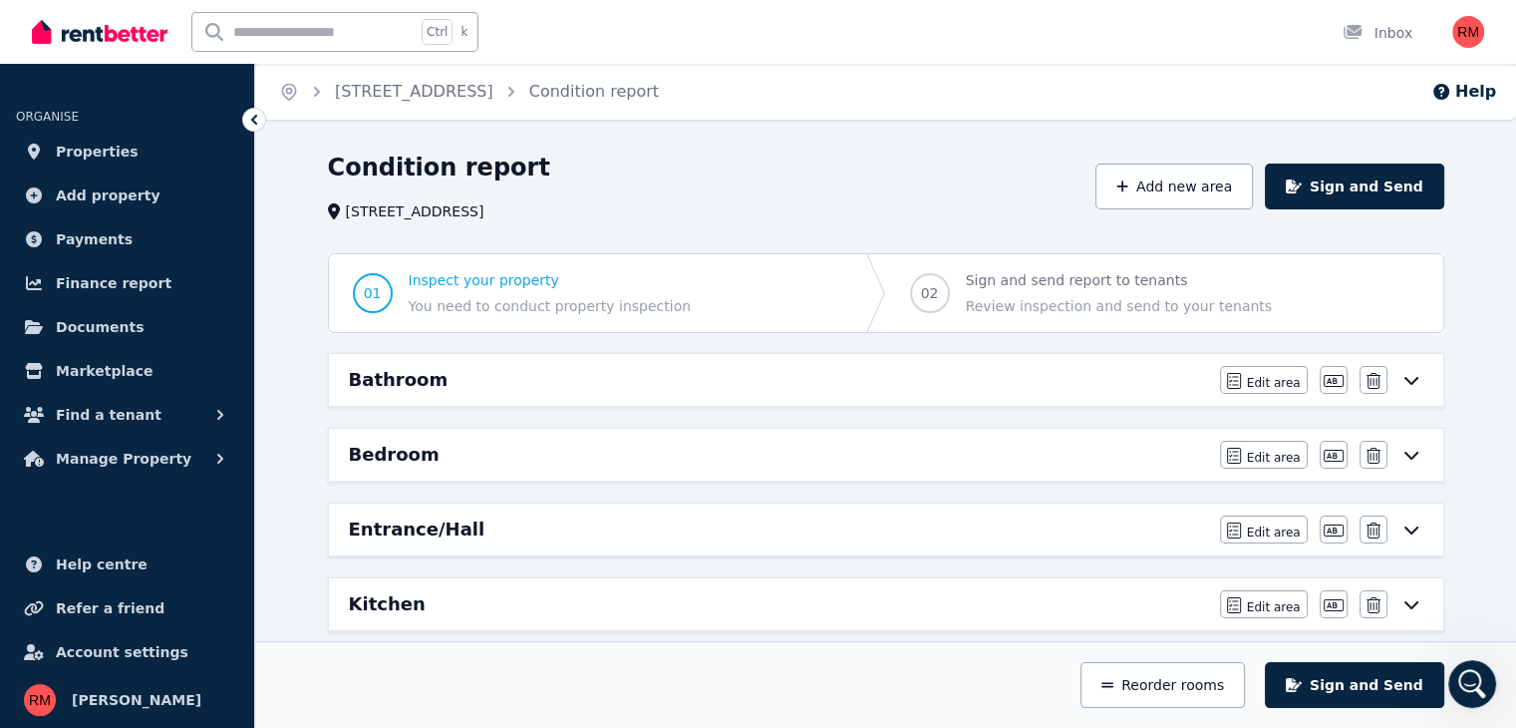
click at [1073, 289] on span "Sign and send report to tenants" at bounding box center [1119, 280] width 306 height 20
click at [938, 304] on span "02" at bounding box center [930, 293] width 40 height 40
click at [934, 296] on span "02" at bounding box center [930, 293] width 18 height 20
click at [1380, 190] on button "Sign and Send" at bounding box center [1354, 186] width 178 height 46
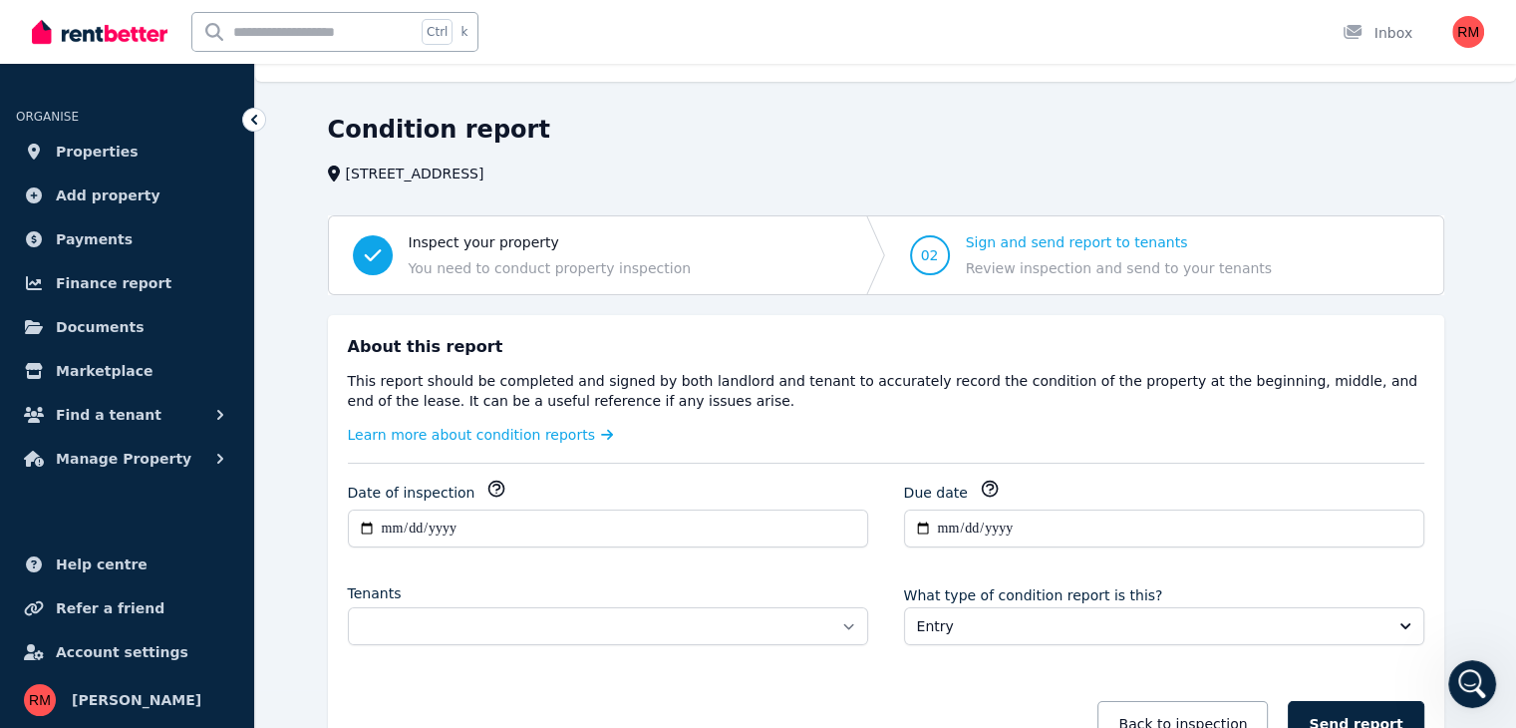
scroll to position [100, 0]
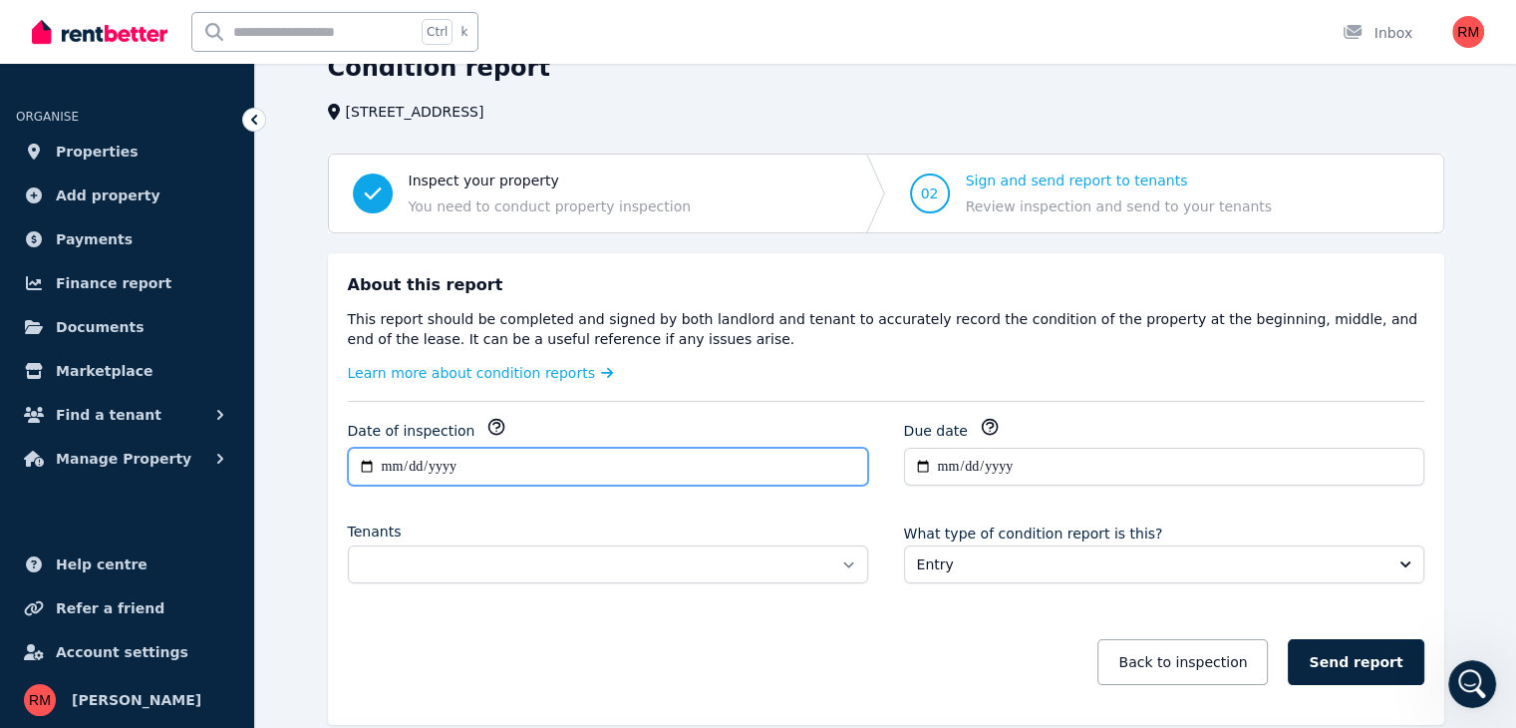
click at [371, 466] on input "**********" at bounding box center [608, 467] width 520 height 38
type input "**********"
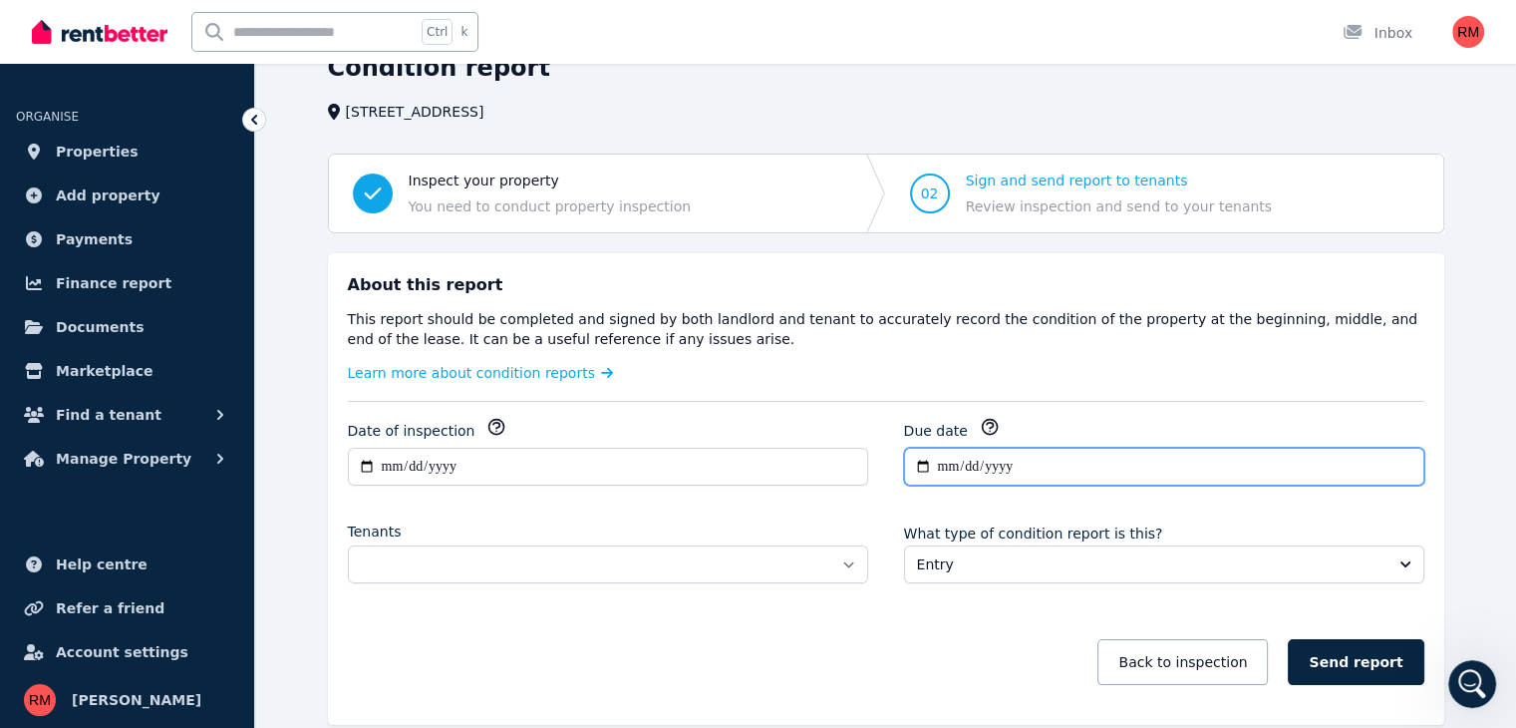
click at [918, 460] on input "**********" at bounding box center [1164, 467] width 520 height 38
type input "**********"
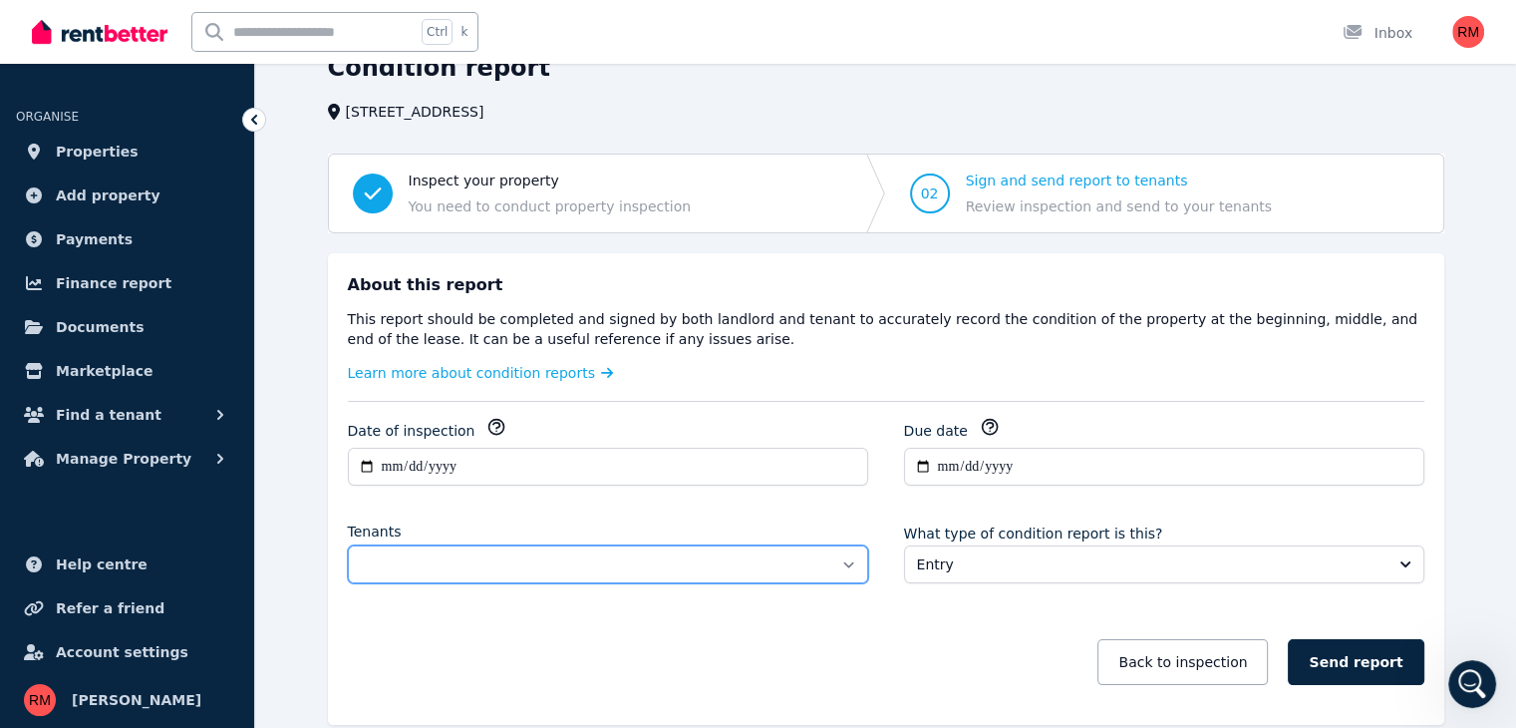
click at [380, 565] on select "**********" at bounding box center [608, 564] width 520 height 38
select select "**********"
click at [348, 545] on select "**********" at bounding box center [608, 564] width 520 height 38
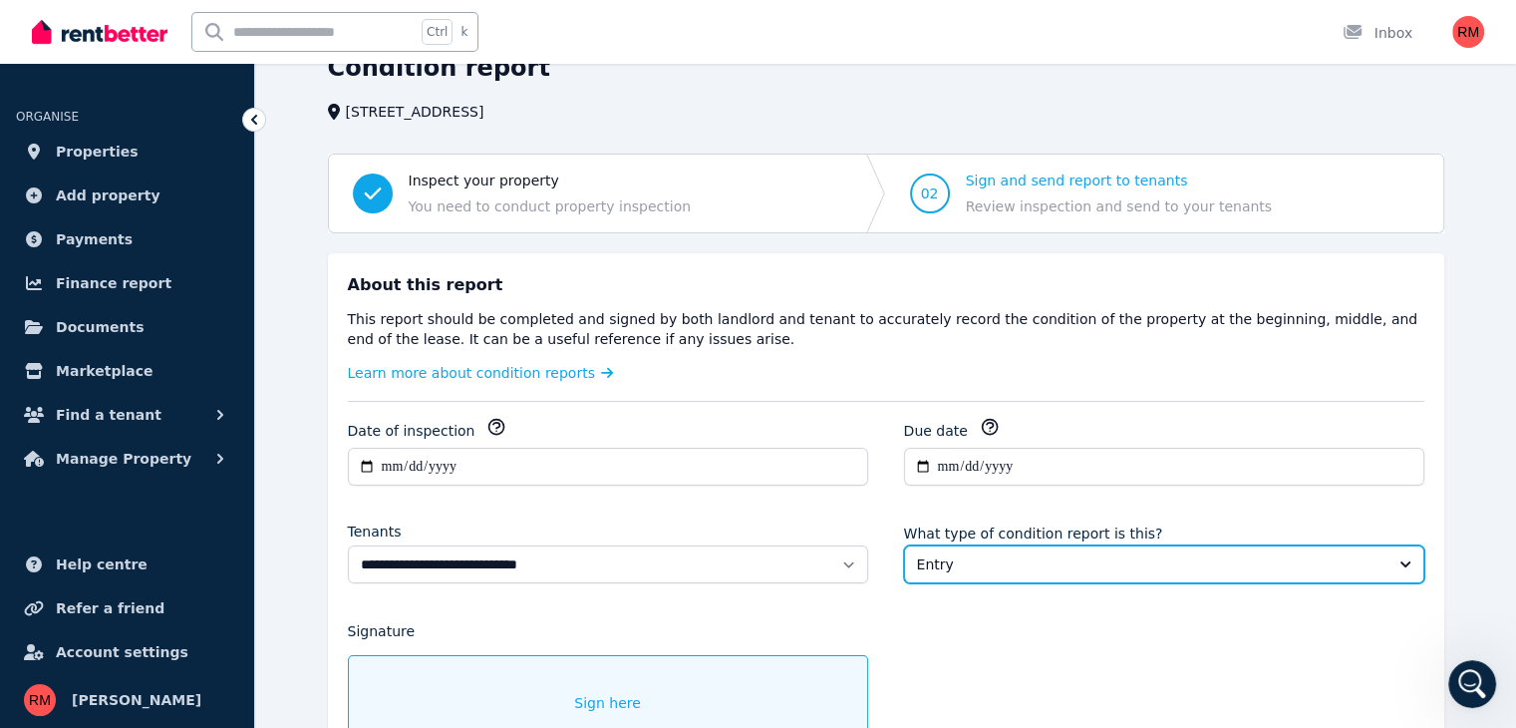
click at [1053, 561] on span "Entry" at bounding box center [1150, 564] width 467 height 20
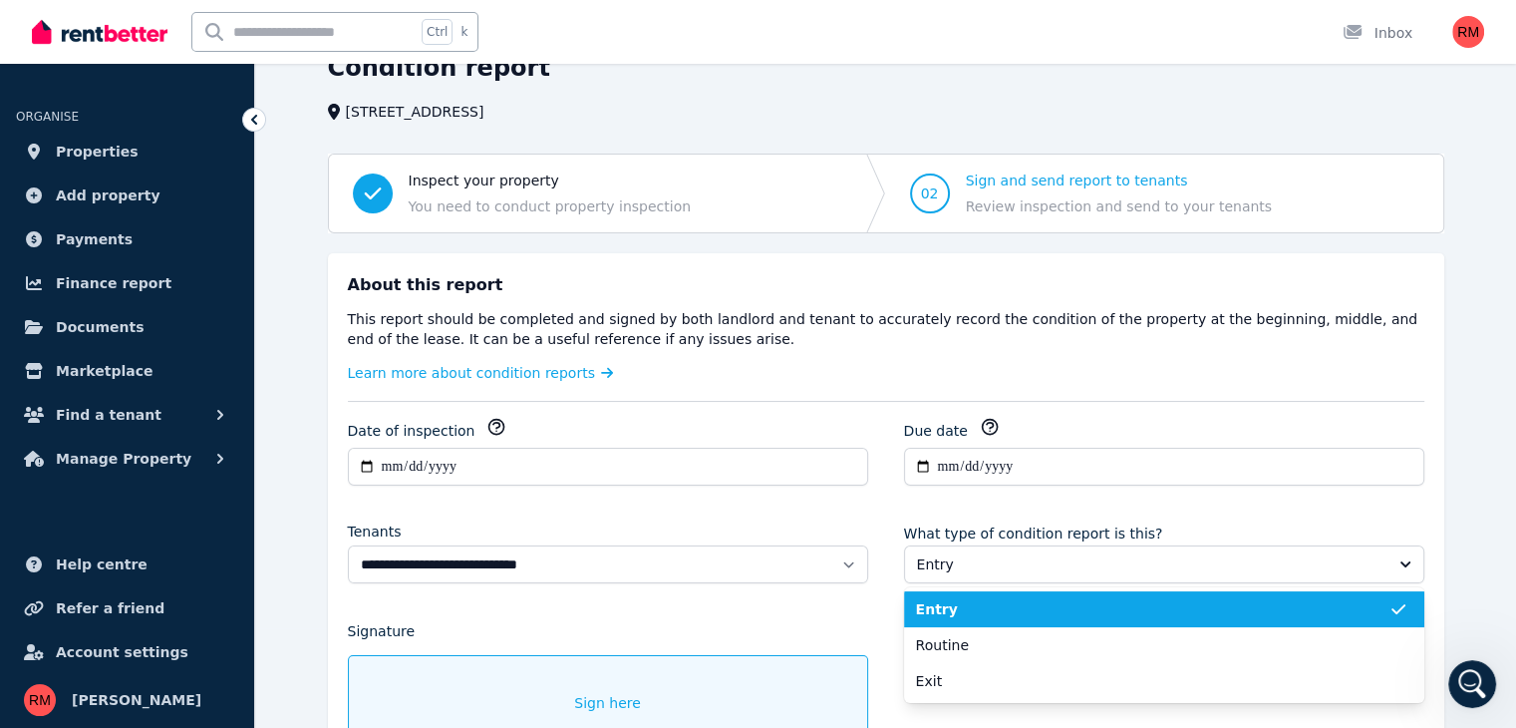
click at [1015, 605] on span "Entry" at bounding box center [1152, 609] width 473 height 20
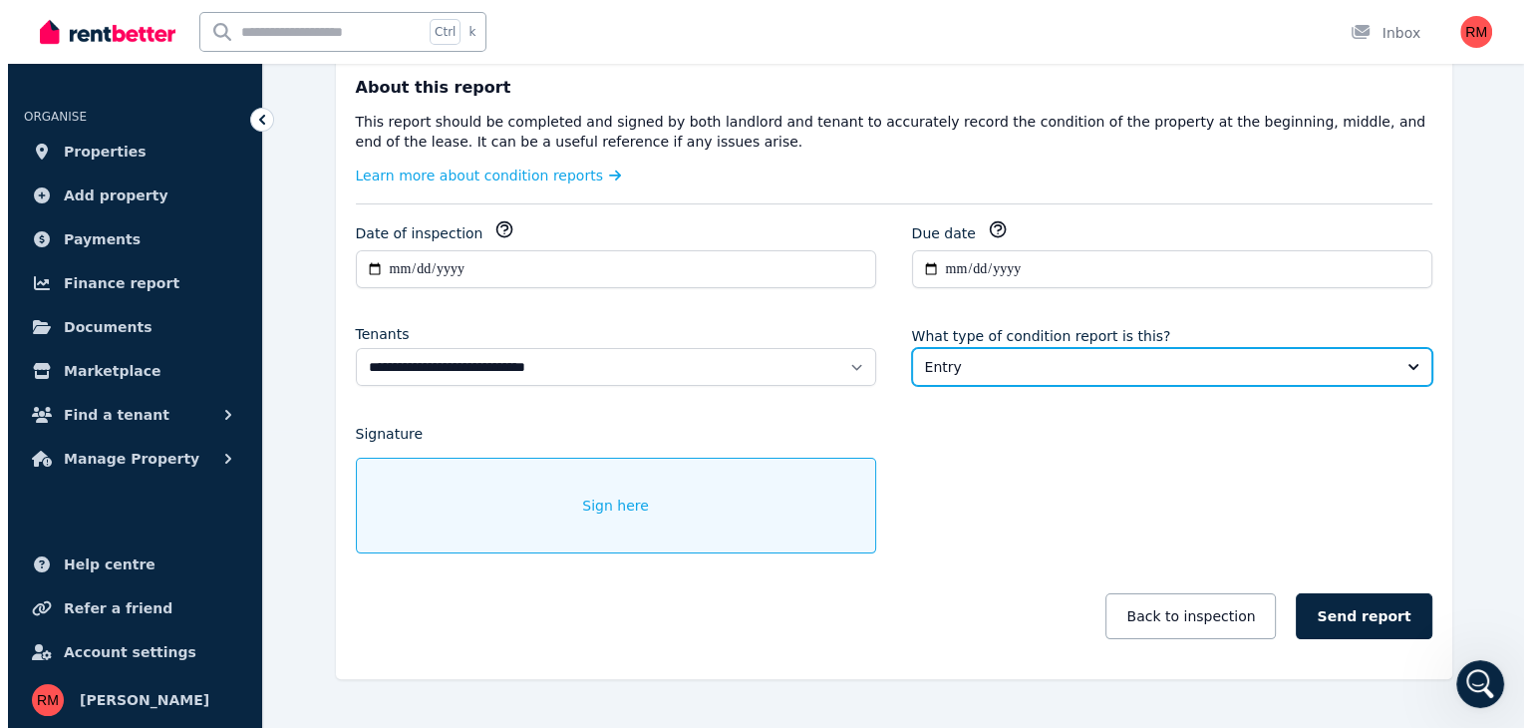
scroll to position [299, 0]
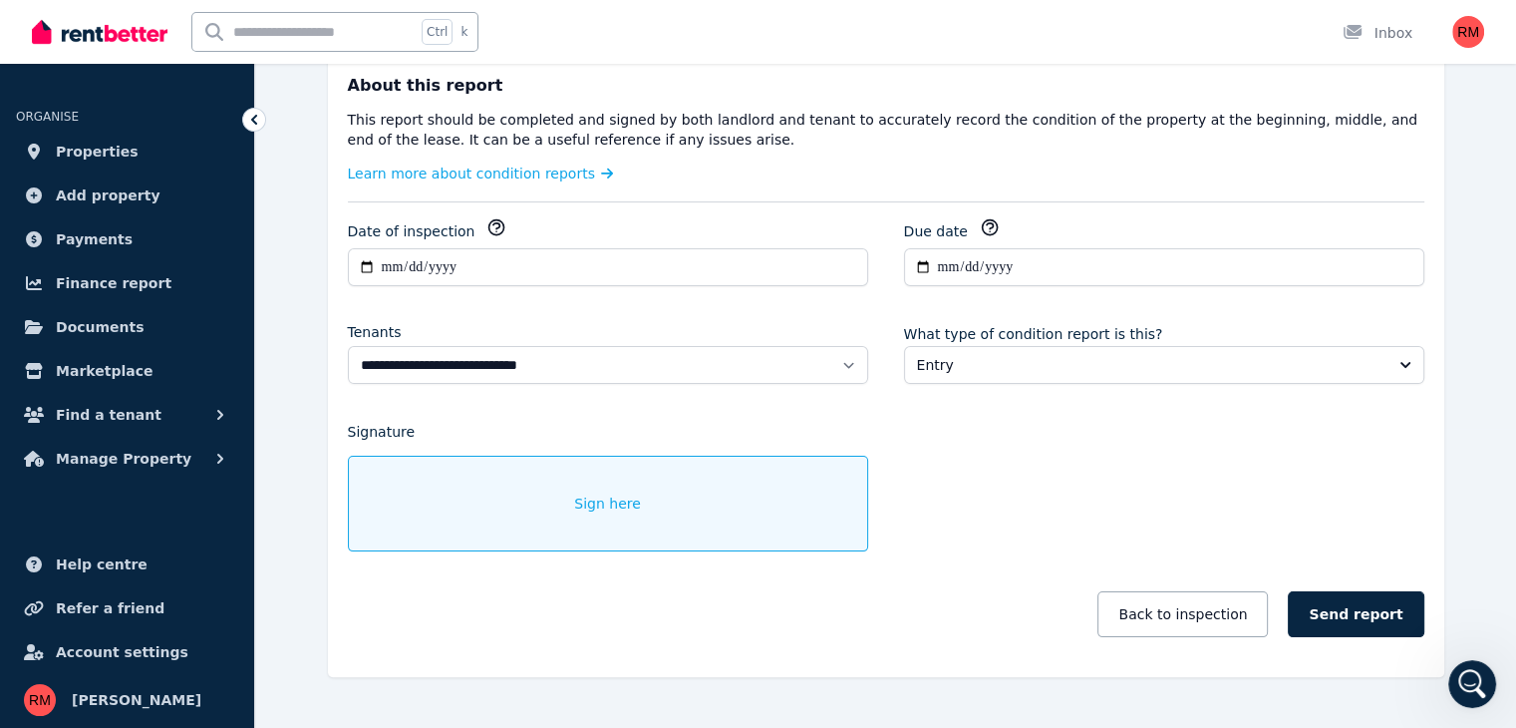
click at [606, 510] on span "Sign here" at bounding box center [607, 503] width 67 height 20
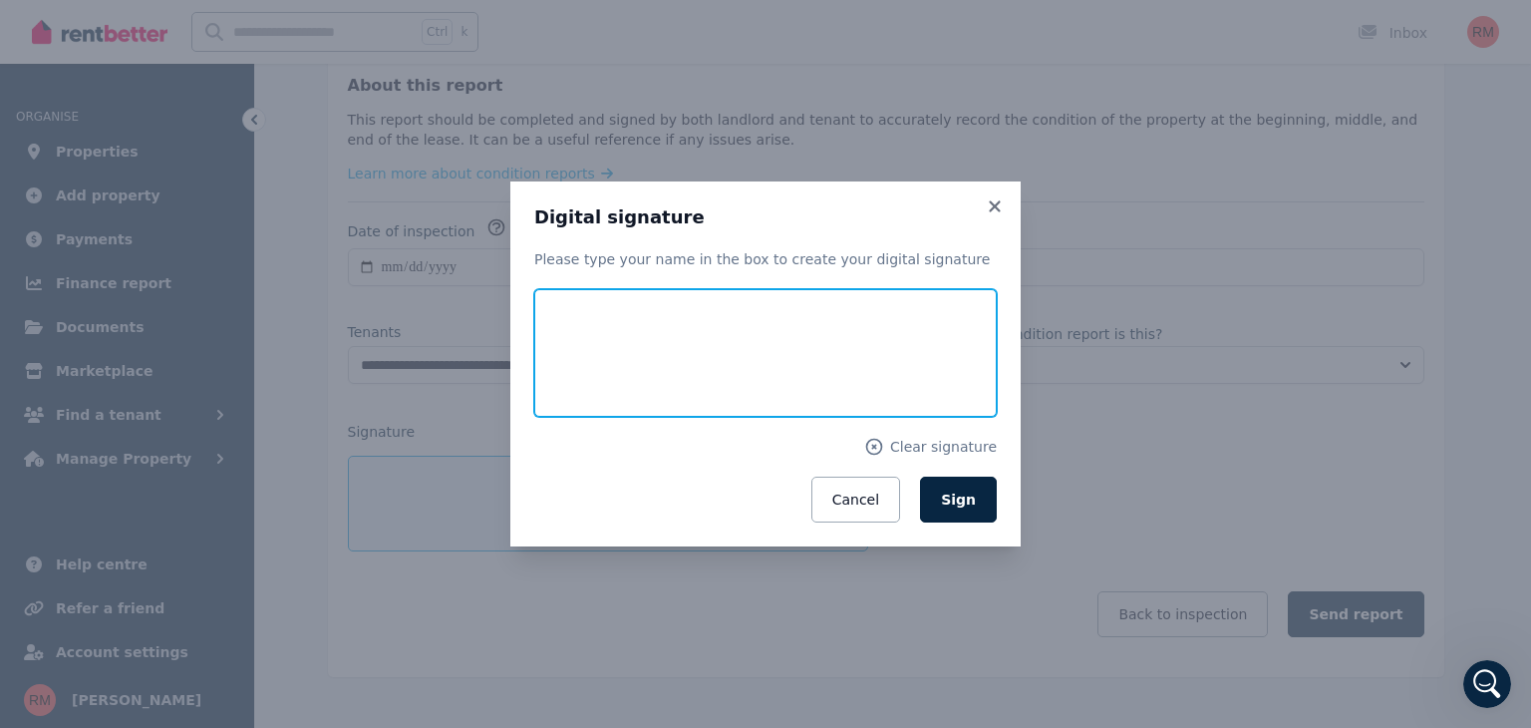
click at [631, 333] on input "text" at bounding box center [765, 353] width 463 height 128
type input "**********"
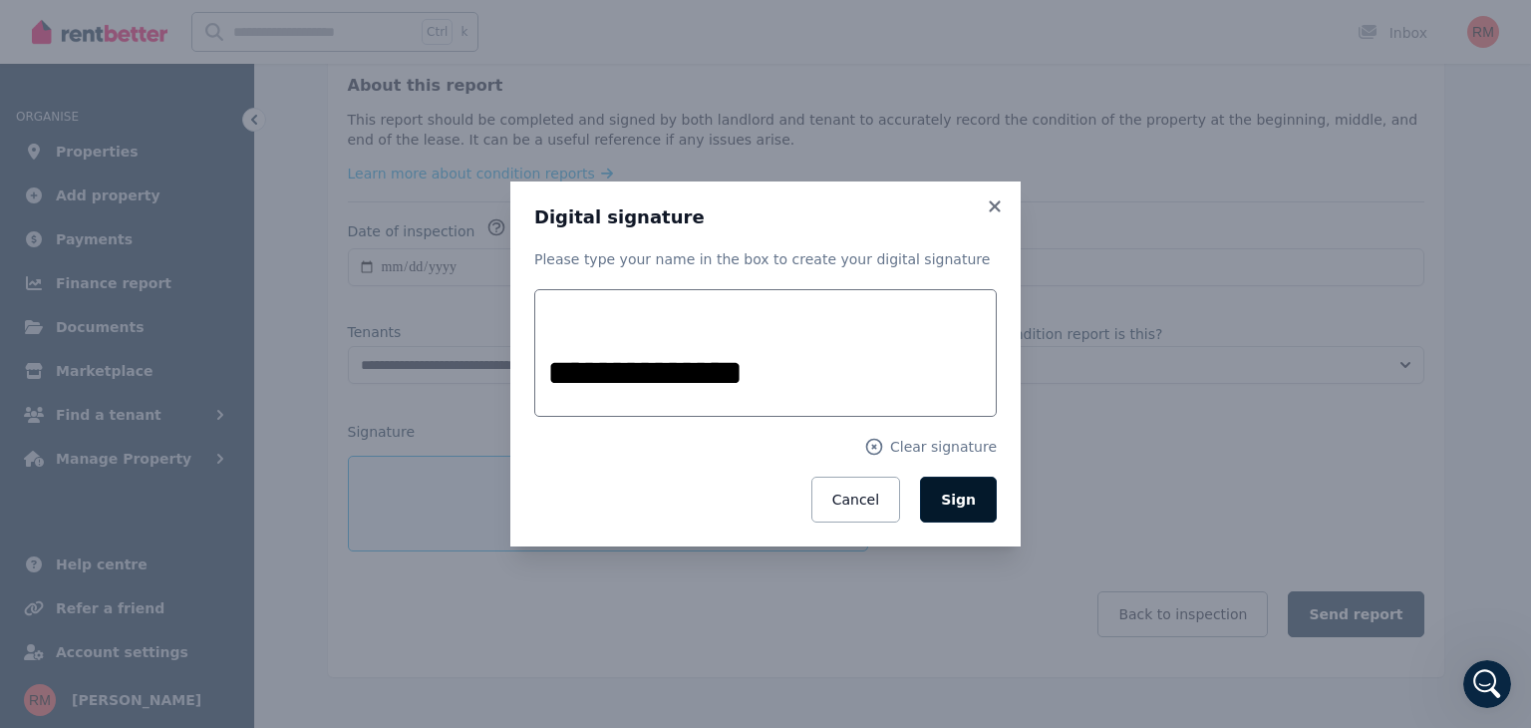
click at [976, 503] on button "Sign" at bounding box center [958, 500] width 77 height 46
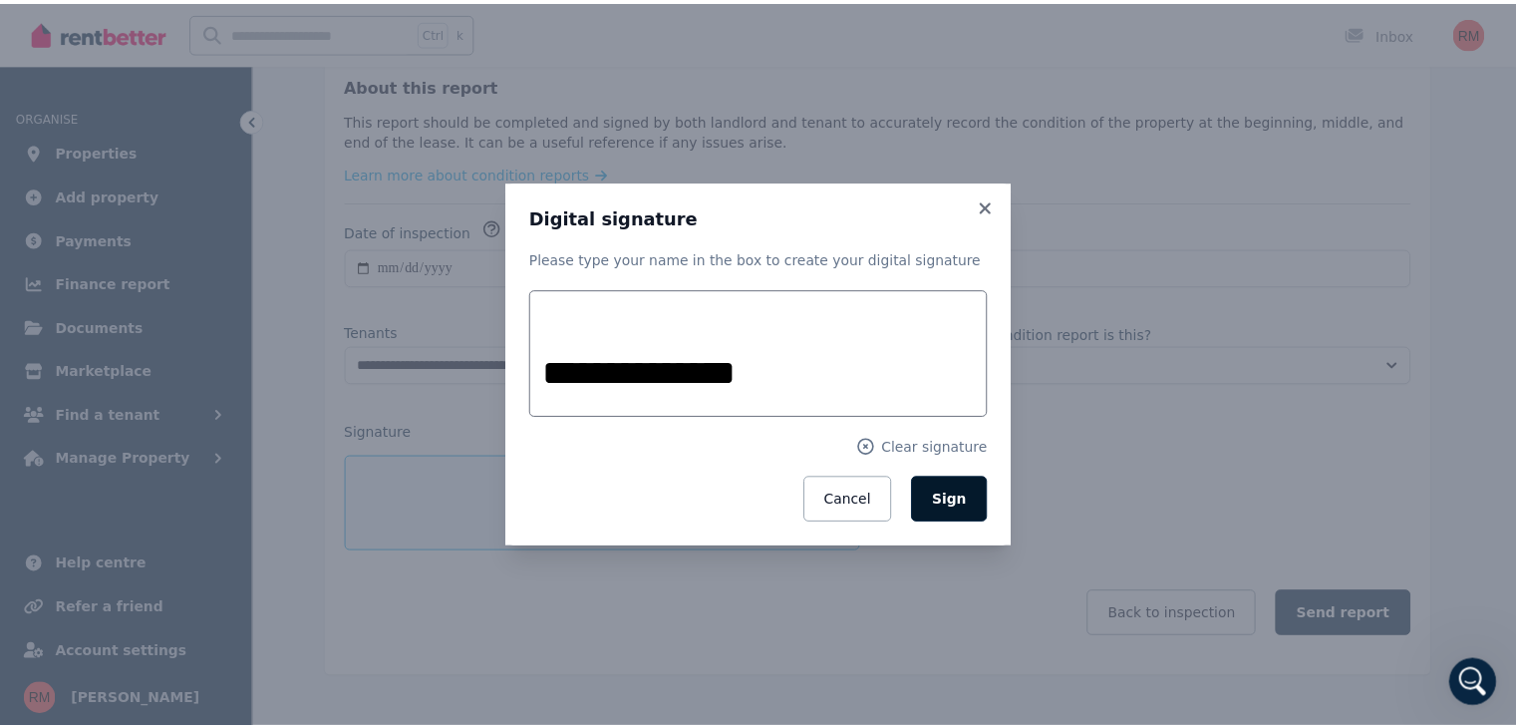
scroll to position [274, 0]
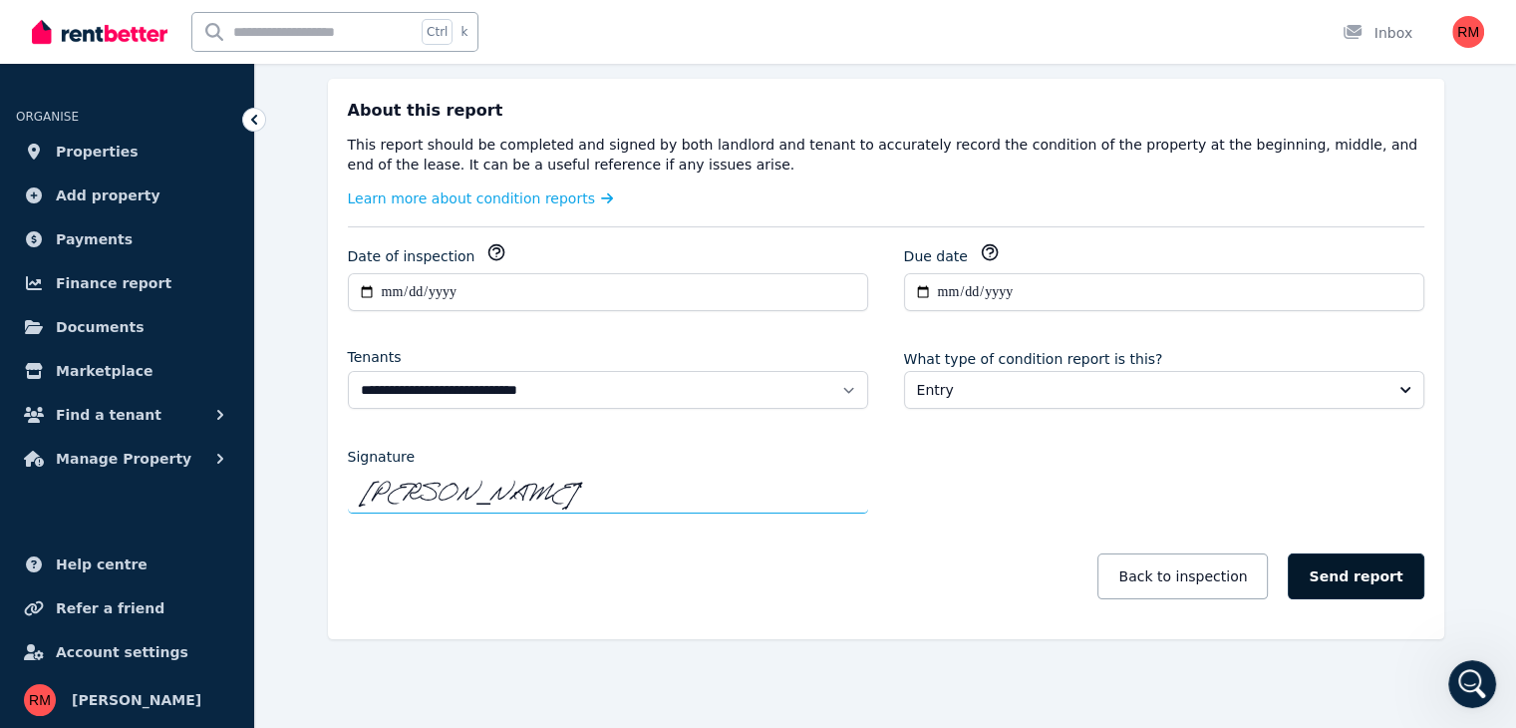
click at [1380, 577] on button "Send report" at bounding box center [1356, 576] width 136 height 46
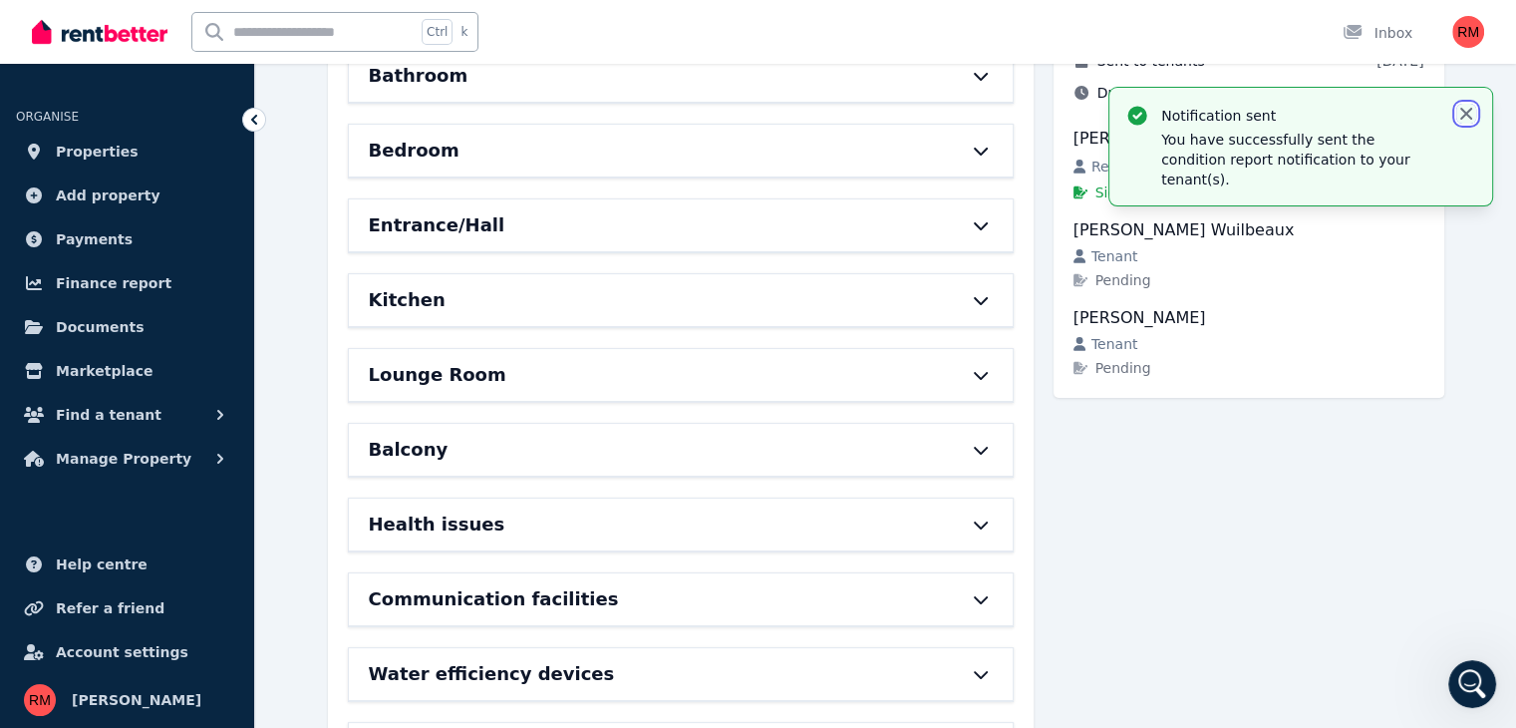
click at [1471, 110] on icon "button" at bounding box center [1466, 114] width 20 height 20
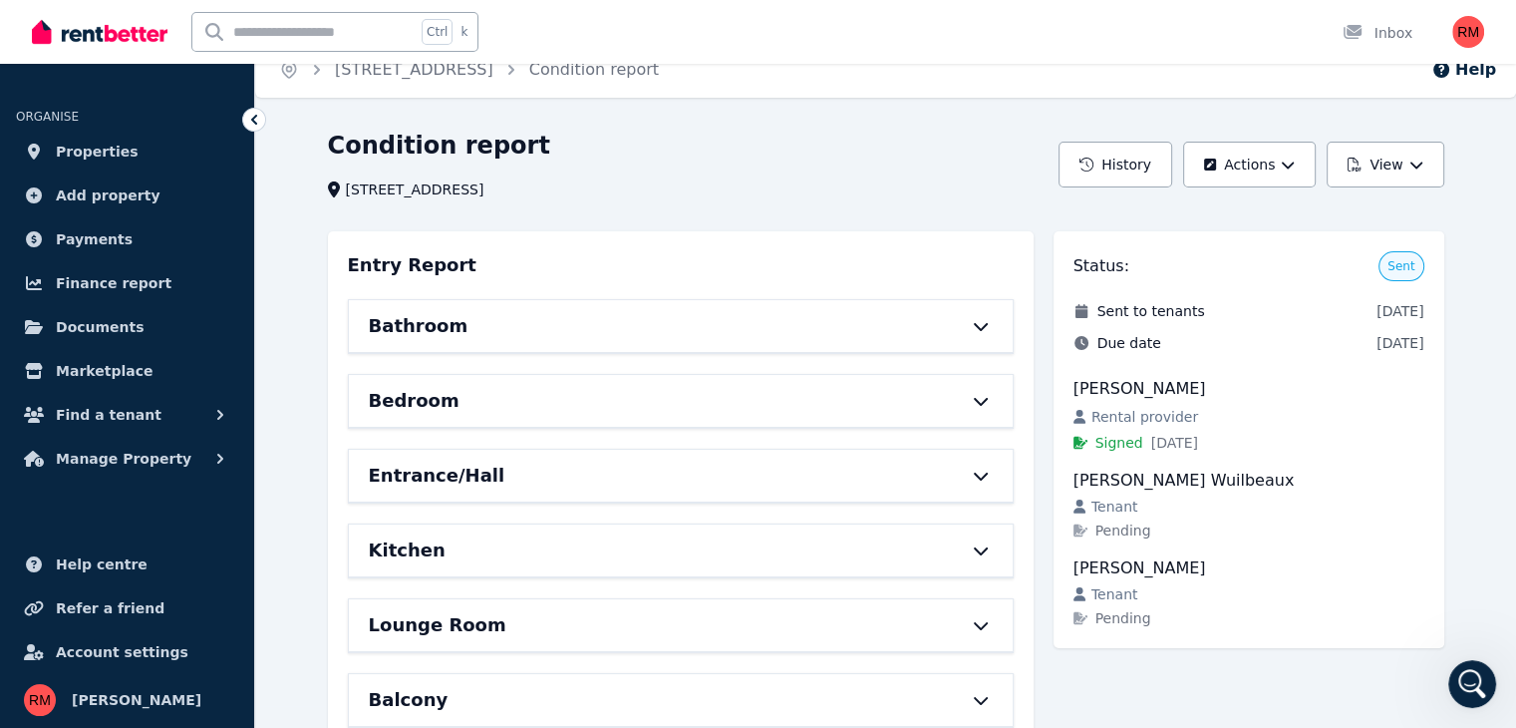
scroll to position [0, 0]
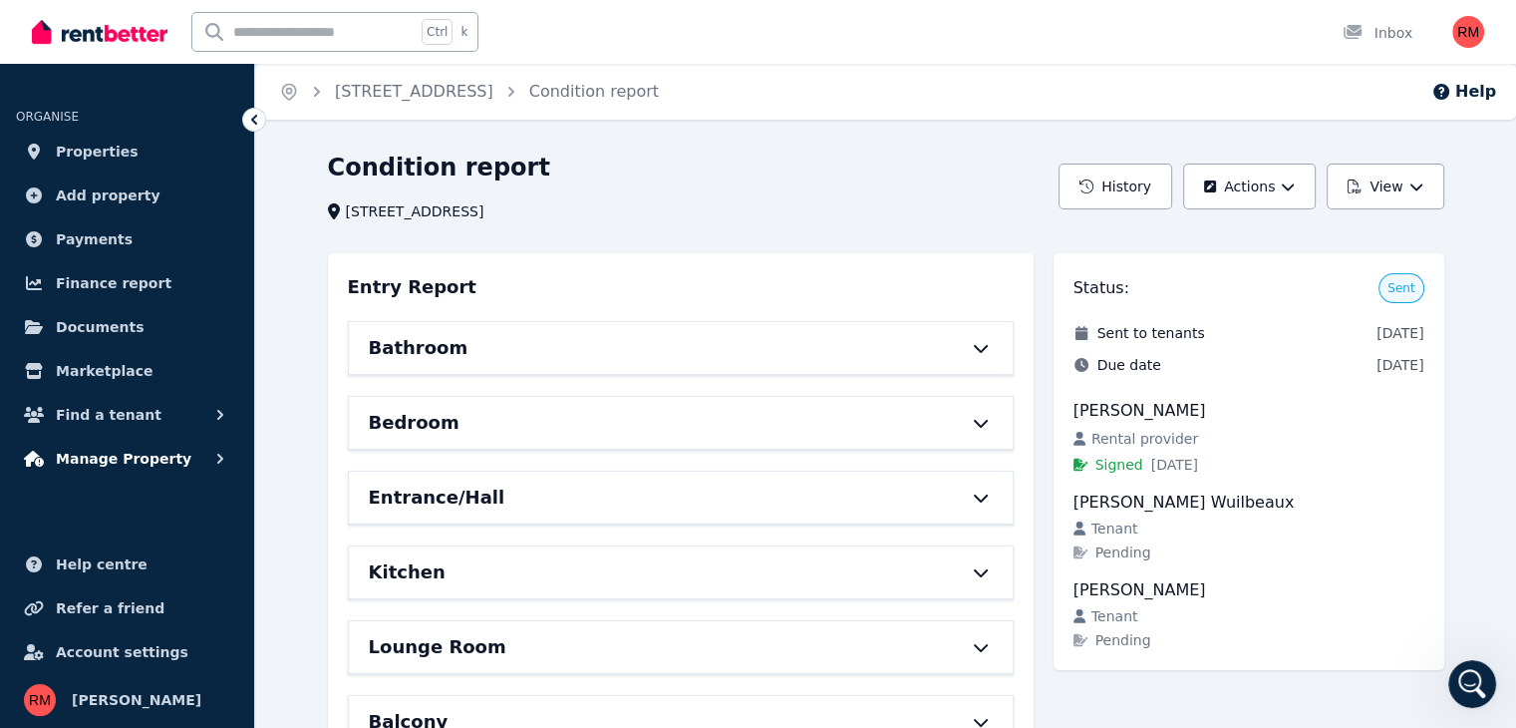
click at [186, 467] on button "Manage Property" at bounding box center [127, 459] width 222 height 40
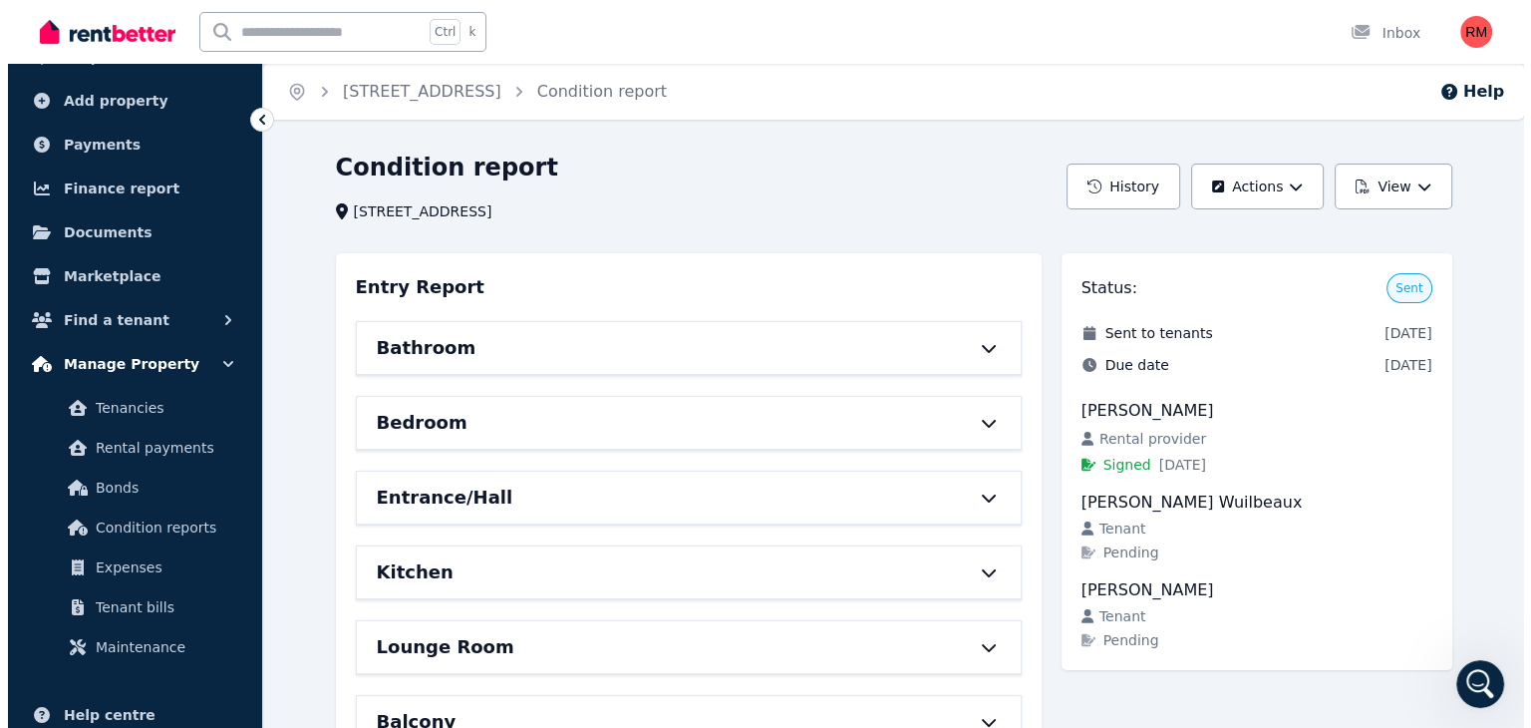
scroll to position [100, 0]
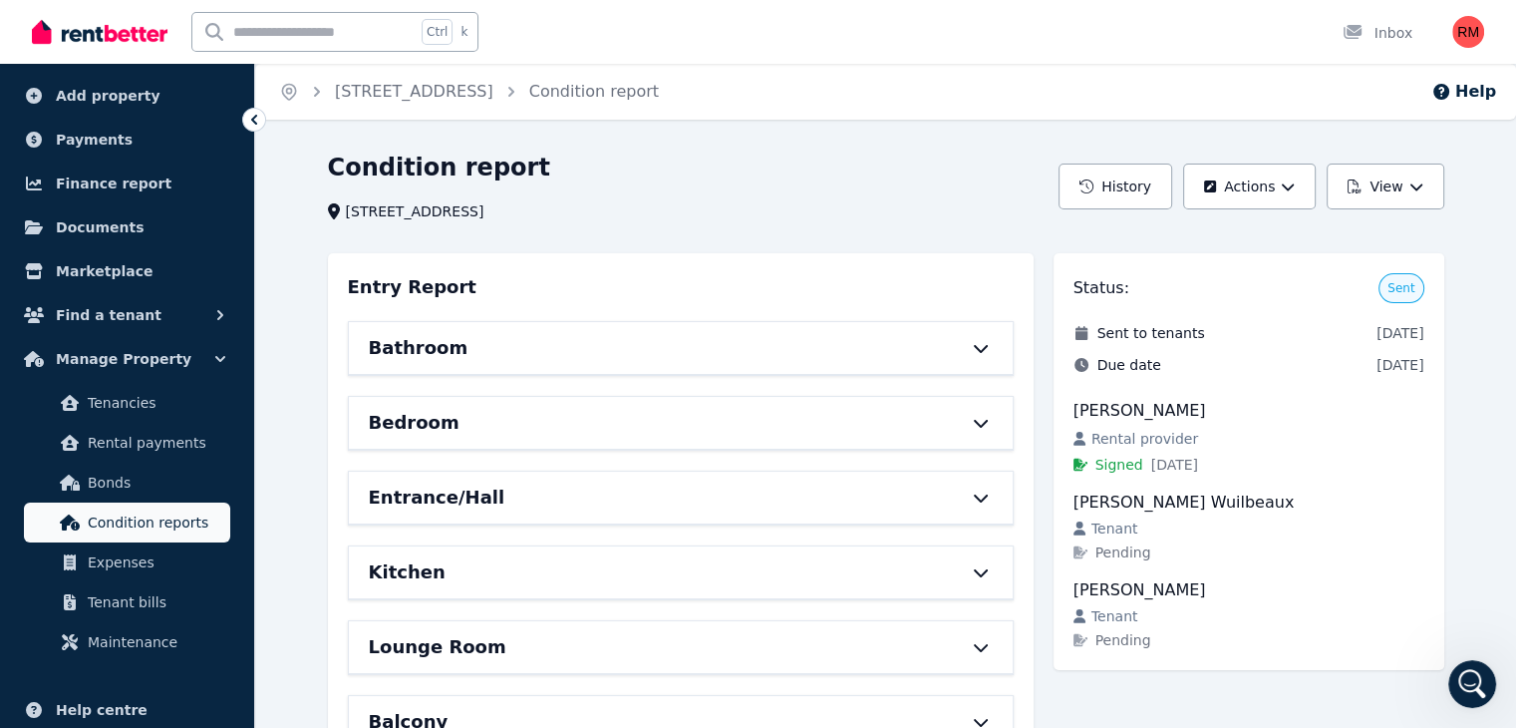
click at [182, 526] on span "Condition reports" at bounding box center [155, 522] width 135 height 24
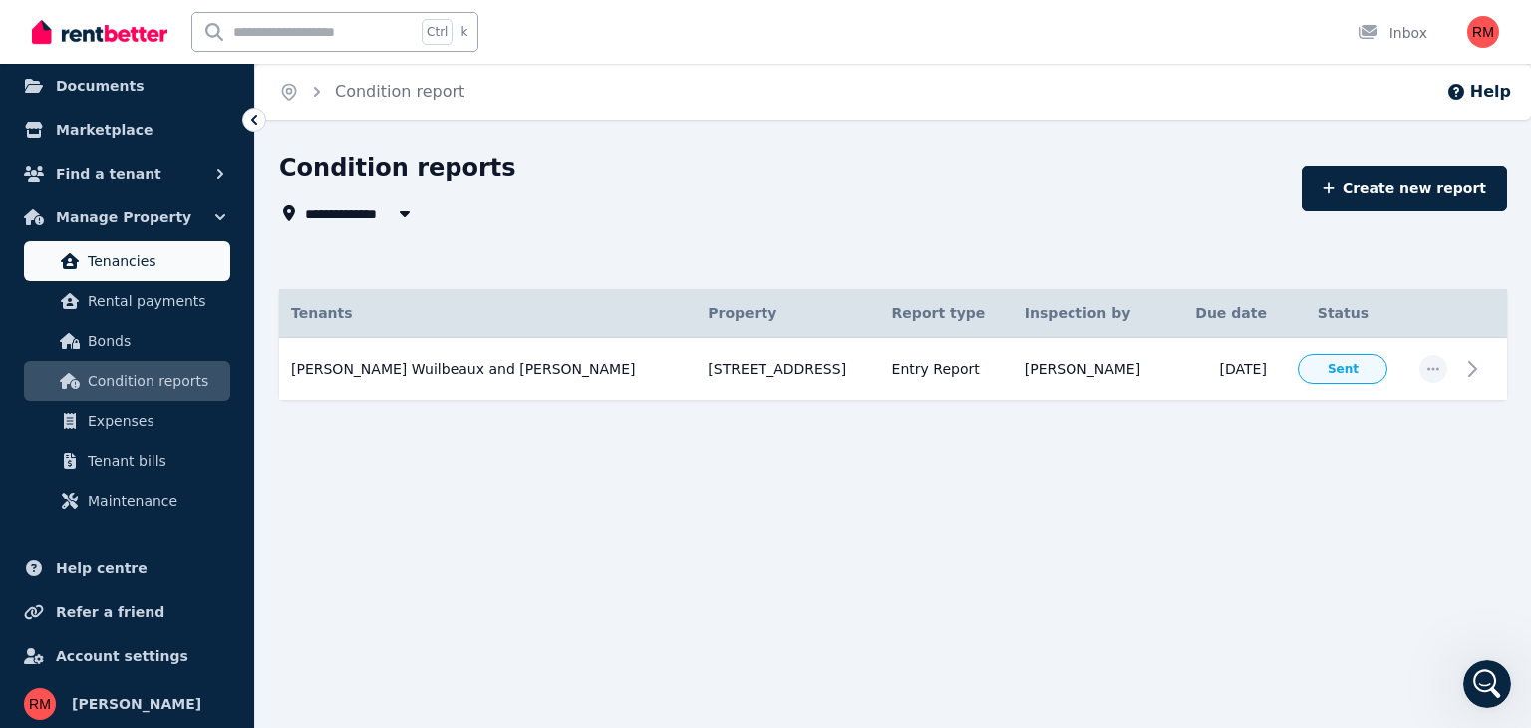
scroll to position [245, 0]
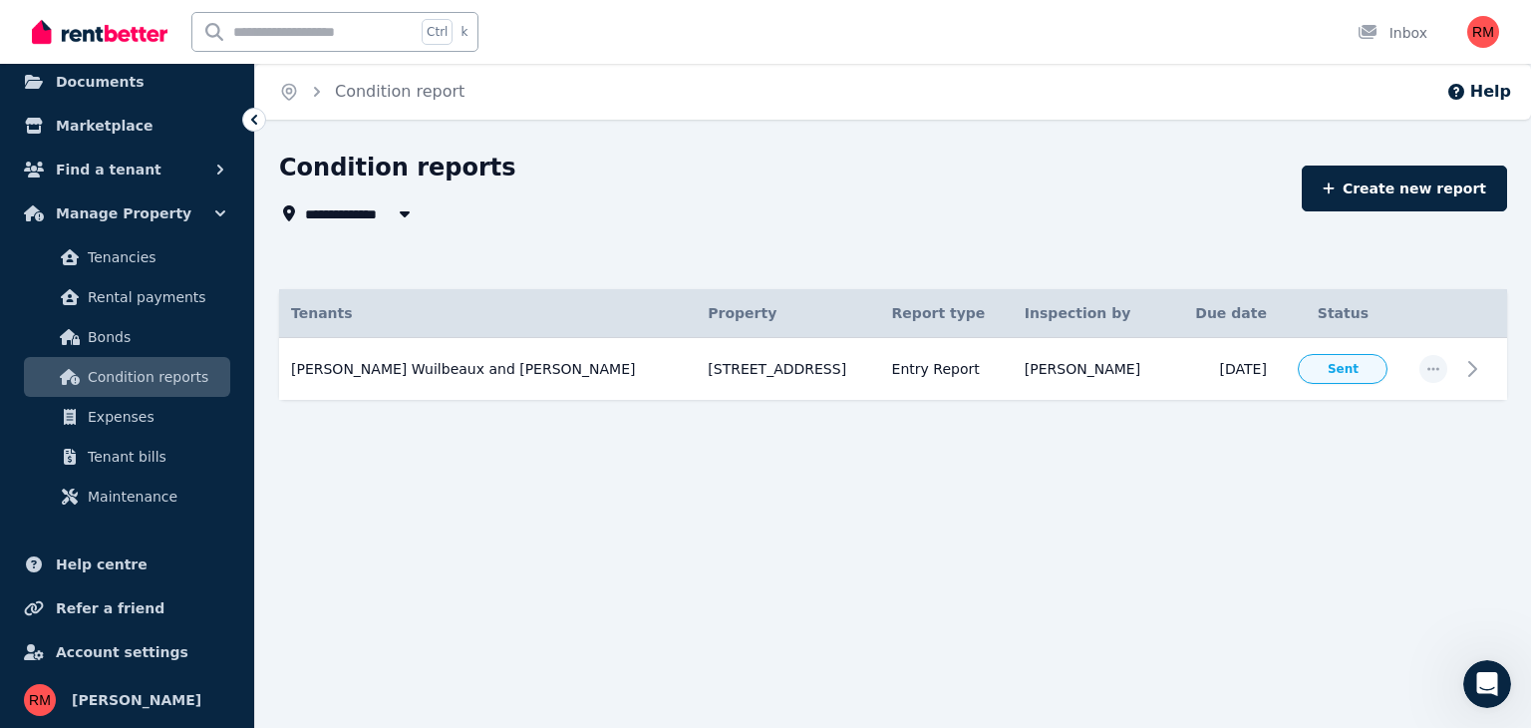
click at [0, 184] on ul "ORGANISE Properties Add property Payments Finance report Documents Marketplace …" at bounding box center [127, 178] width 254 height 678
